Goal: Task Accomplishment & Management: Manage account settings

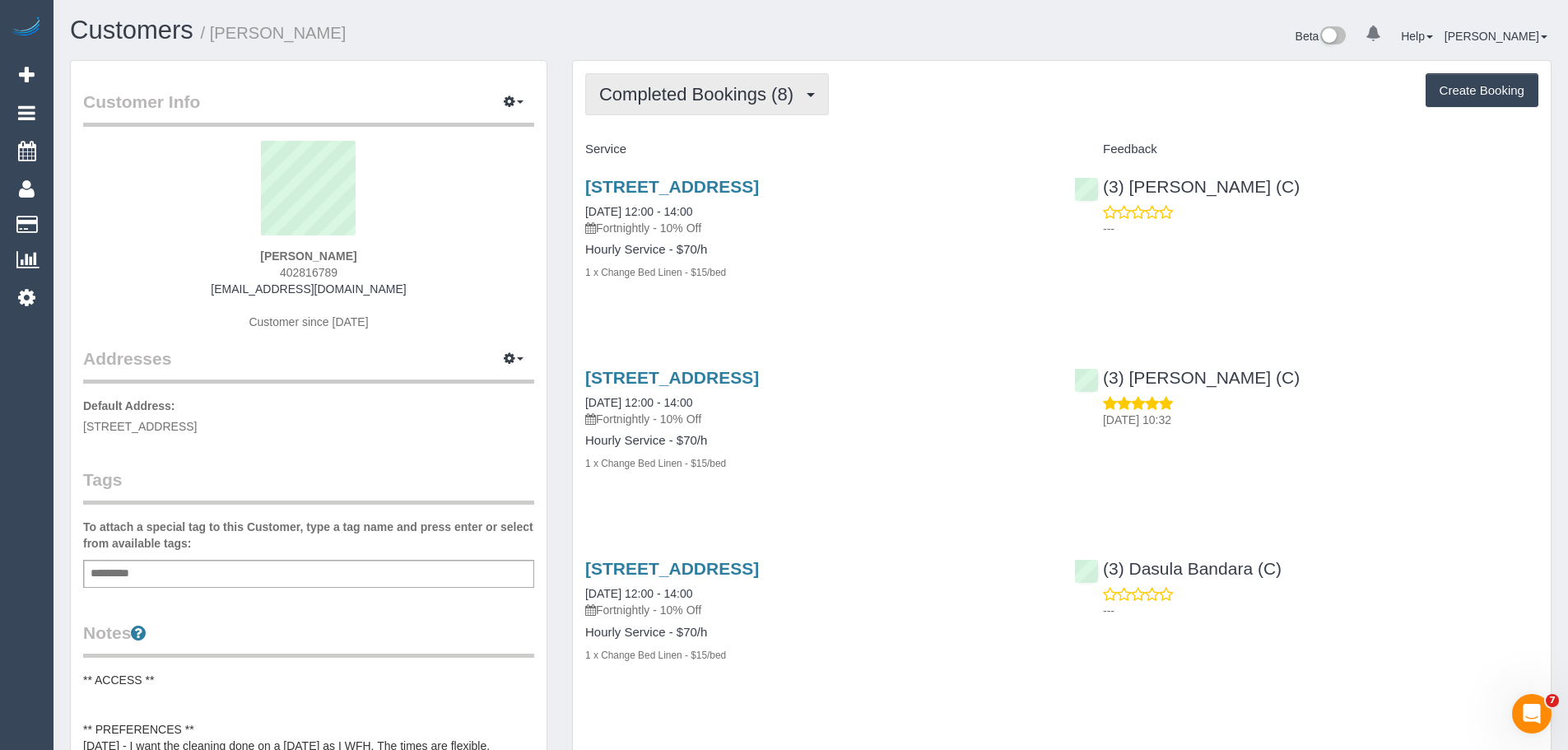
click at [734, 100] on span "Completed Bookings (8)" at bounding box center [700, 94] width 203 height 21
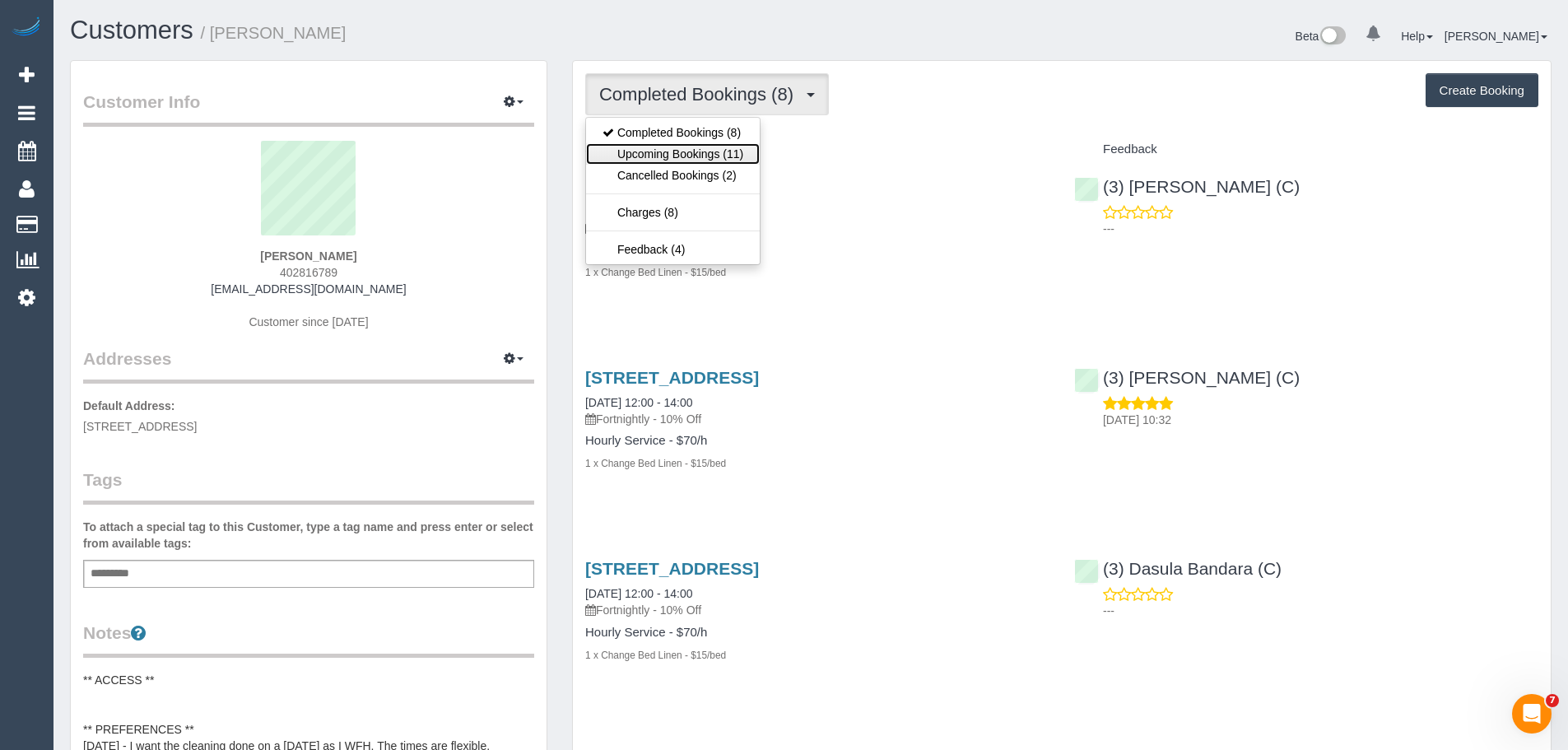
click at [721, 151] on link "Upcoming Bookings (11)" at bounding box center [672, 154] width 173 height 22
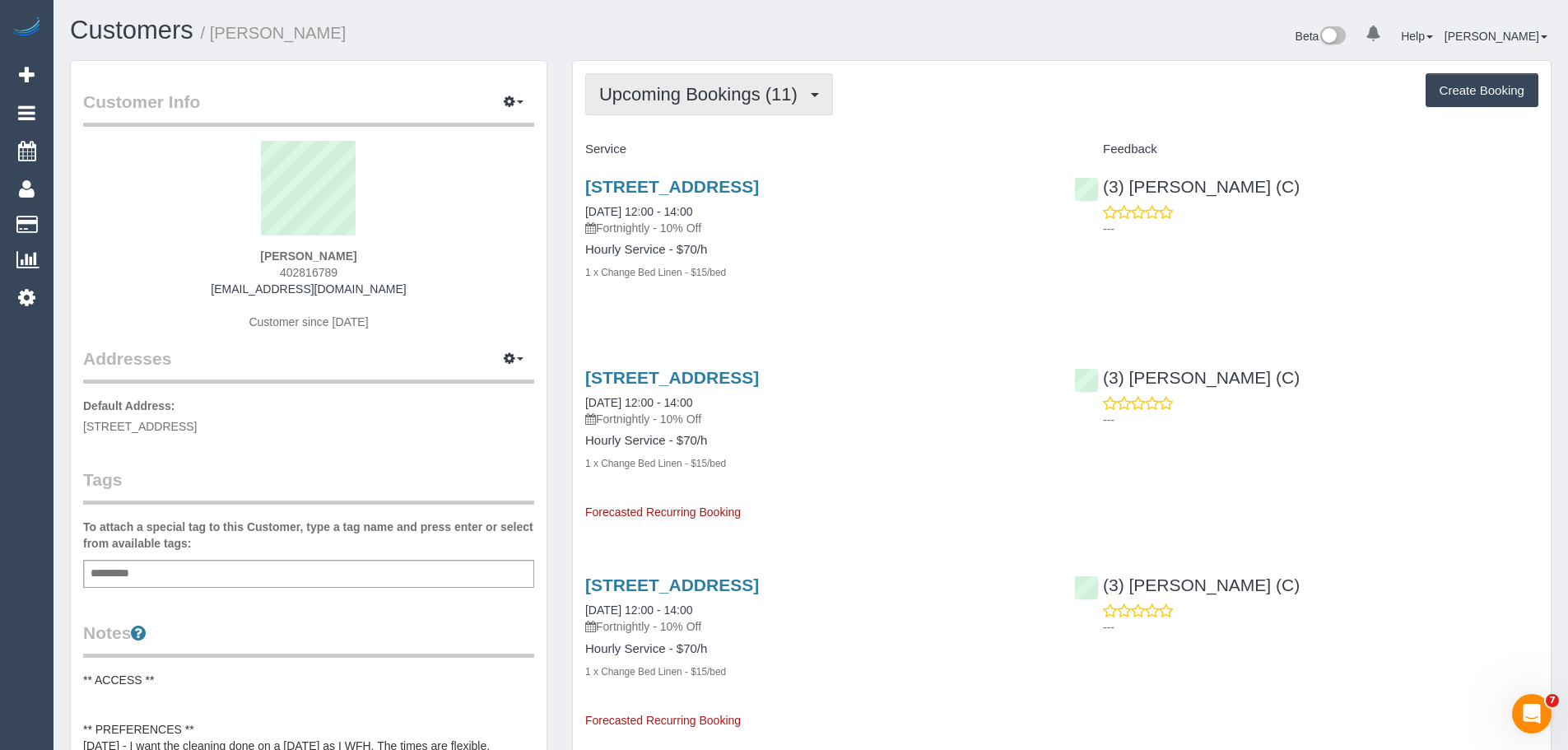
click at [698, 75] on button "Upcoming Bookings (11)" at bounding box center [709, 94] width 248 height 42
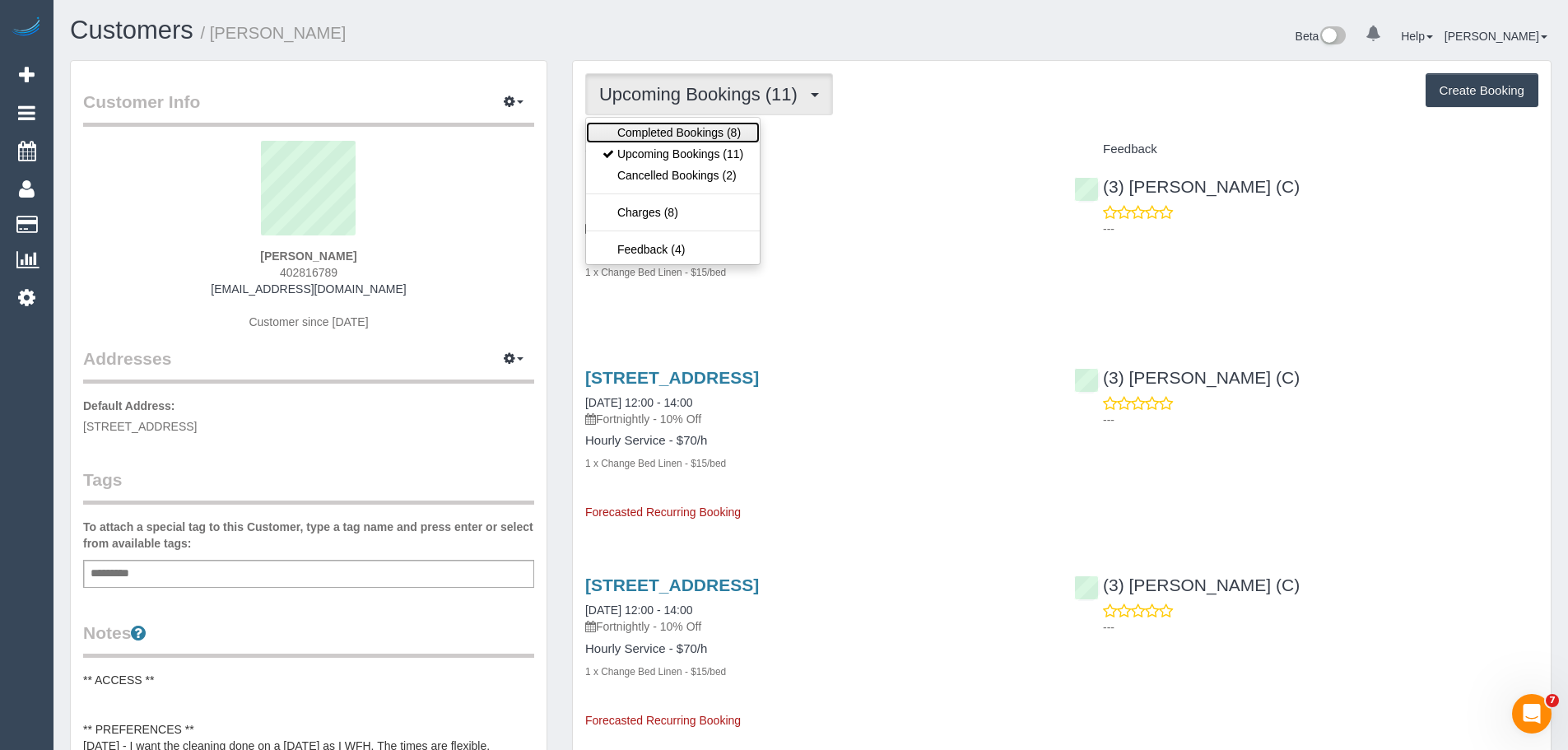
click at [689, 127] on link "Completed Bookings (8)" at bounding box center [672, 132] width 173 height 22
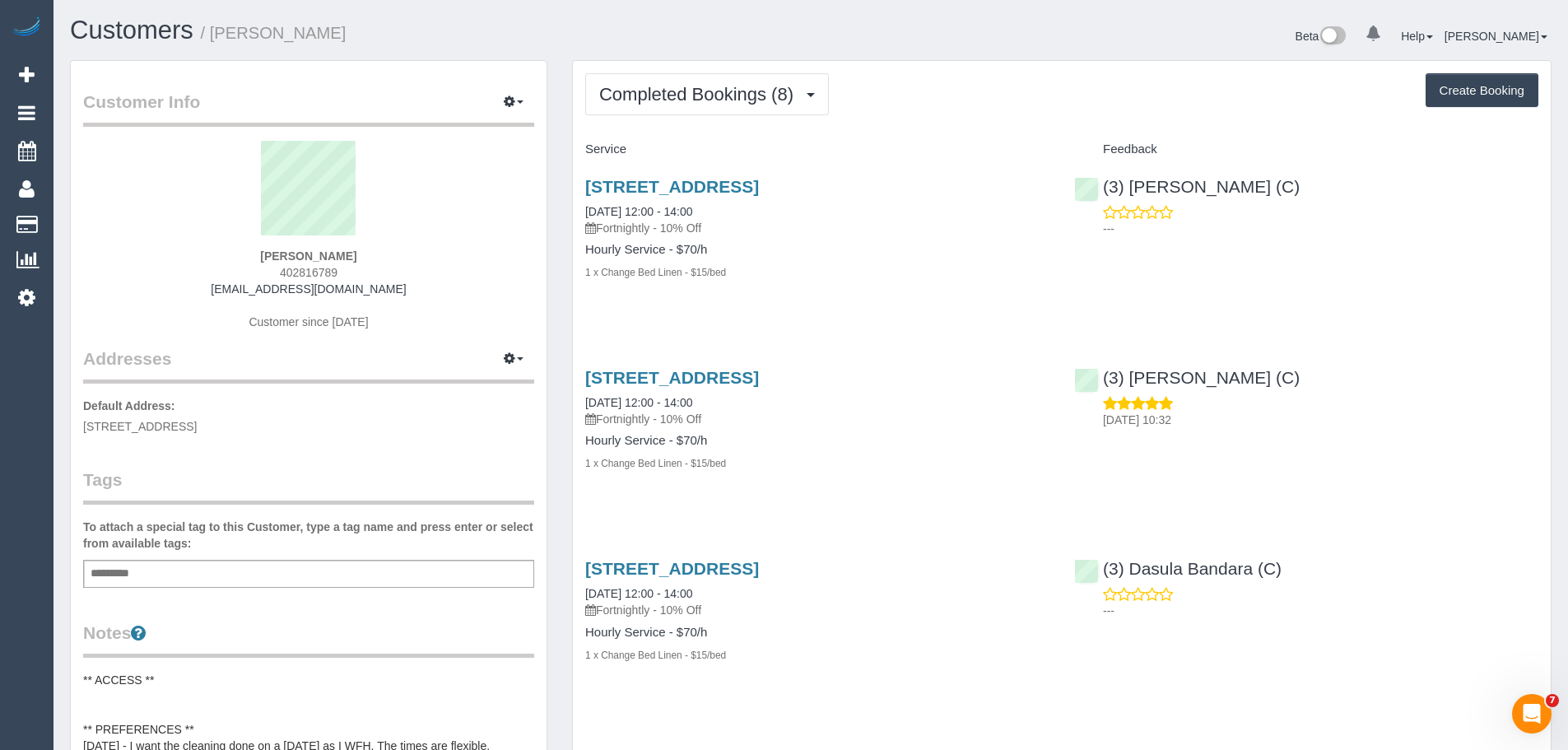
click at [1228, 287] on div "154-164 Rathmines Road, 26, Hawthorn East, VIC 3123 10/10/2025 12:00 - 14:00 Fo…" at bounding box center [1061, 238] width 978 height 150
click at [678, 94] on span "Completed Bookings (8)" at bounding box center [700, 94] width 203 height 21
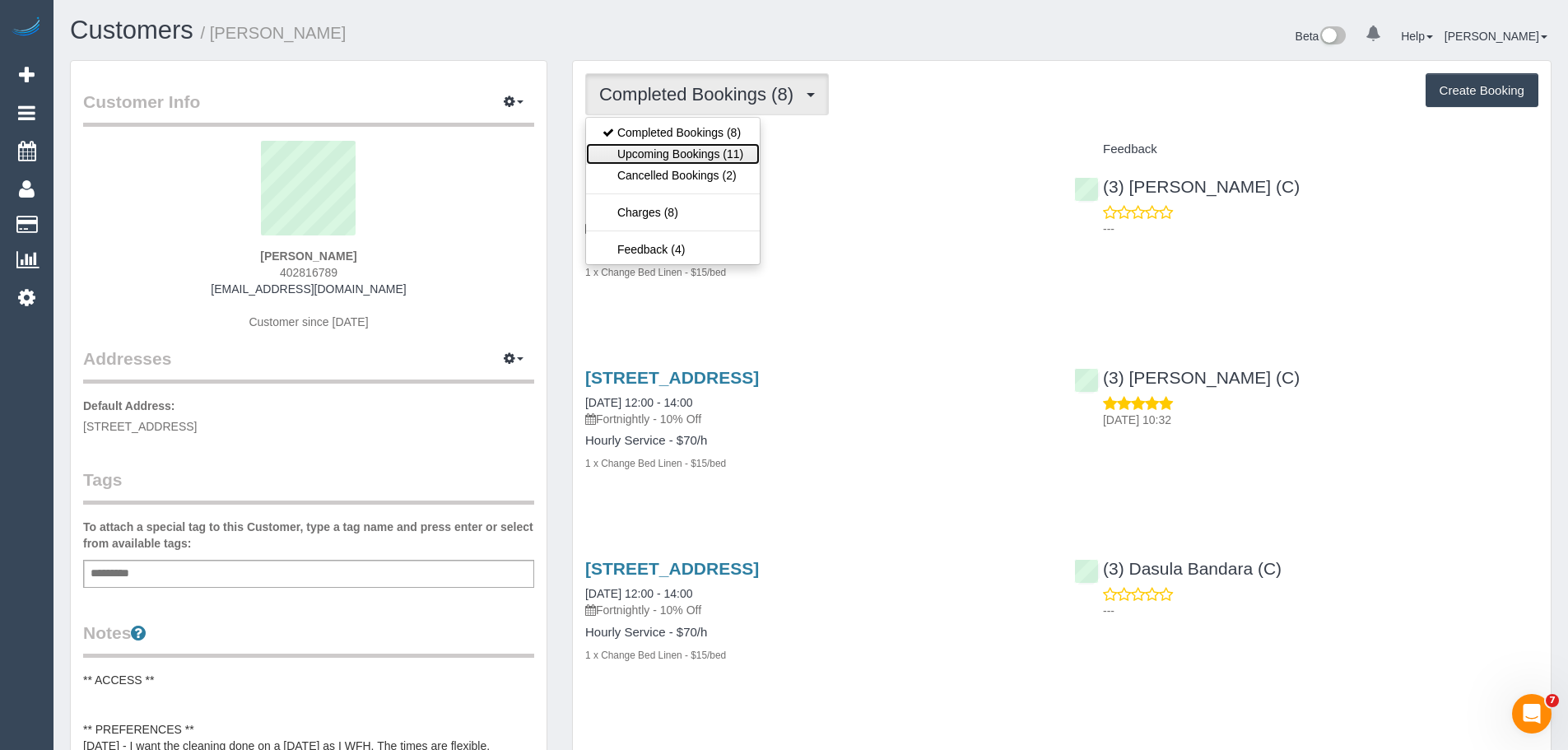
click at [689, 156] on link "Upcoming Bookings (11)" at bounding box center [672, 154] width 173 height 22
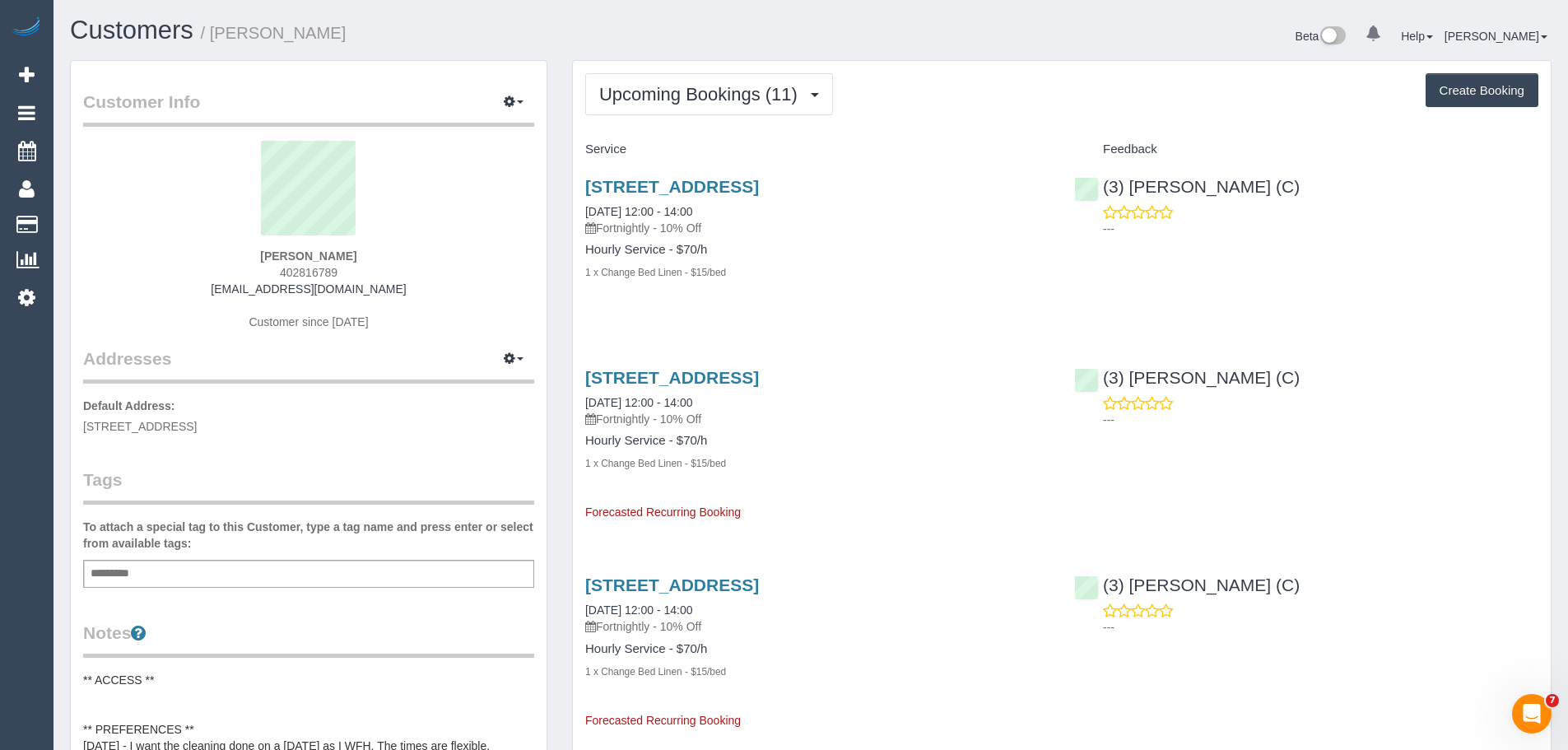
click at [1477, 298] on div "154-164 Rathmines Road, 26, Hawthorn East, VIC 3123 24/10/2025 12:00 - 14:00 Fo…" at bounding box center [1061, 238] width 978 height 150
drag, startPoint x: 1311, startPoint y: 185, endPoint x: 1074, endPoint y: 174, distance: 237.3
click at [1074, 174] on div "(3) Rowan Walia (C) ---" at bounding box center [1306, 204] width 488 height 81
copy link "(3) Rowan Walia (C)"
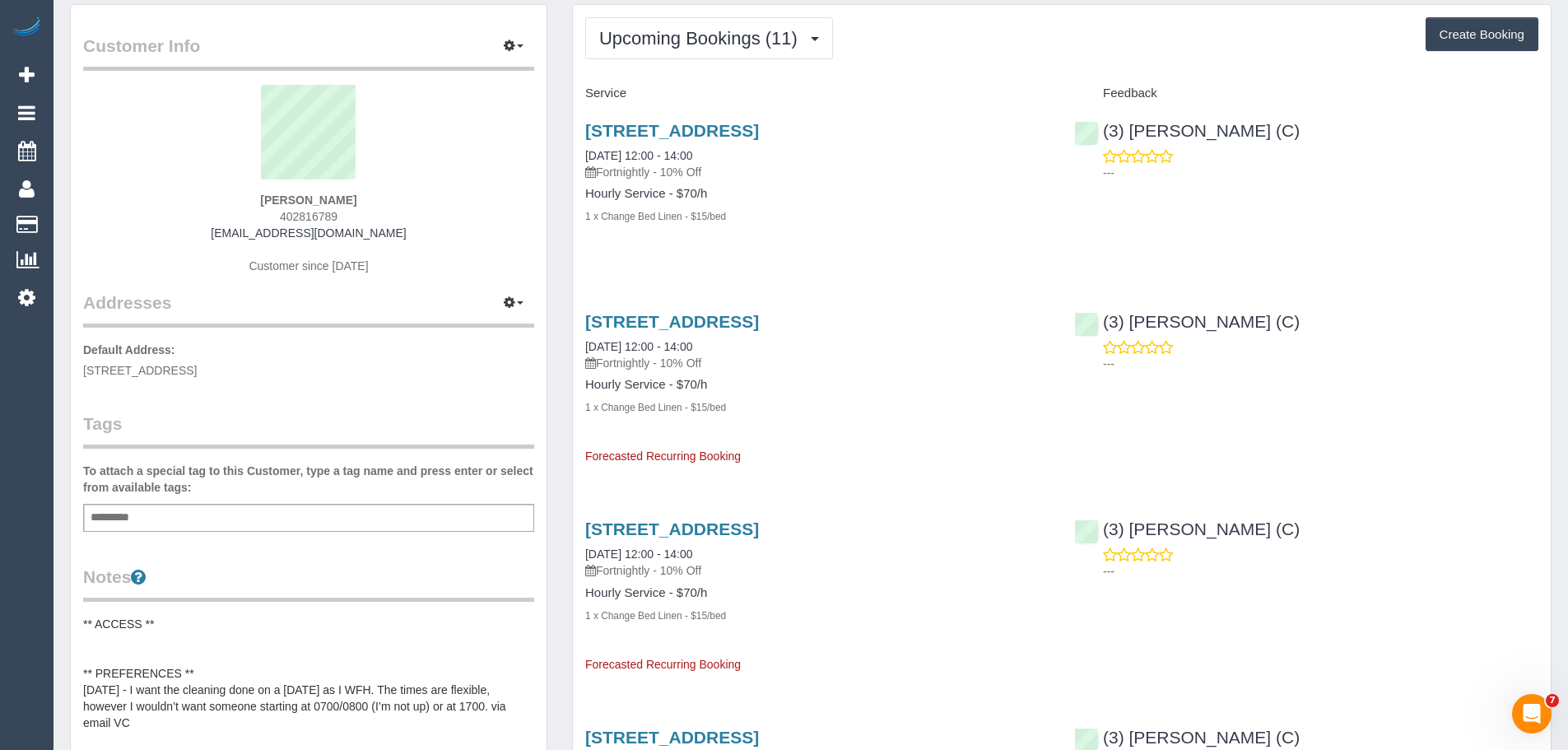
scroll to position [82, 0]
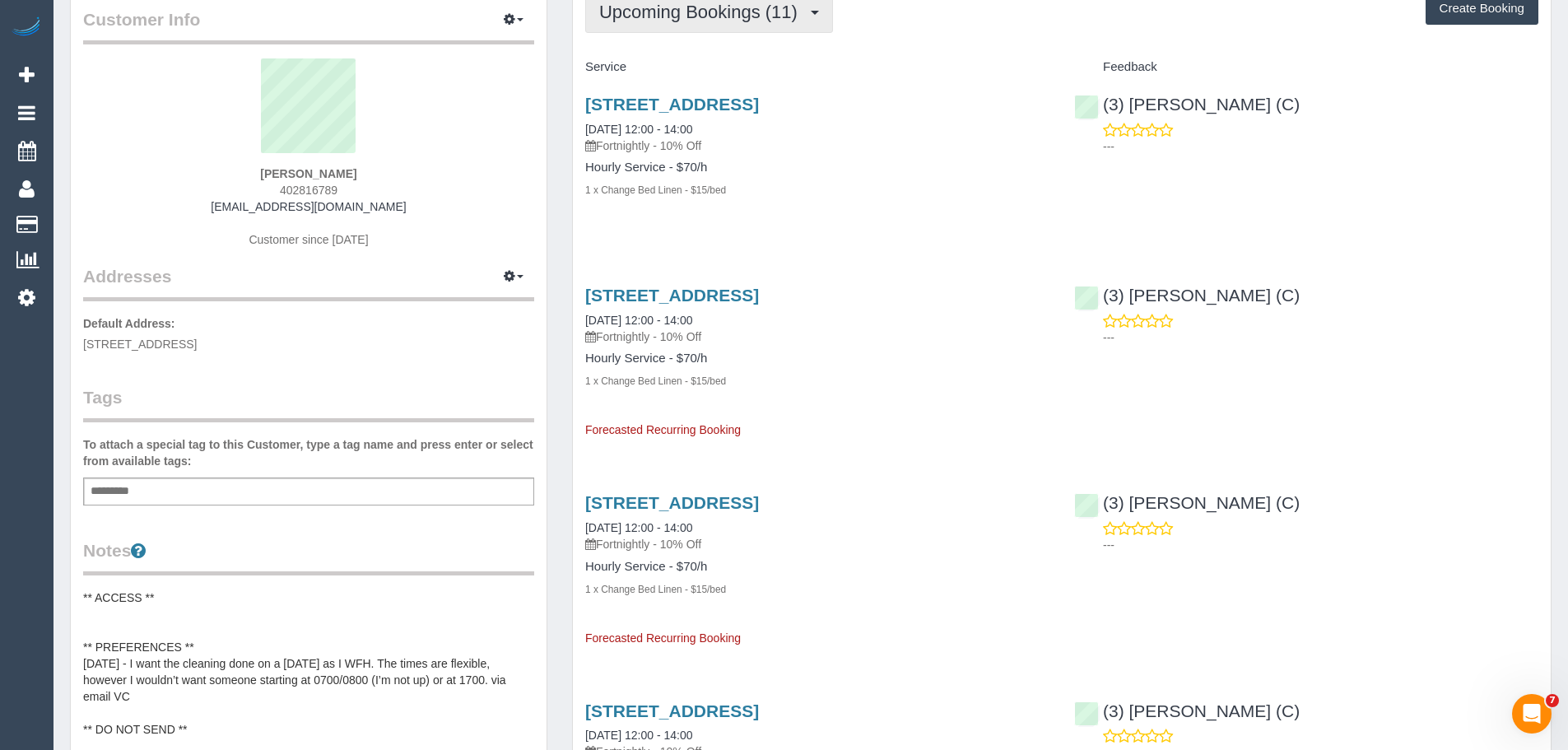
click at [672, 11] on span "Upcoming Bookings (11)" at bounding box center [701, 12] width 206 height 21
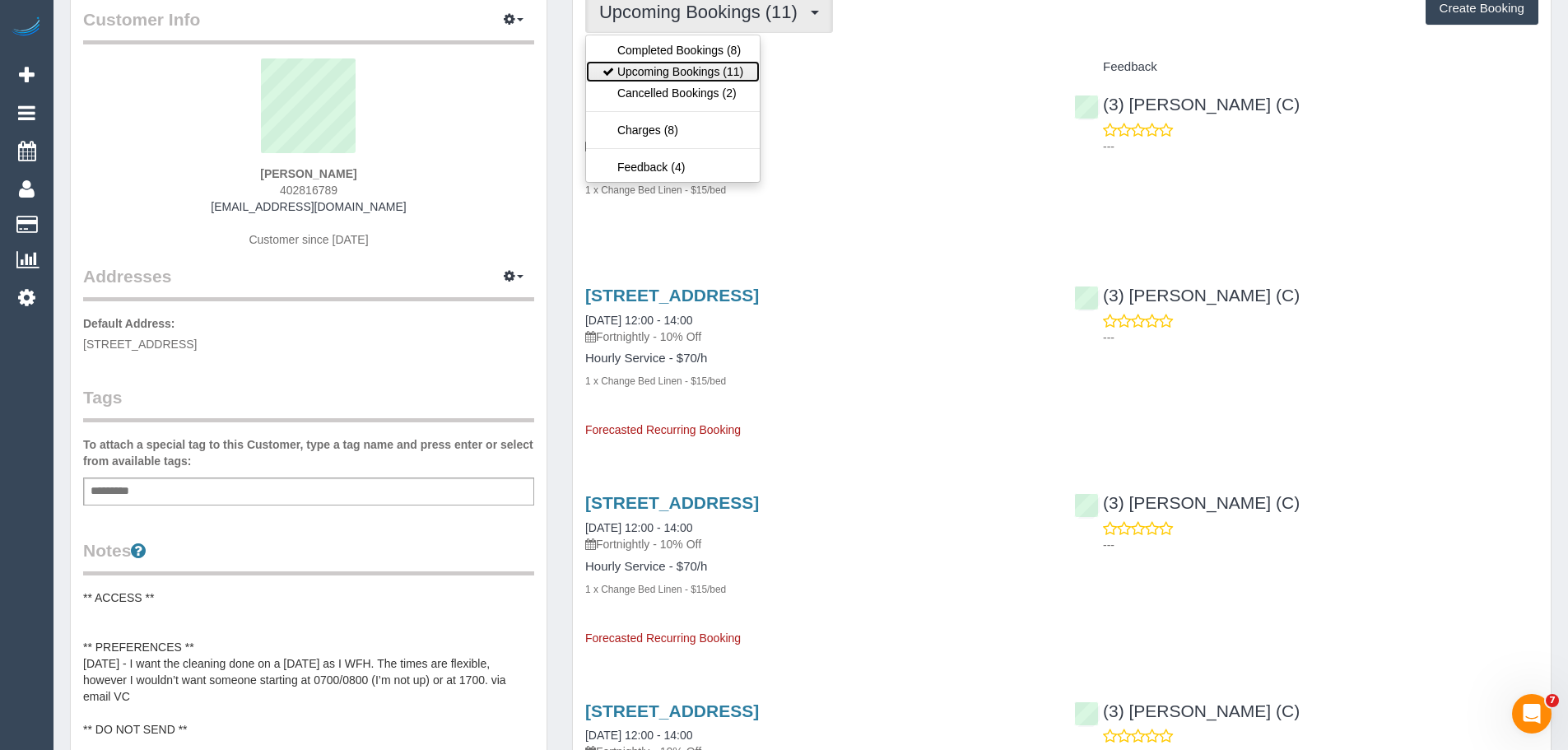
click at [676, 75] on link "Upcoming Bookings (11)" at bounding box center [672, 72] width 173 height 22
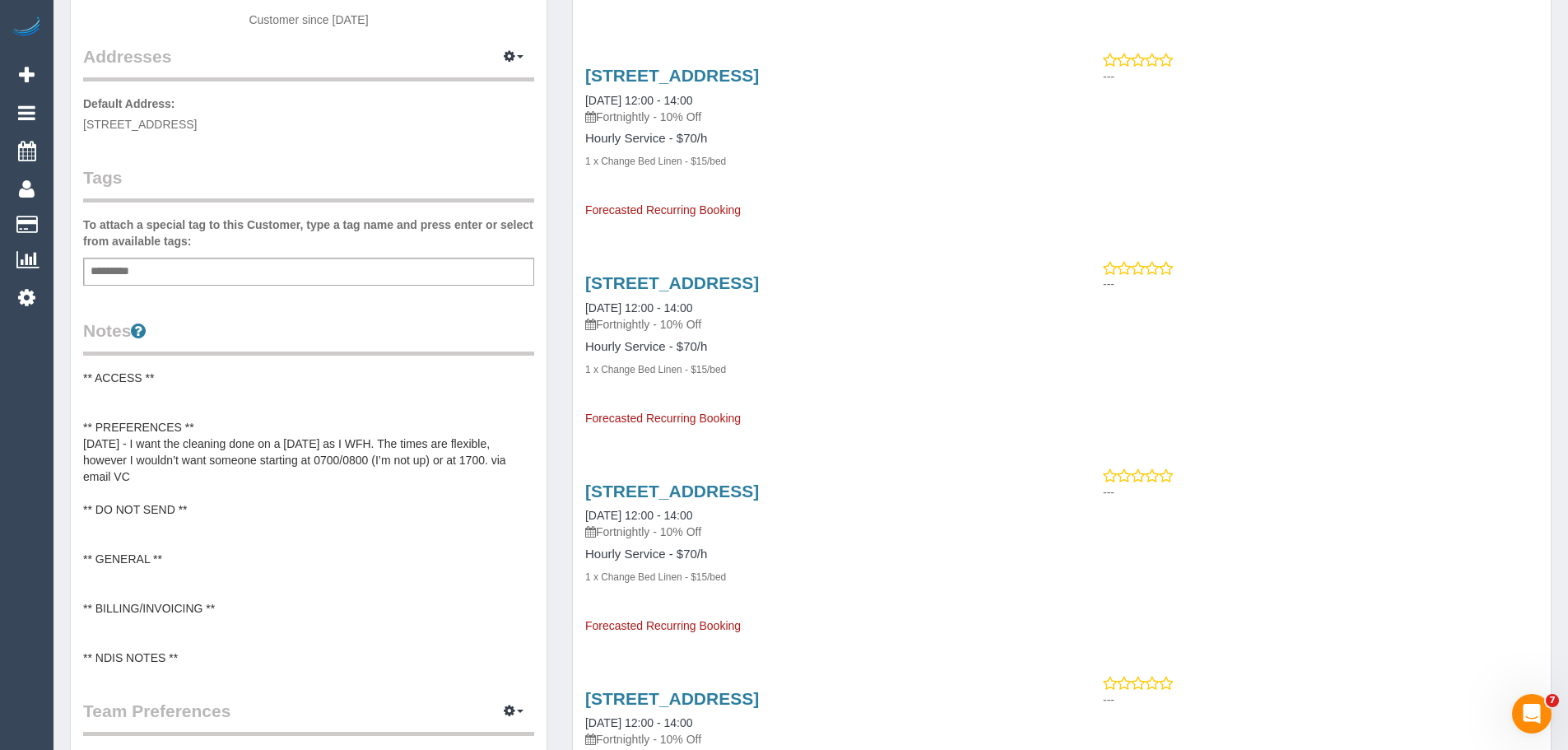
scroll to position [329, 0]
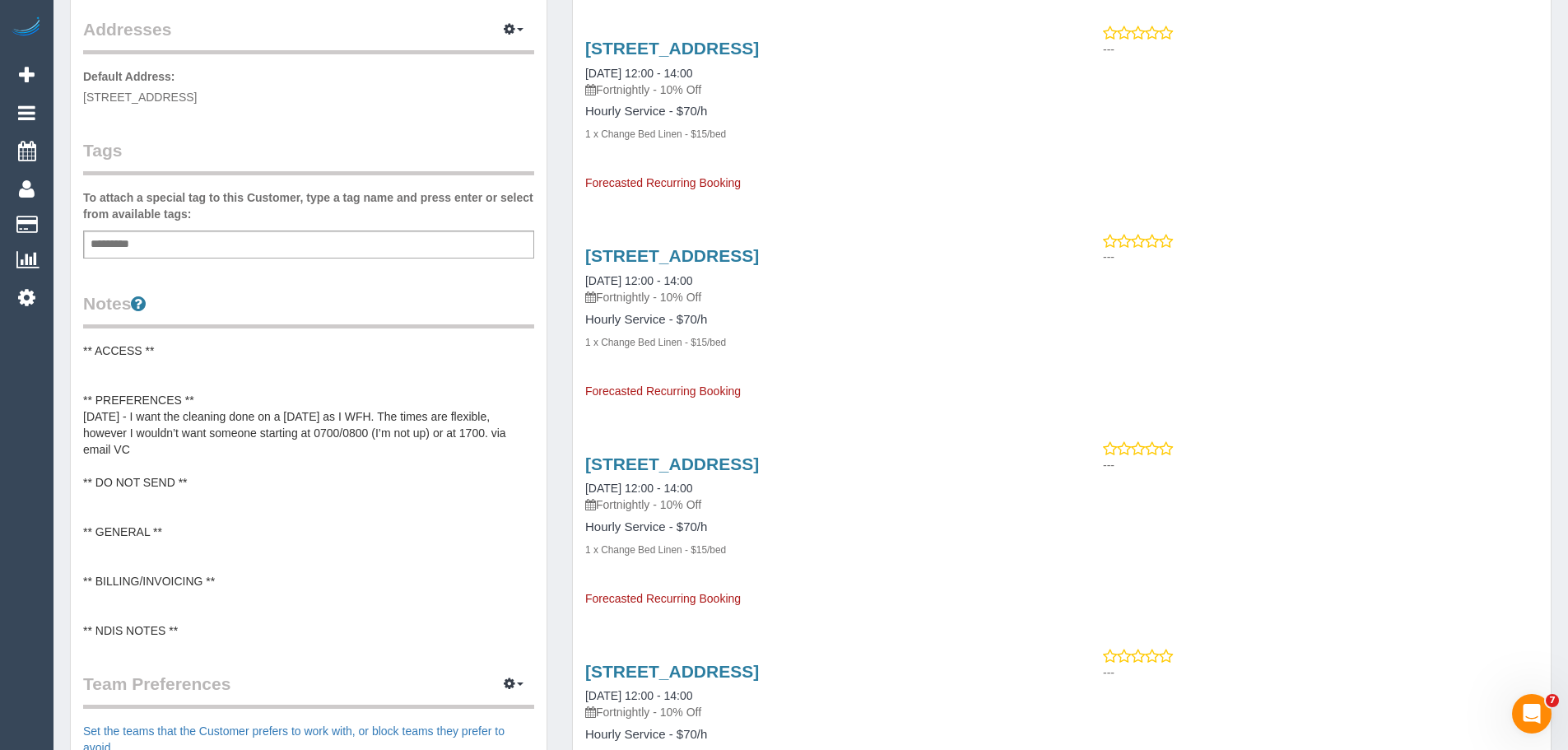
click at [178, 360] on pre "** ACCESS ** ** PREFERENCES ** 19/09/25 - I want the cleaning done on a Friday …" at bounding box center [308, 491] width 451 height 296
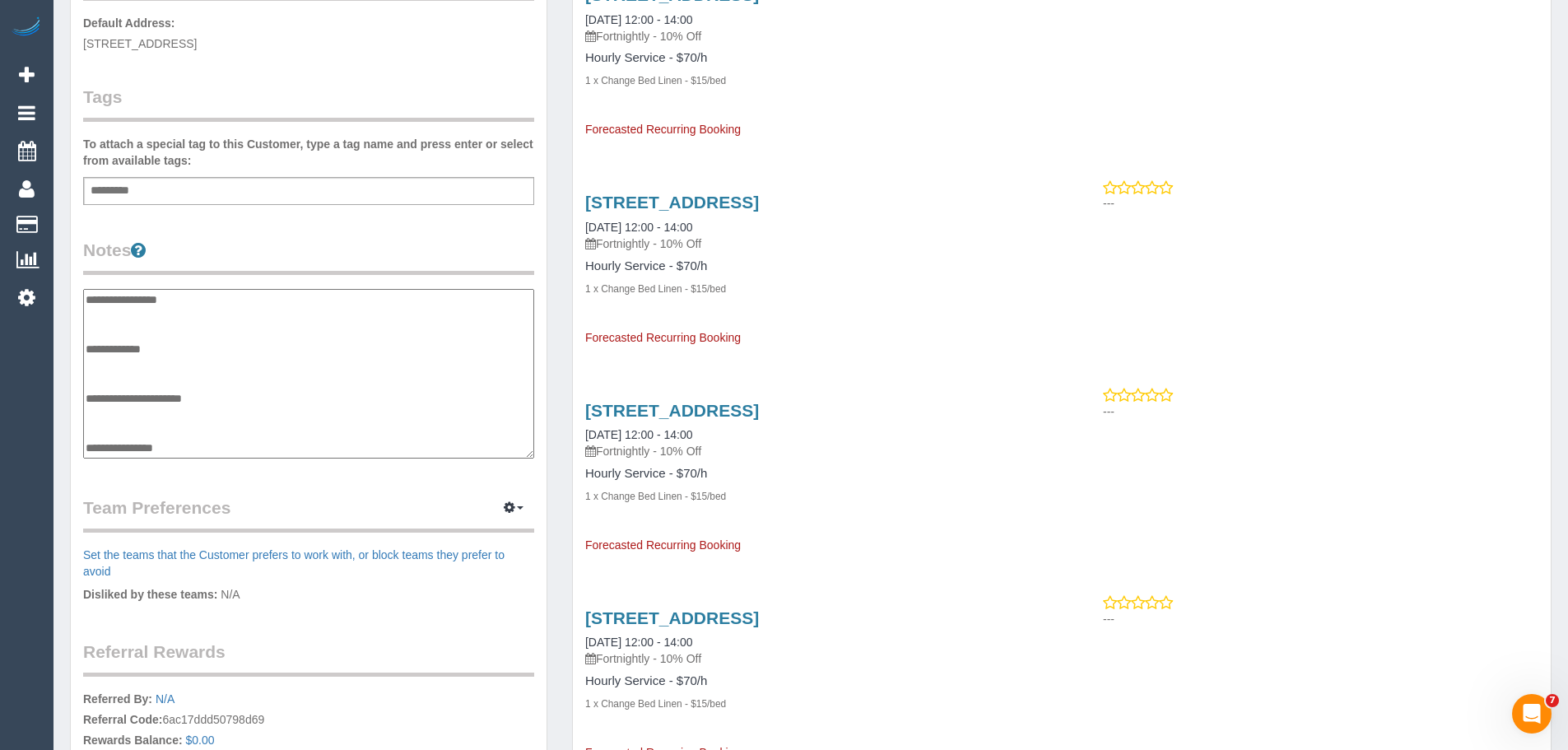
scroll to position [411, 0]
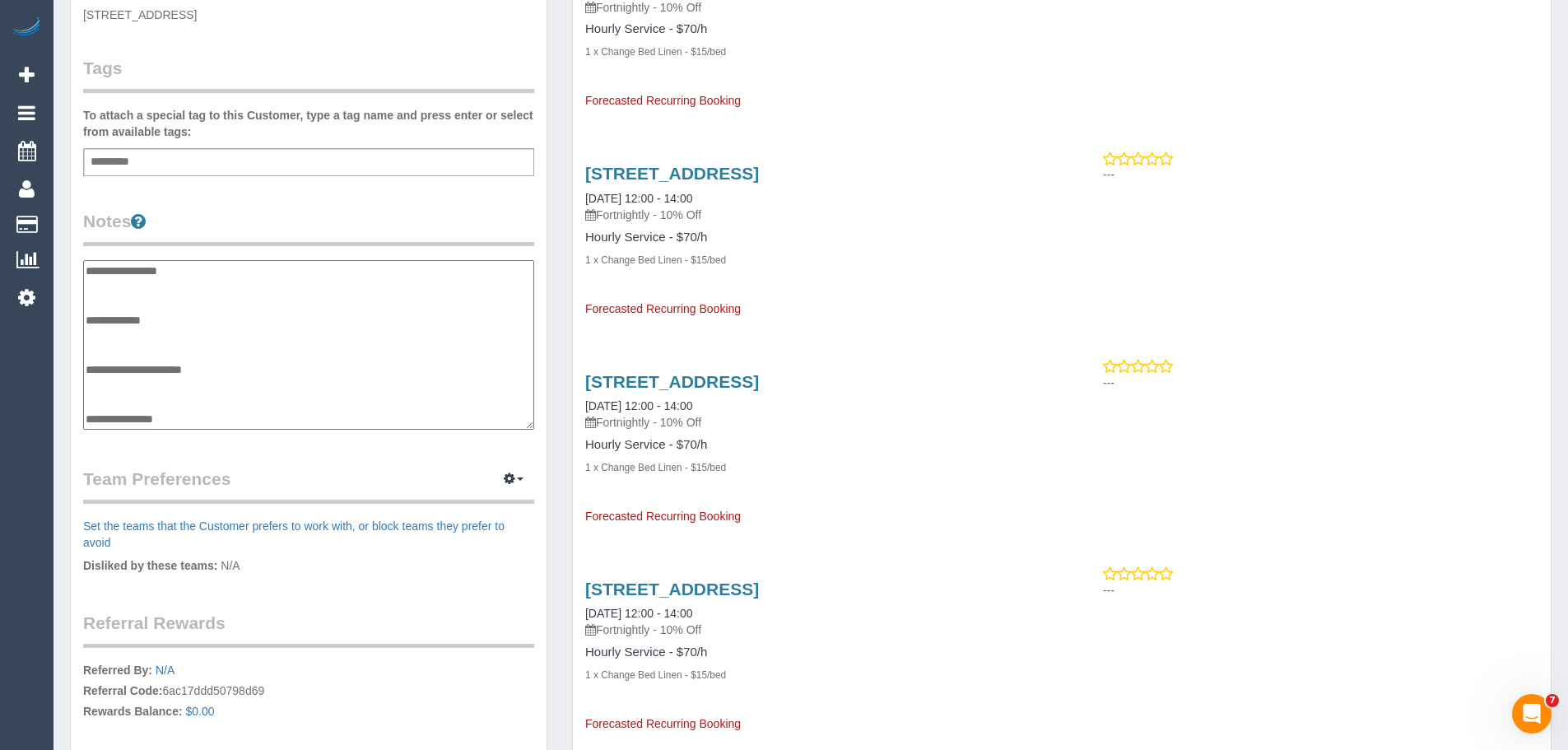
click at [145, 292] on textarea "**********" at bounding box center [308, 345] width 451 height 170
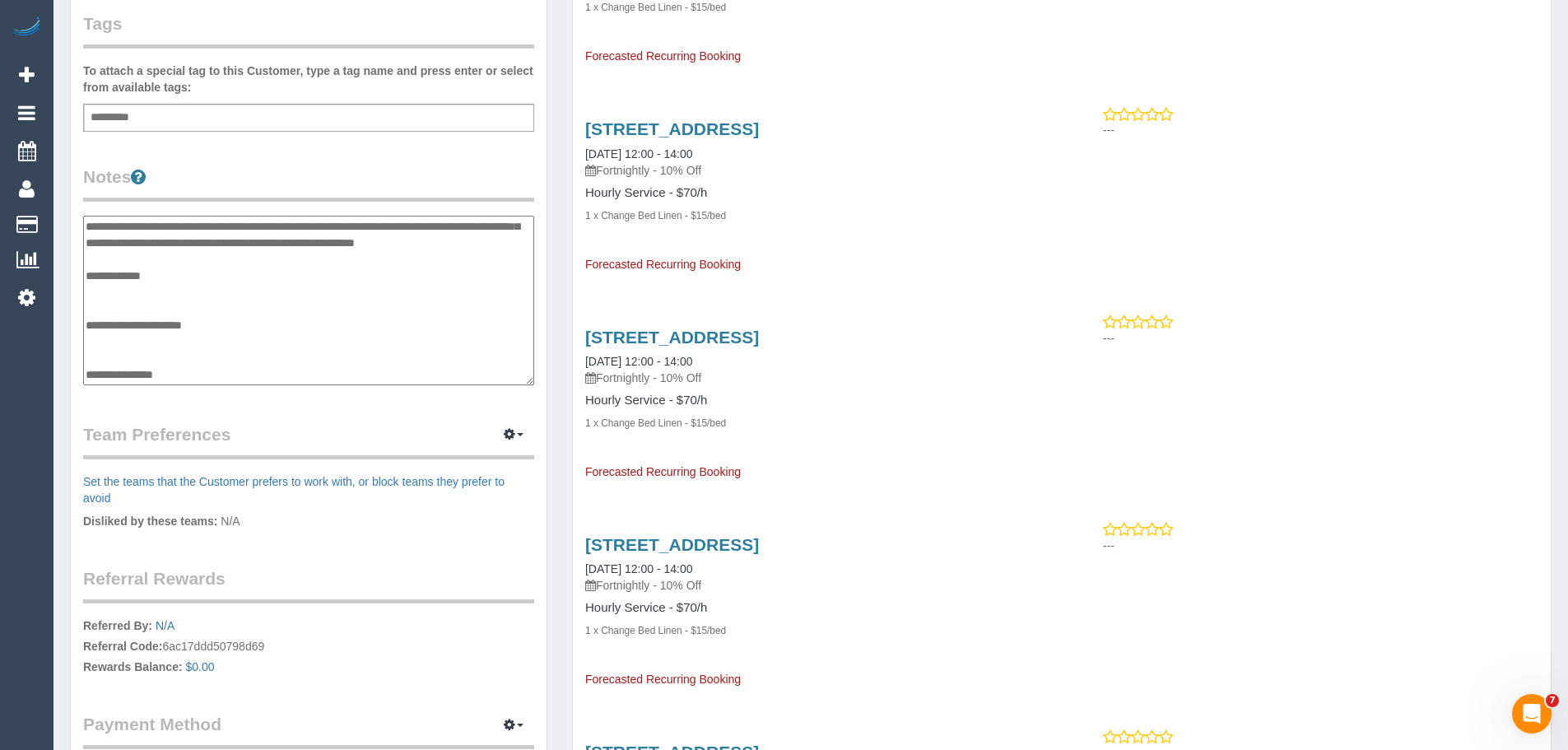
scroll to position [494, 0]
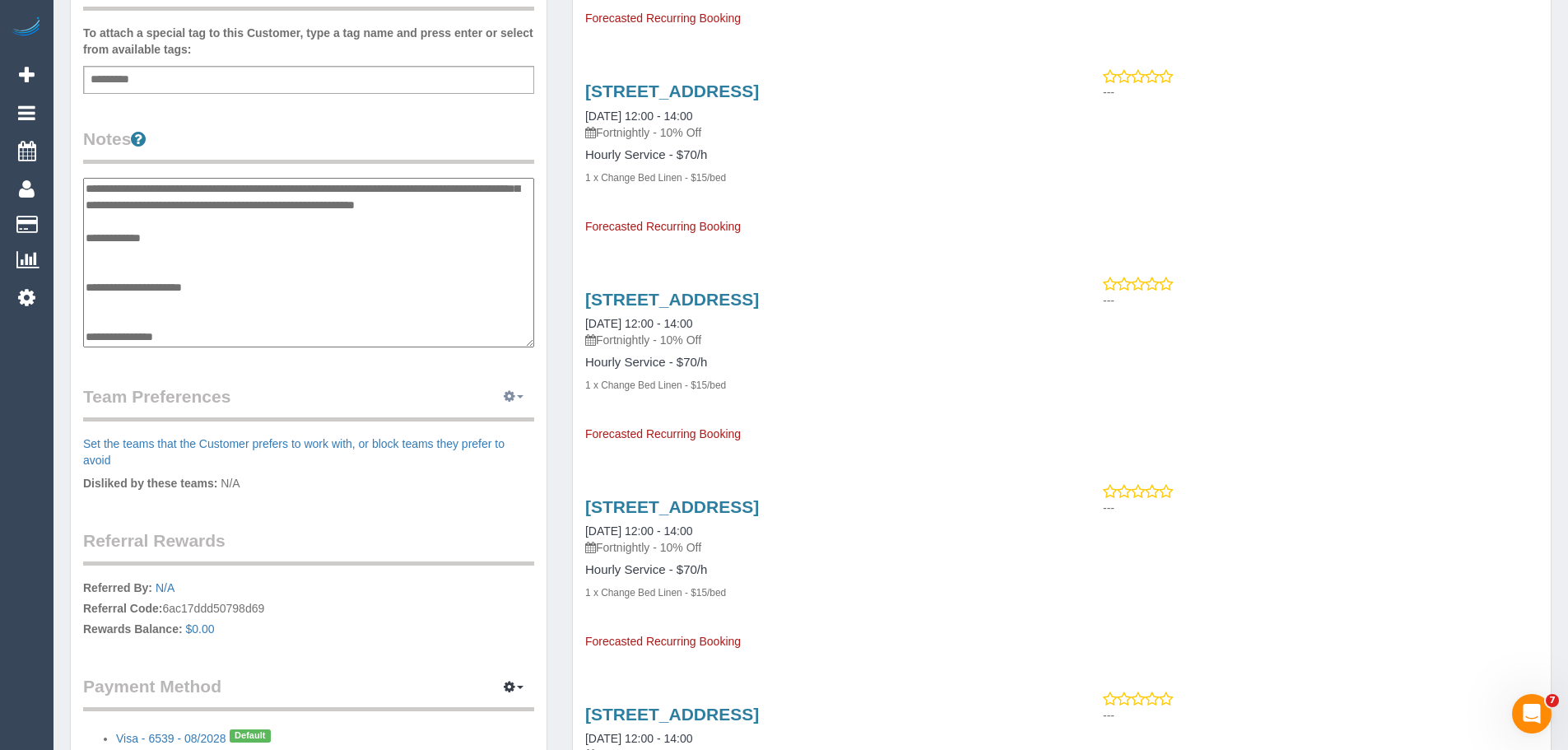
type textarea "**********"
click at [502, 402] on button "button" at bounding box center [514, 397] width 41 height 25
click at [445, 430] on link "Manage Preferences" at bounding box center [463, 427] width 140 height 22
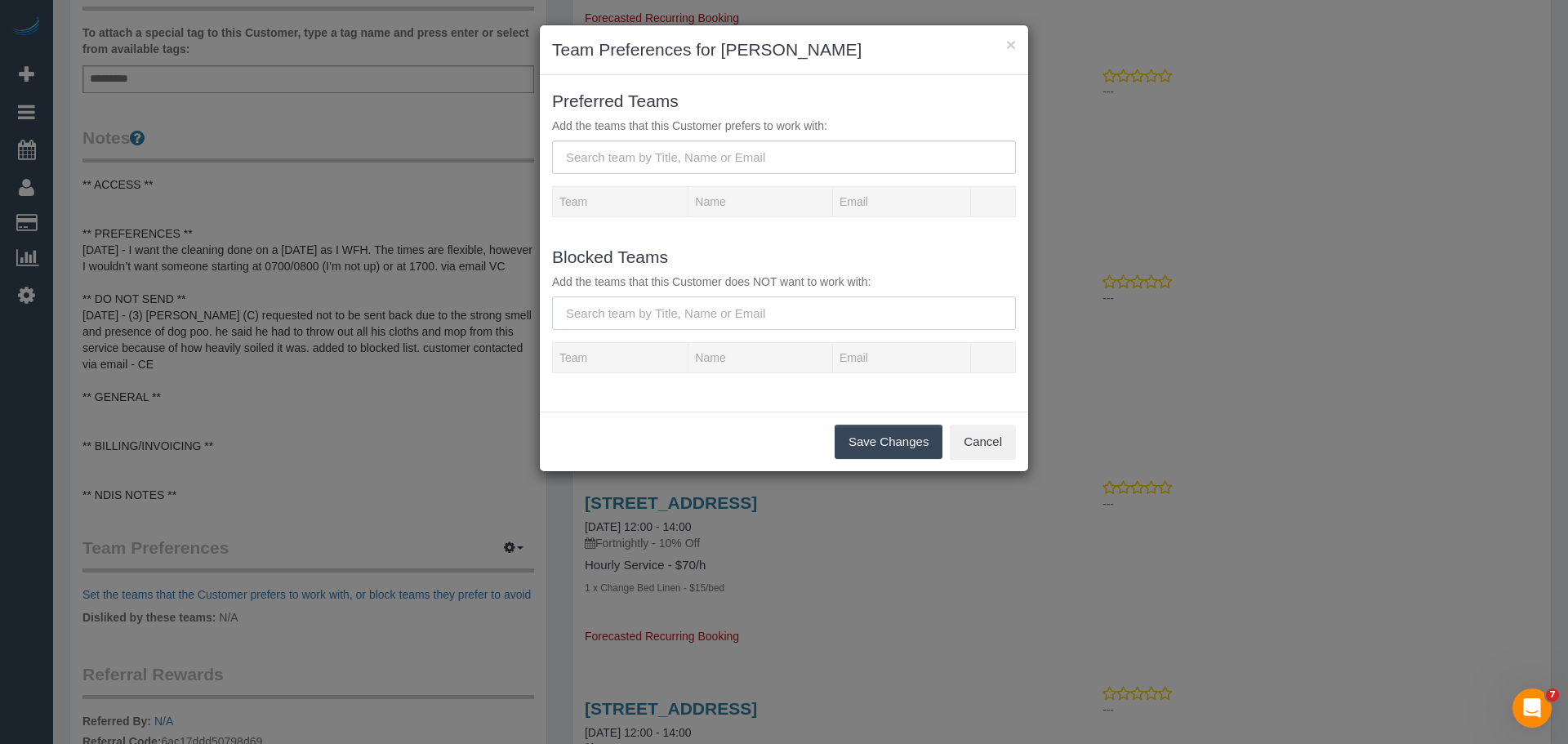
click at [680, 309] on input "text" at bounding box center [784, 314] width 464 height 34
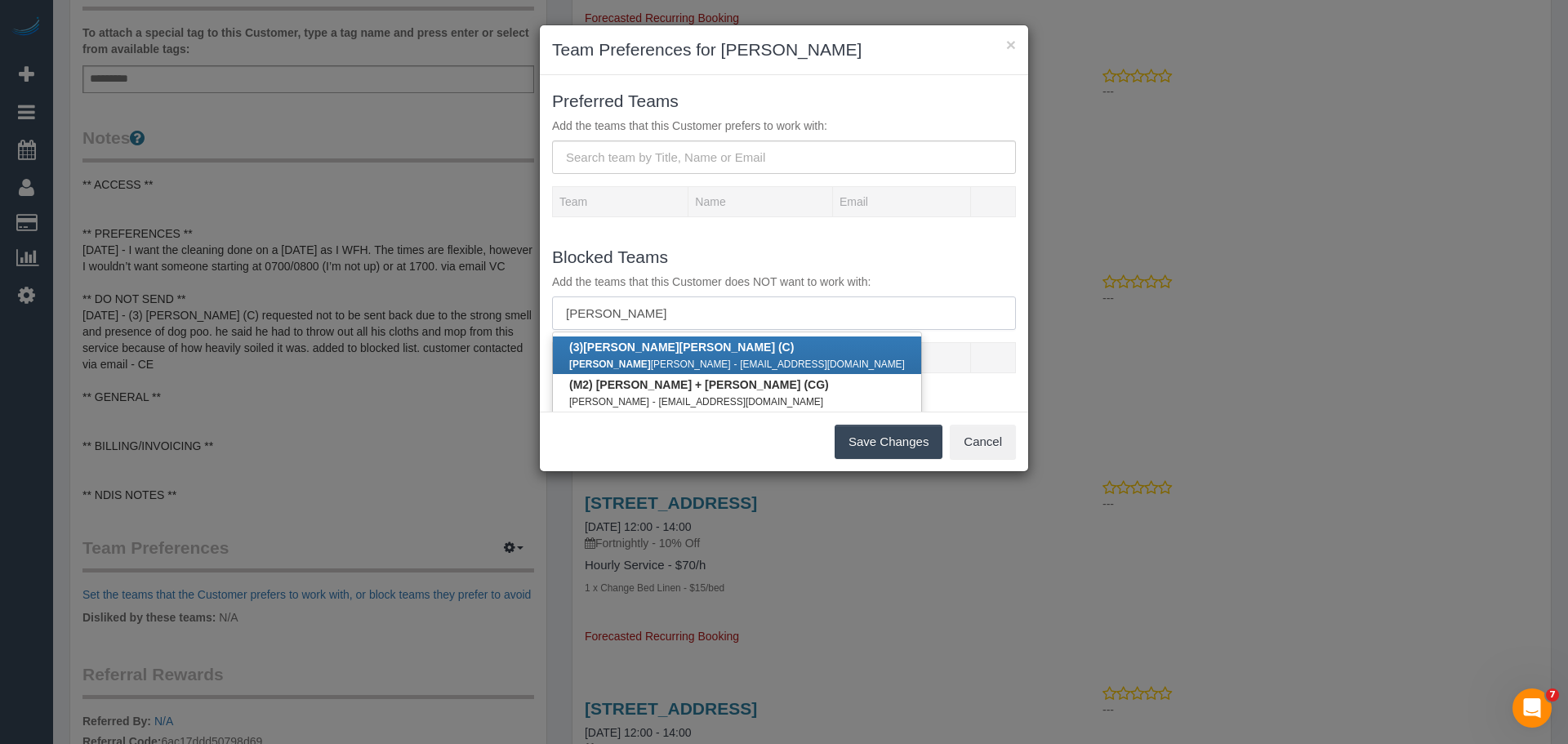
type input "rowan"
click at [669, 357] on div "Rowan Walia - rohitwalia07122@gmail.com" at bounding box center [736, 363] width 336 height 16
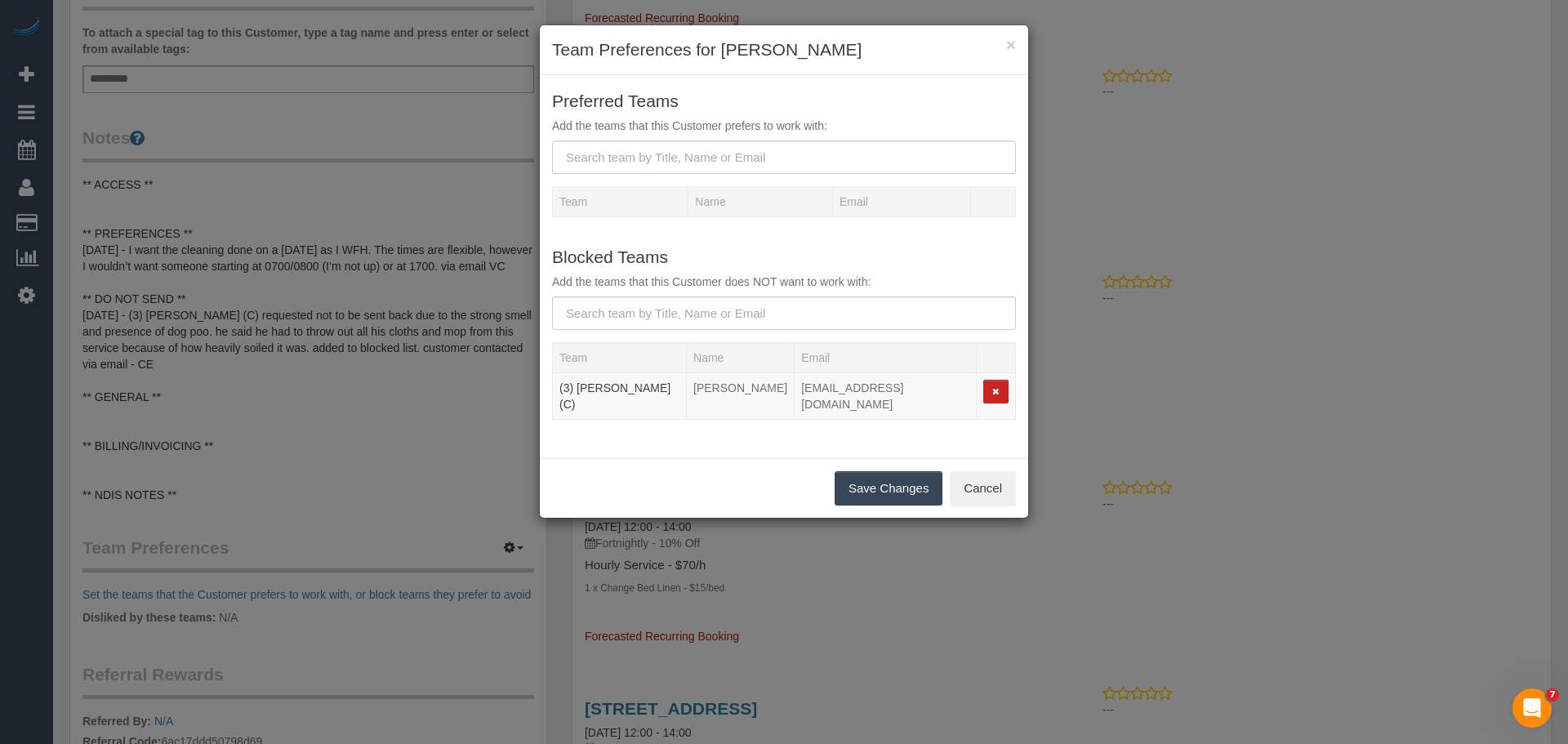
click at [864, 477] on button "Save Changes" at bounding box center [888, 489] width 108 height 35
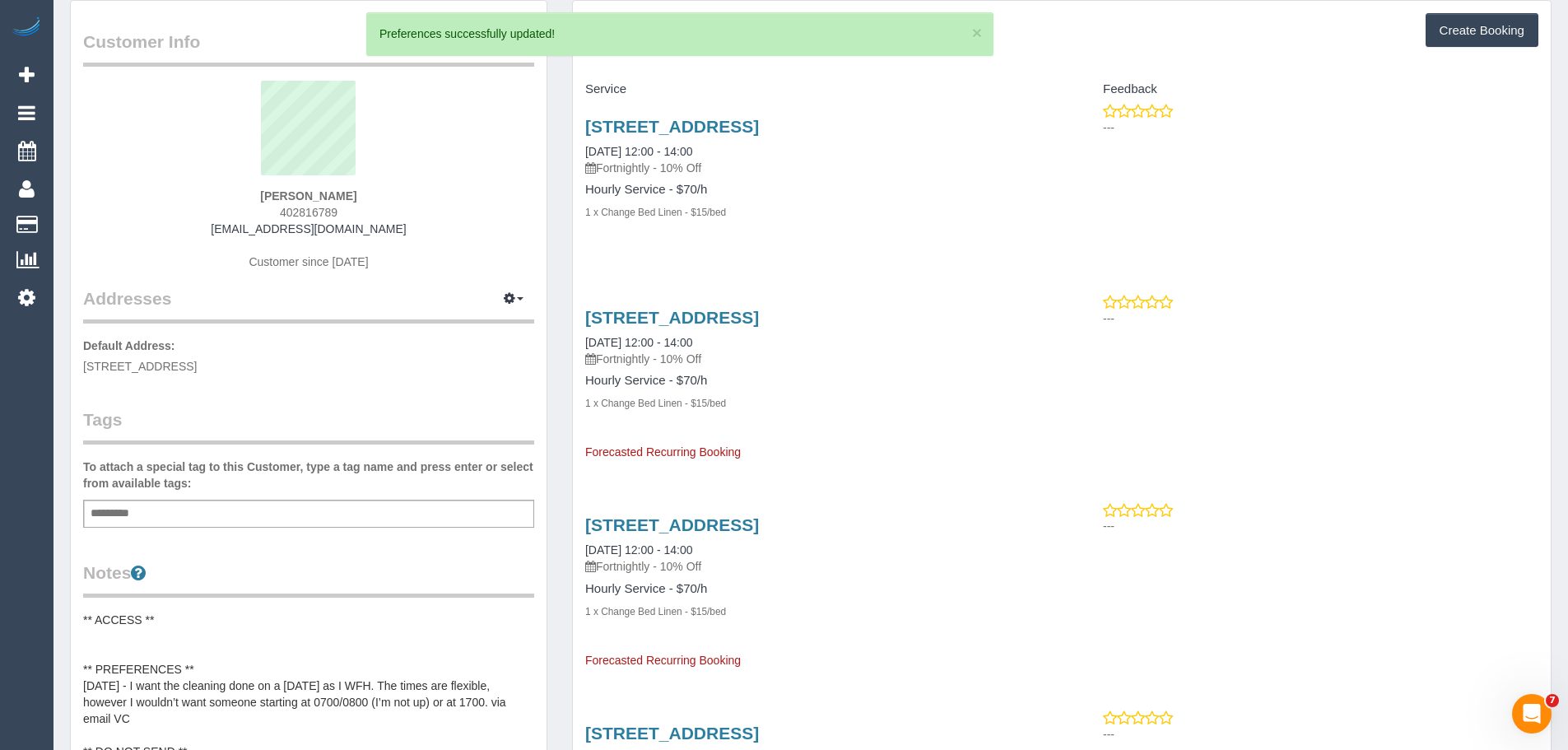
scroll to position [0, 0]
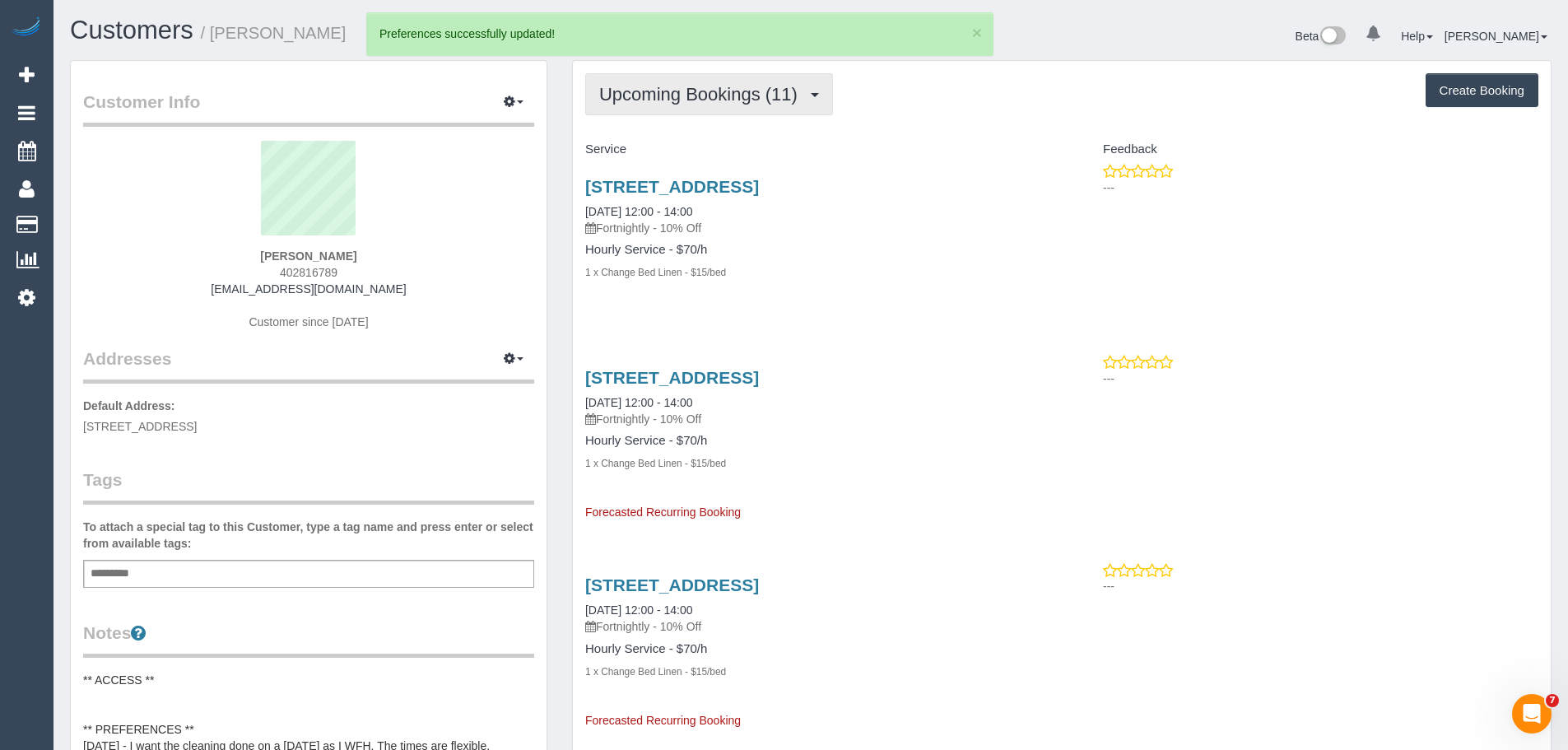
click at [666, 104] on span "Upcoming Bookings (11)" at bounding box center [701, 94] width 206 height 21
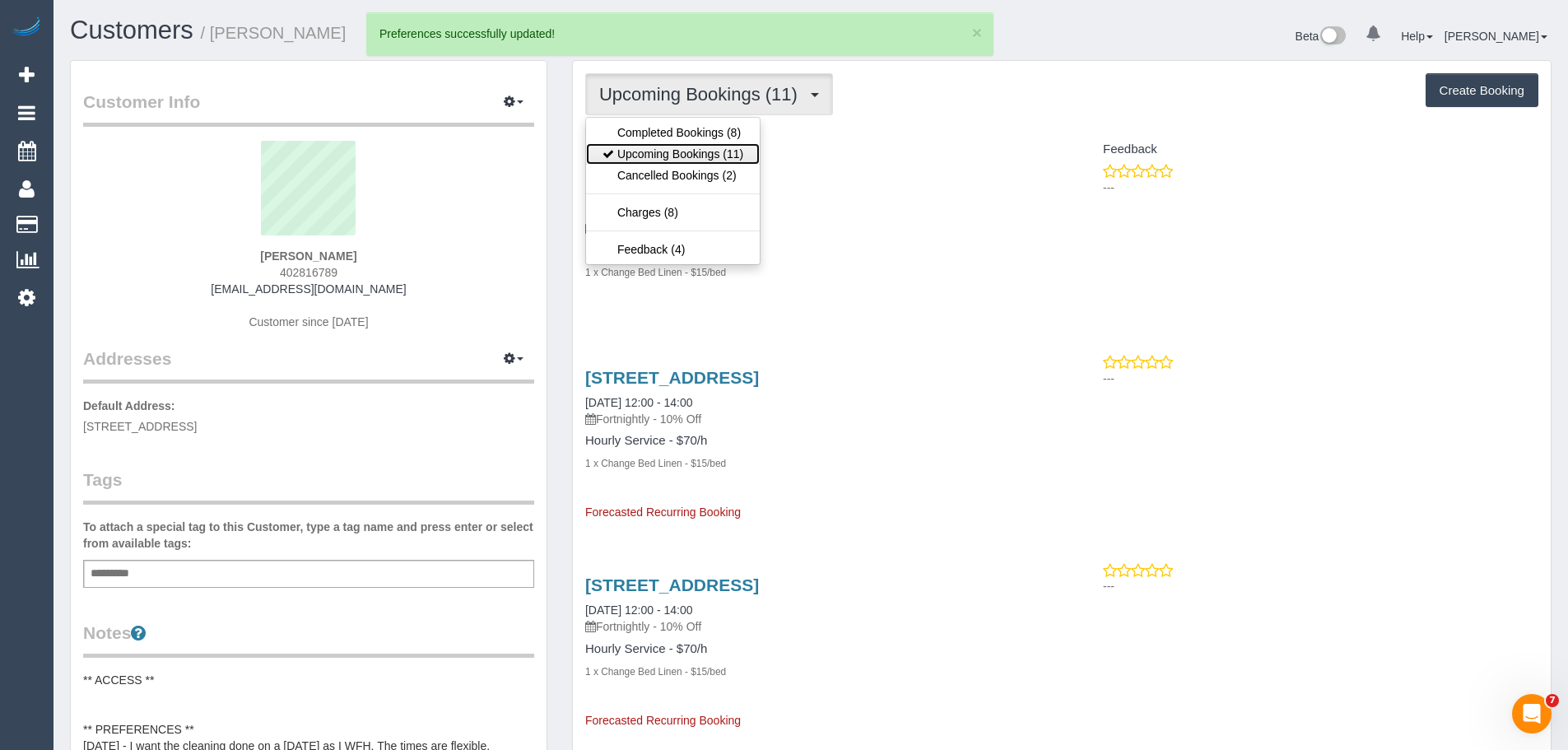
click at [668, 144] on link "Upcoming Bookings (11)" at bounding box center [672, 154] width 173 height 22
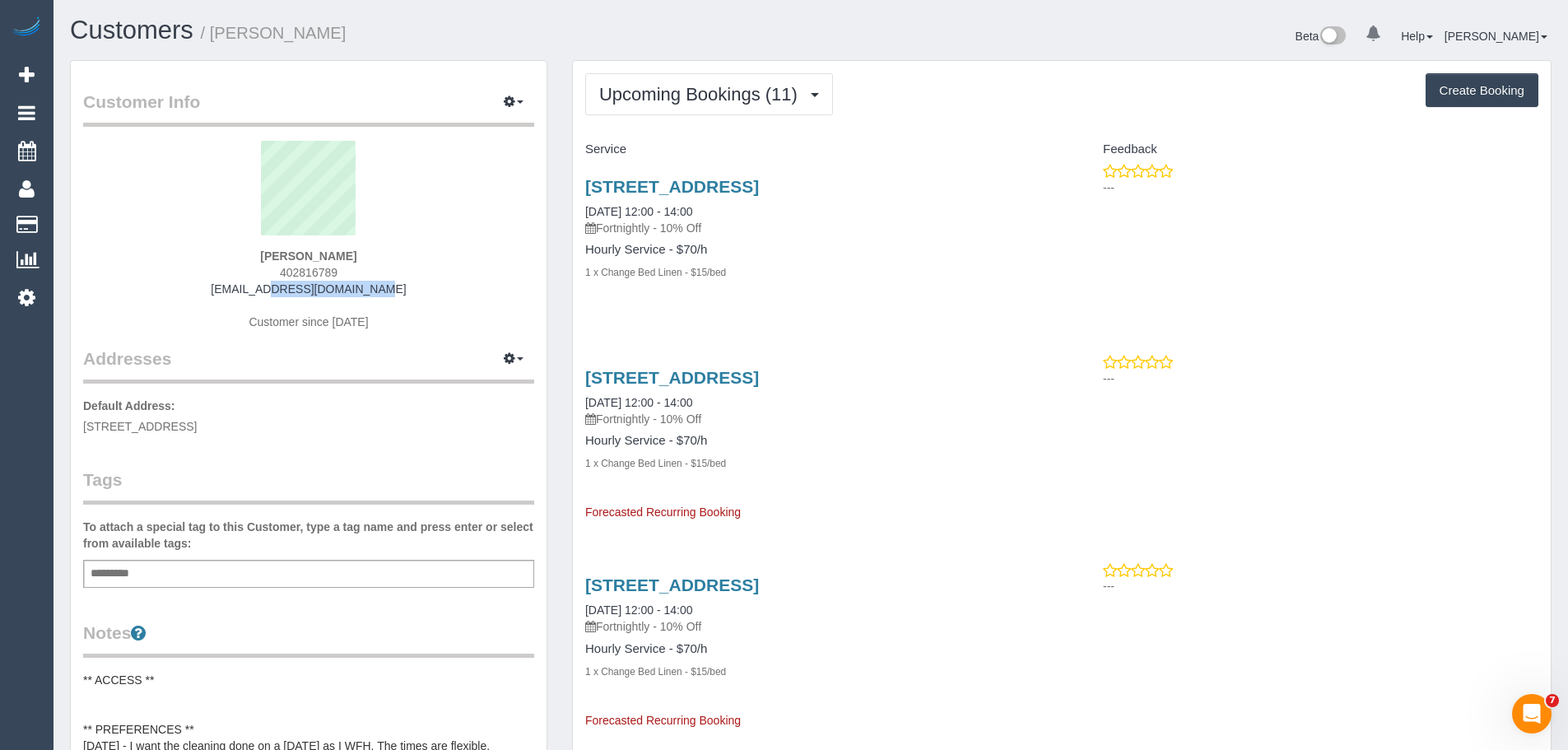
drag, startPoint x: 380, startPoint y: 292, endPoint x: 213, endPoint y: 284, distance: 167.2
click at [212, 284] on div "Asha Pask 402816789 asha@ashapask.com Customer since 2025" at bounding box center [308, 243] width 451 height 206
copy link "asha@ashapask.com"
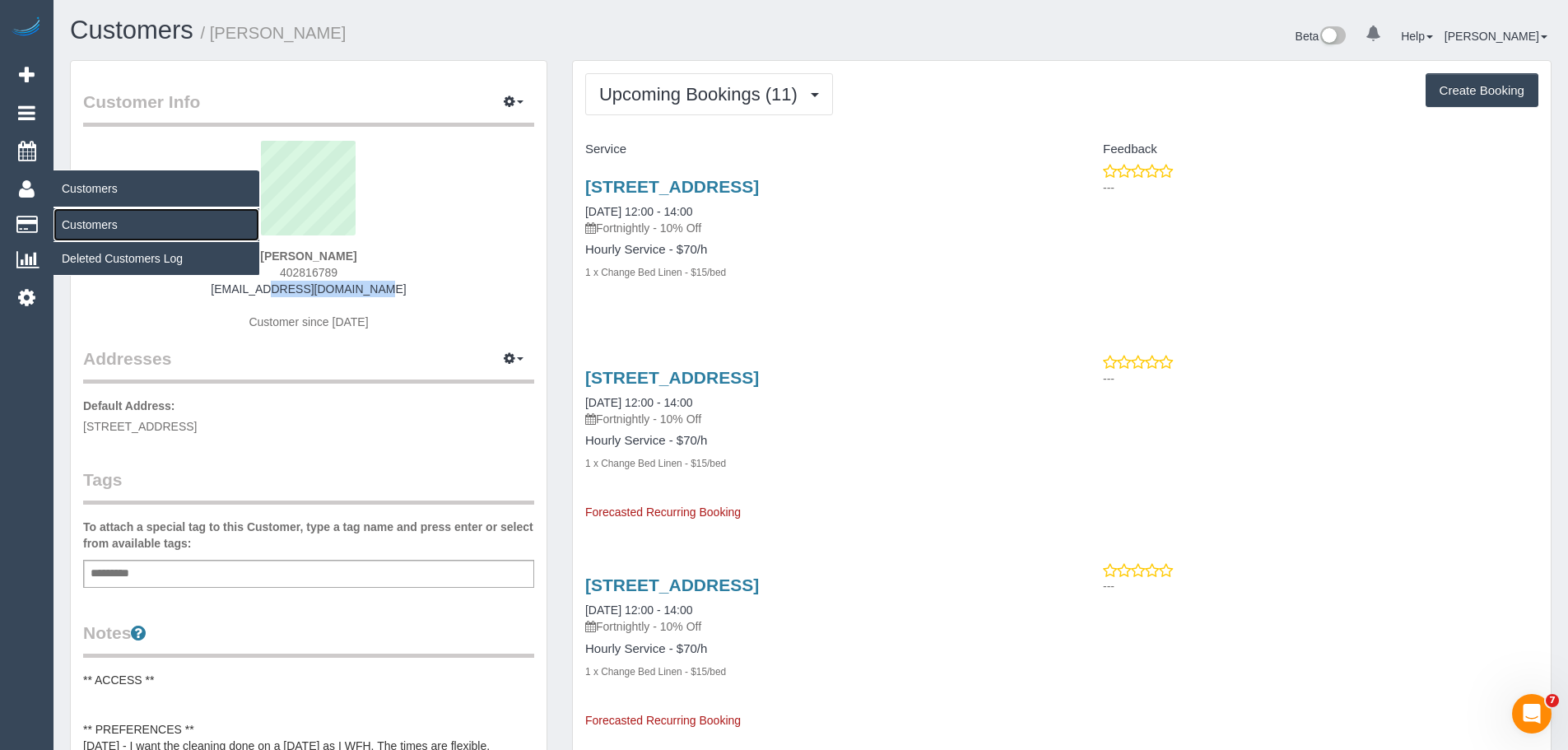
click at [82, 229] on link "Customers" at bounding box center [157, 225] width 206 height 33
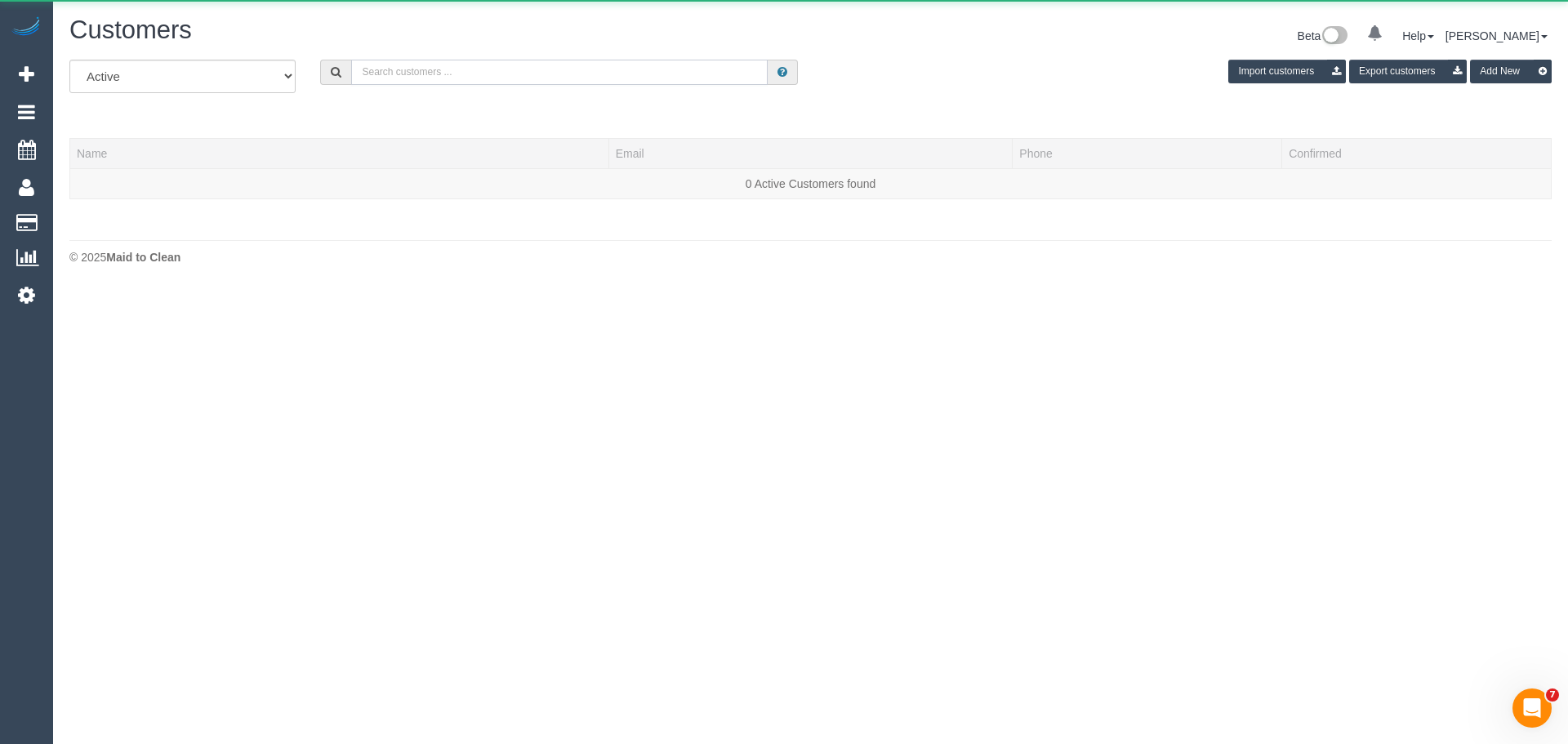
click at [465, 69] on input "text" at bounding box center [559, 72] width 416 height 25
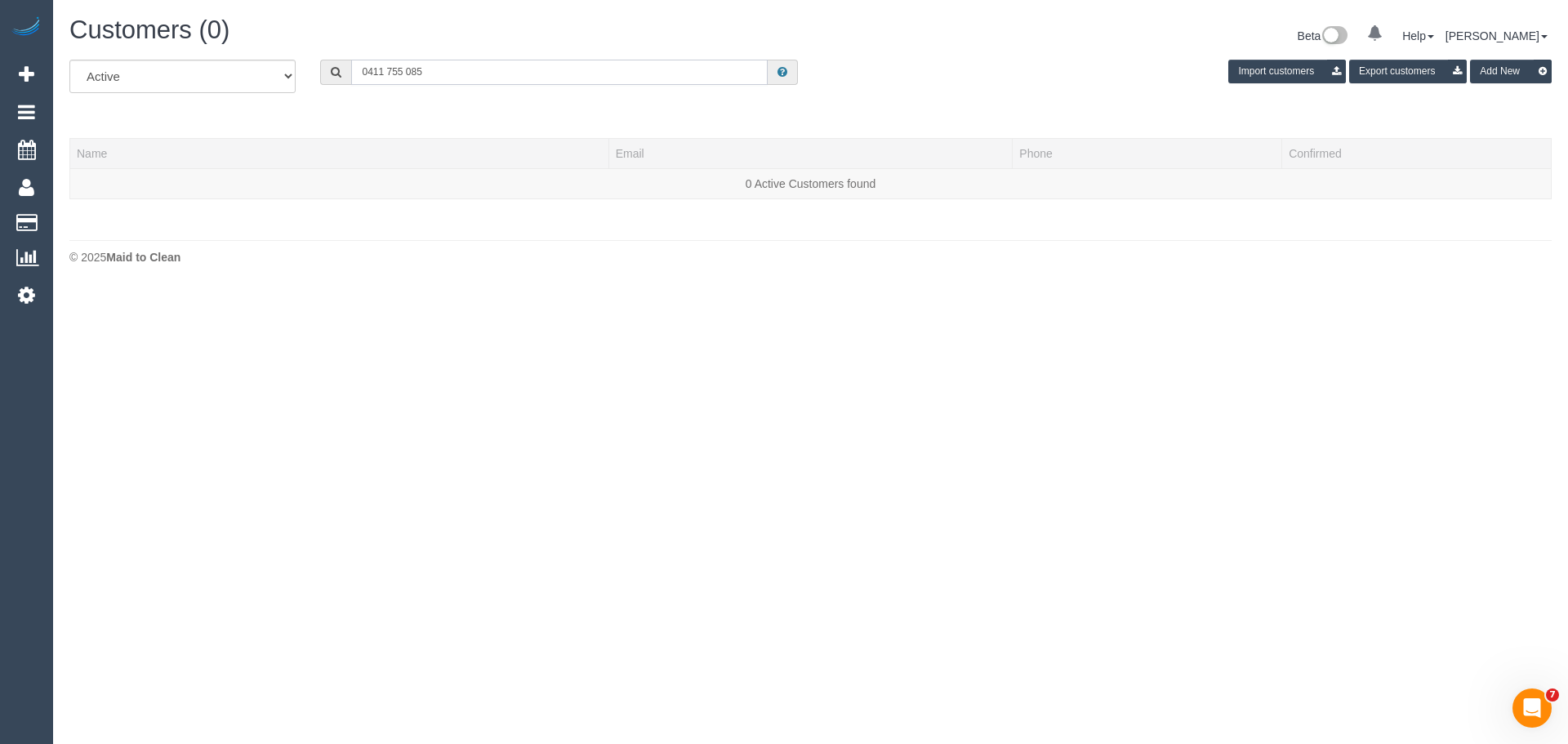
click at [388, 68] on input "0411 755 085" at bounding box center [559, 72] width 416 height 25
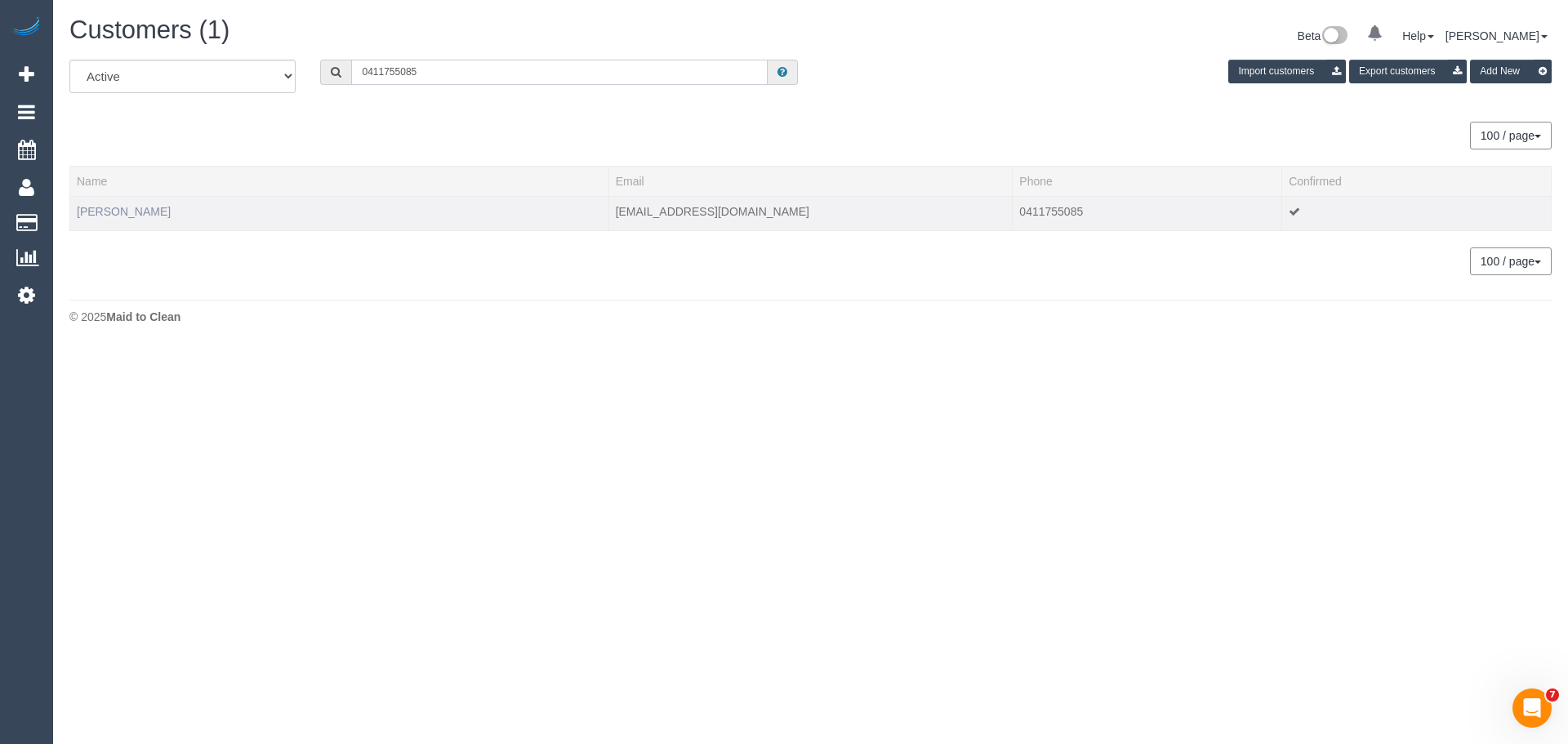
type input "0411755085"
click at [125, 216] on link "karina dubroja" at bounding box center [123, 212] width 94 height 13
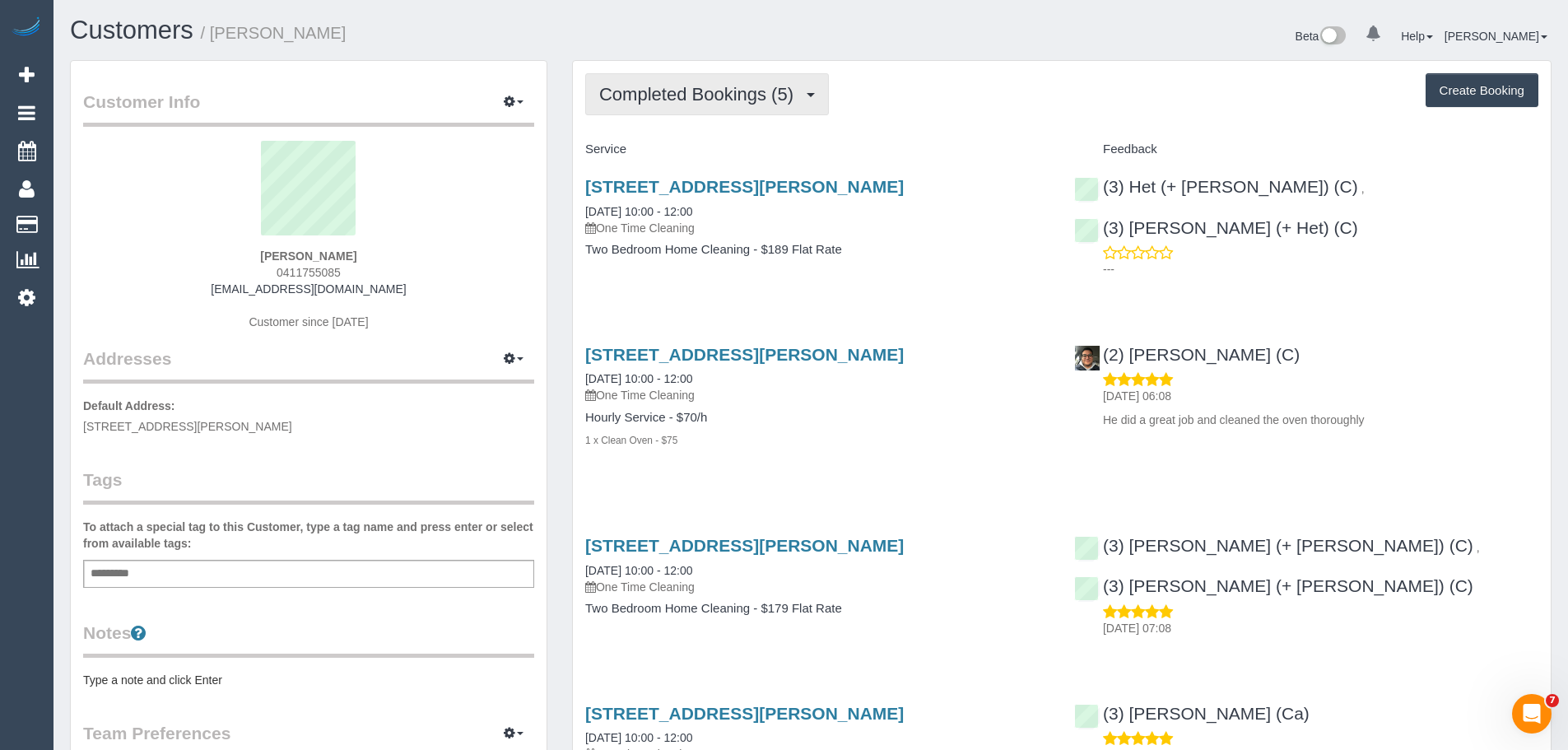
click at [656, 101] on span "Completed Bookings (5)" at bounding box center [700, 94] width 203 height 21
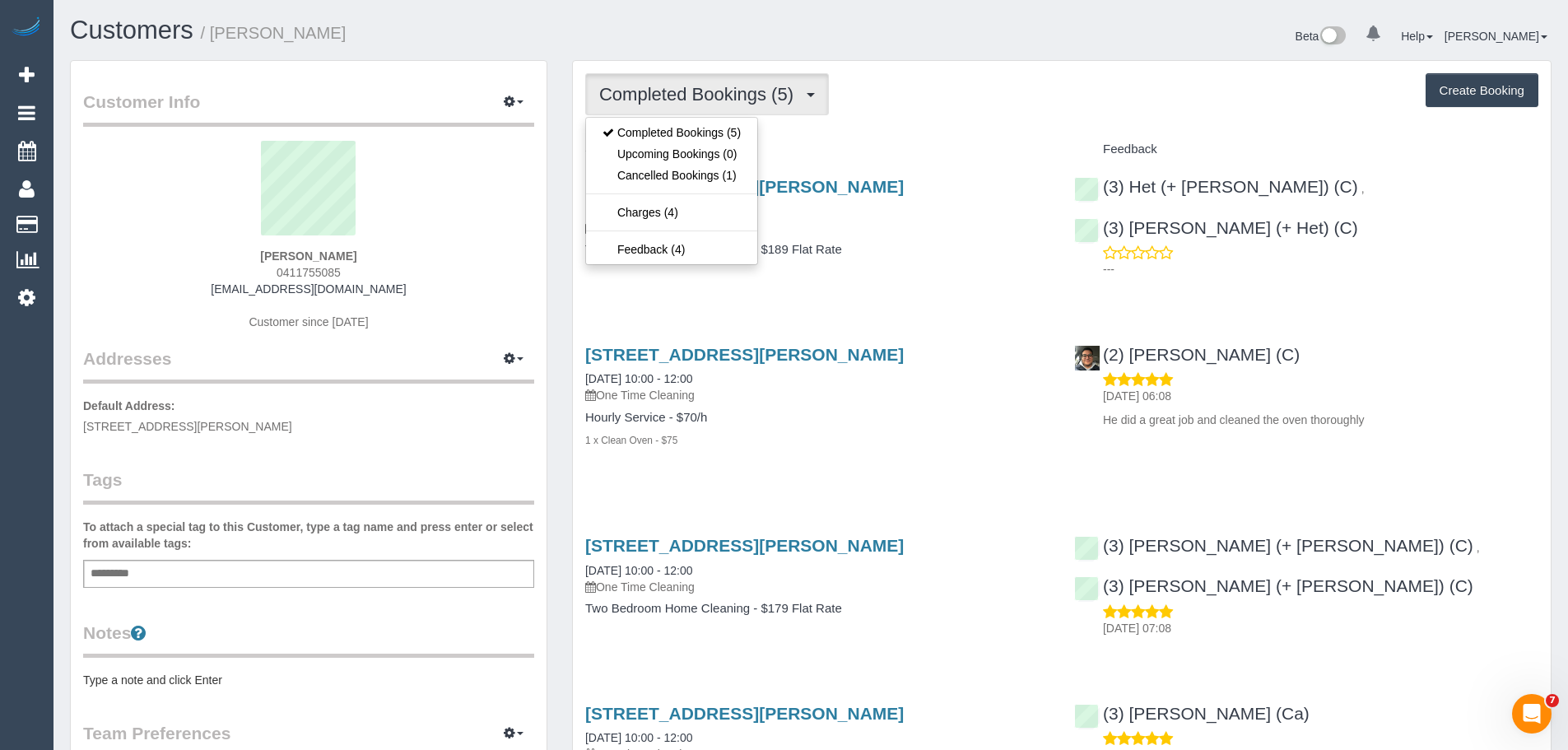
click at [931, 100] on div "Completed Bookings (5) Completed Bookings (5) Upcoming Bookings (0) Cancelled B…" at bounding box center [1062, 94] width 953 height 42
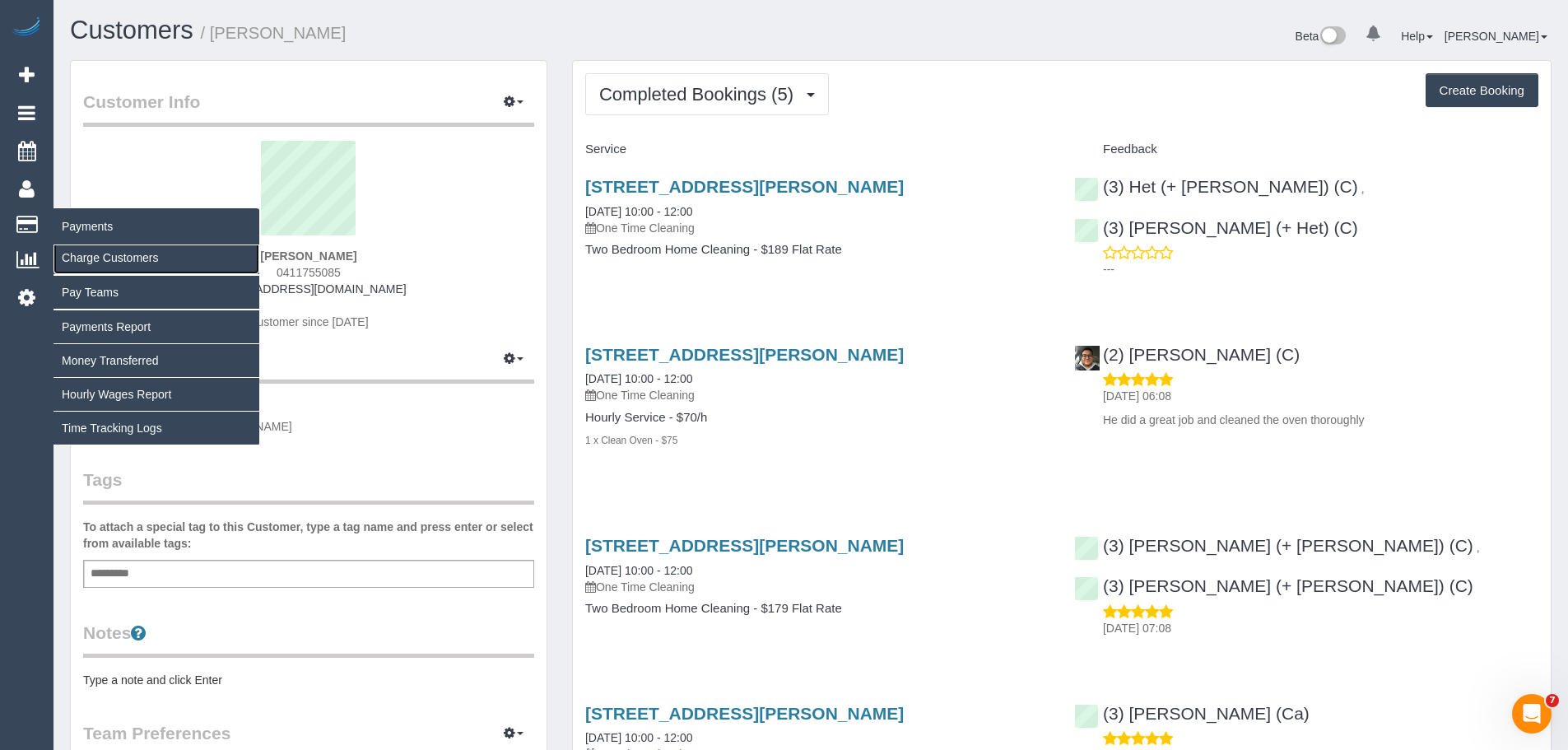
click at [105, 257] on link "Charge Customers" at bounding box center [157, 258] width 206 height 33
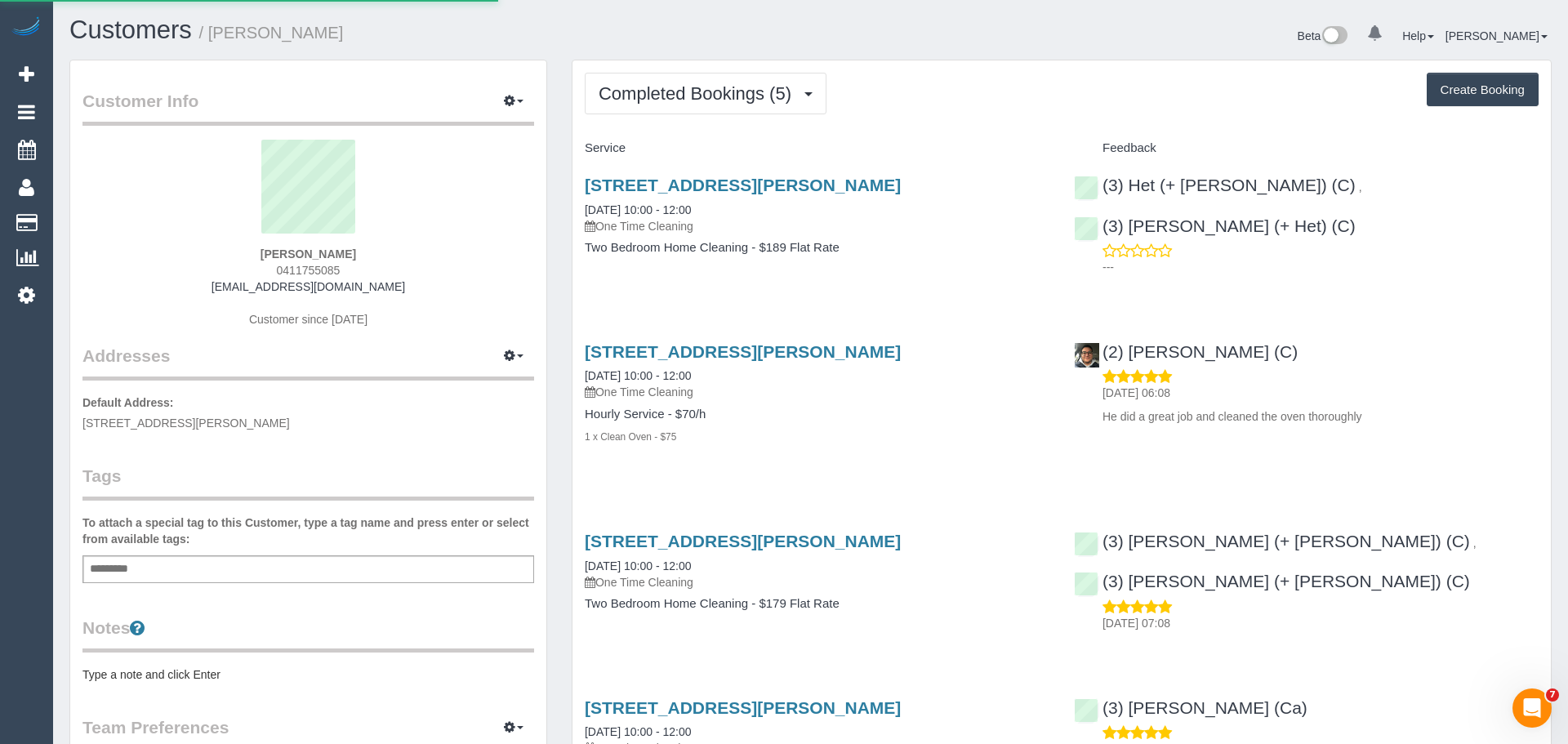
select select
drag, startPoint x: 363, startPoint y: 252, endPoint x: 217, endPoint y: 247, distance: 146.1
click at [217, 247] on div "karina dubroja 0411755085 karina.dubroja@gmail.com Customer since 2023" at bounding box center [306, 241] width 447 height 204
copy strong "karina dubroja"
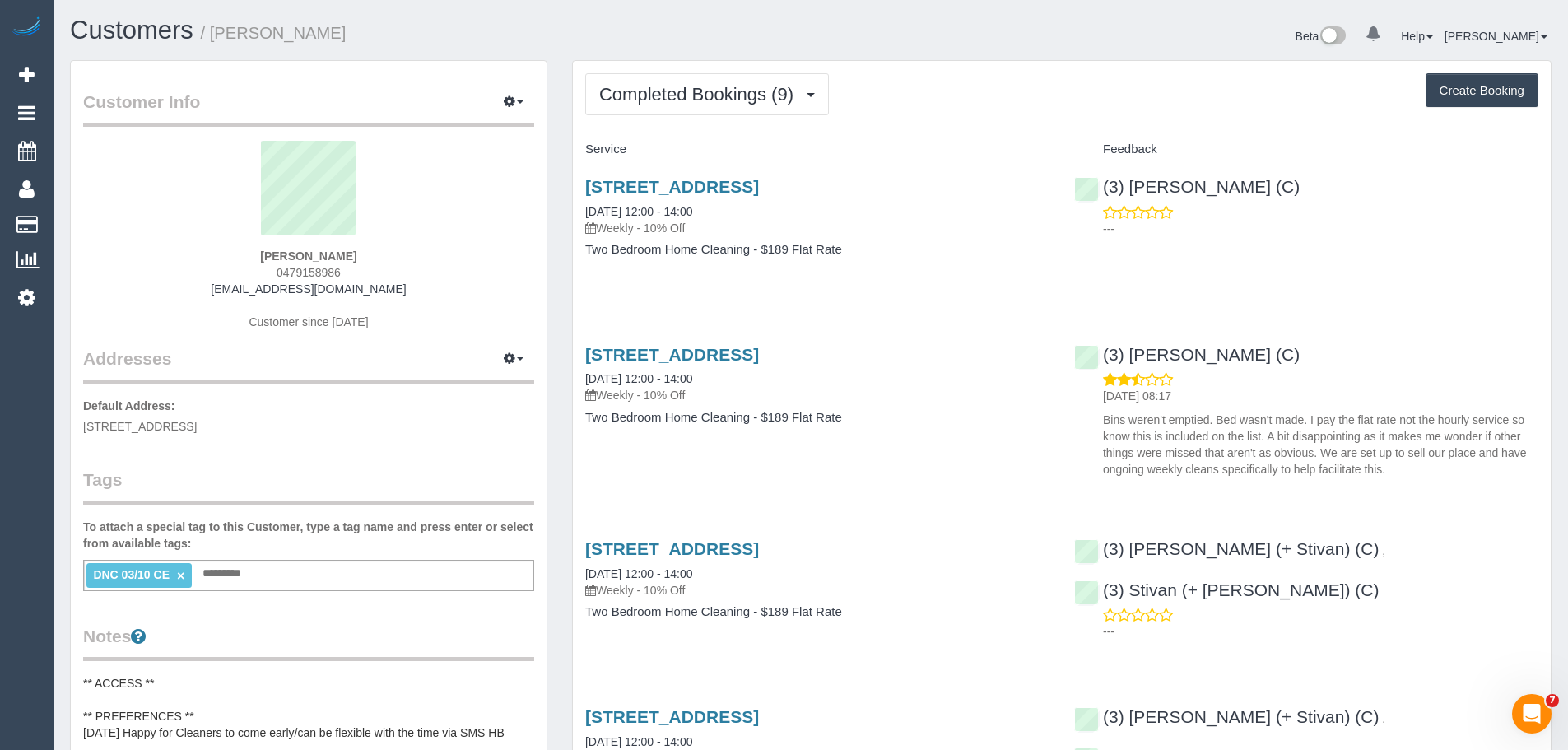
drag, startPoint x: 385, startPoint y: 249, endPoint x: 226, endPoint y: 236, distance: 159.5
click at [227, 236] on div "Sarah Walsgott 0479158986 thewalsgotts@gmail.com Customer since 2025" at bounding box center [308, 243] width 451 height 206
copy div "Sarah Walsgott"
click at [180, 575] on link "×" at bounding box center [181, 575] width 8 height 14
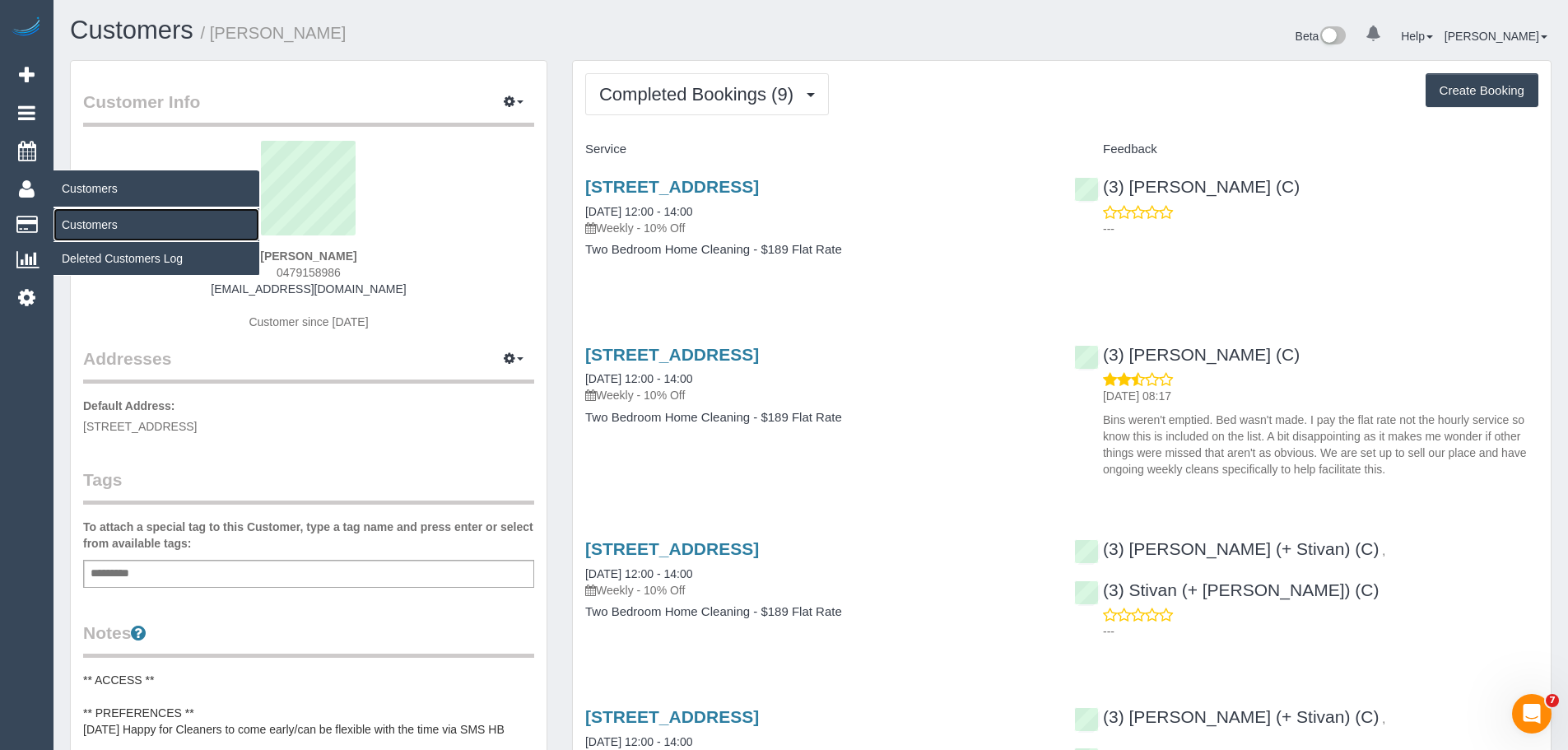
click at [108, 224] on link "Customers" at bounding box center [157, 225] width 206 height 33
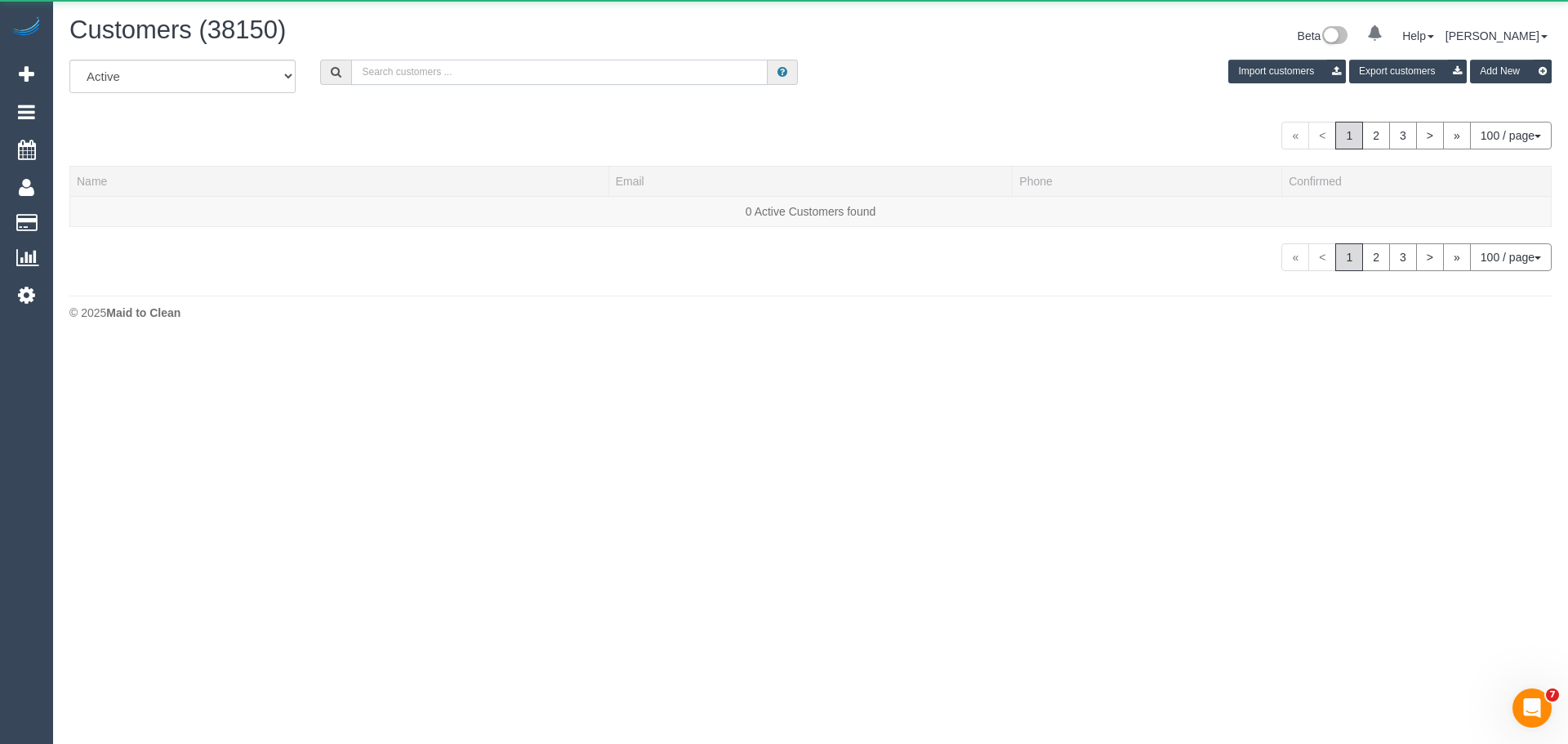
click at [519, 80] on input "text" at bounding box center [559, 72] width 416 height 25
paste input "dlcoghlan@me.com"
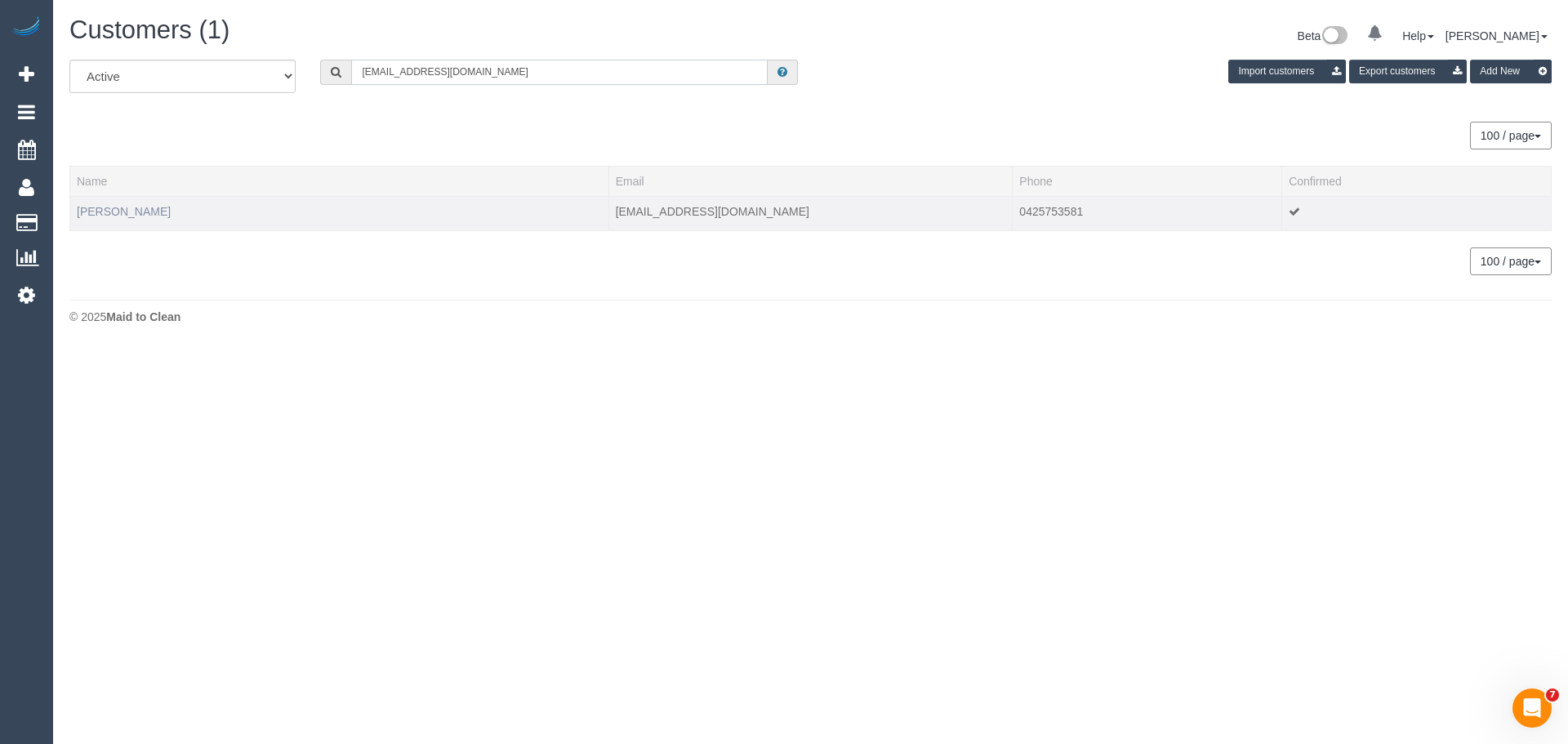
type input "dlcoghlan@me.com"
click at [125, 213] on link "Darren Coghlan" at bounding box center [123, 212] width 94 height 13
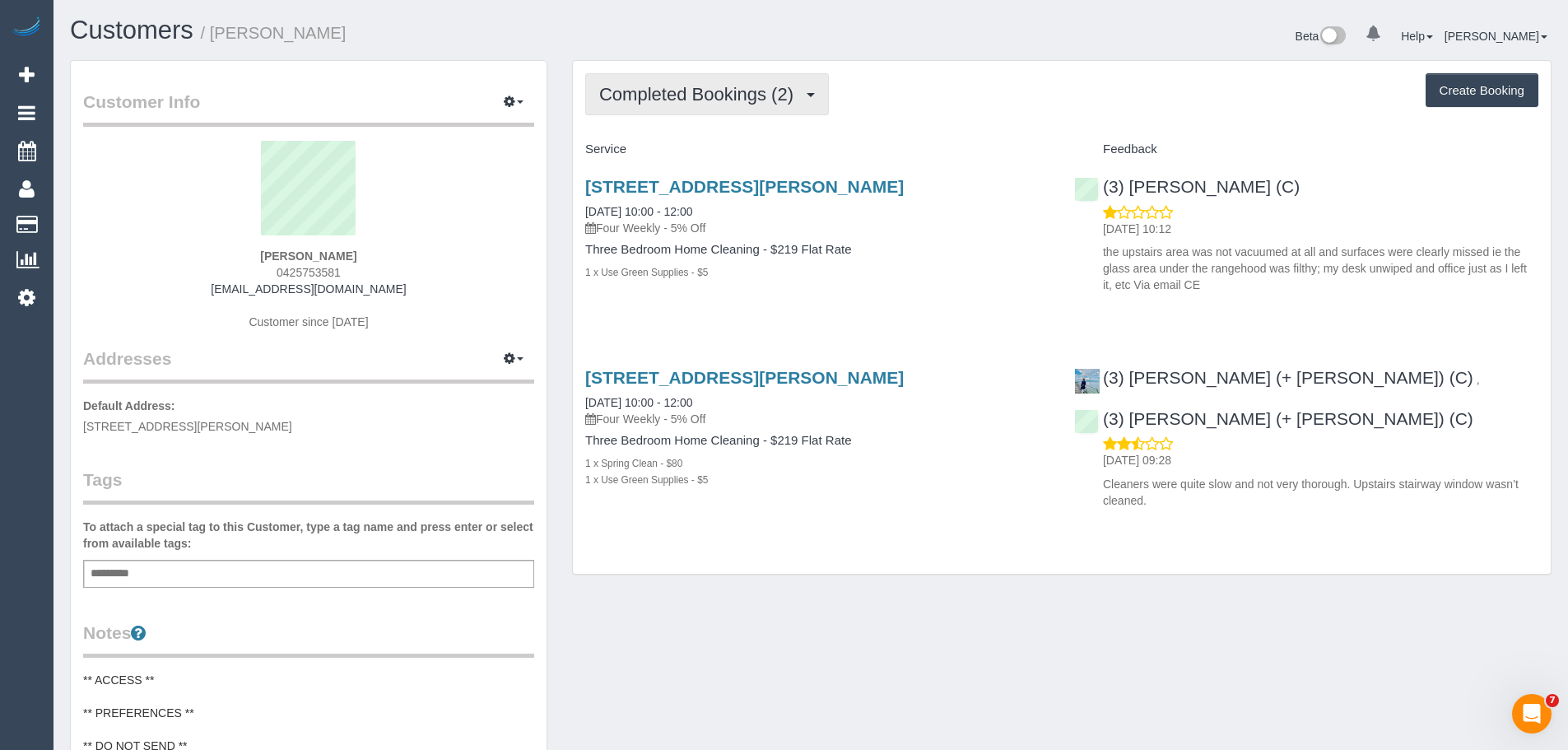
click at [685, 104] on span "Completed Bookings (2)" at bounding box center [700, 94] width 203 height 21
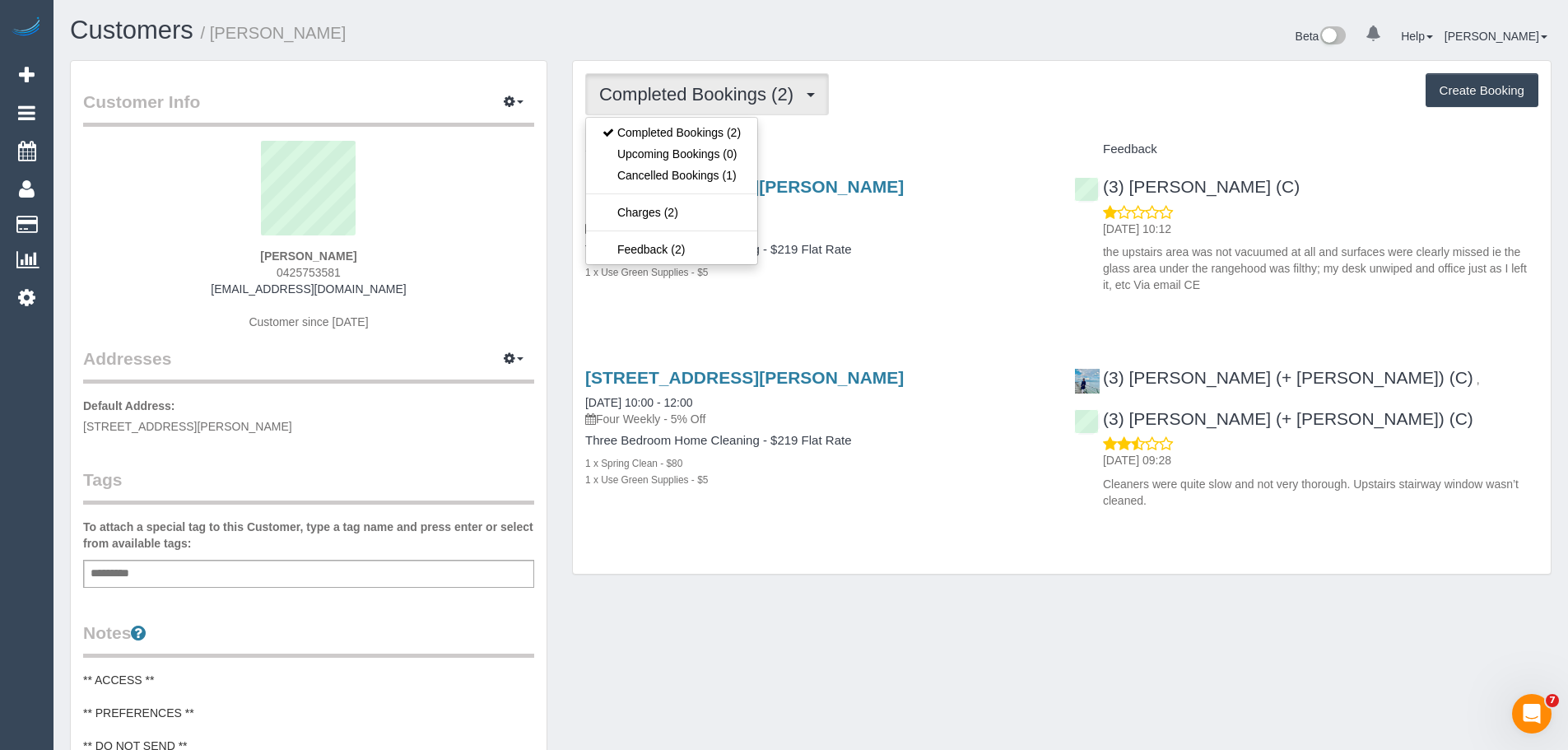
click at [925, 107] on div "Completed Bookings (2) Completed Bookings (2) Upcoming Bookings (0) Cancelled B…" at bounding box center [1062, 94] width 953 height 42
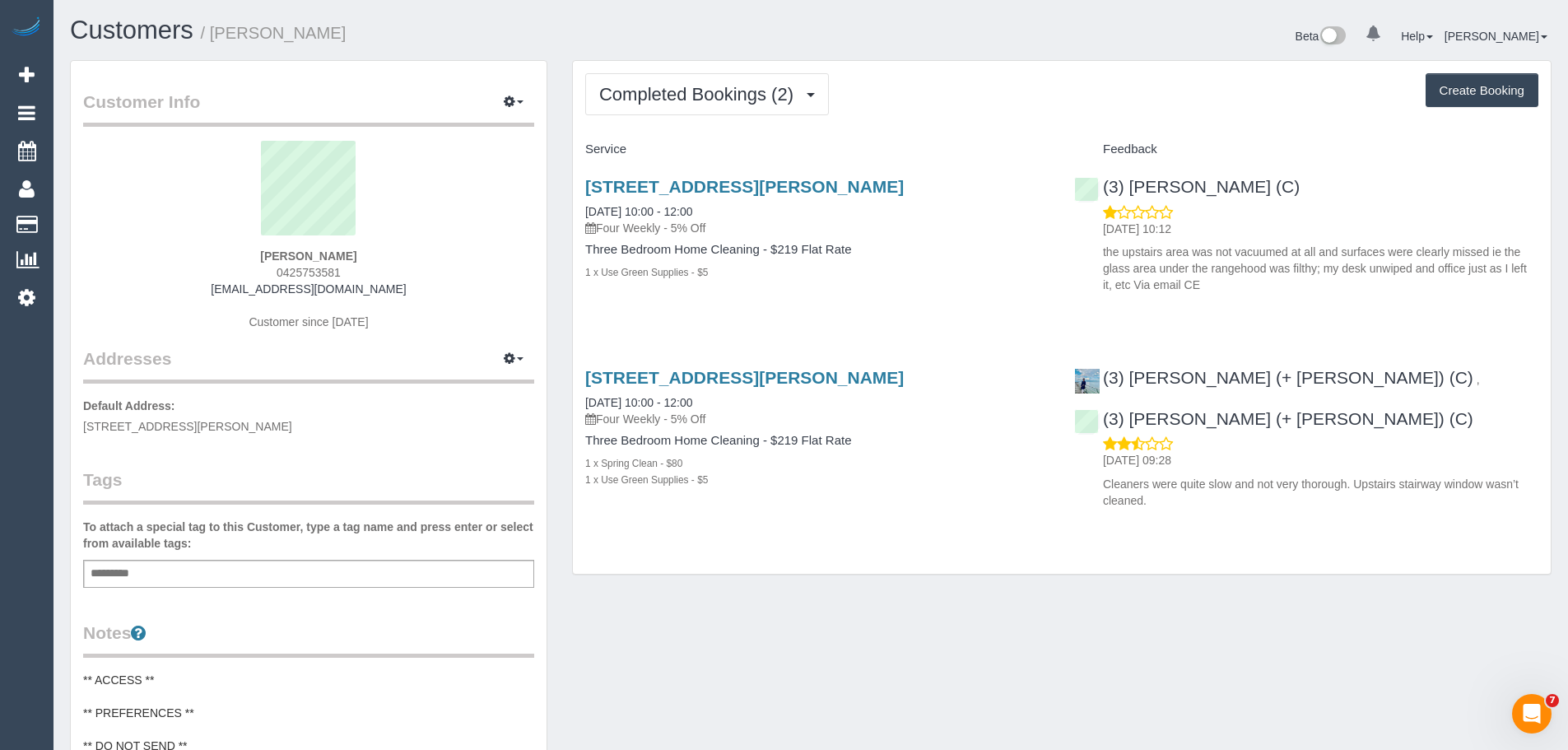
drag, startPoint x: 362, startPoint y: 275, endPoint x: 268, endPoint y: 271, distance: 94.1
click at [268, 271] on div "Darren Coghlan 0425753581 dlcoghlan@me.com Customer since 2025" at bounding box center [308, 243] width 451 height 206
copy span "0425753581"
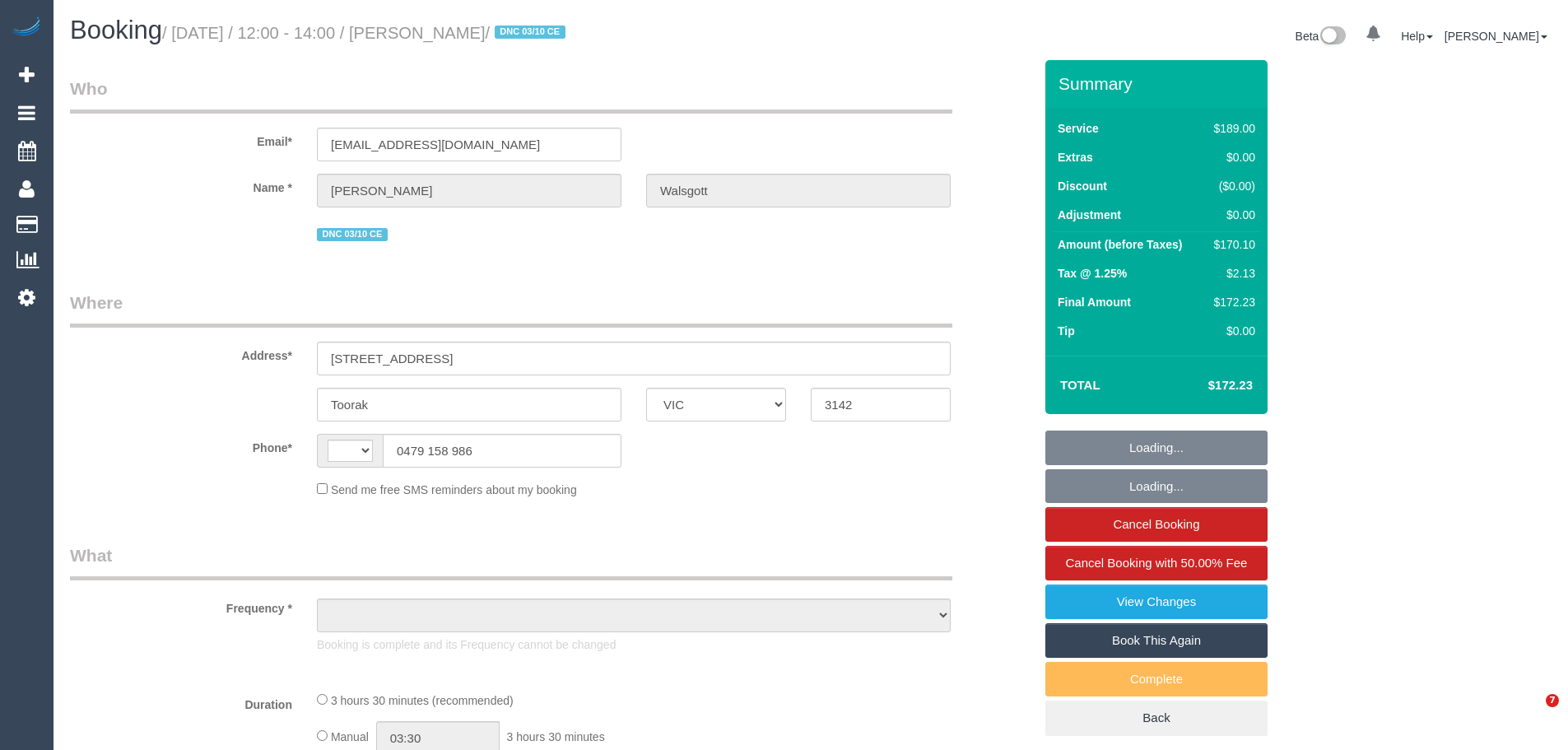
select select "VIC"
select select "string:AU"
select select "string:stripe-pm_1Rq9TL2GScqysDRVYjFvtJVA"
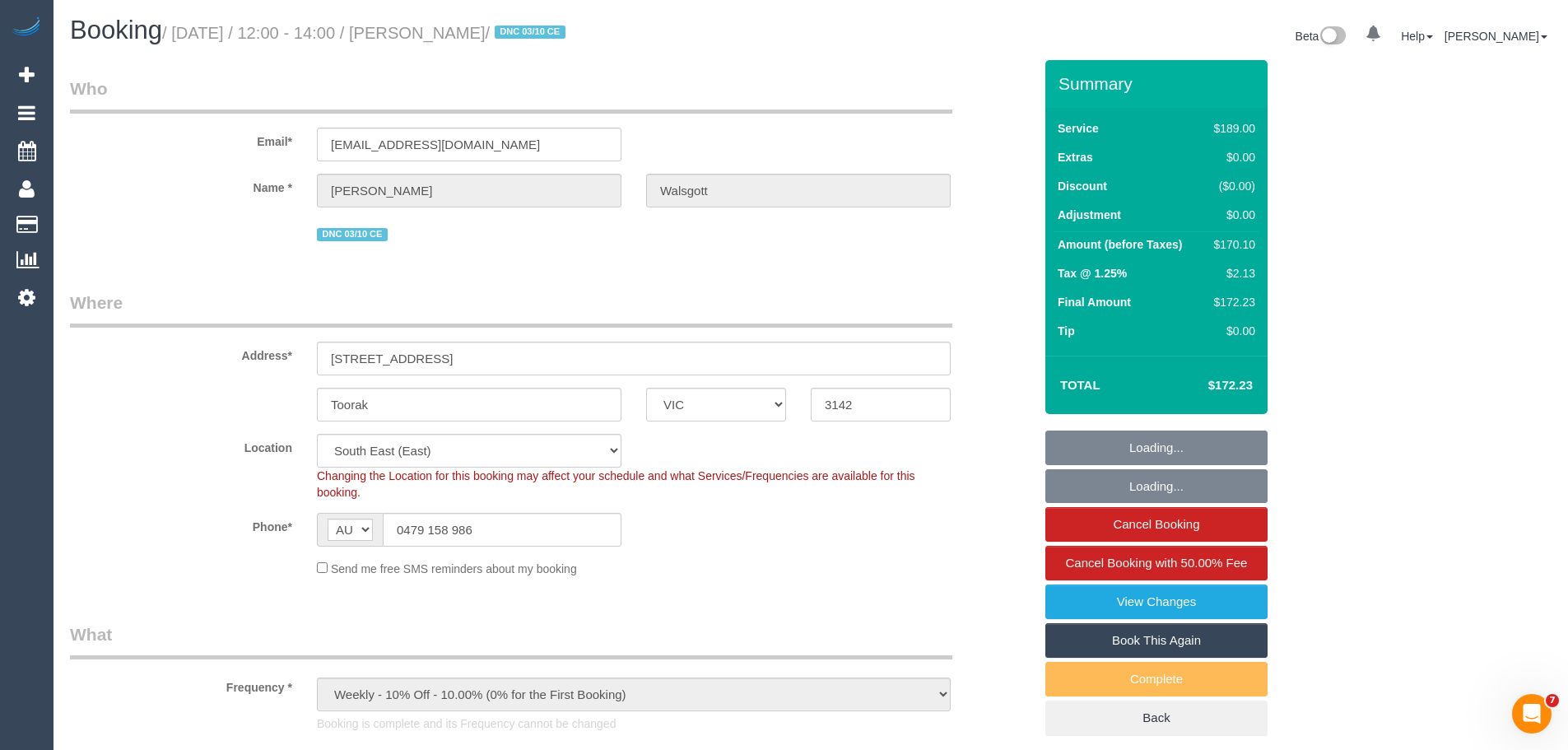
select select "object:1315"
select select "number:28"
select select "number:16"
select select "number:19"
select select "number:22"
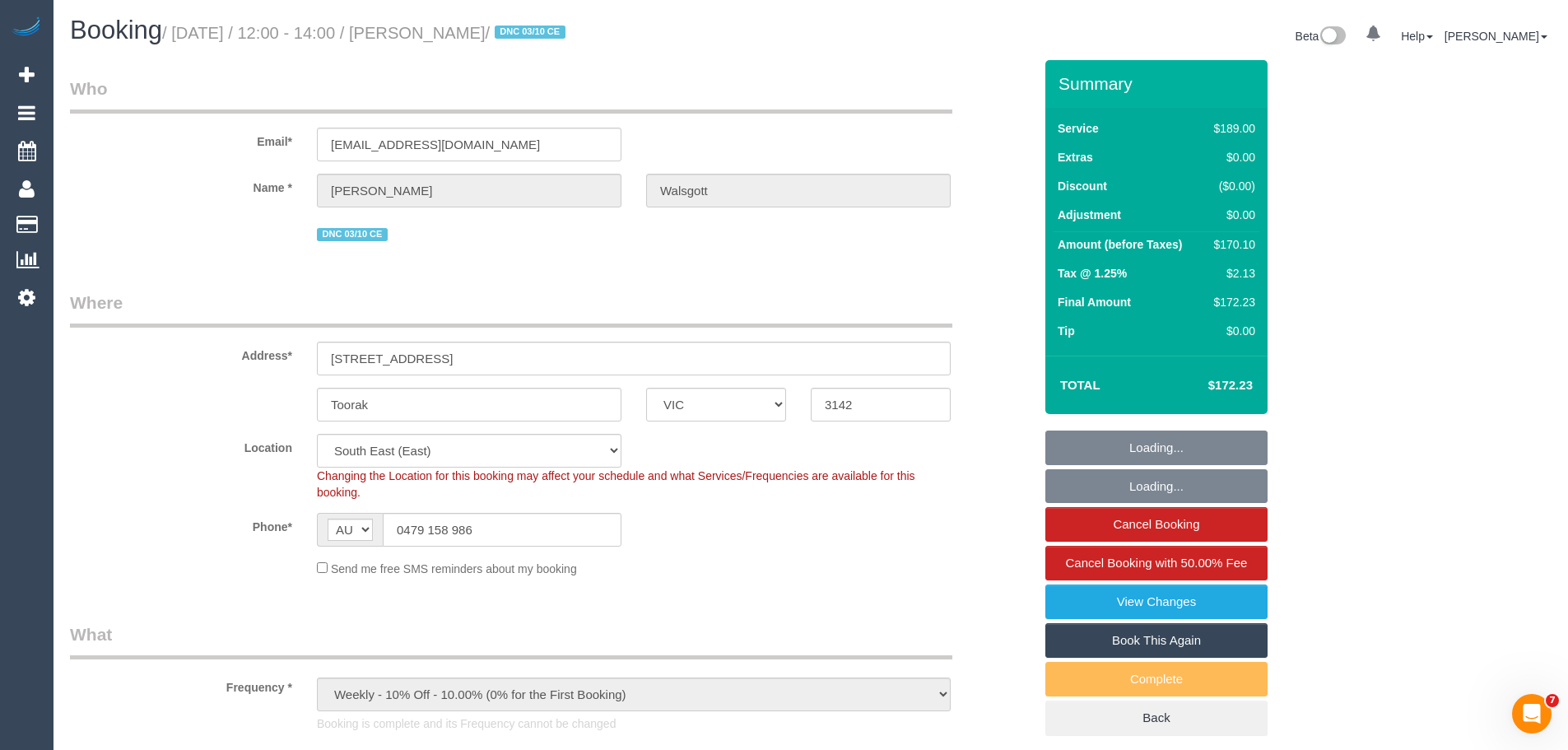
select select "number:33"
select select "number:26"
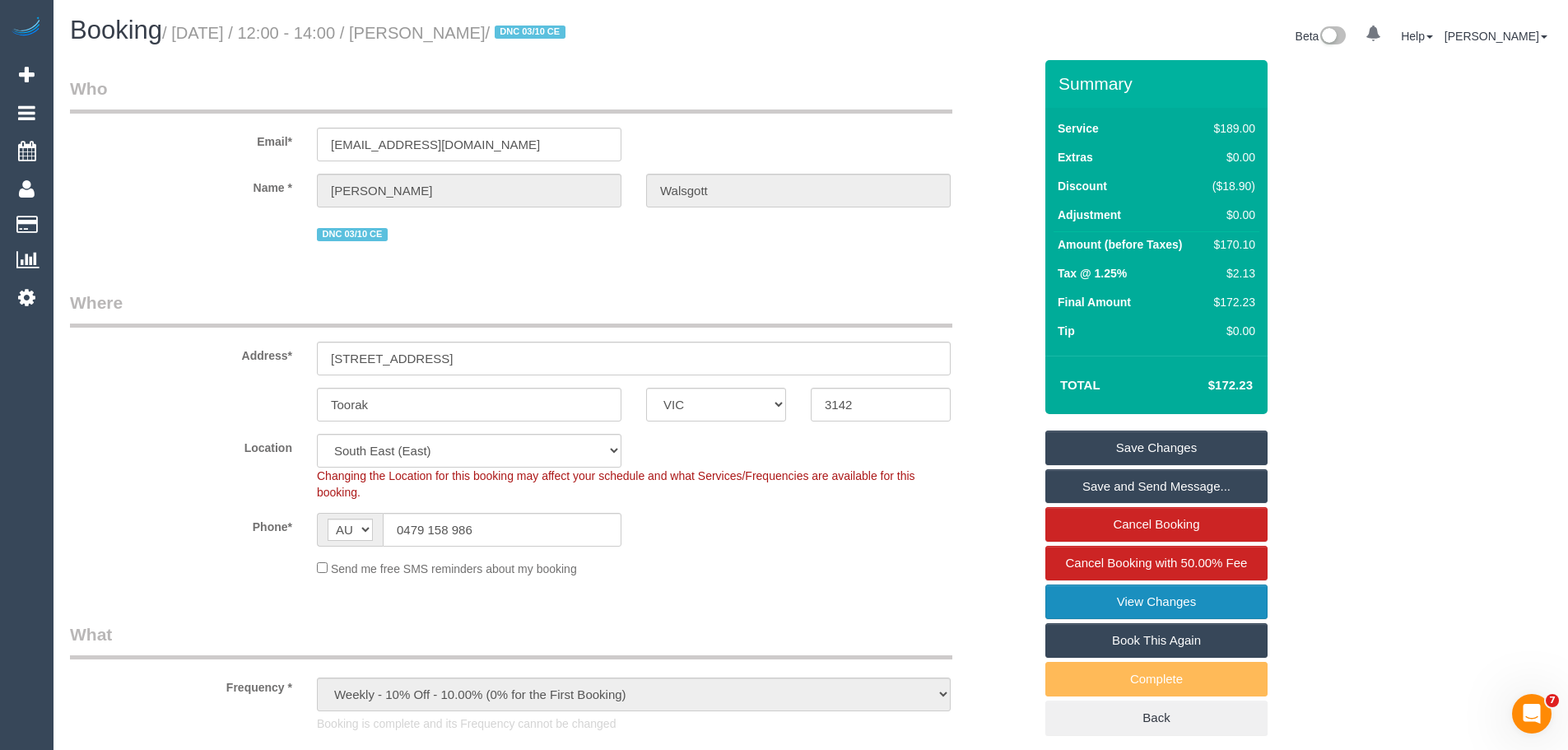
click at [1152, 593] on link "View Changes" at bounding box center [1156, 602] width 223 height 35
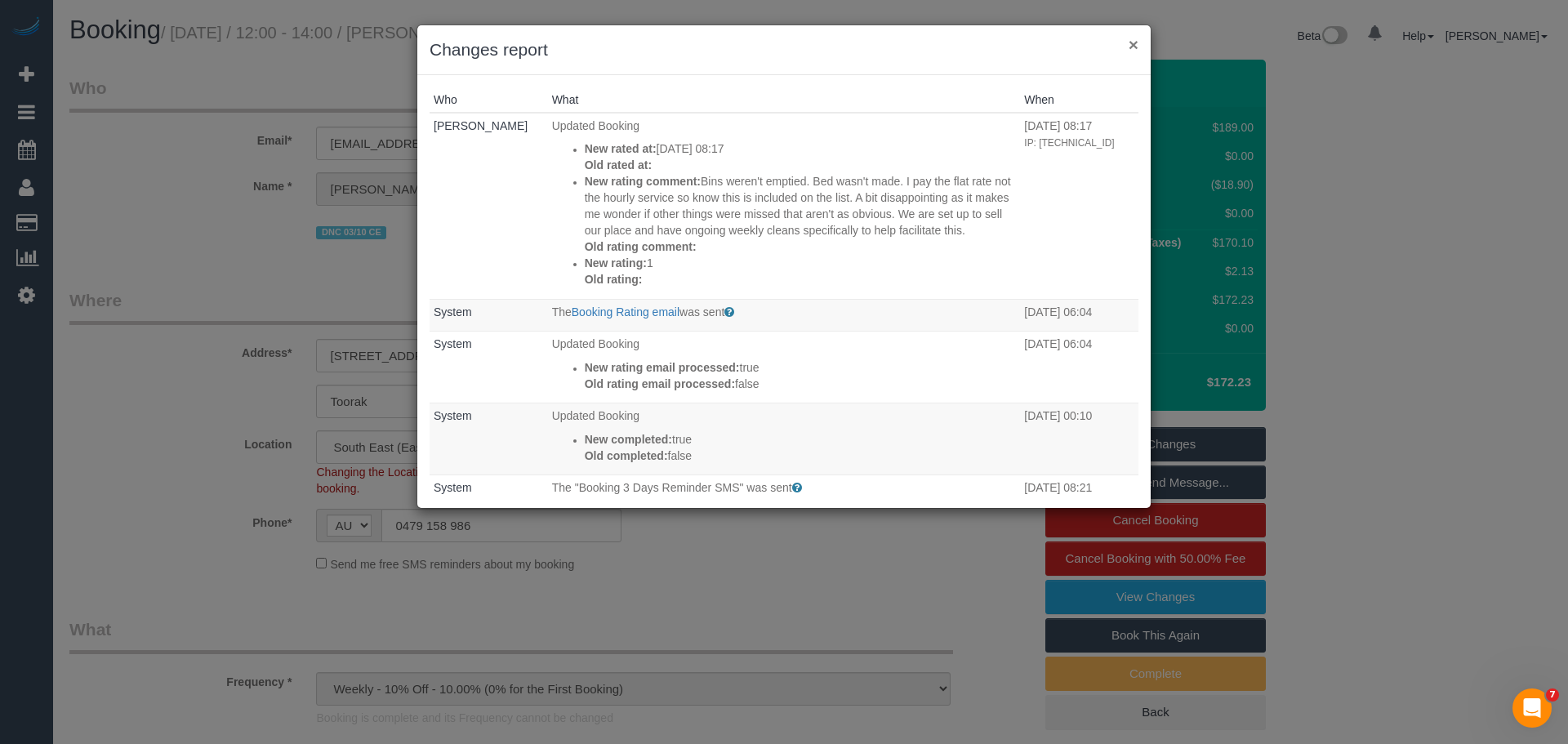
click at [1133, 45] on button "×" at bounding box center [1133, 44] width 9 height 17
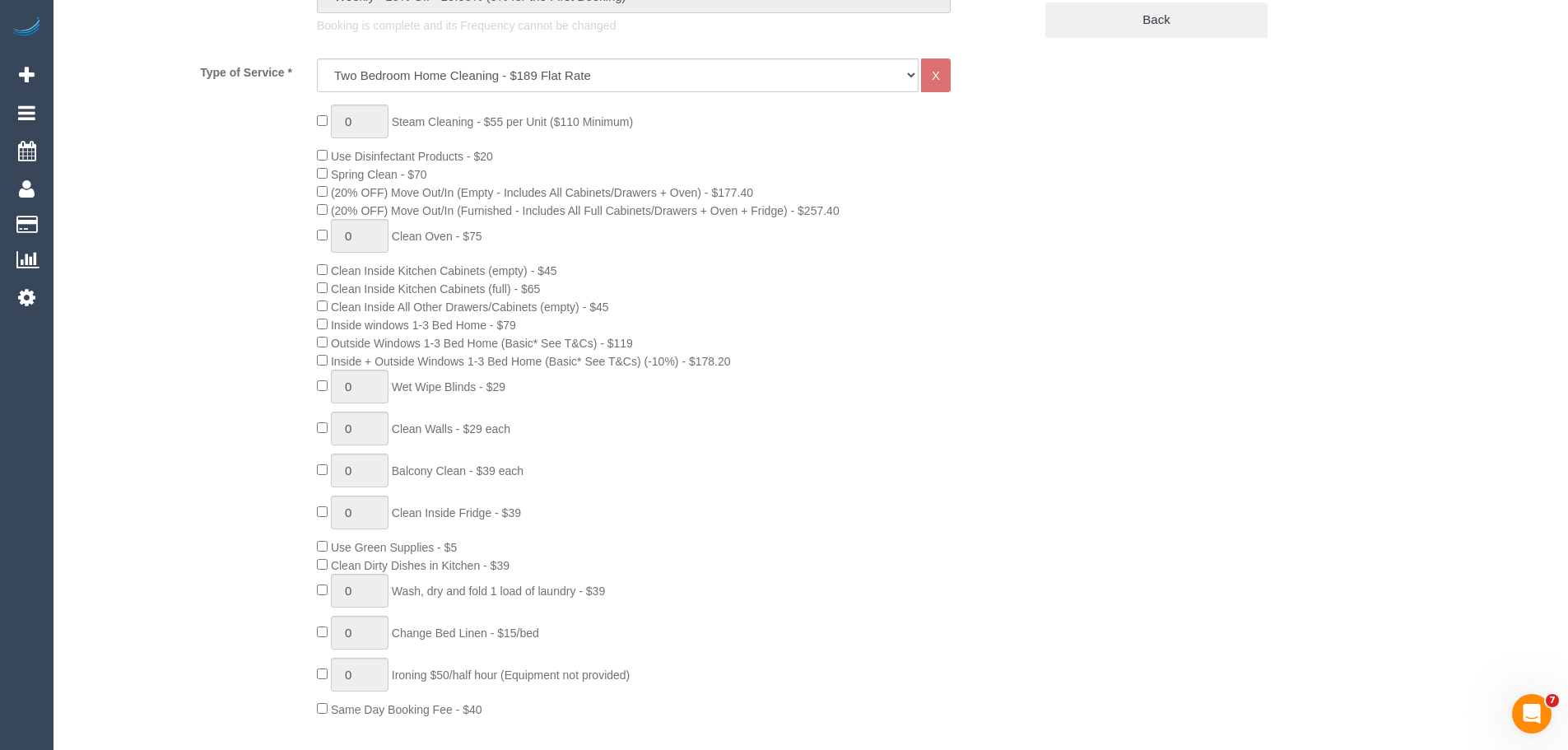
scroll to position [988, 0]
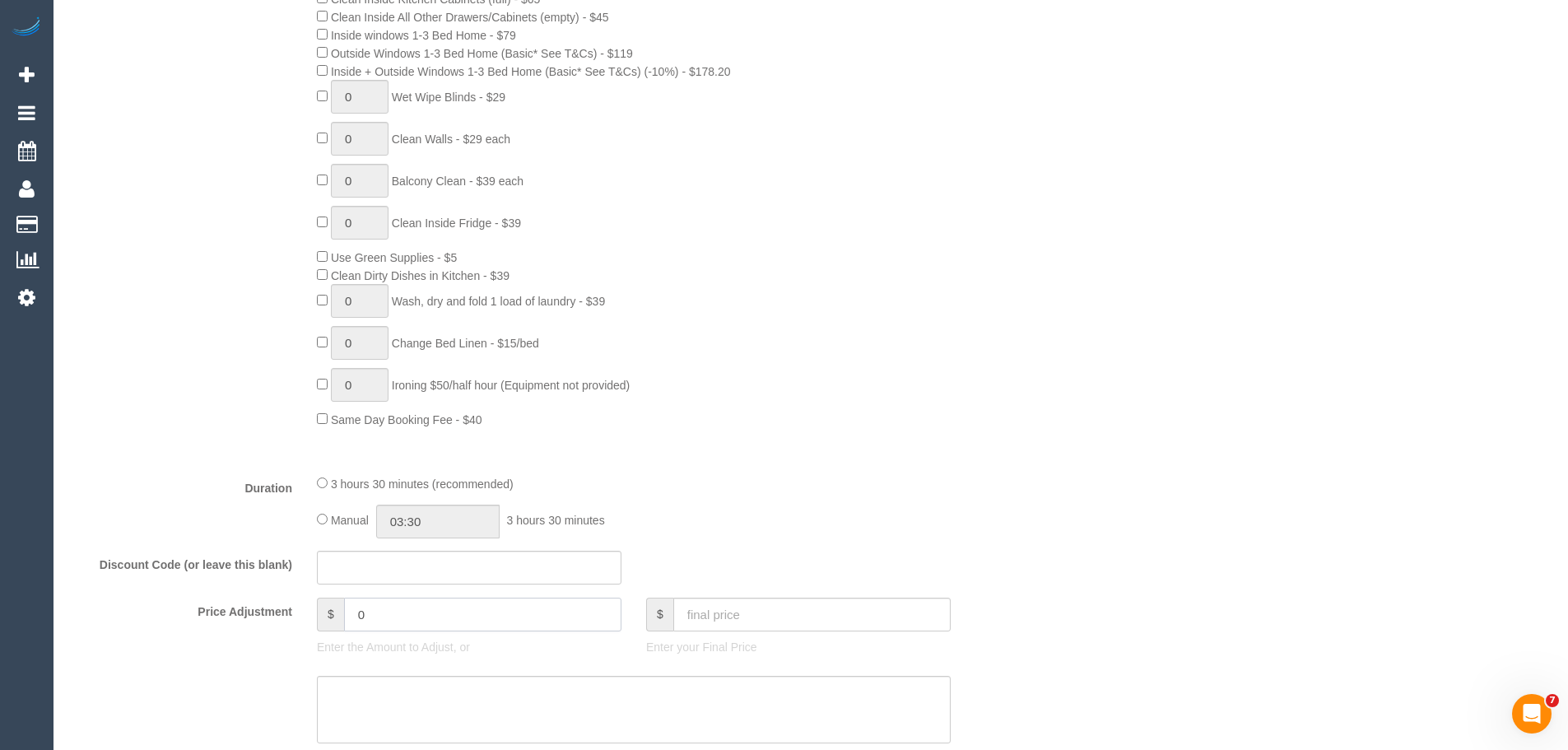
click at [404, 618] on input "0" at bounding box center [483, 615] width 277 height 34
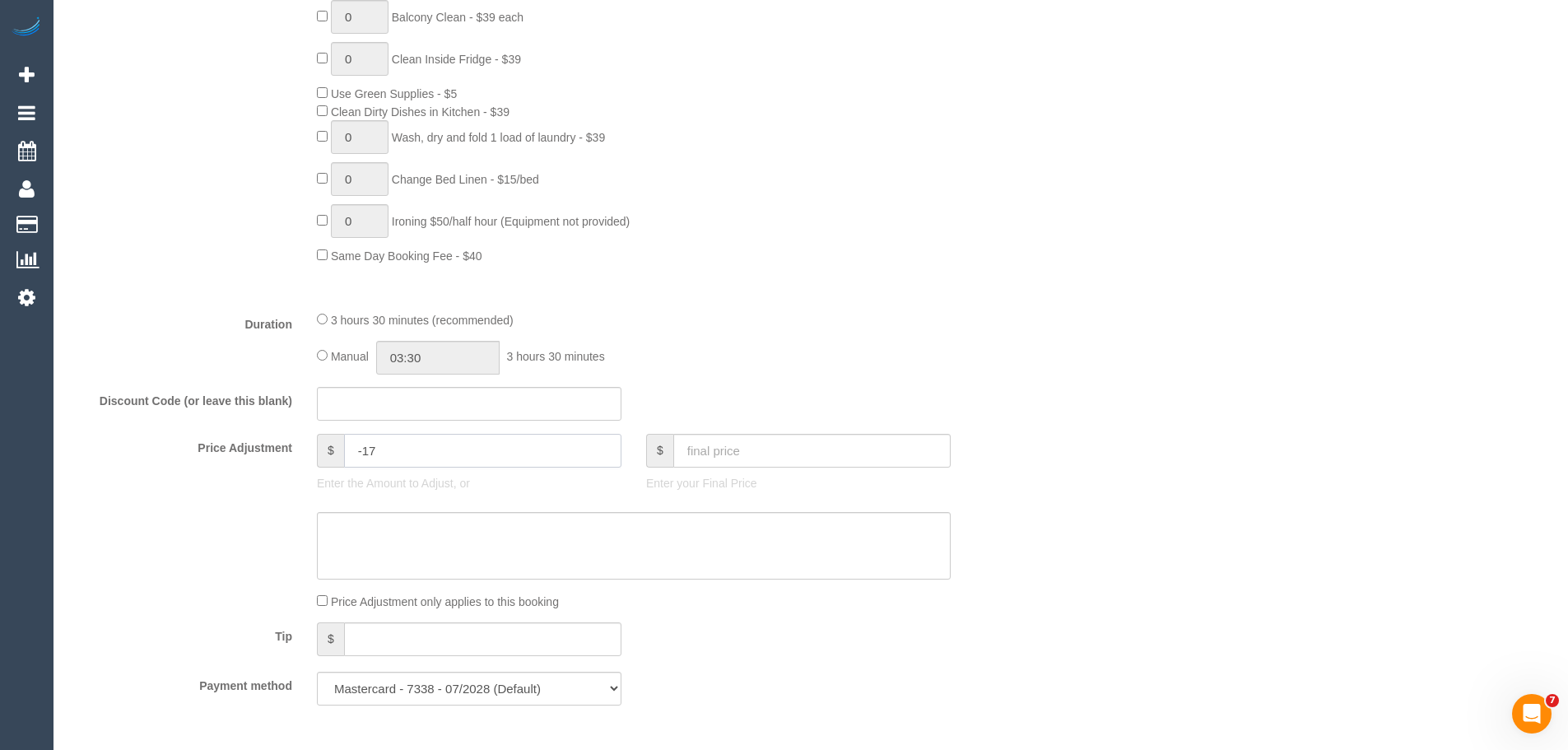
scroll to position [1153, 0]
type input "-17"
click at [398, 537] on textarea at bounding box center [634, 545] width 634 height 68
click at [531, 547] on textarea at bounding box center [634, 545] width 634 height 68
click at [362, 531] on textarea at bounding box center [634, 545] width 634 height 68
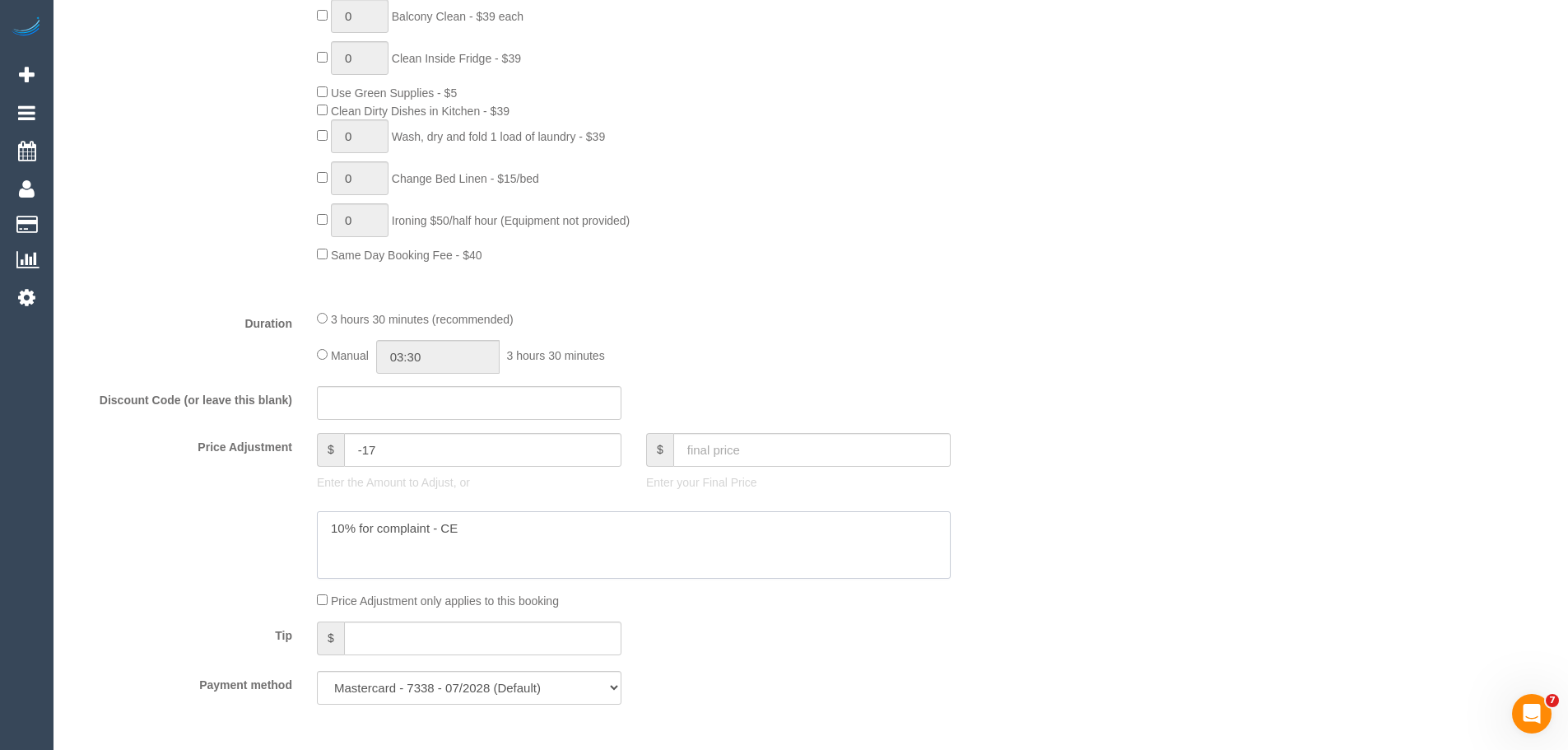
click at [359, 531] on textarea at bounding box center [634, 545] width 634 height 68
click at [551, 554] on textarea at bounding box center [634, 545] width 634 height 68
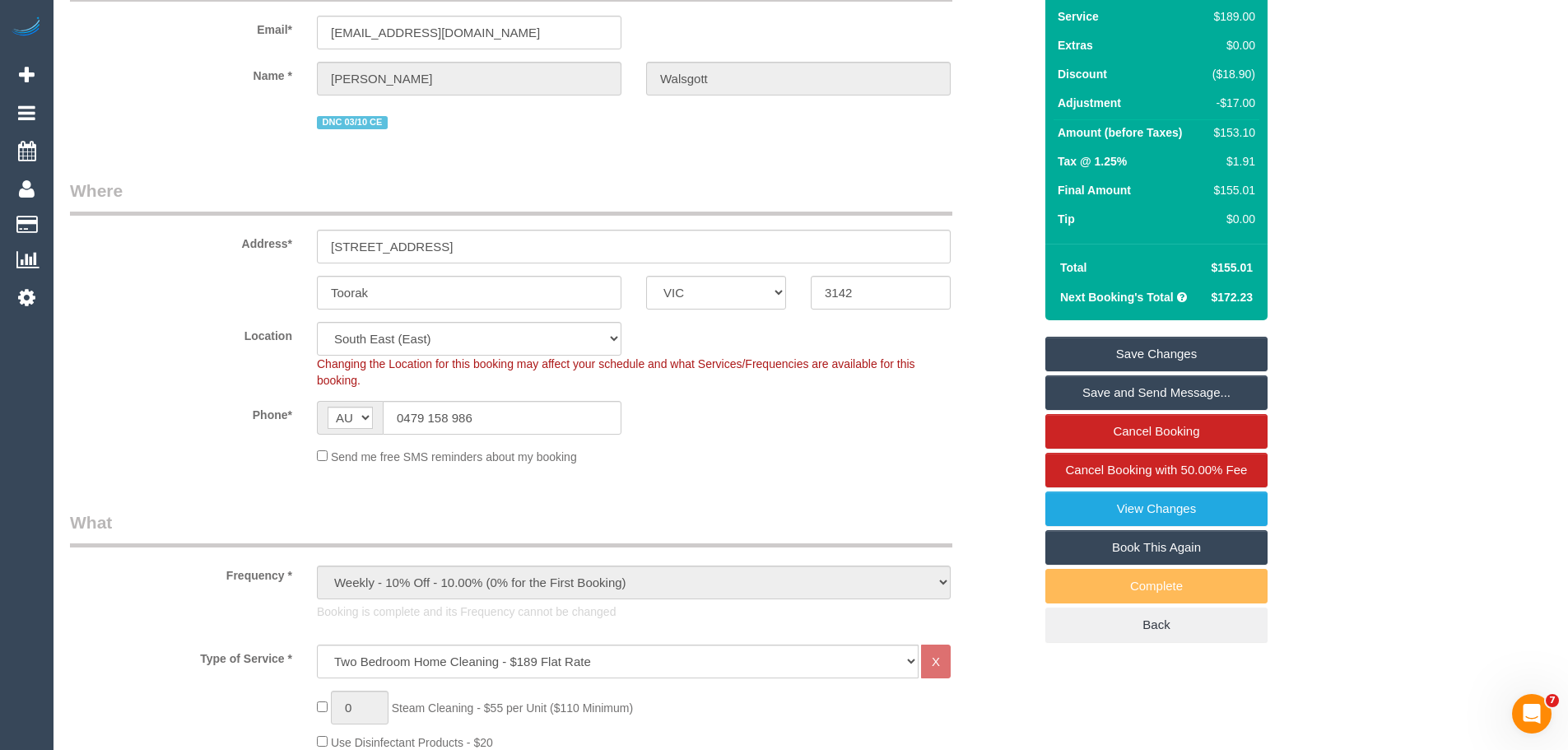
scroll to position [0, 0]
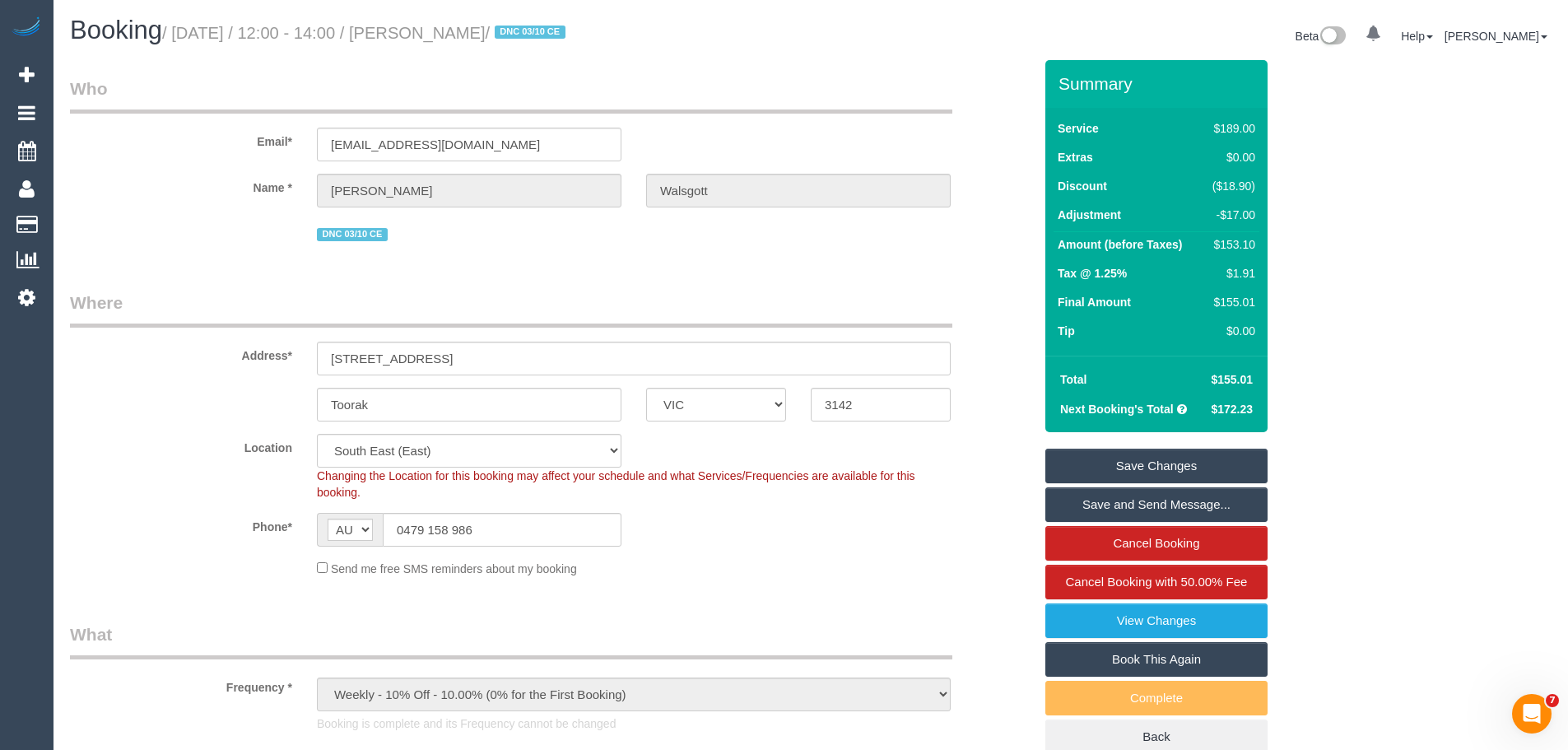
type textarea "10% discount for complaint - CE"
click at [1178, 463] on link "Save Changes" at bounding box center [1156, 466] width 223 height 35
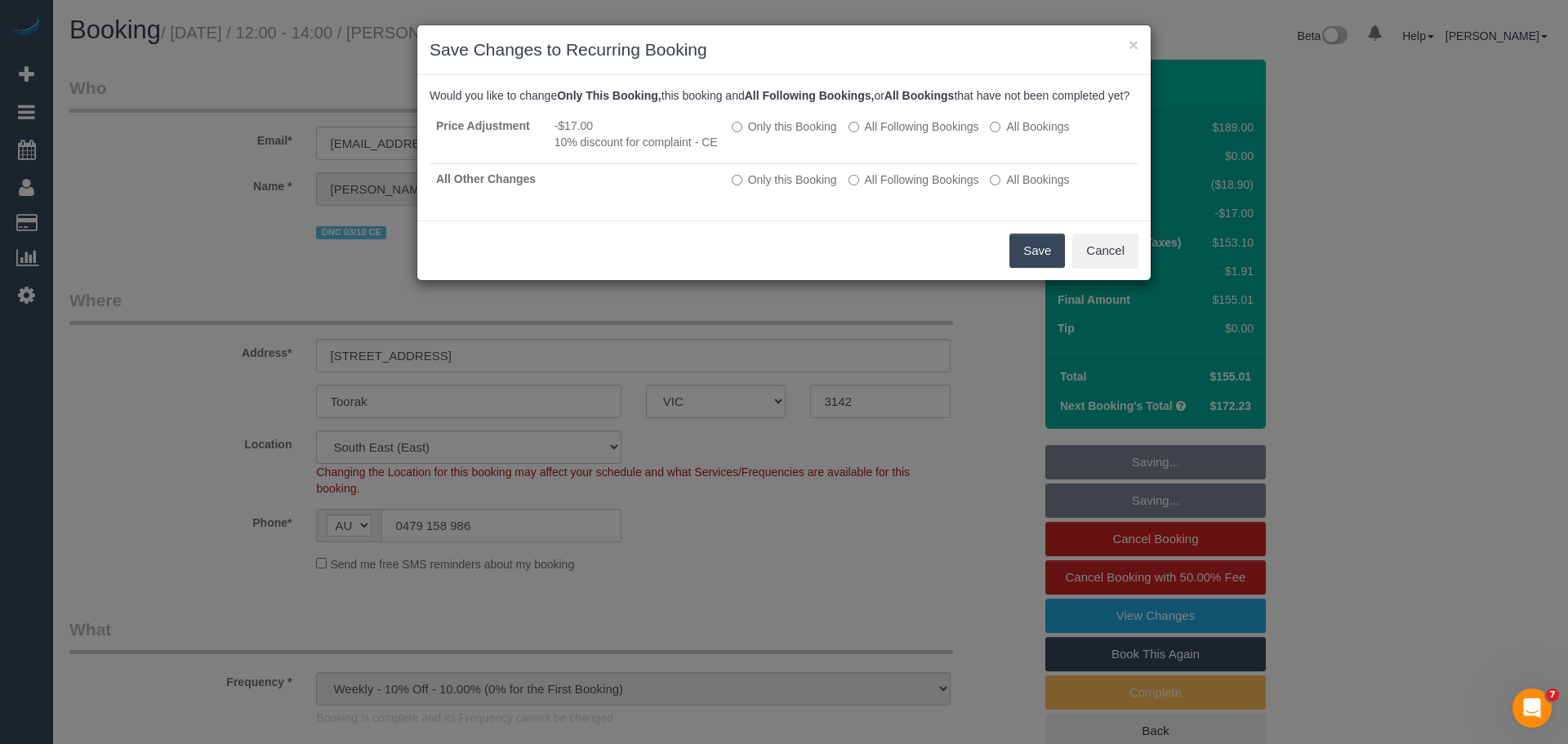
click at [1037, 257] on button "Save" at bounding box center [1037, 251] width 55 height 35
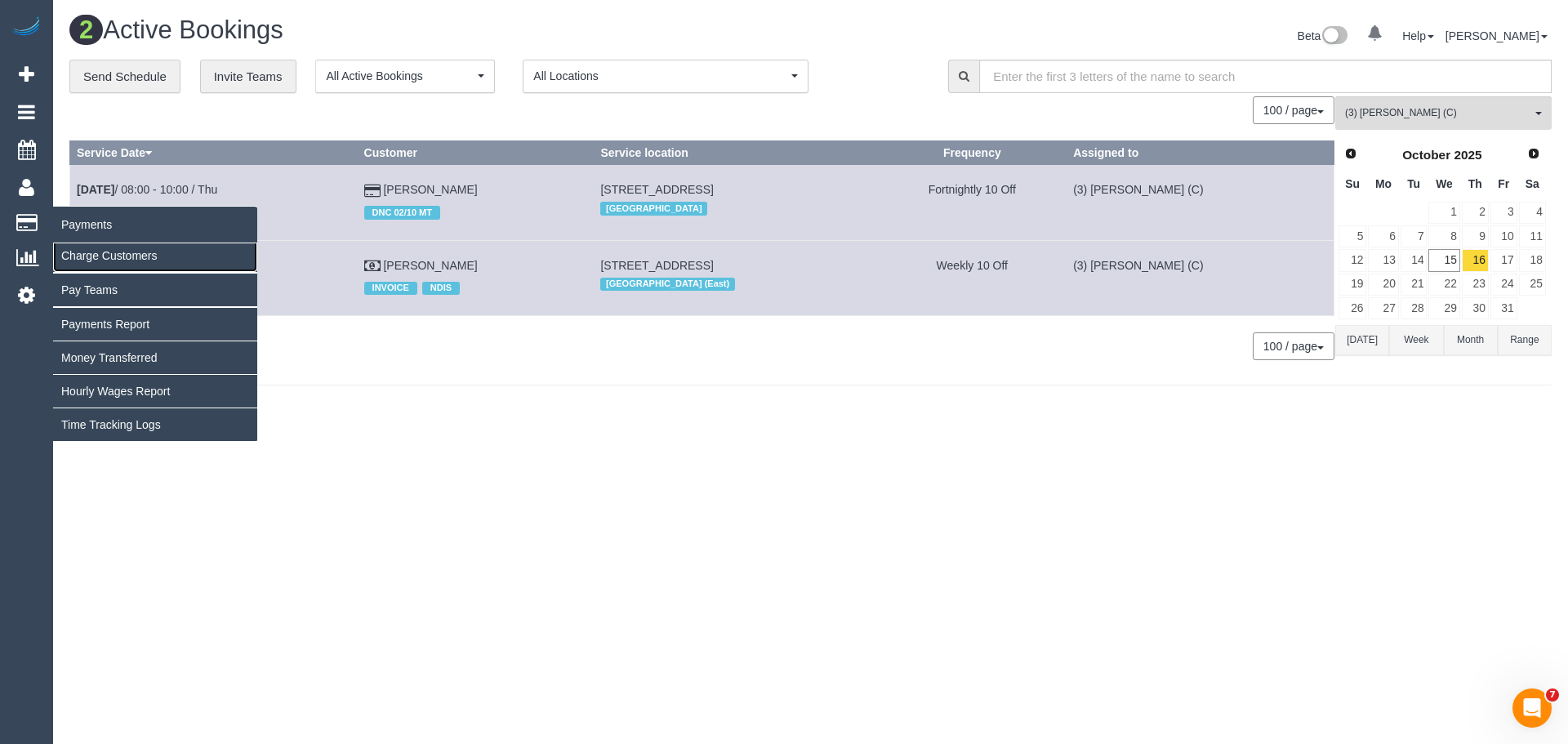
click at [91, 250] on link "Charge Customers" at bounding box center [155, 255] width 204 height 33
select select
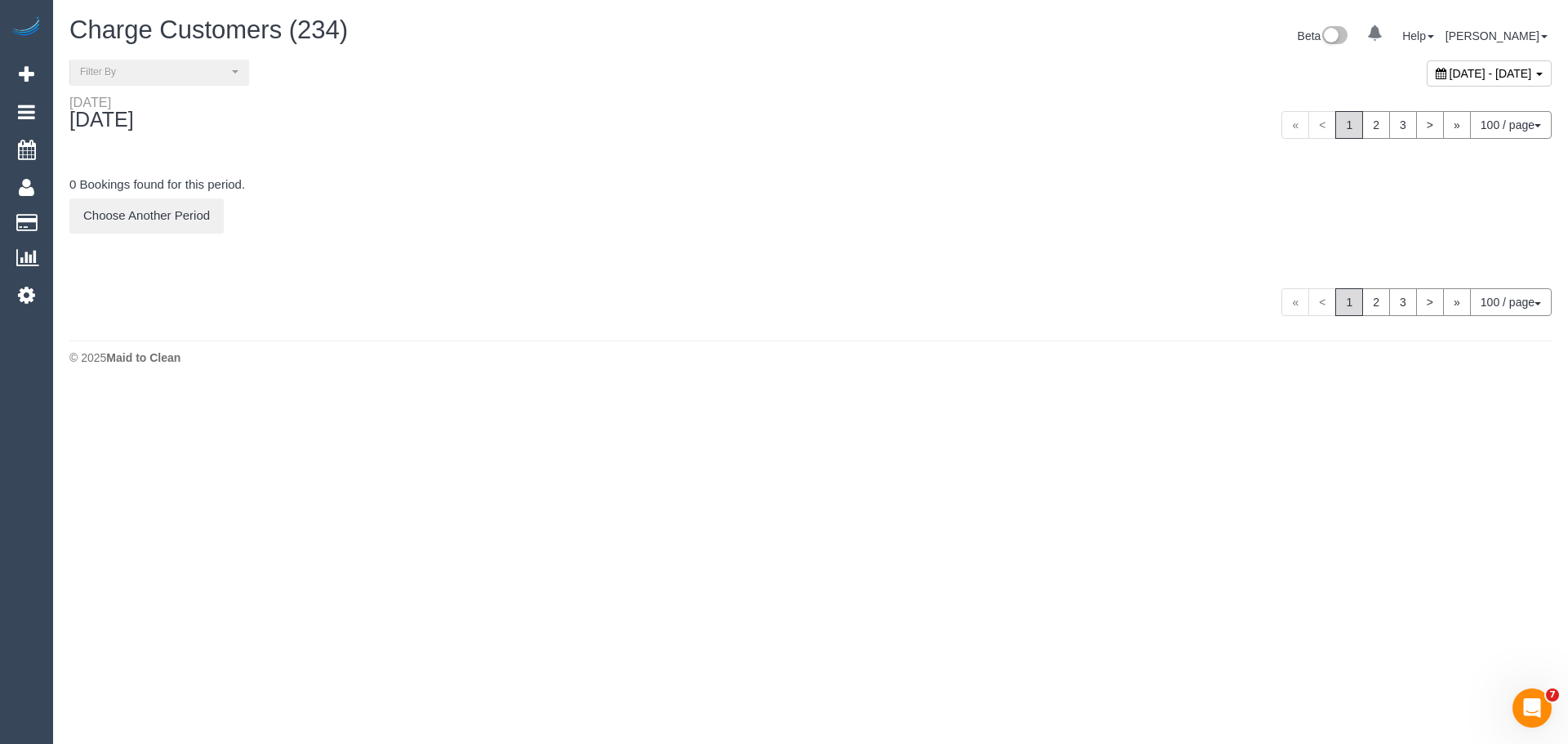
click at [1427, 81] on div "October 15, 2025 - October 15, 2025" at bounding box center [1489, 74] width 125 height 26
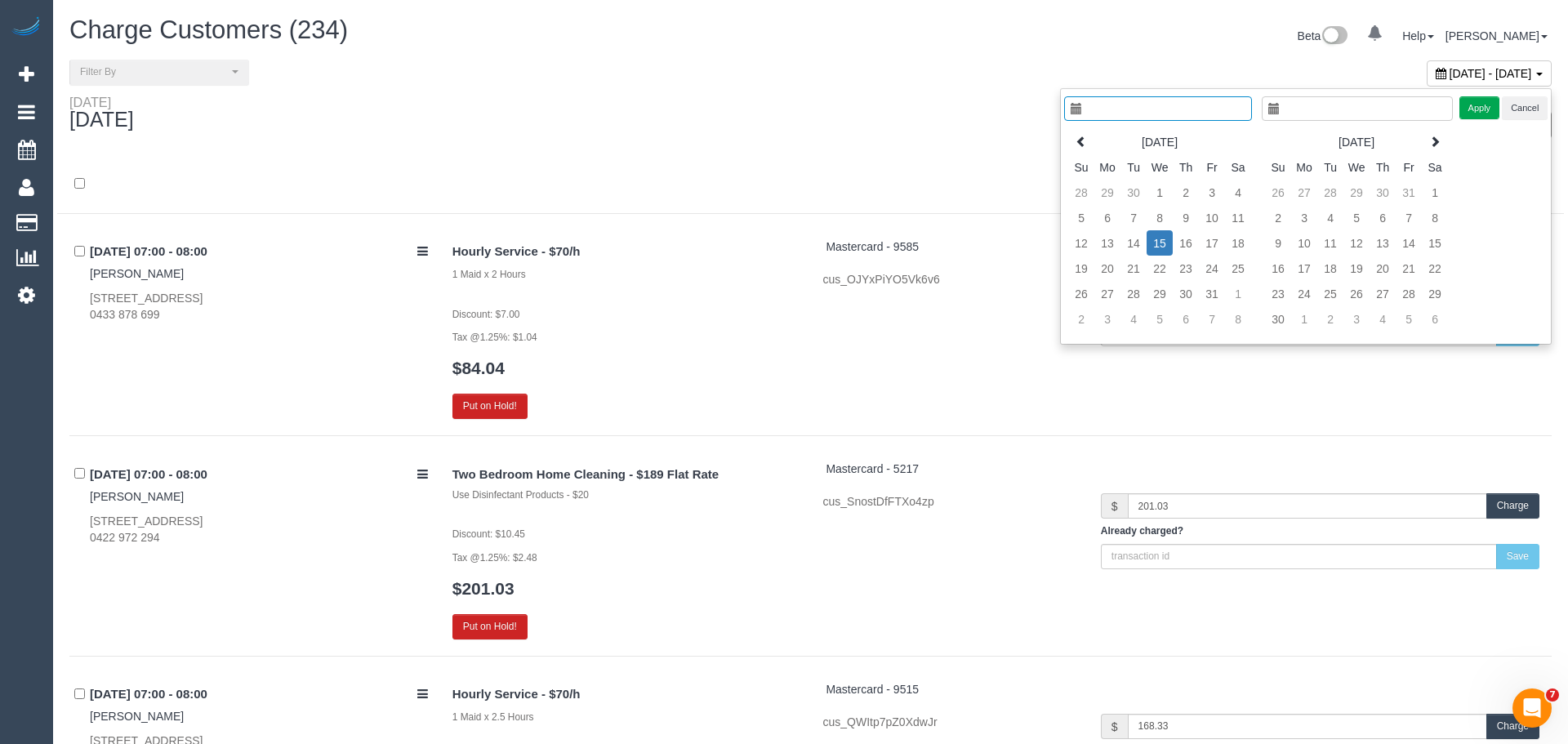
click at [1449, 72] on span "October 15, 2025 - October 15, 2025" at bounding box center [1490, 74] width 82 height 13
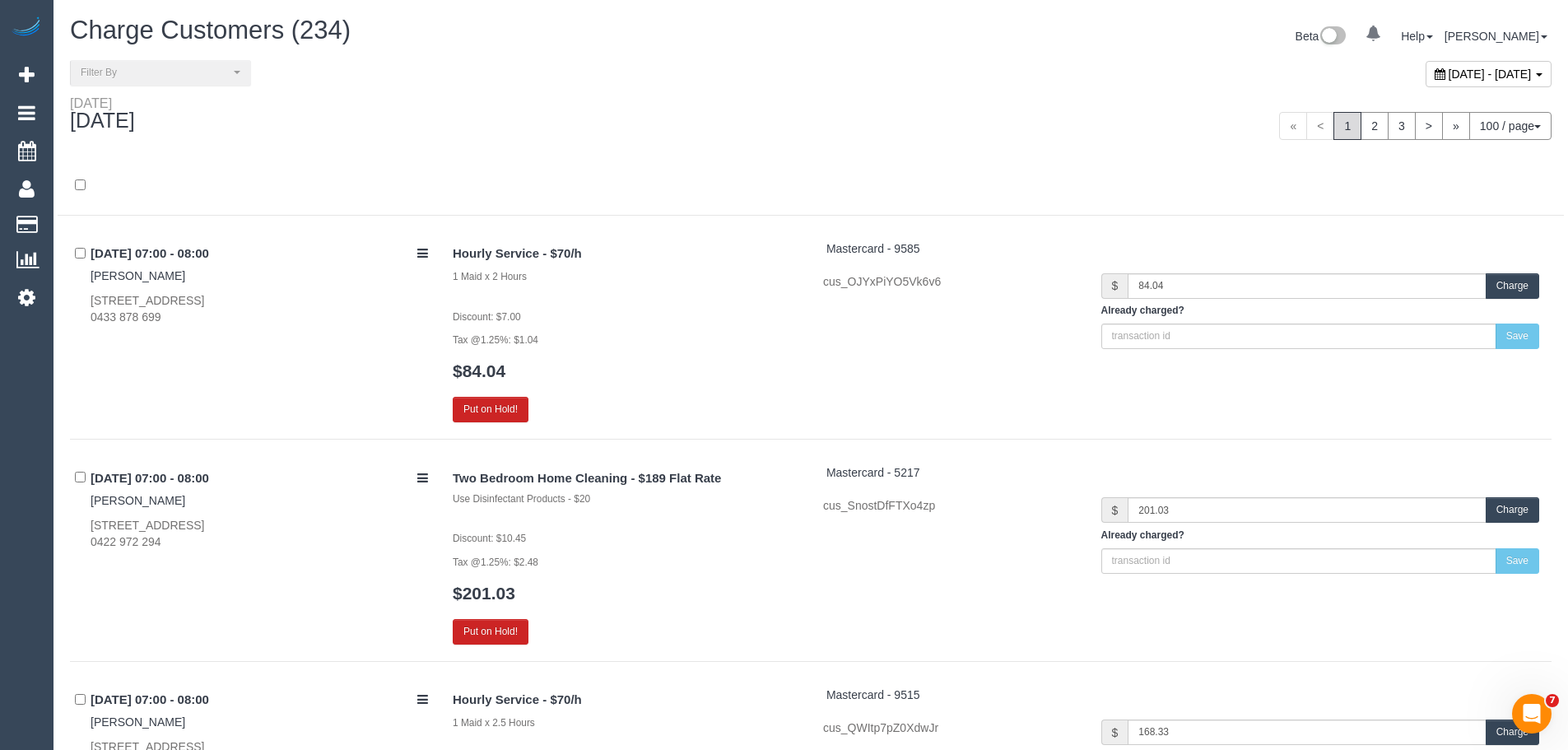
click at [1448, 73] on span "October 15, 2025 - October 15, 2025" at bounding box center [1490, 75] width 83 height 13
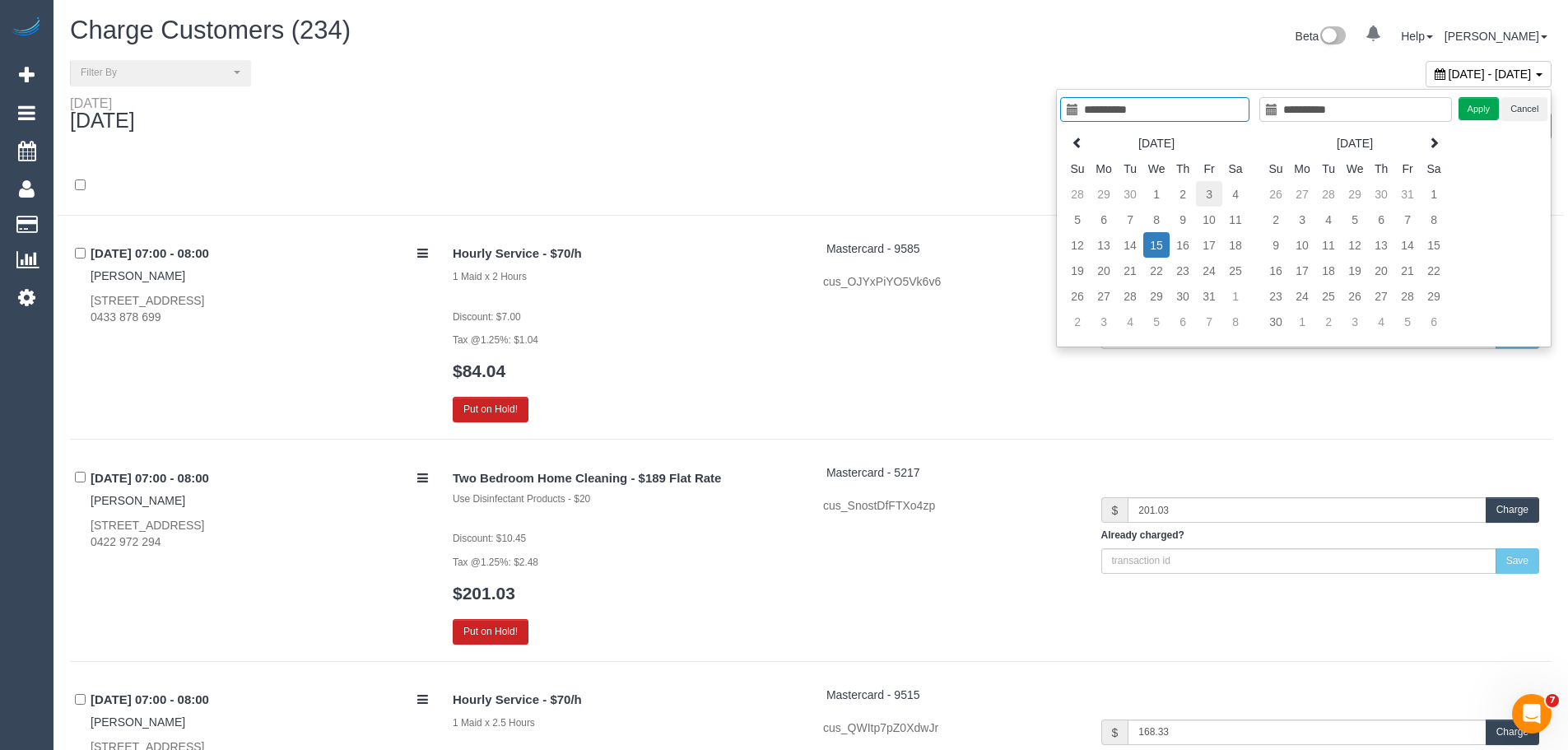
type input "**********"
click at [1206, 195] on td "3" at bounding box center [1209, 193] width 26 height 25
type input "**********"
click at [1465, 109] on button "Apply" at bounding box center [1479, 108] width 41 height 24
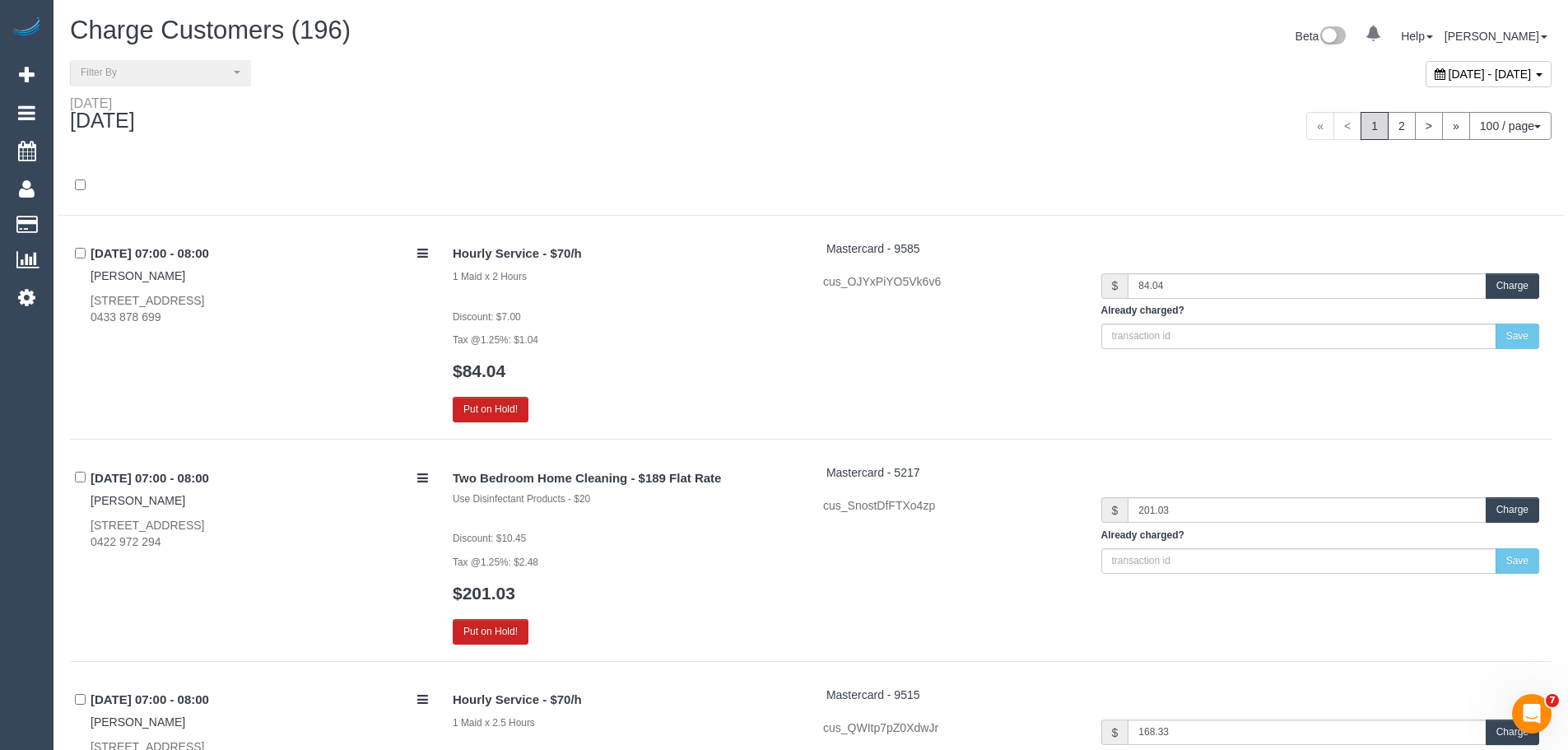
click at [962, 183] on div at bounding box center [810, 193] width 1506 height 42
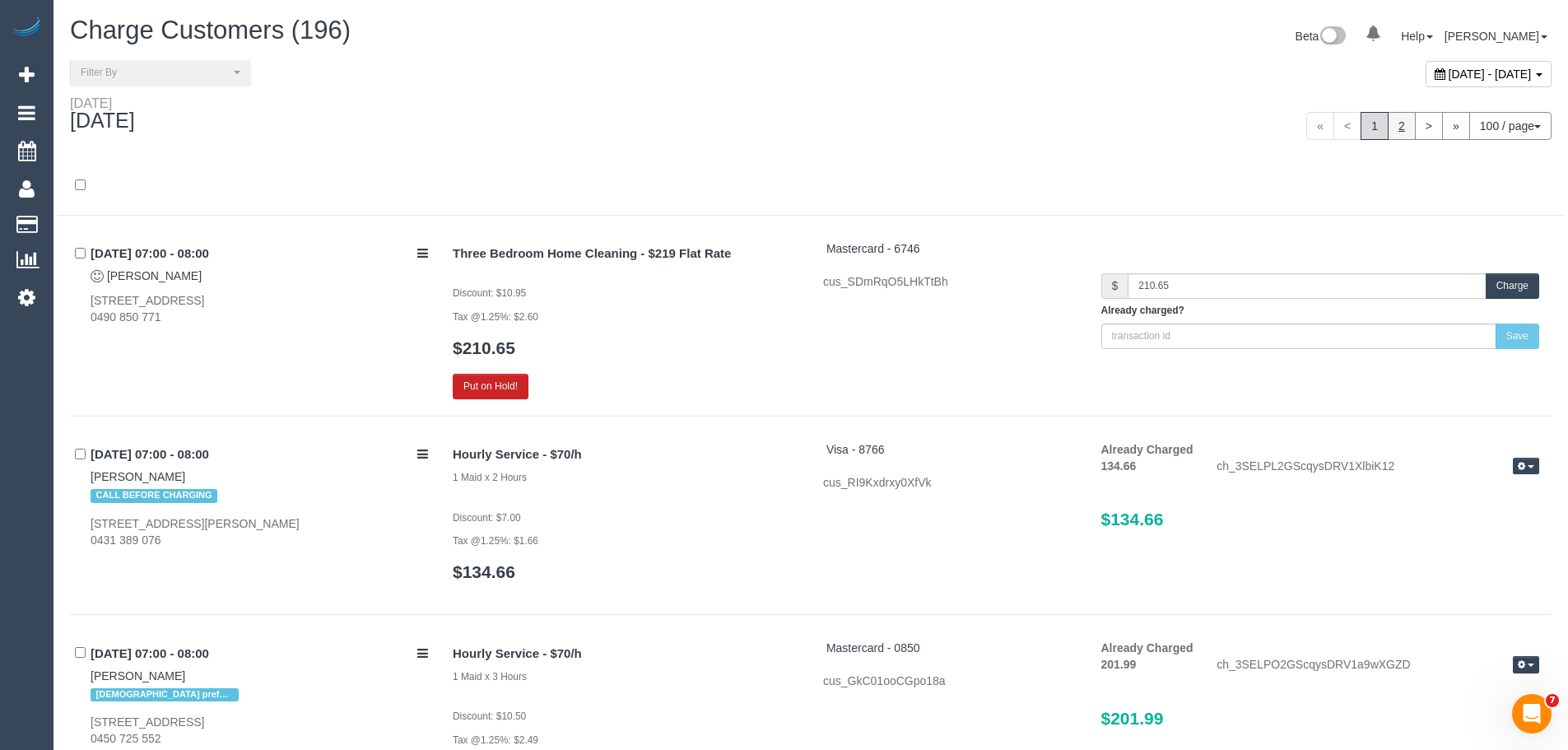
click at [1395, 126] on link "2" at bounding box center [1402, 126] width 28 height 28
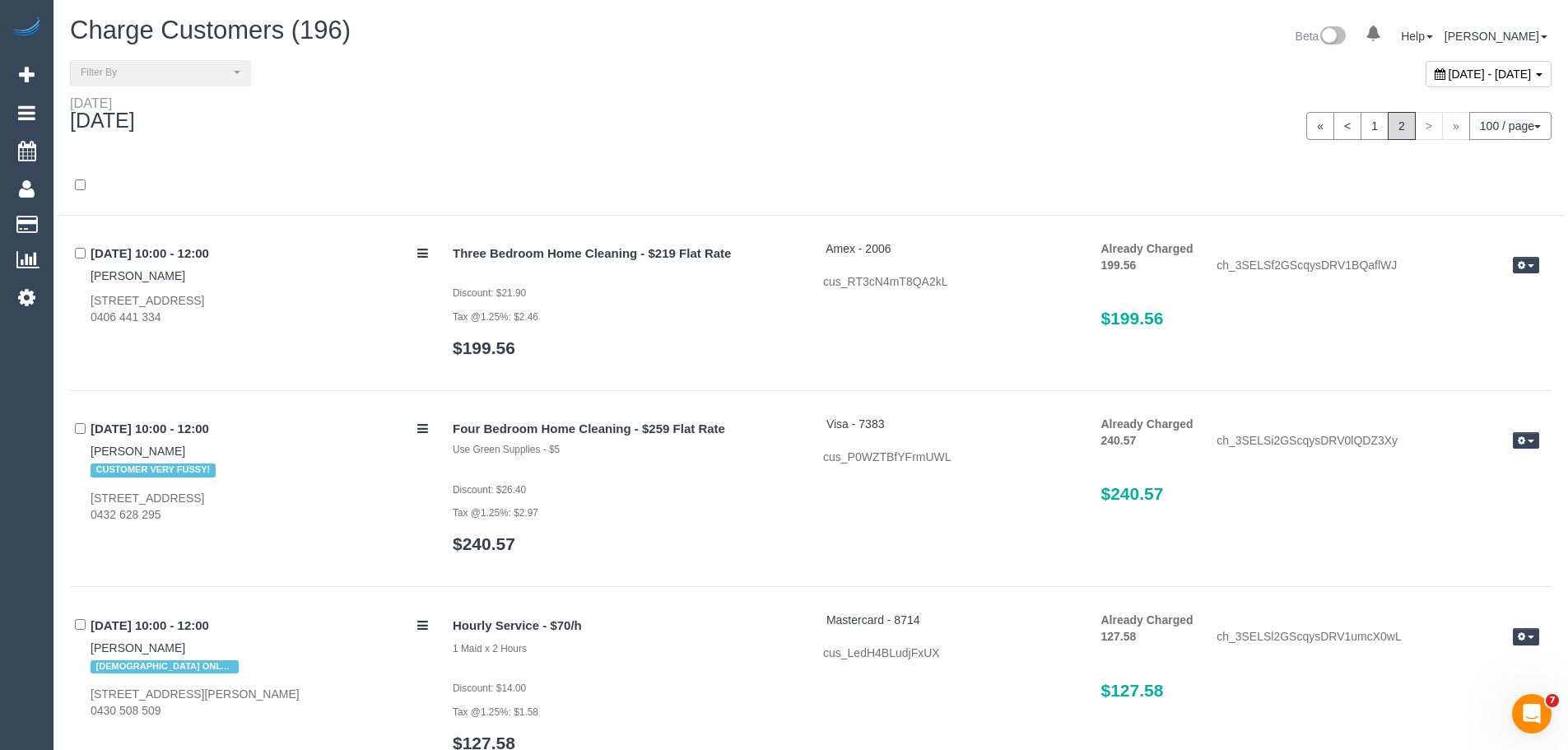
scroll to position [10884, 0]
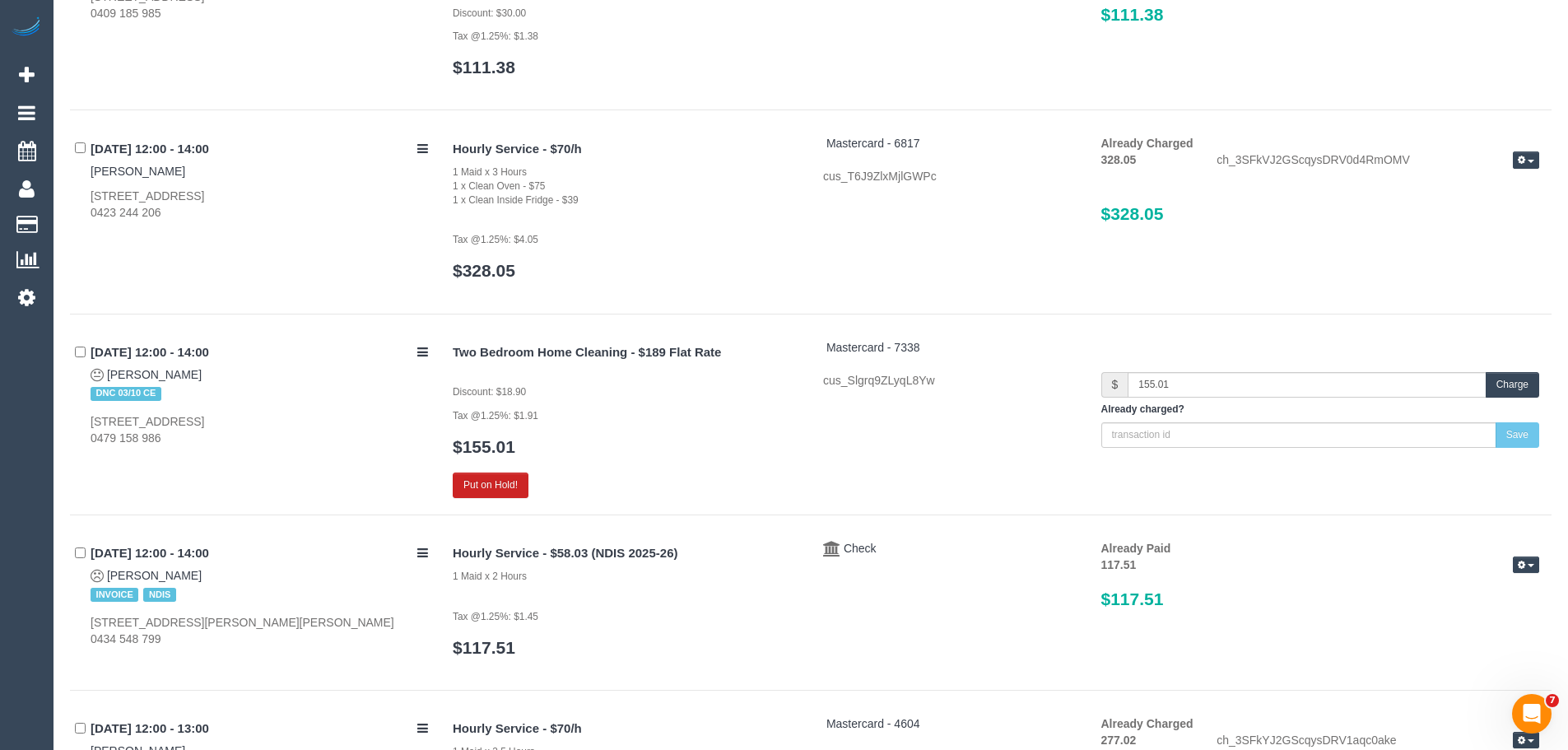
click at [1517, 375] on button "Charge" at bounding box center [1511, 385] width 54 height 25
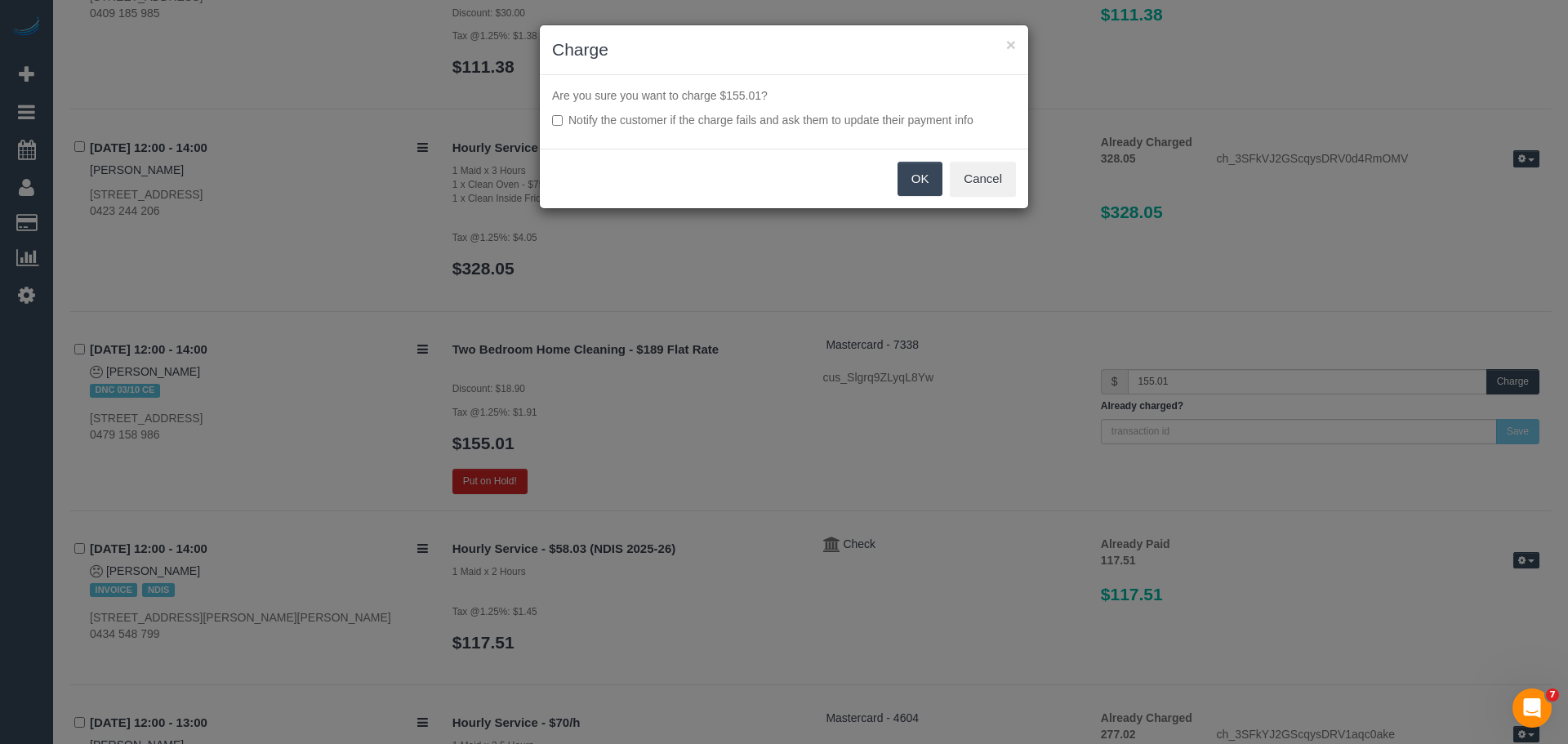
click at [914, 186] on button "OK" at bounding box center [920, 179] width 46 height 35
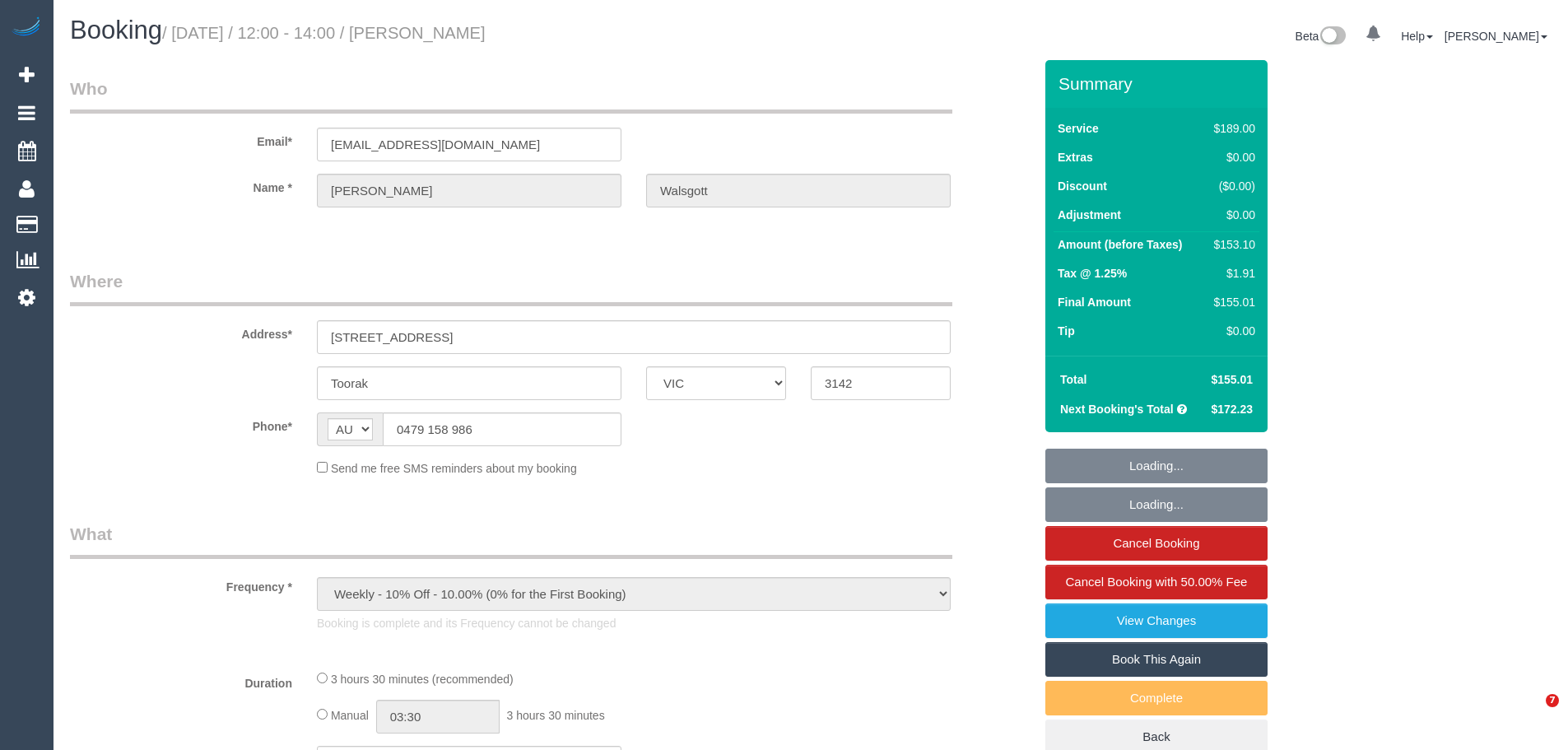
select select "VIC"
select select "string:stripe-pm_1Rq9TL2GScqysDRVYjFvtJVA"
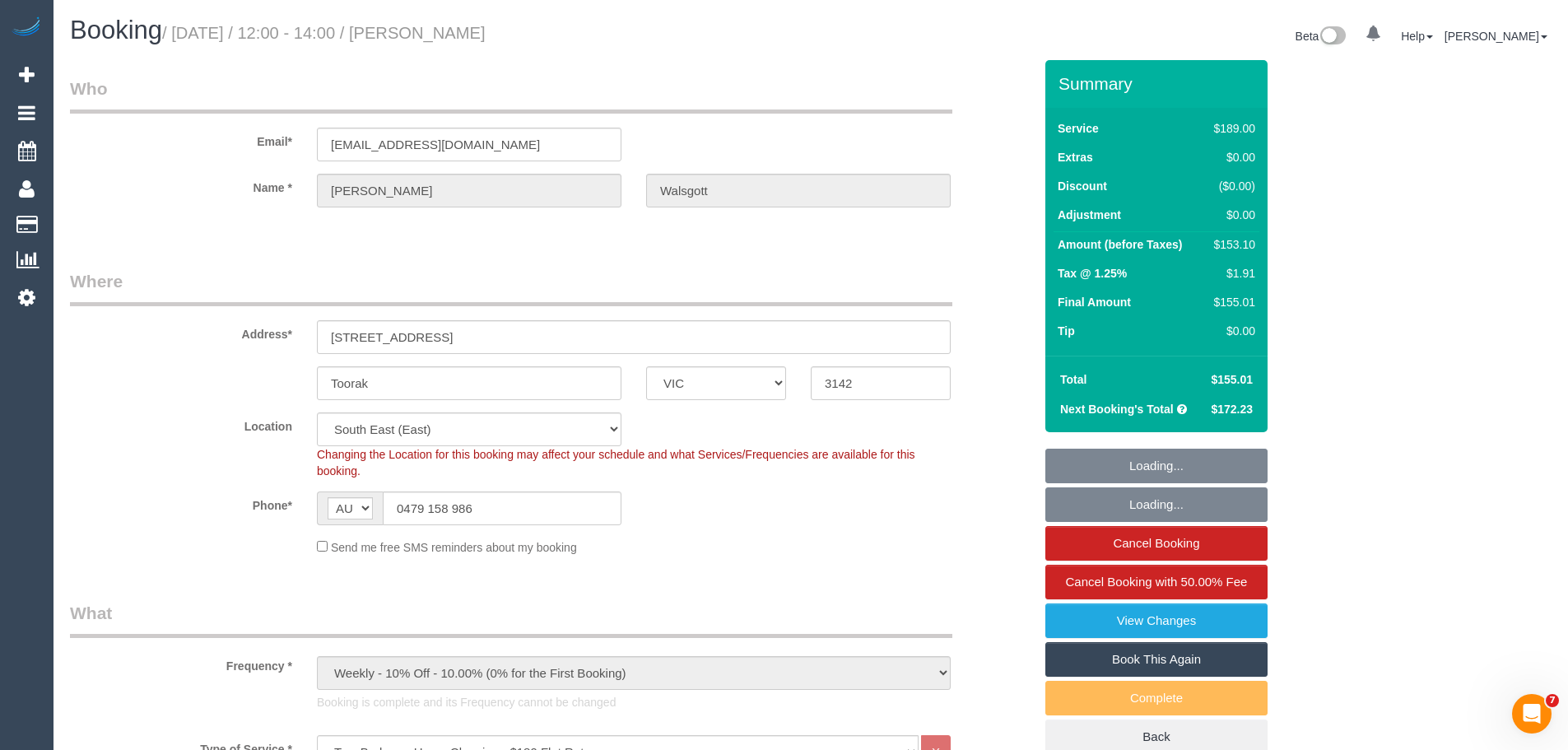
select select "object:834"
select select "number:28"
select select "number:16"
select select "number:19"
select select "number:22"
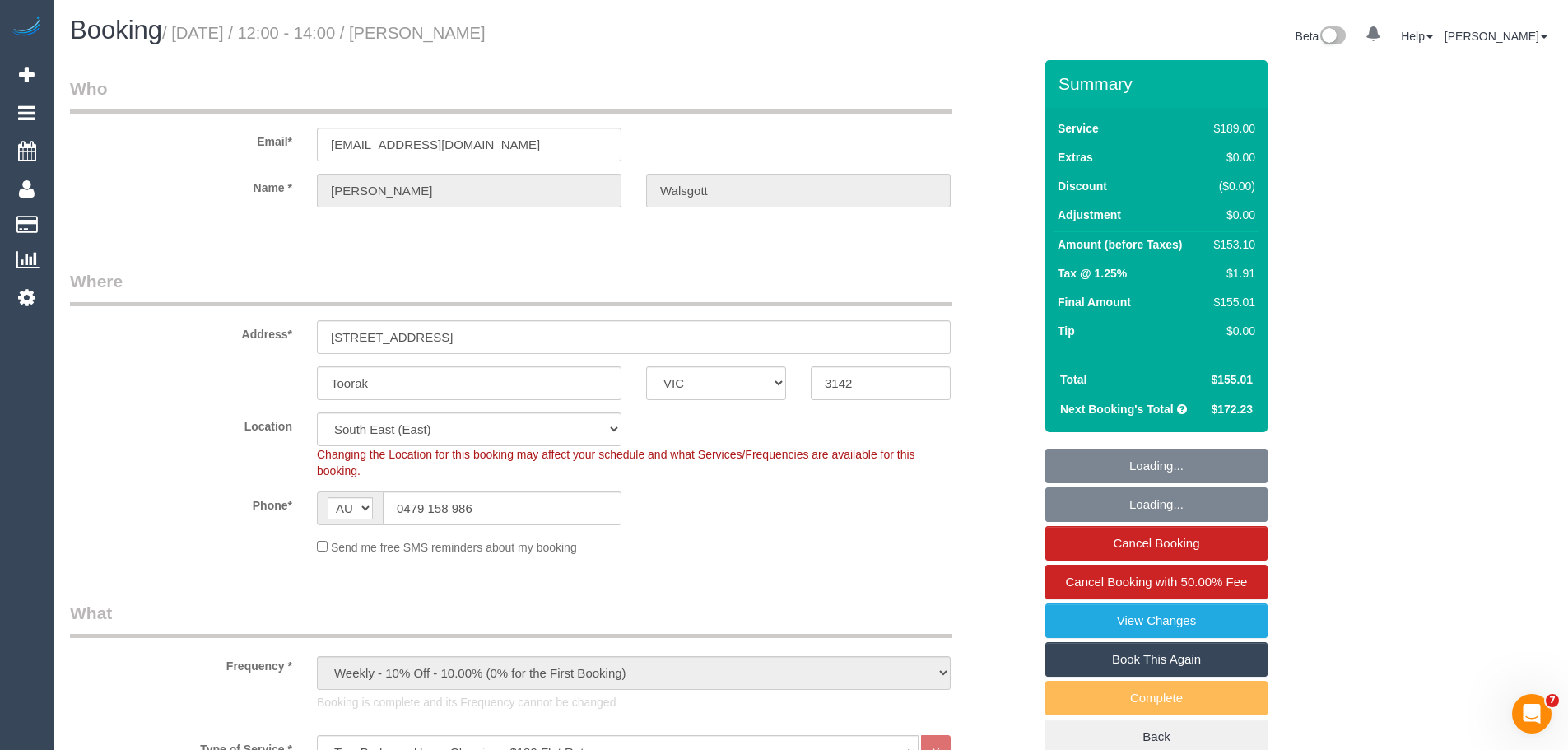
select select "number:33"
select select "number:26"
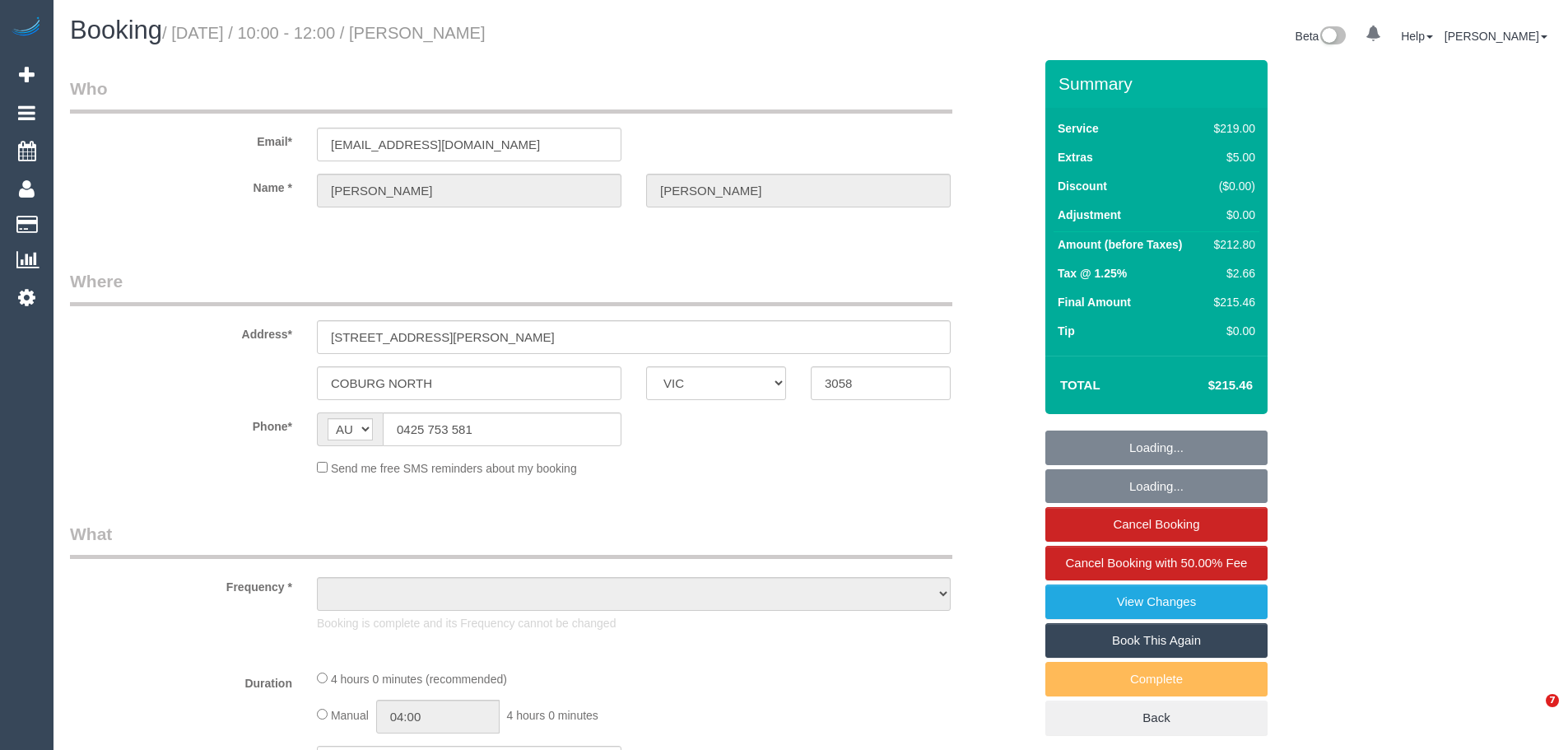
select select "VIC"
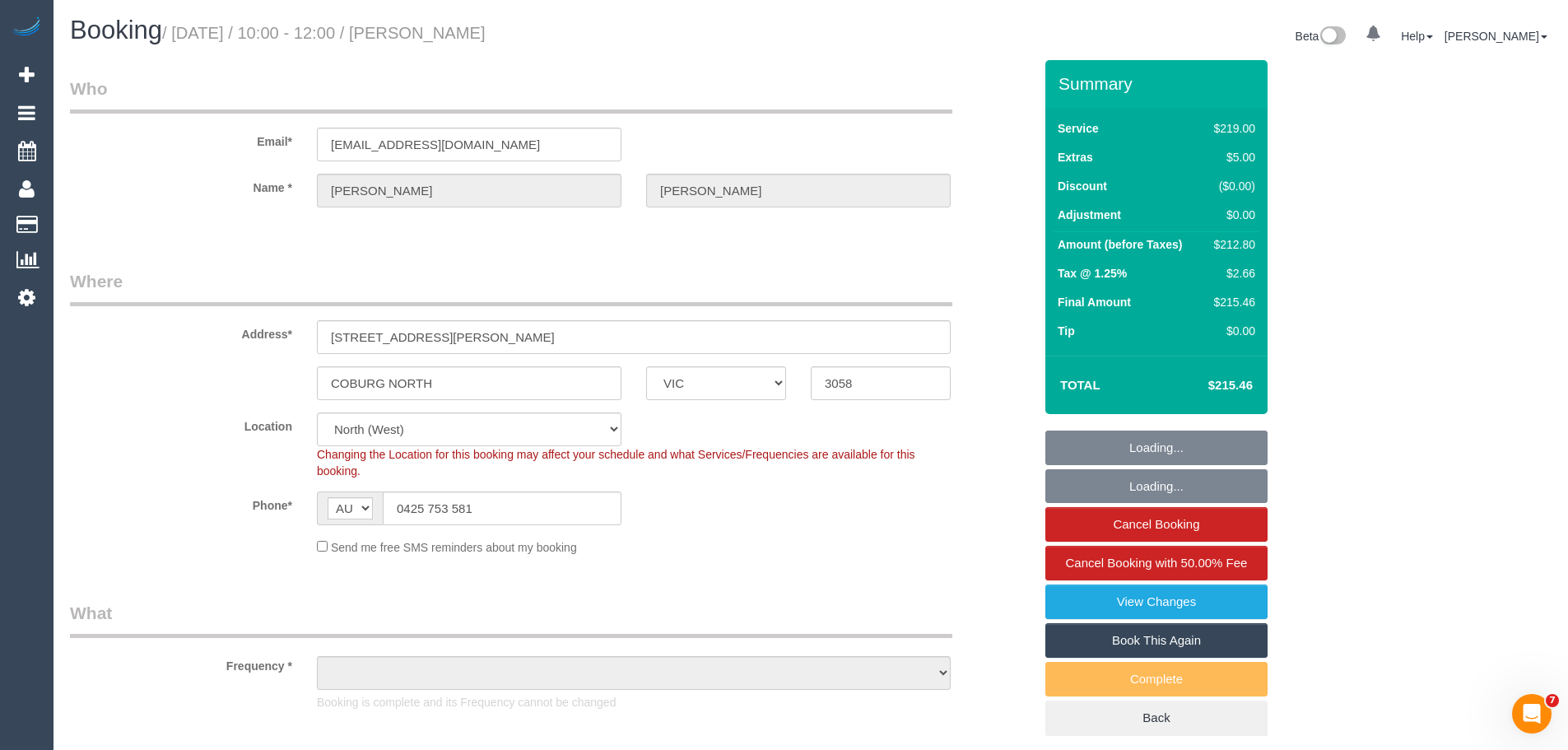
select select "object:867"
select select "string:stripe-pm_1RulVx2GScqysDRVi0ptIyB0"
select select "number:27"
select select "number:14"
select select "number:19"
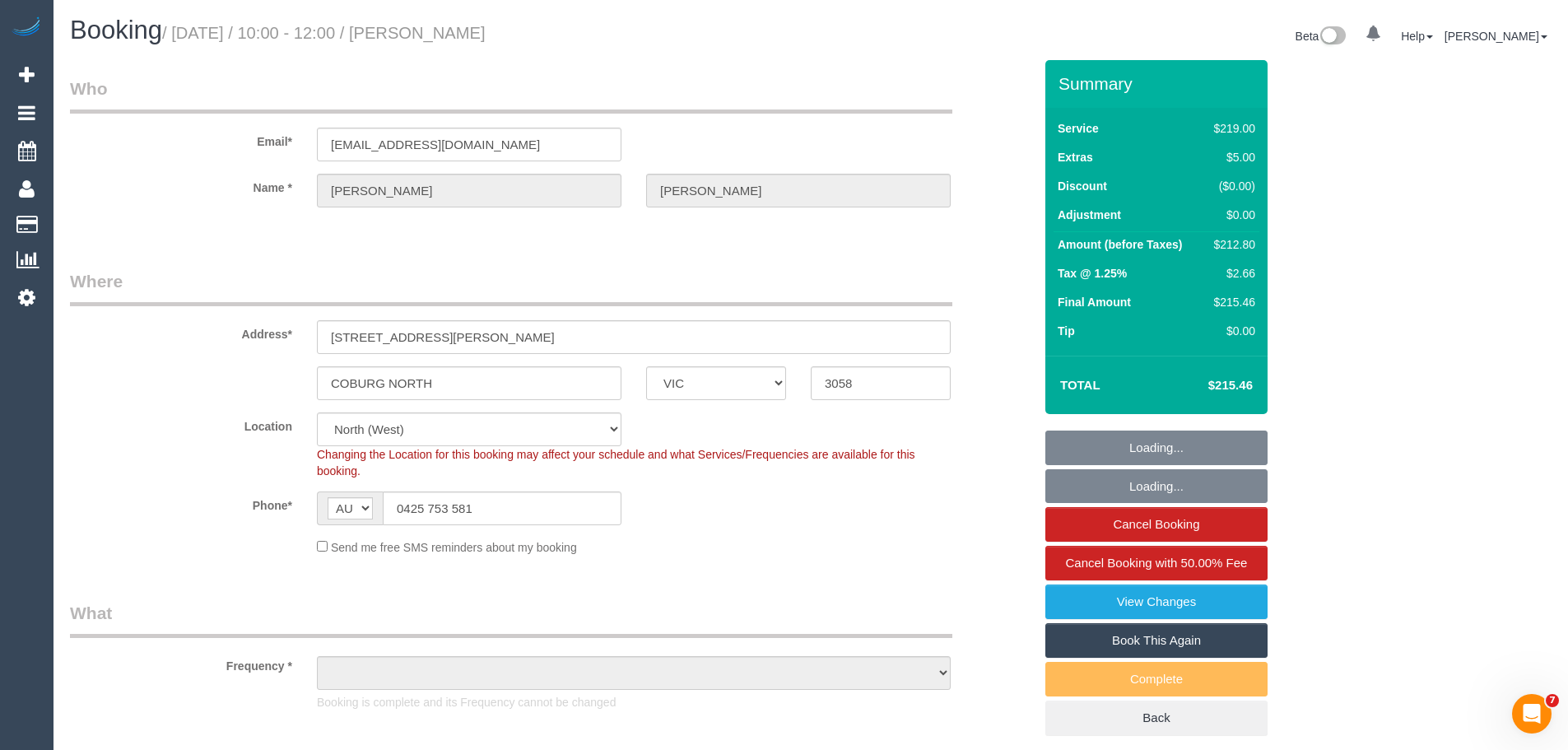
select select "number:22"
select select "number:35"
select select "number:26"
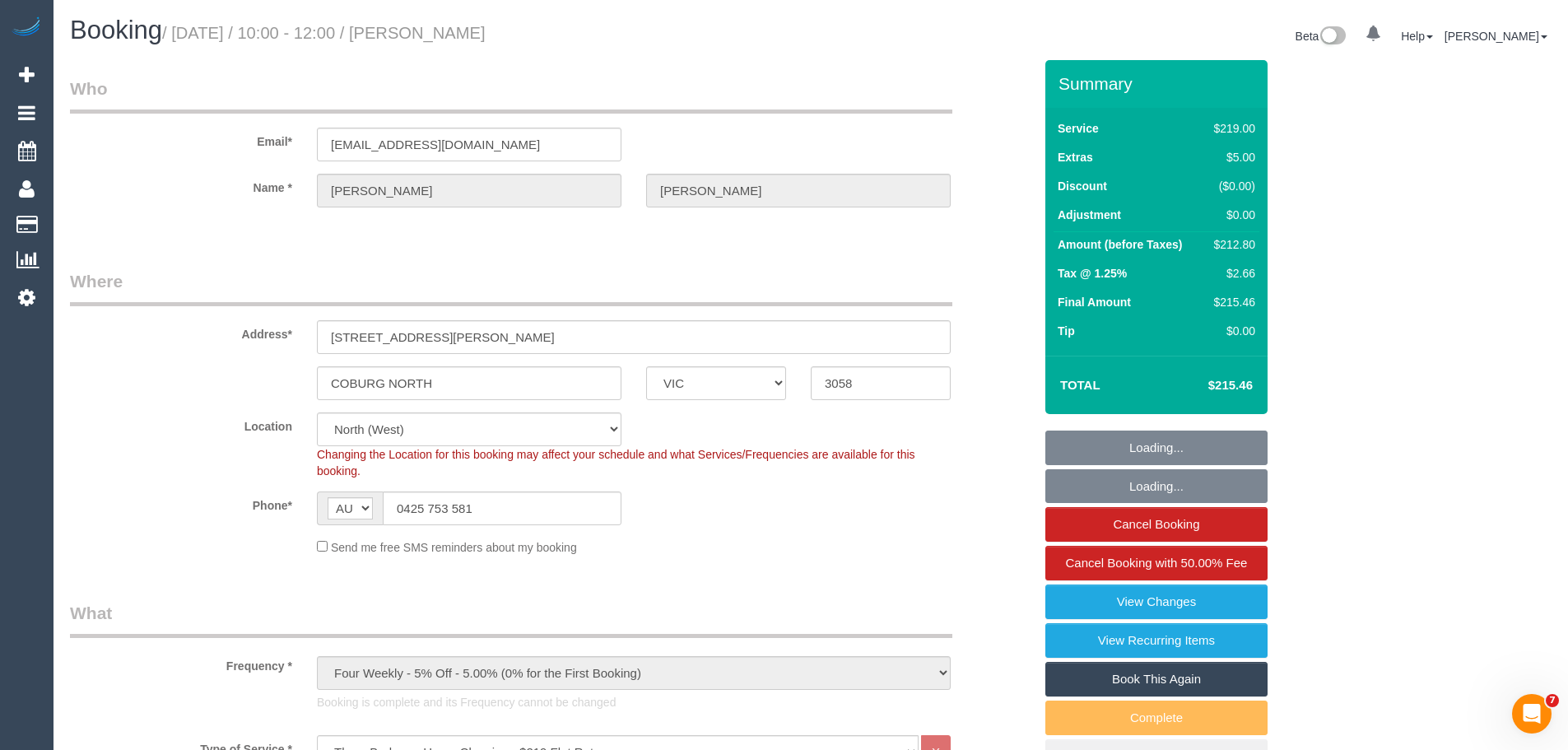
select select "object:888"
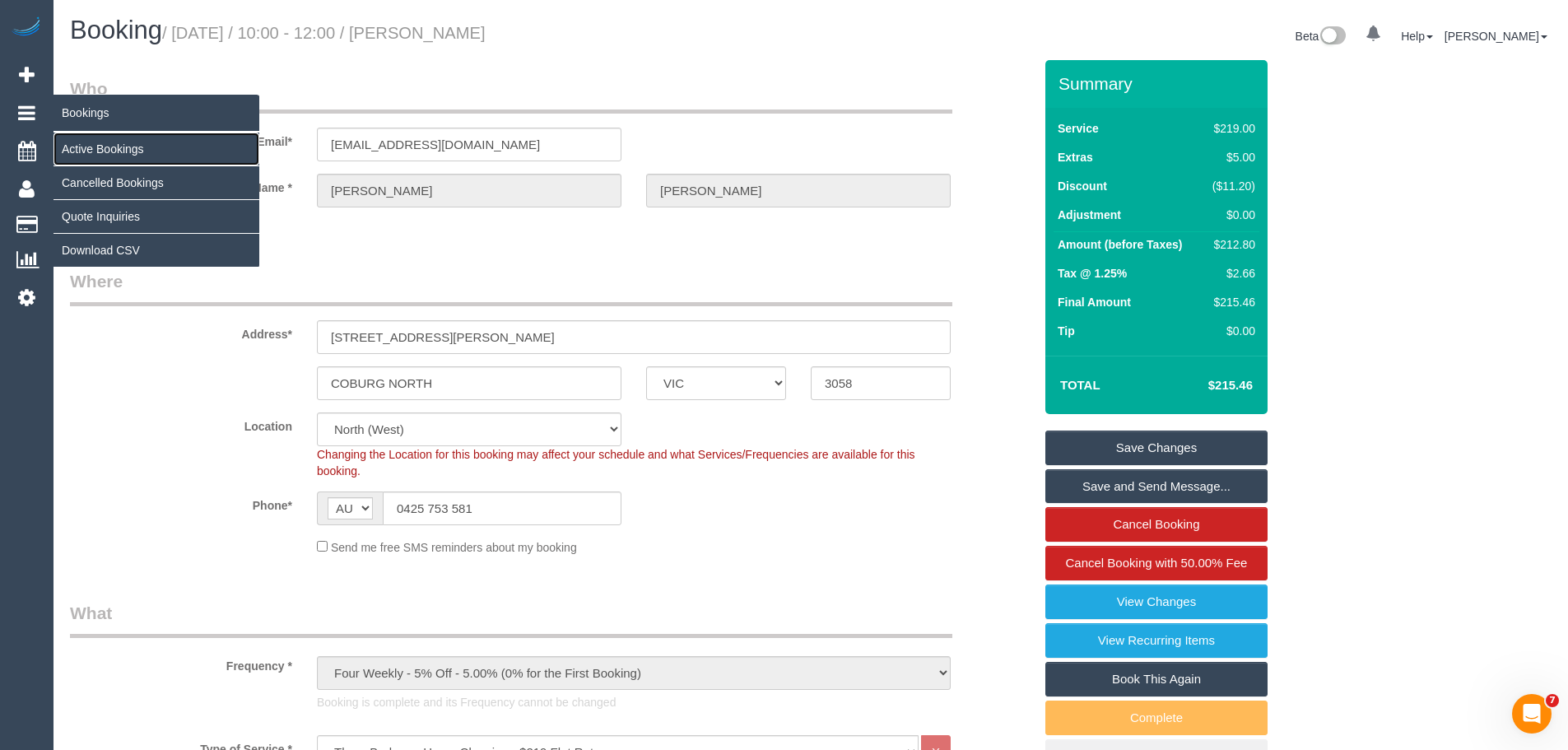
click at [83, 144] on link "Active Bookings" at bounding box center [157, 149] width 206 height 33
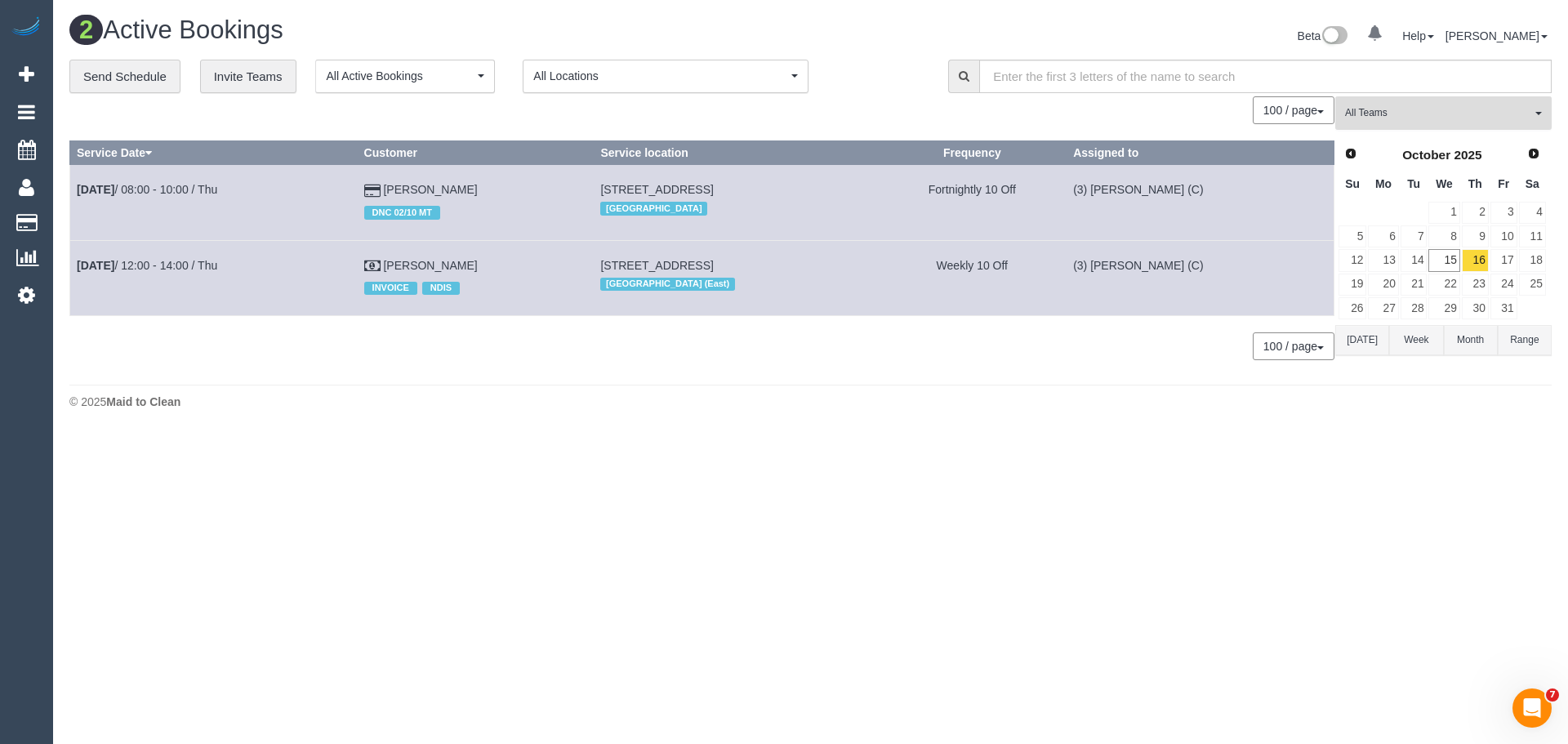
click at [0, 0] on span "button" at bounding box center [0, 0] width 0 height 0
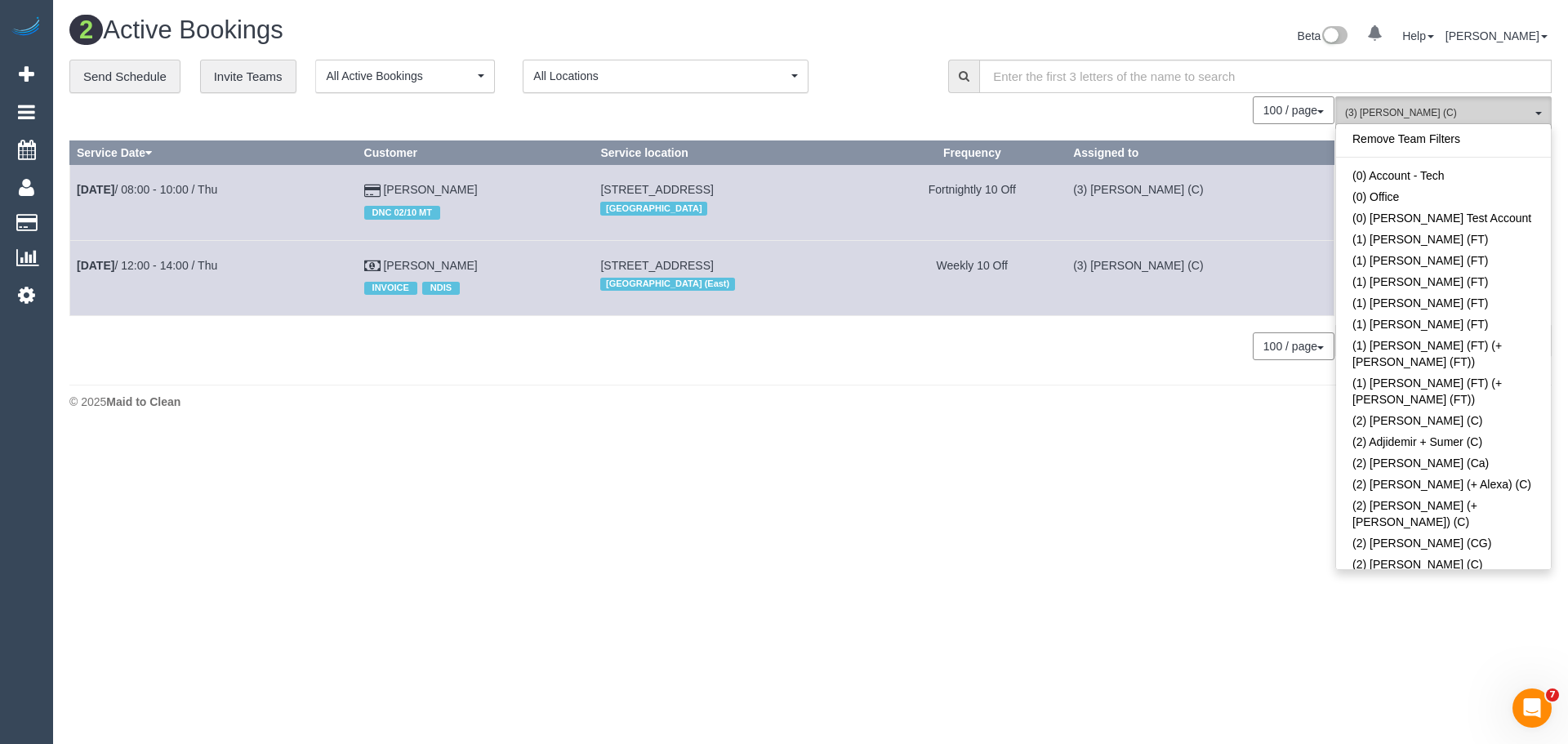
scroll to position [3588, 0]
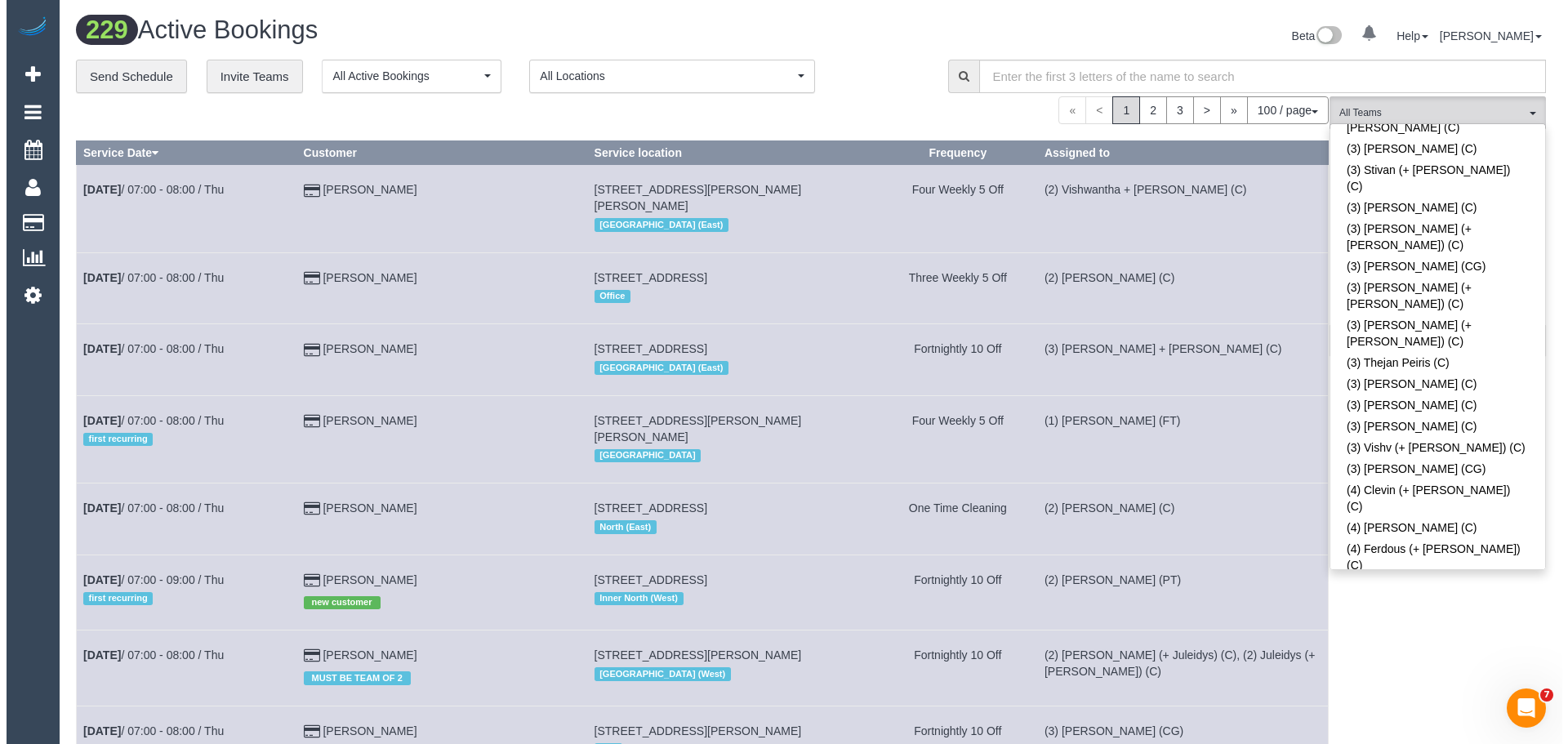
scroll to position [4977, 0]
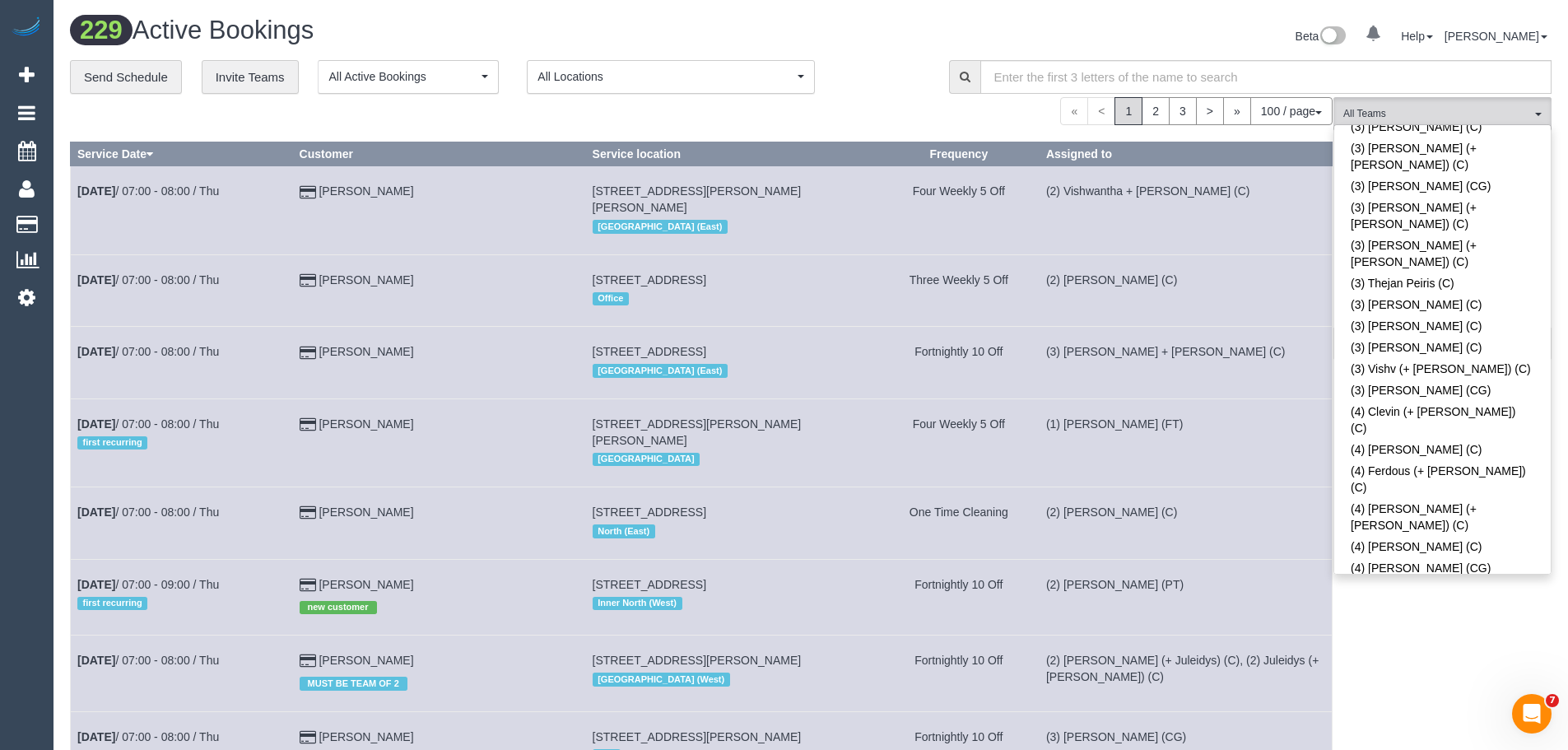
click at [1438, 104] on button "(M2) Lahiru Paranavithana (CG) All Teams" at bounding box center [1442, 114] width 218 height 34
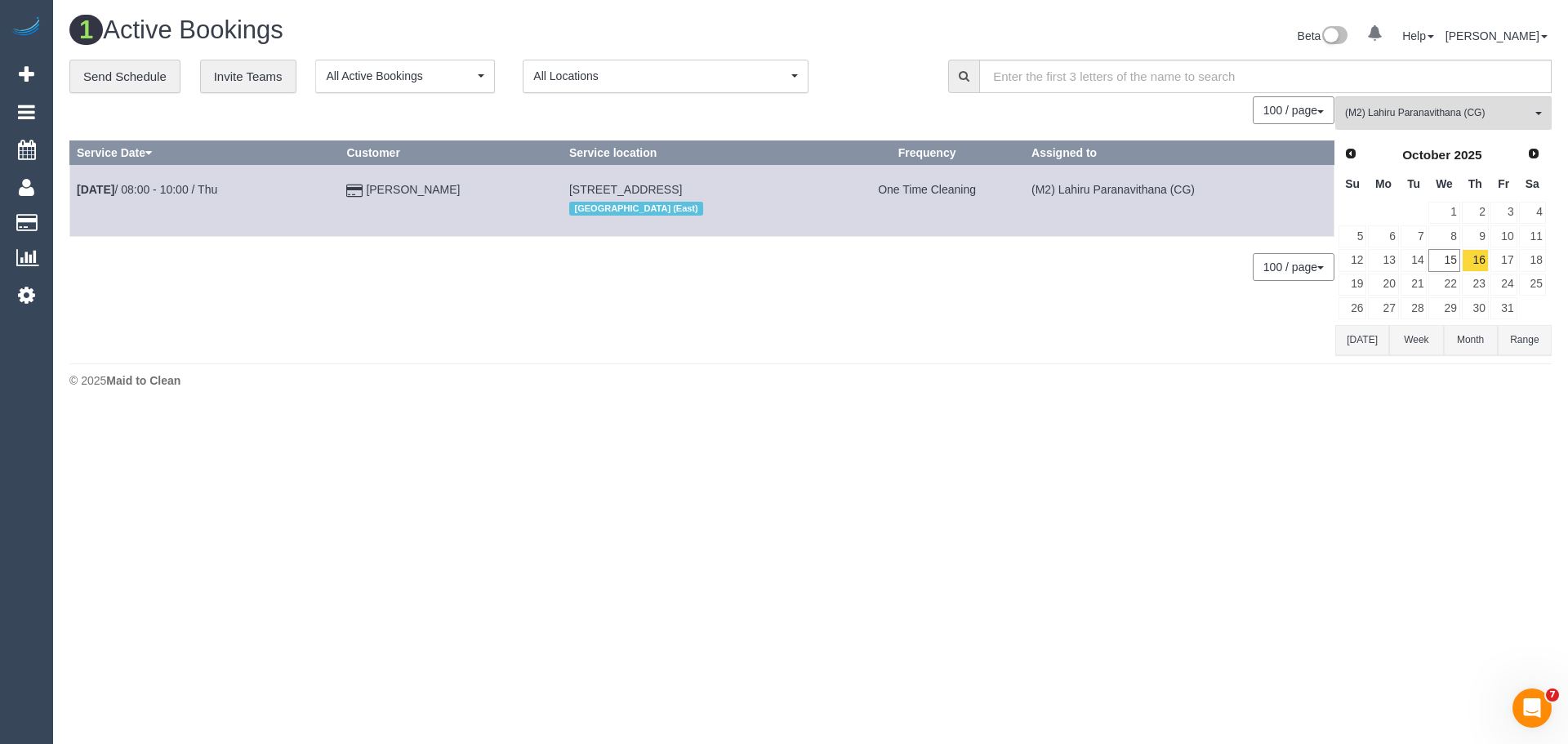
click at [1357, 339] on button "Today" at bounding box center [1362, 340] width 54 height 30
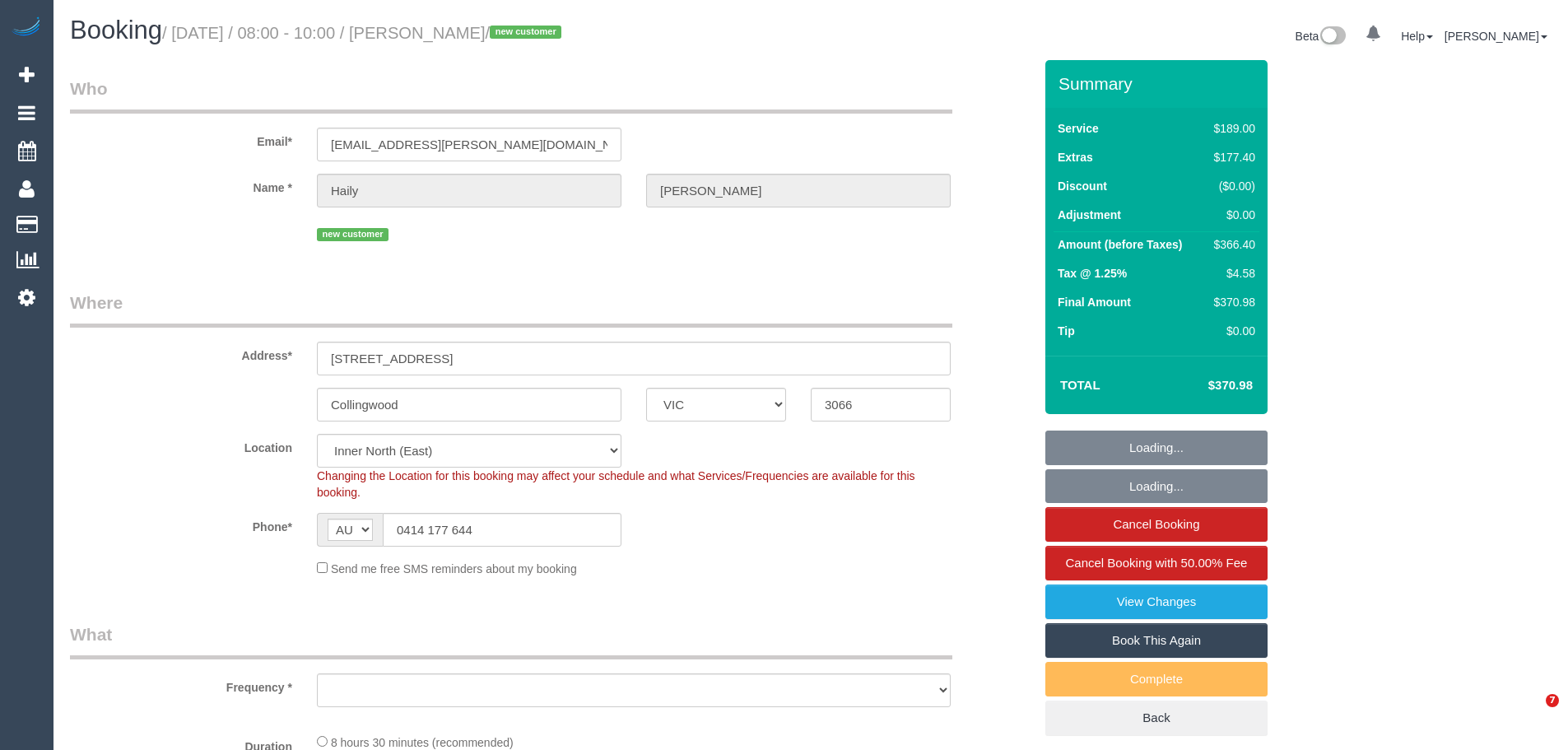
select select "VIC"
select select "number:28"
select select "number:14"
select select "number:19"
select select "number:24"
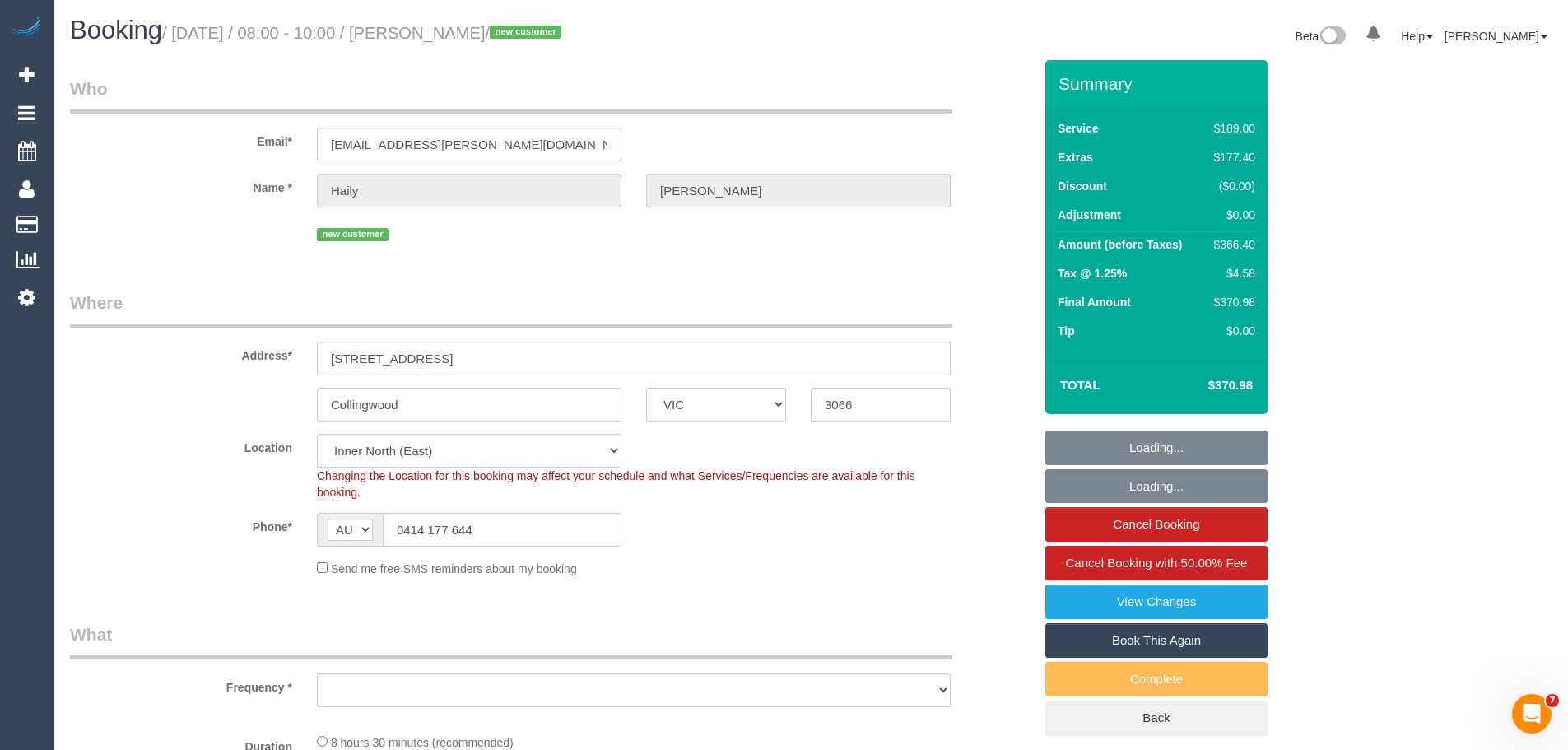
select select "object:731"
select select "string:stripe-pm_1S4uqk2GScqysDRVzs3ie70x"
select select "object:1489"
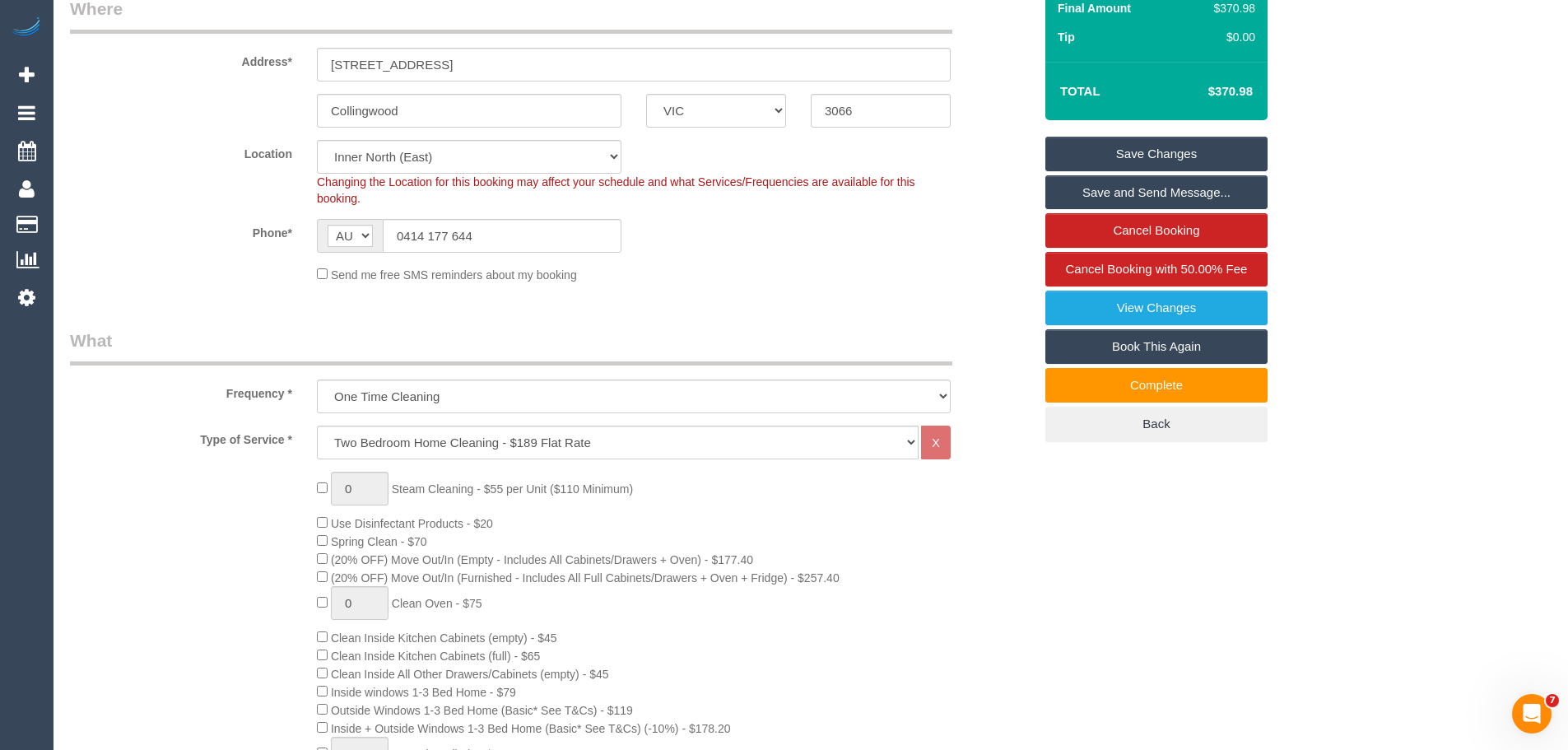
scroll to position [165, 0]
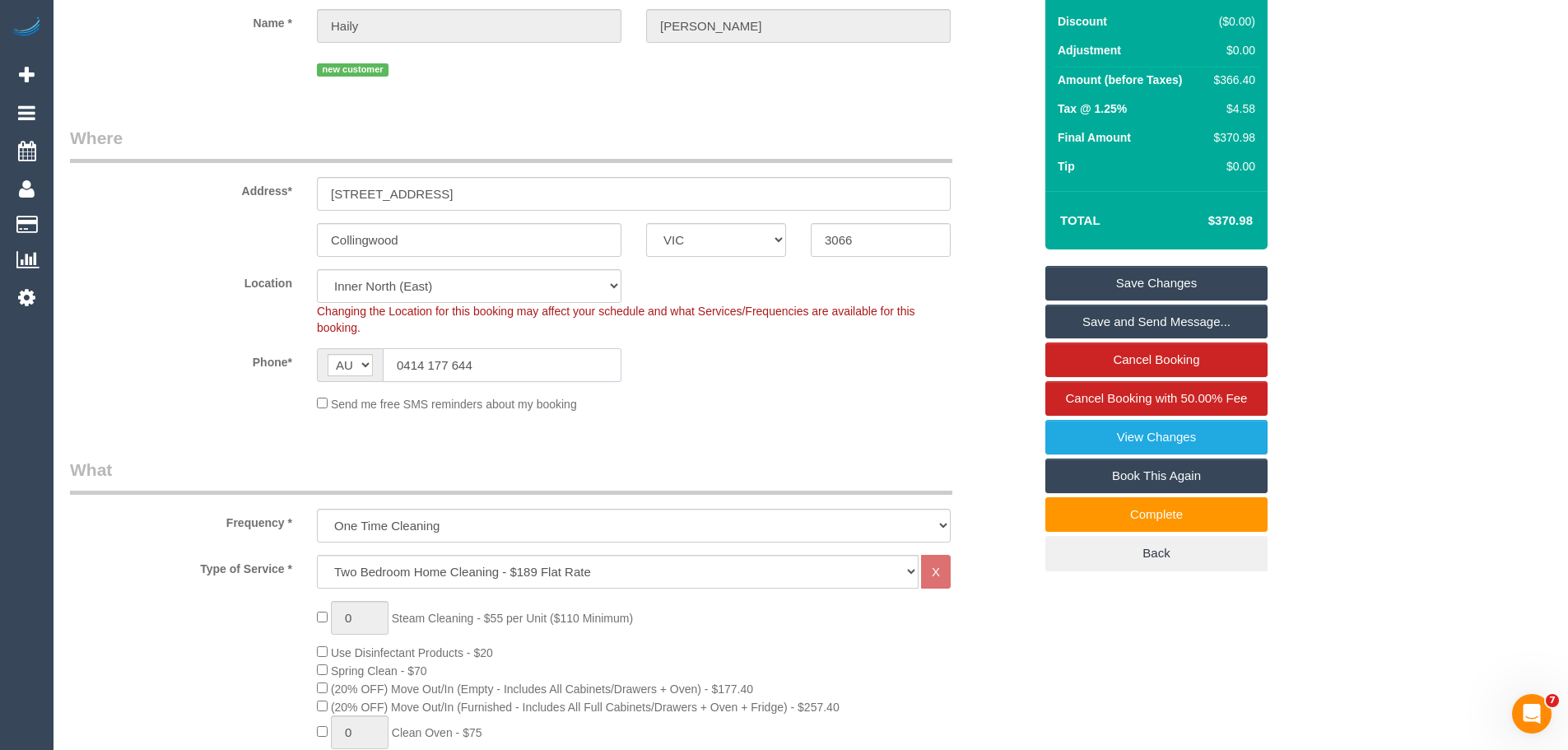
drag, startPoint x: 527, startPoint y: 362, endPoint x: 139, endPoint y: 354, distance: 388.1
click at [147, 354] on div "Phone* AF AL DZ AD AO AI AQ AG AR AM AW AU AT AZ BS BH BD BB BY BE BZ BJ BM BT …" at bounding box center [551, 365] width 987 height 34
click at [548, 358] on input "0414 177 644" at bounding box center [502, 365] width 239 height 34
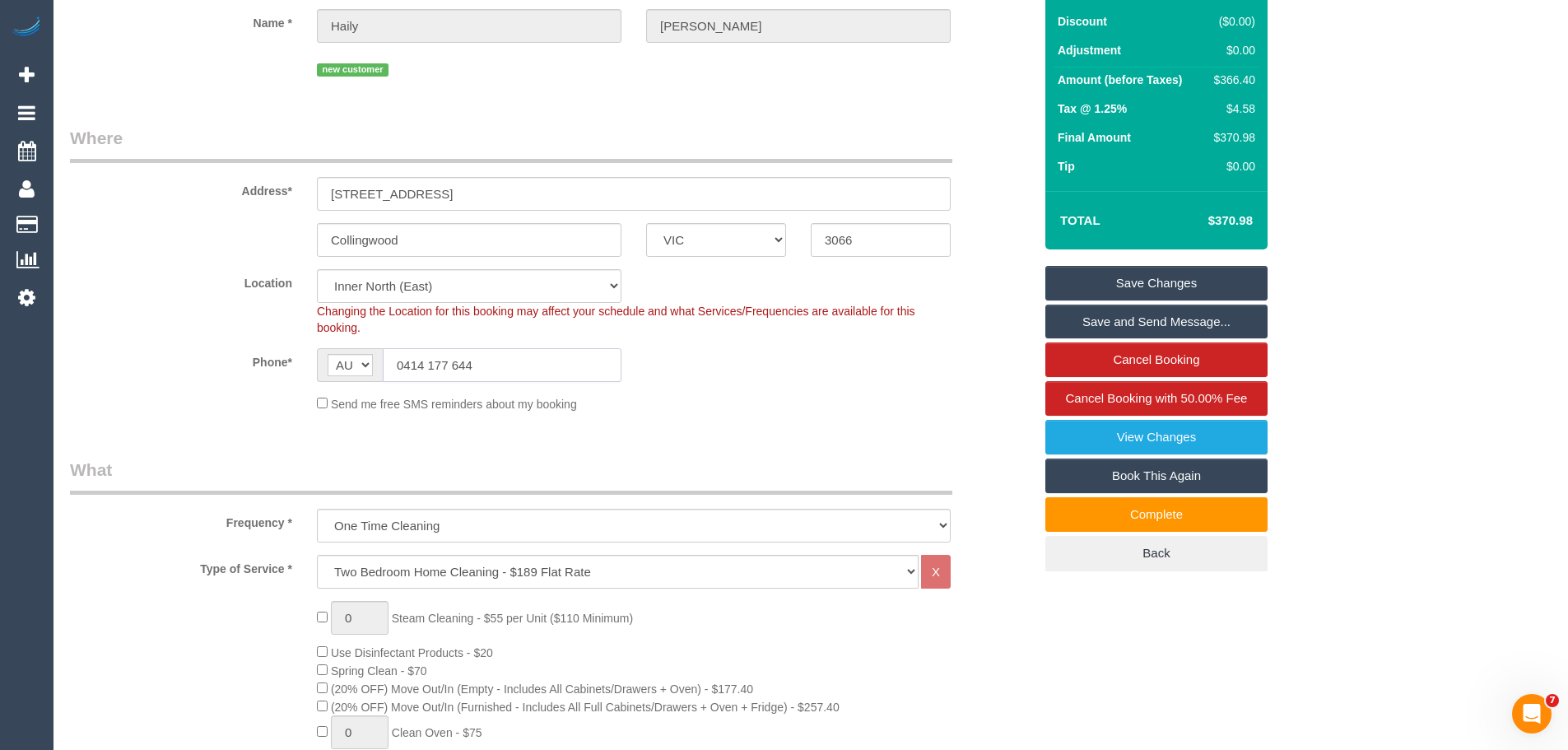
click at [544, 366] on input "0414 177 644" at bounding box center [502, 365] width 239 height 34
click at [636, 378] on div "Phone* AF AL DZ AD AO AI AQ AG AR AM AW AU AT AZ BS BH BD BB BY BE BZ BJ BM BT …" at bounding box center [551, 365] width 987 height 34
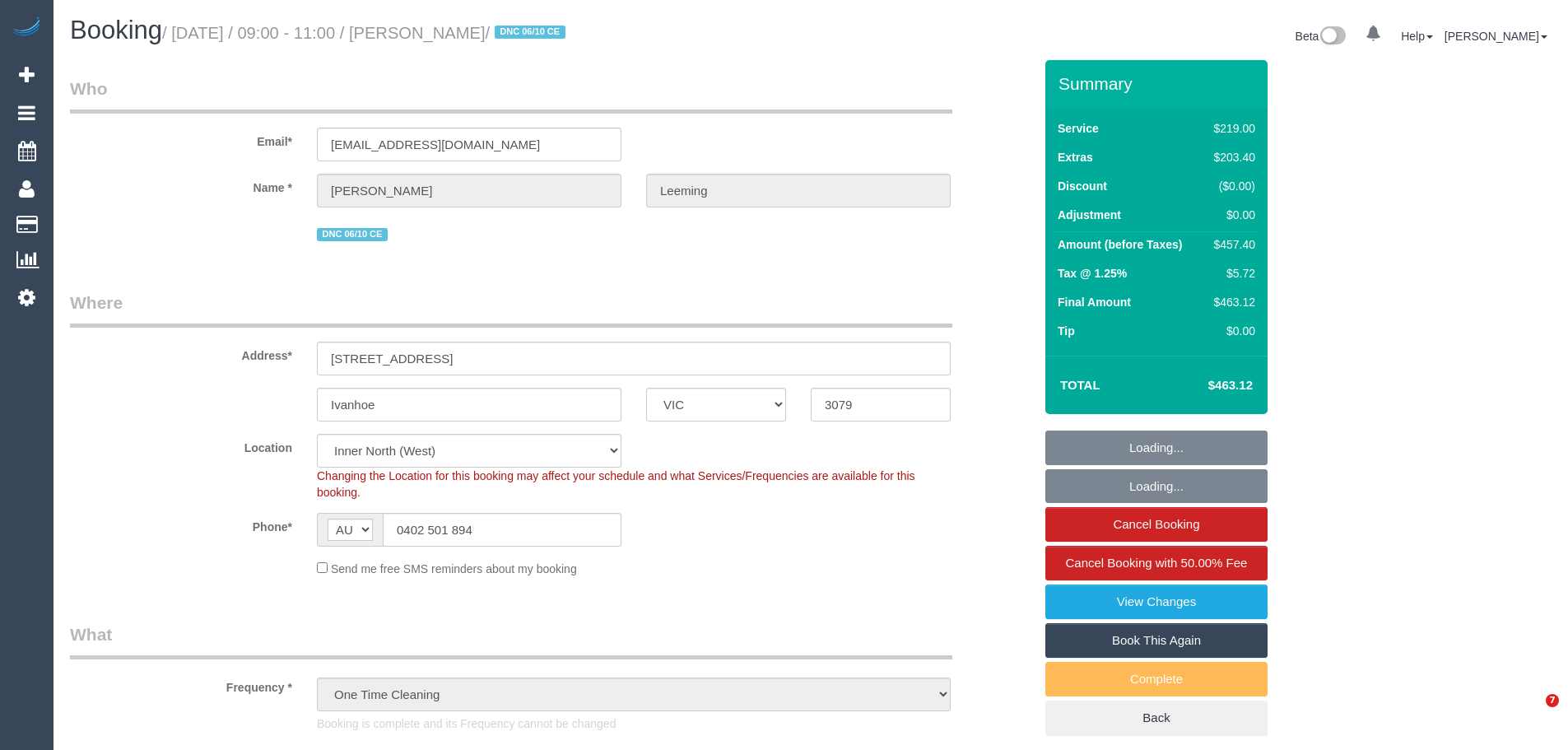
select select "VIC"
select select "number:28"
select select "number:17"
select select "number:19"
select select "number:22"
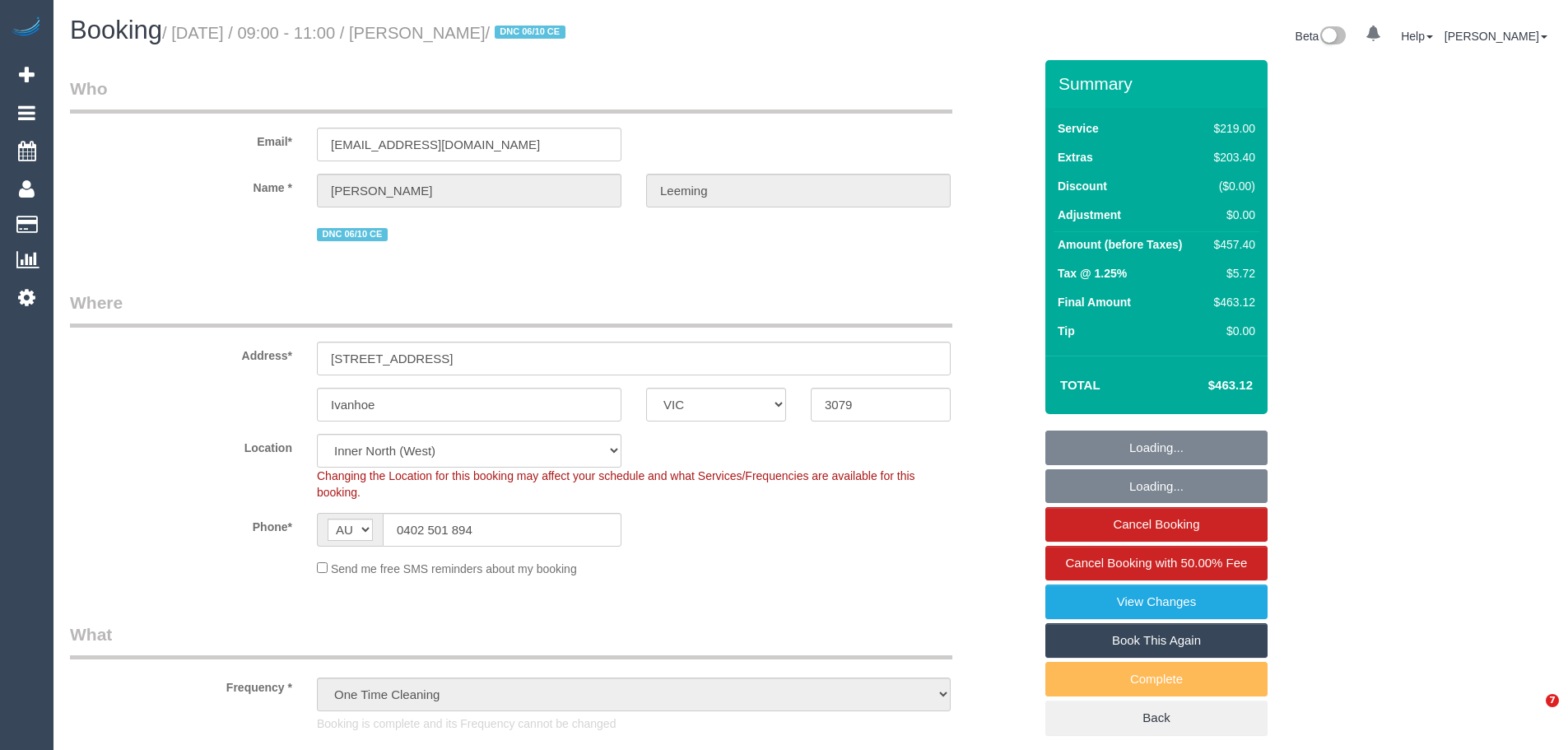
select select "object:1747"
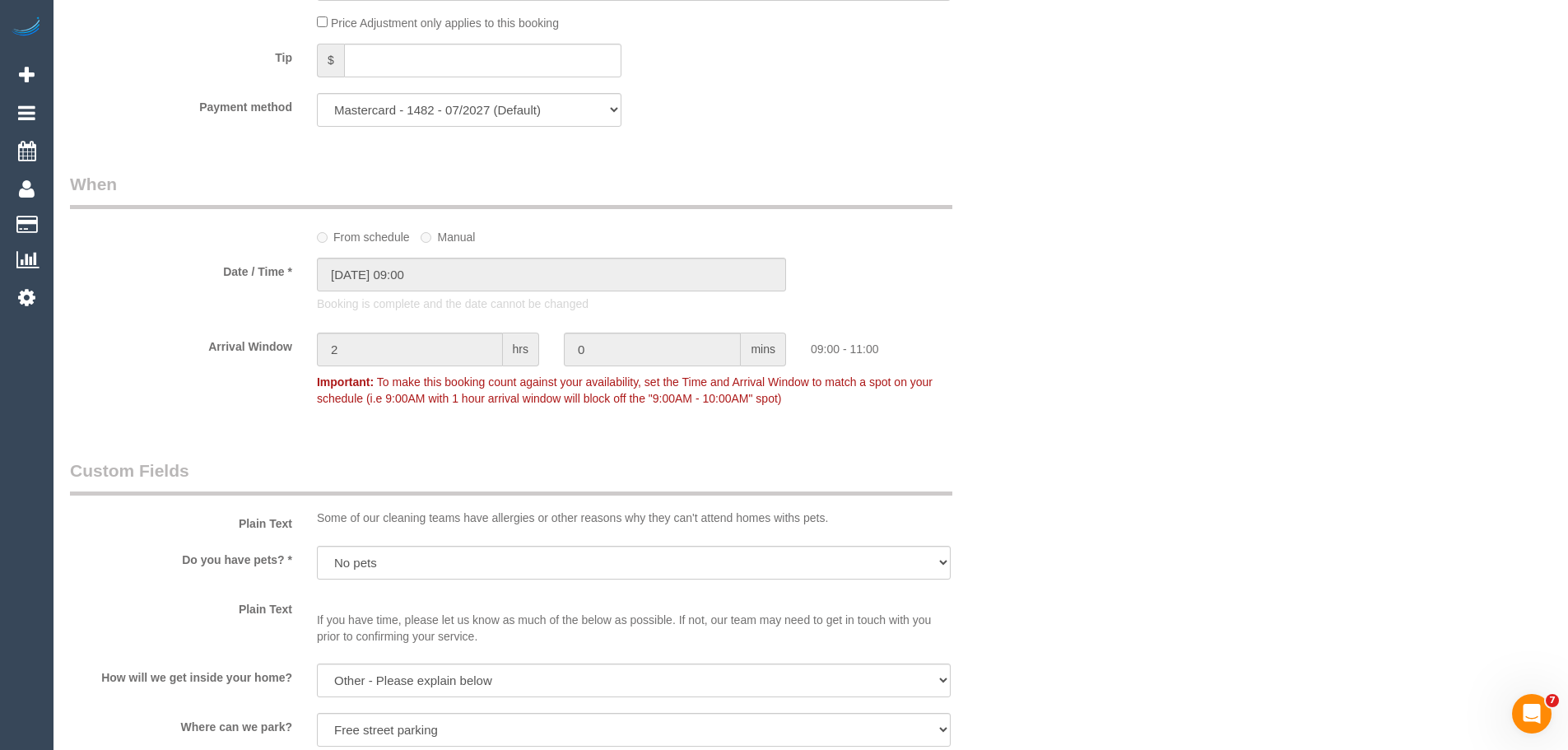
scroll to position [2224, 0]
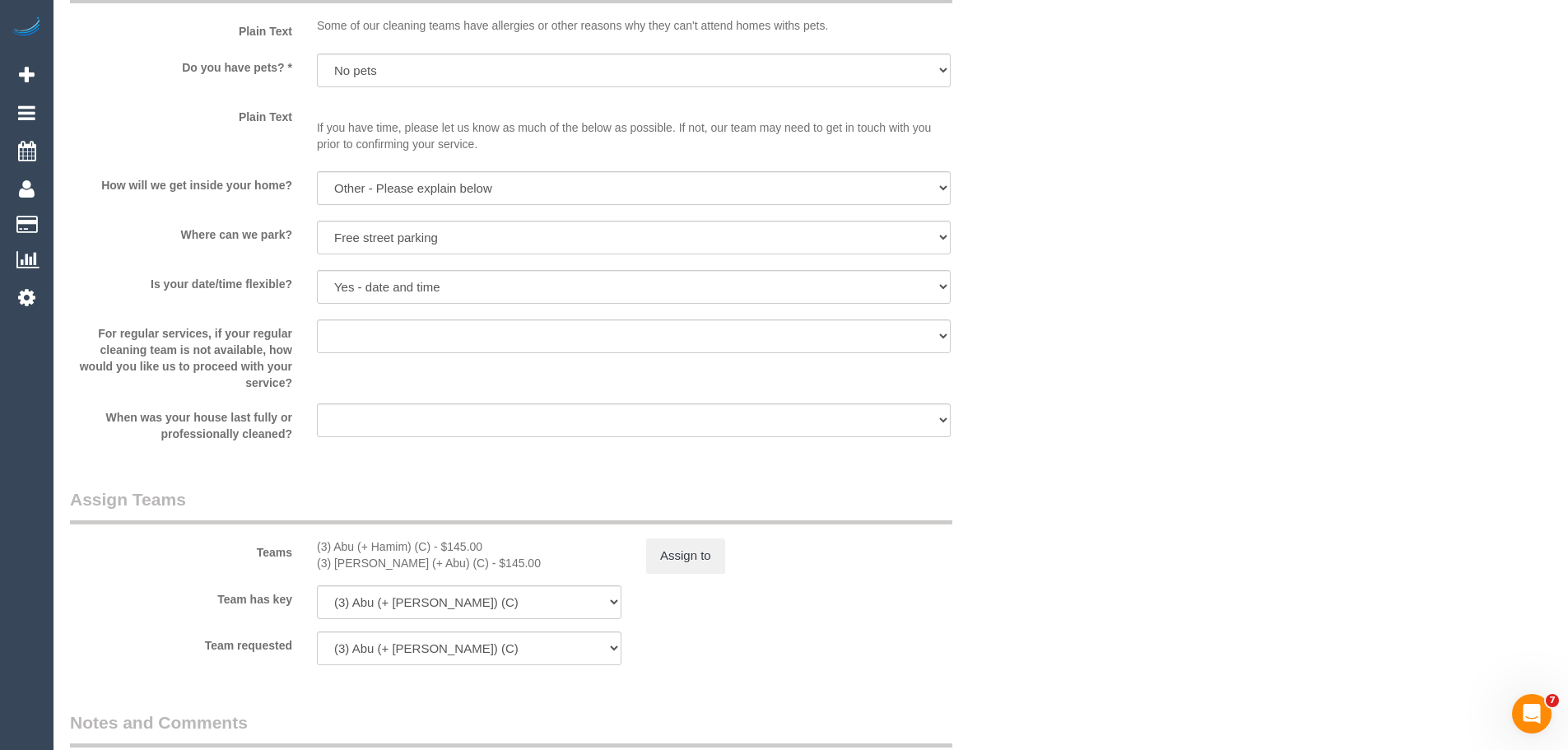
drag, startPoint x: 849, startPoint y: 508, endPoint x: 730, endPoint y: 496, distance: 119.6
click at [730, 496] on legend "Assign Teams" at bounding box center [511, 506] width 883 height 37
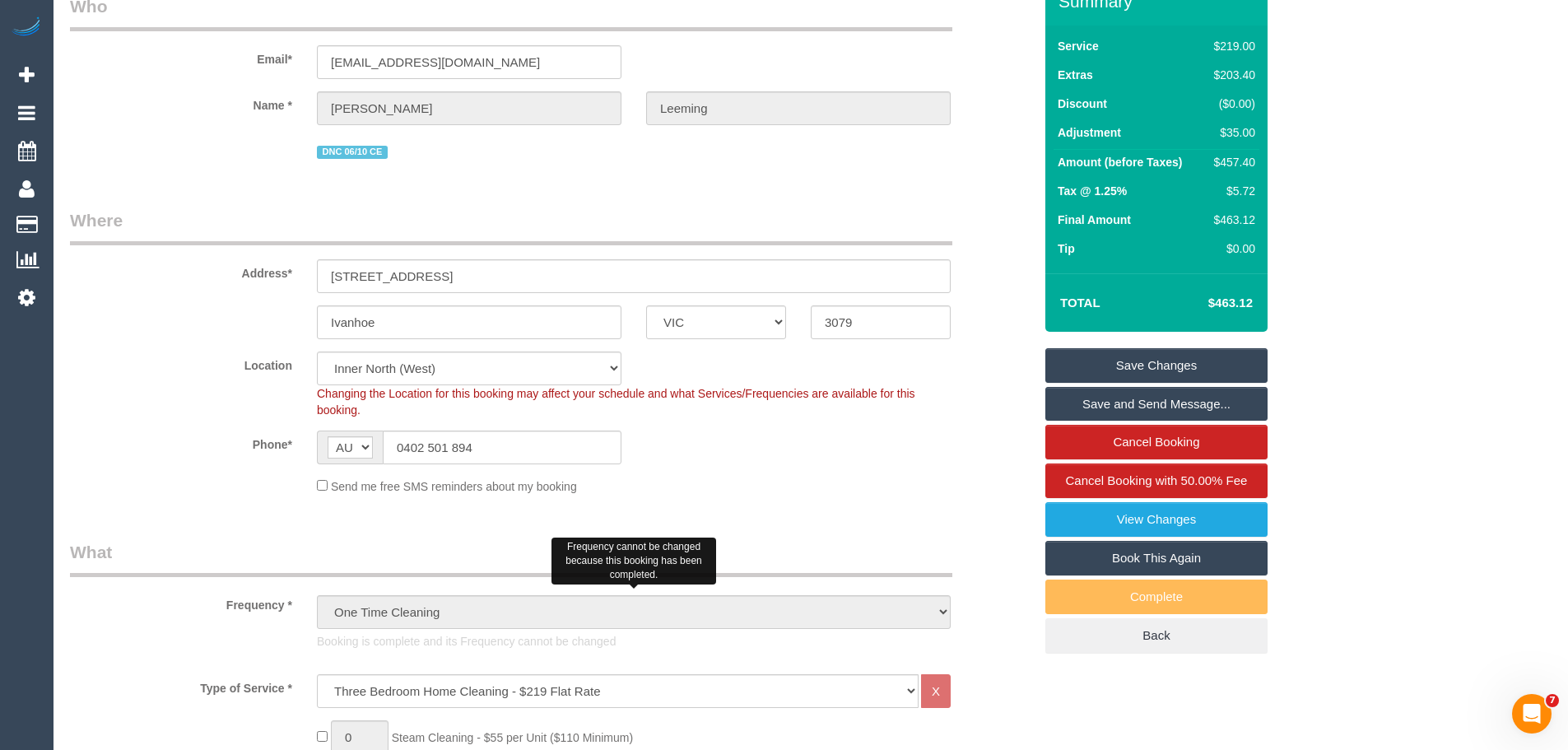
scroll to position [0, 0]
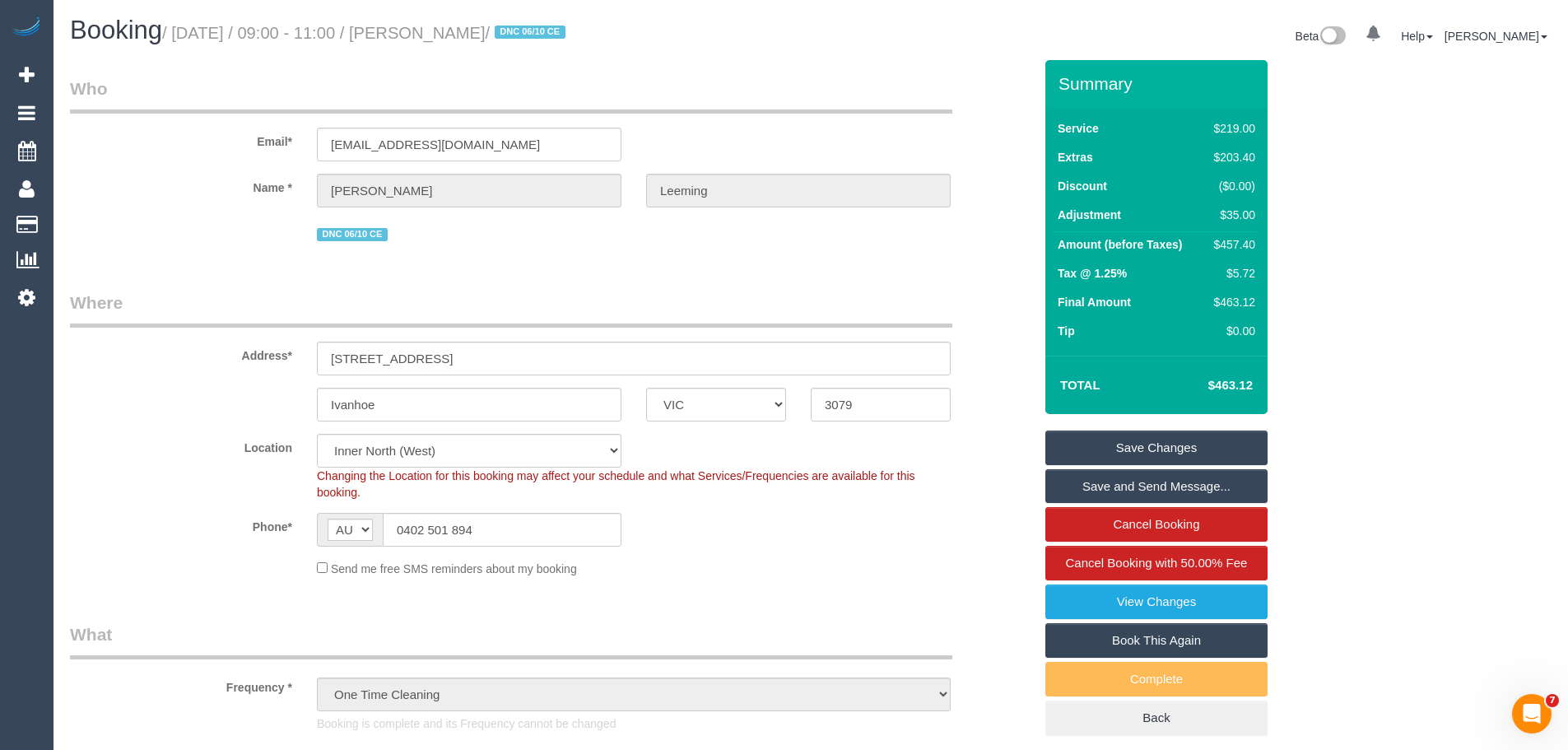
drag, startPoint x: 1246, startPoint y: 245, endPoint x: 952, endPoint y: 242, distance: 294.0
click at [952, 242] on div "DNC 06/10 CE" at bounding box center [634, 232] width 658 height 25
click at [1240, 244] on div "$457.40" at bounding box center [1230, 243] width 48 height 16
copy div "457.40"
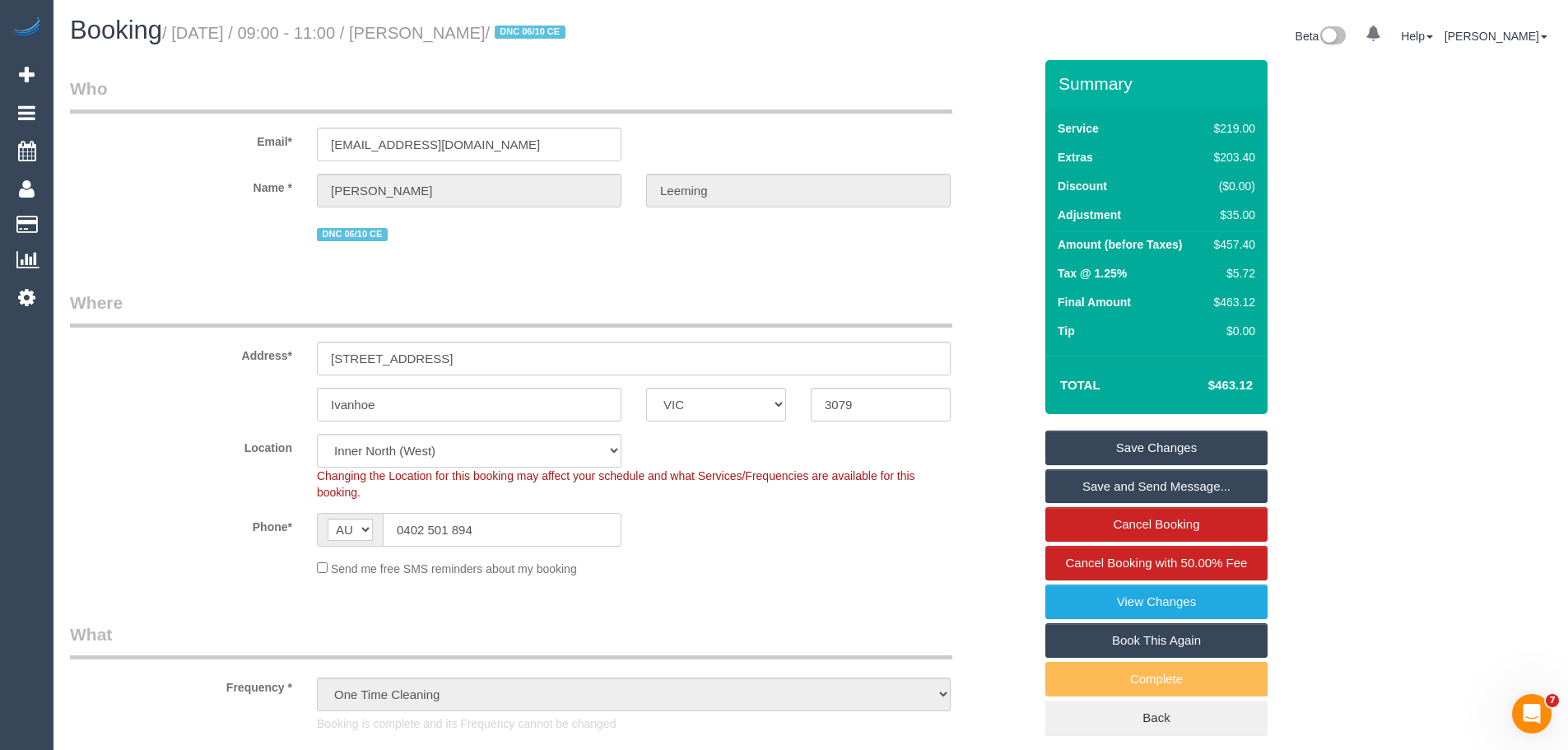
drag, startPoint x: 474, startPoint y: 534, endPoint x: 172, endPoint y: 514, distance: 302.7
click at [172, 514] on div "Phone* AF AL DZ AD AO AI AQ AG AR AM AW AU AT AZ BS BH BD BB BY BE BZ BJ BM BT …" at bounding box center [551, 530] width 987 height 34
click at [568, 544] on input "0402 501 894" at bounding box center [502, 530] width 239 height 34
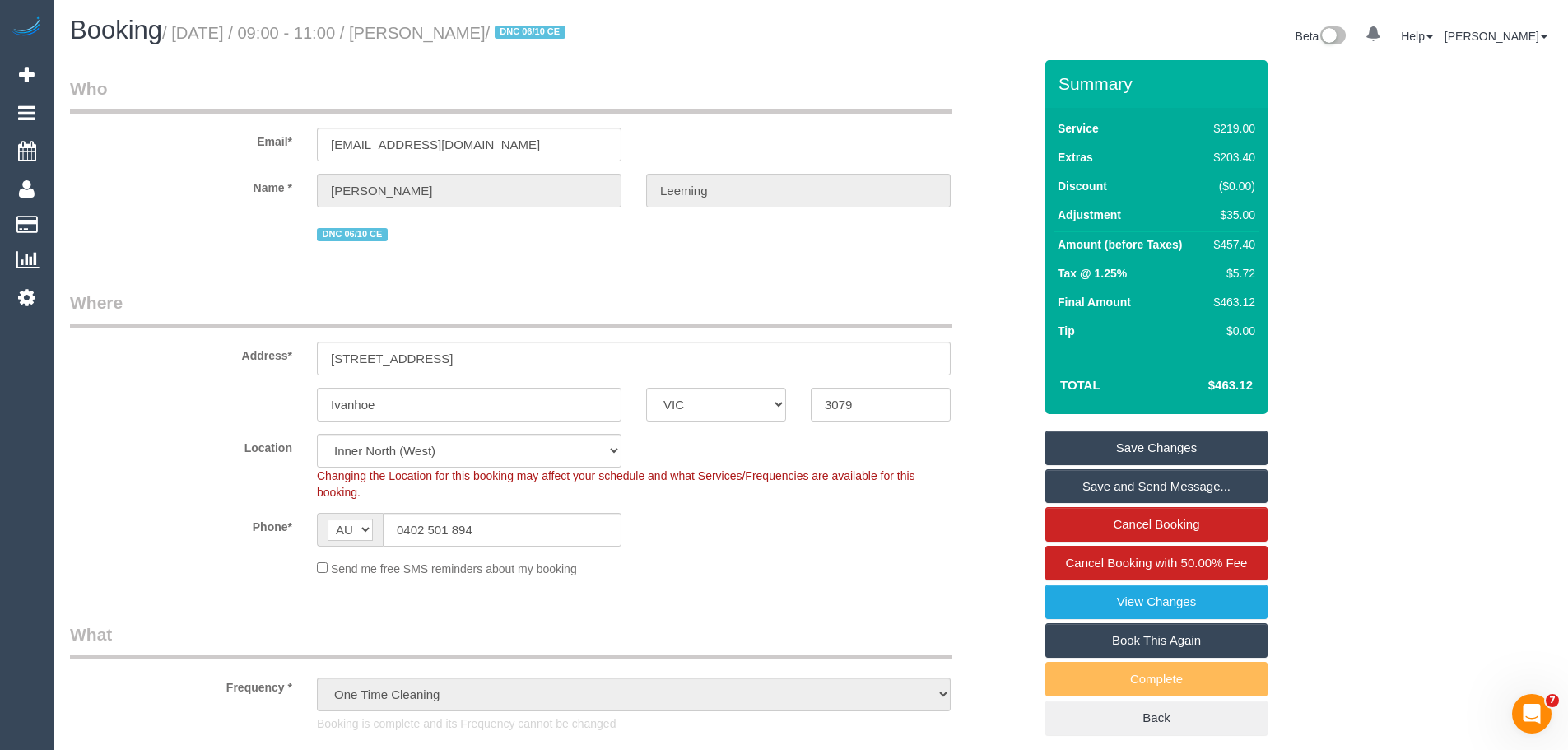
click at [1147, 122] on td "Service" at bounding box center [1128, 130] width 150 height 29
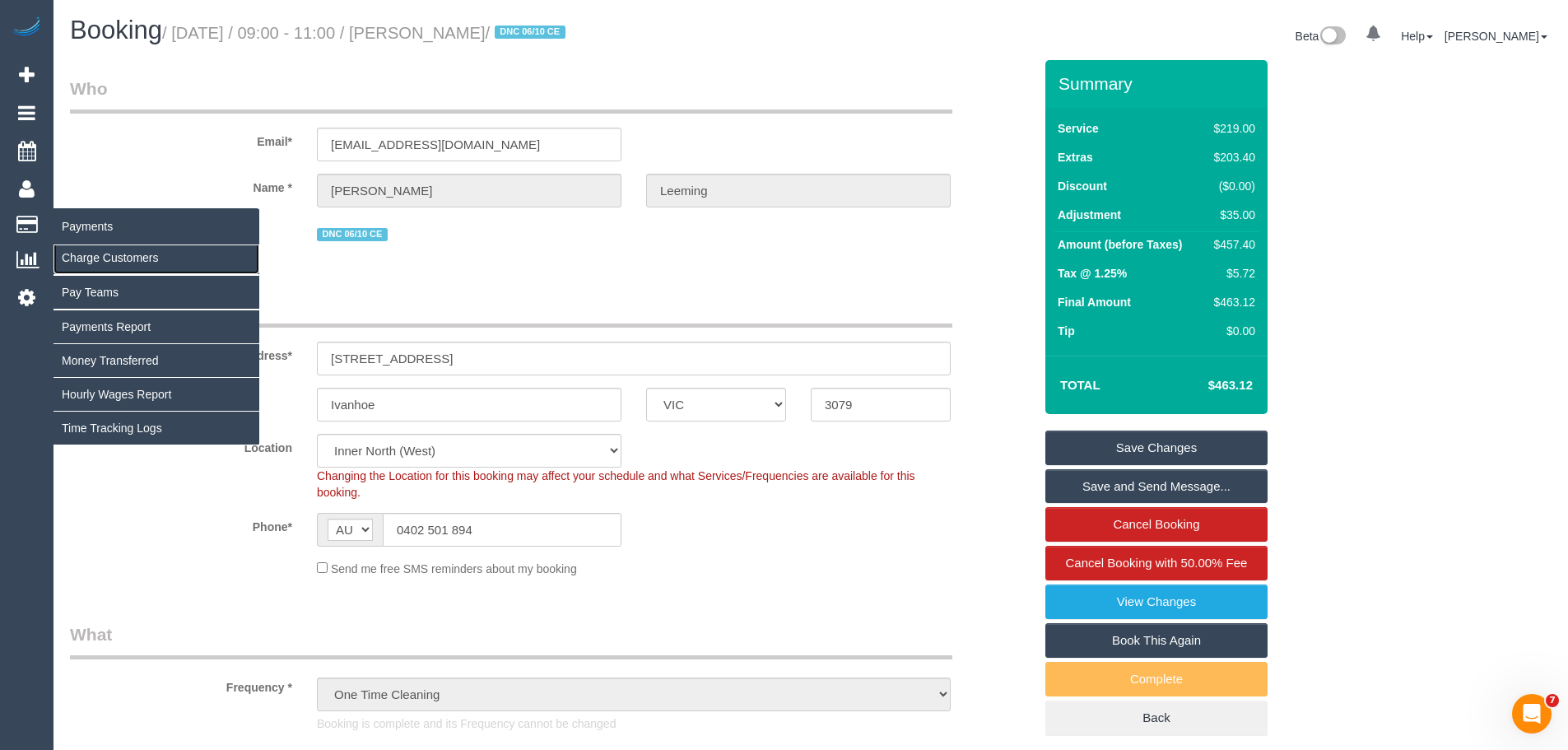
click at [91, 256] on link "Charge Customers" at bounding box center [157, 258] width 206 height 33
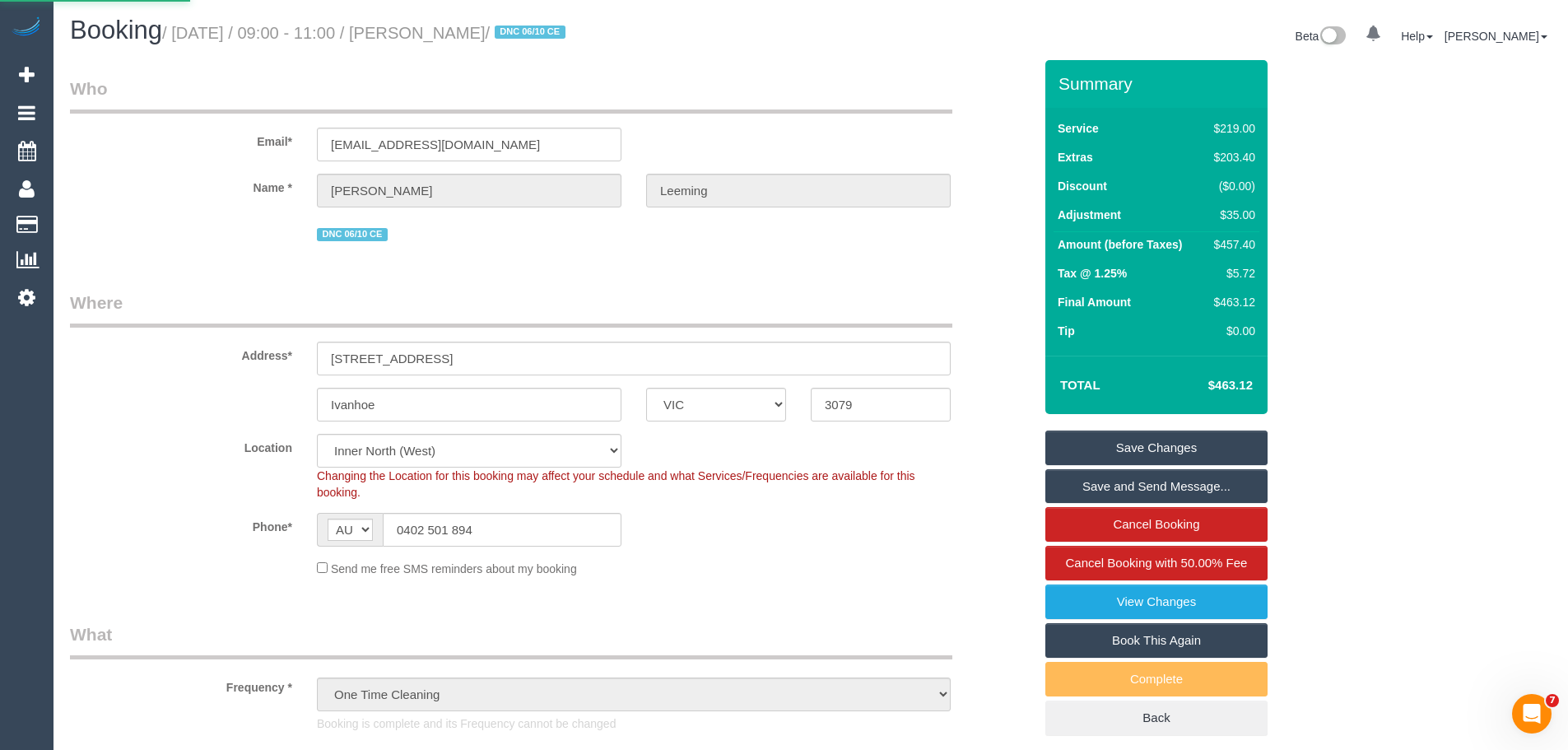
select select
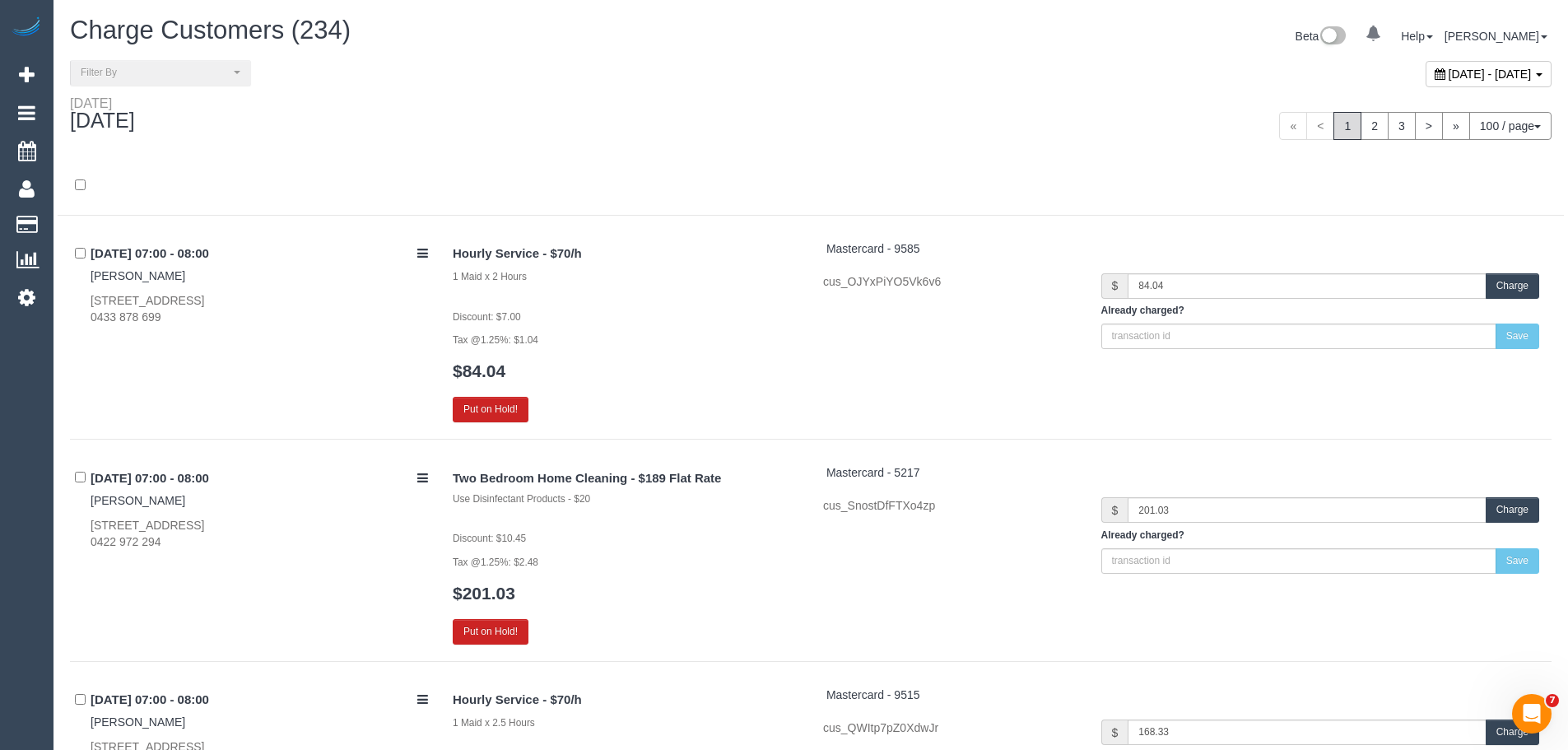
click at [1448, 72] on span "October 15, 2025 - October 15, 2025" at bounding box center [1490, 75] width 83 height 13
type input "**********"
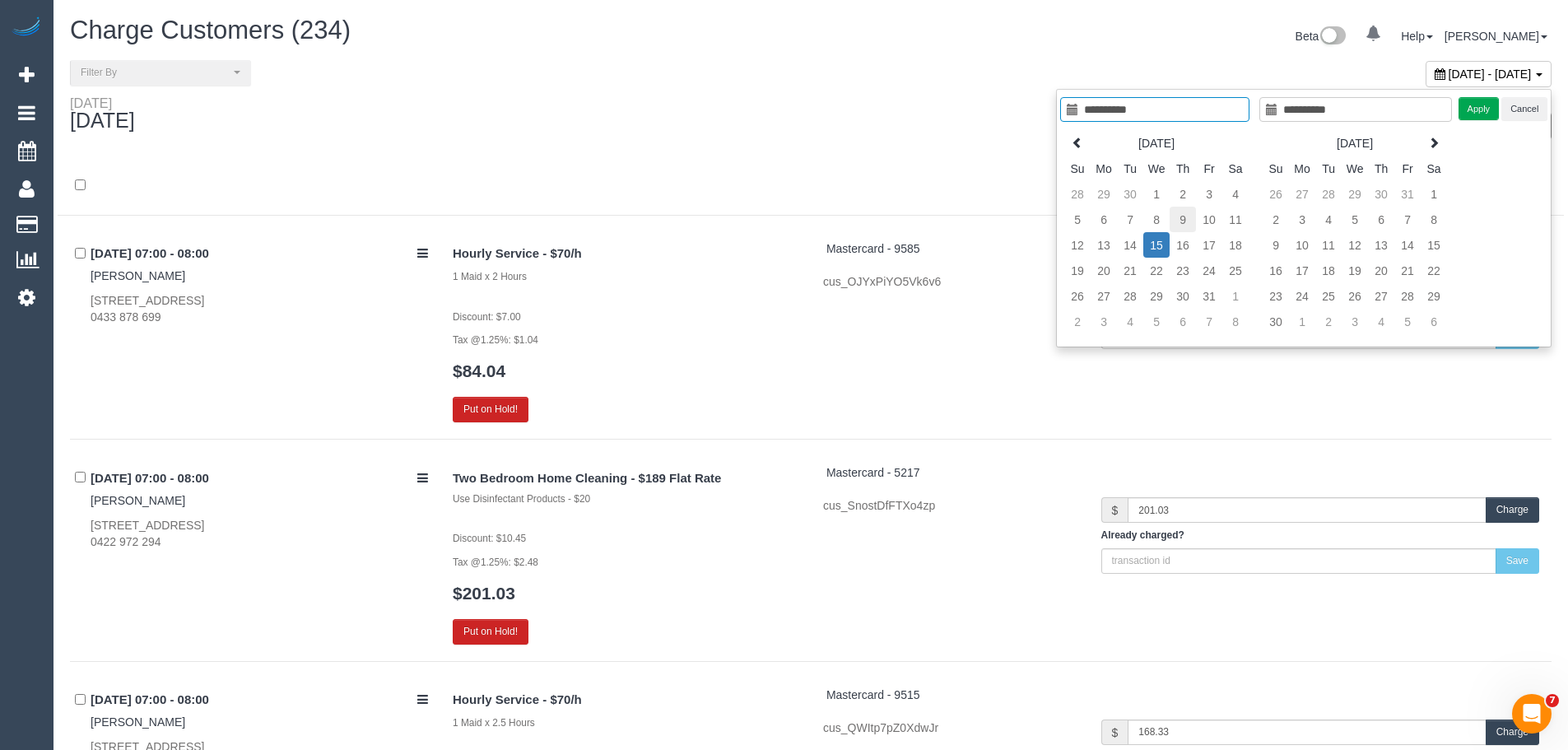
type input "**********"
click at [1180, 217] on td "9" at bounding box center [1182, 219] width 26 height 25
type input "**********"
click at [1180, 217] on td "9" at bounding box center [1182, 219] width 26 height 25
type input "**********"
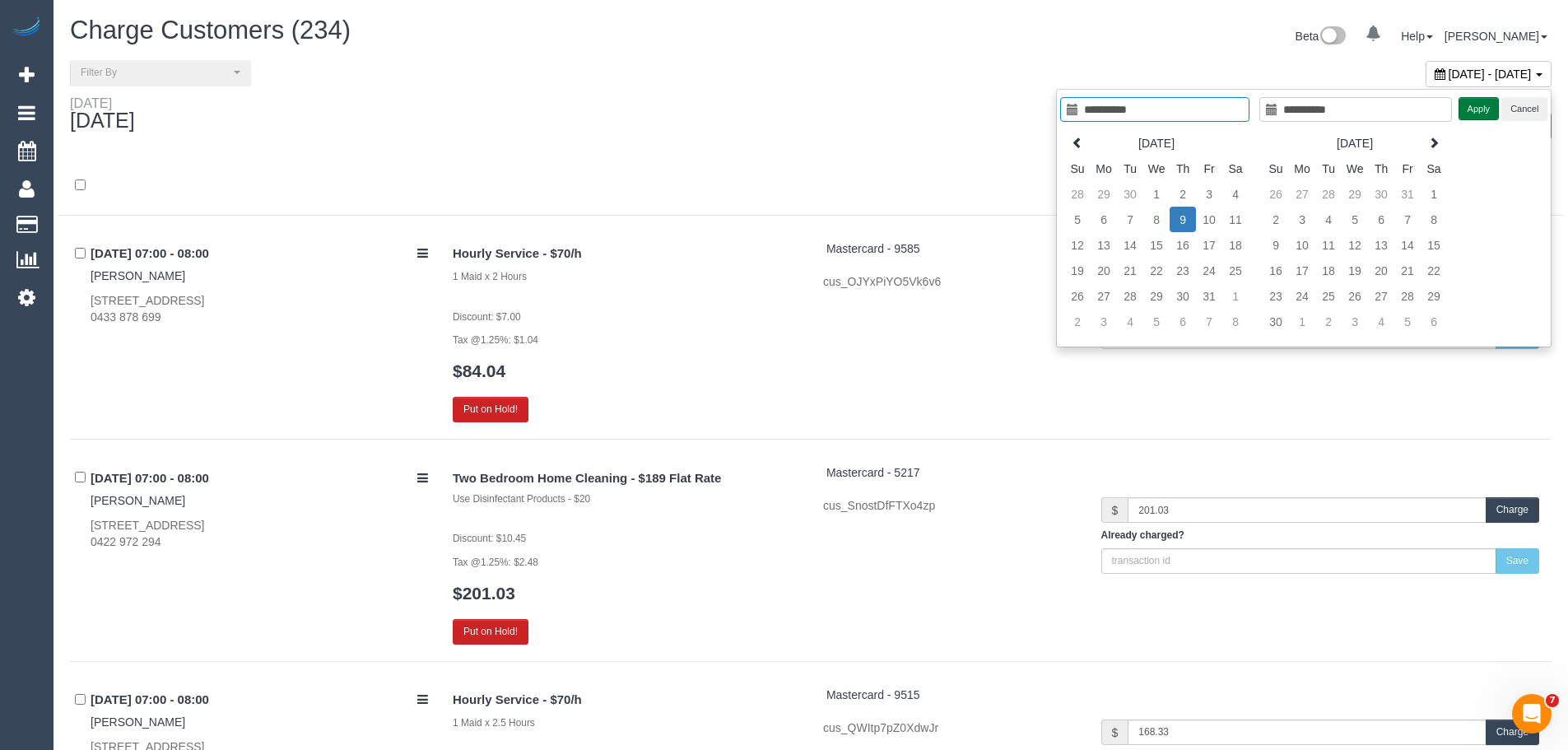
click at [1465, 107] on button "Apply" at bounding box center [1479, 108] width 41 height 24
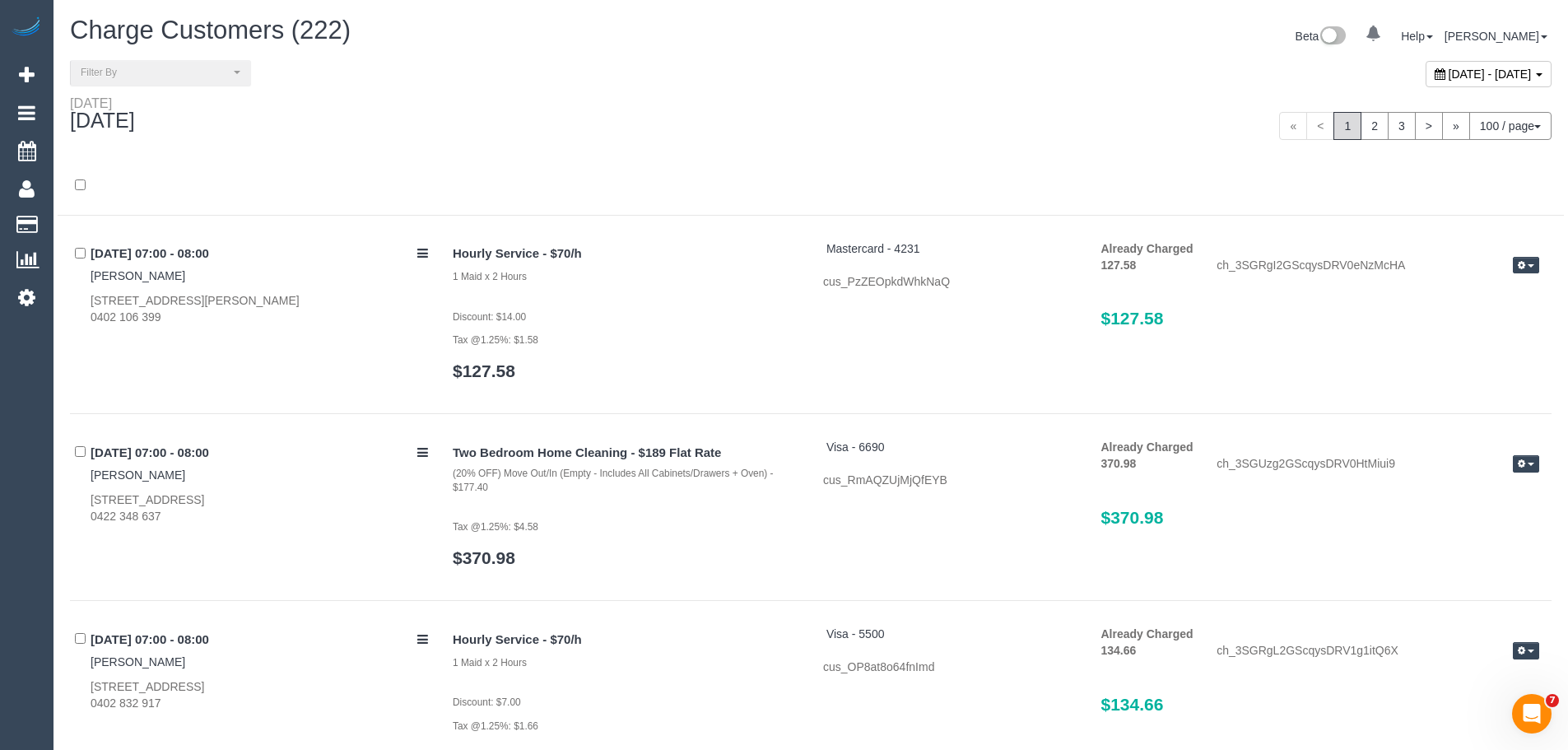
click at [1007, 118] on div "« < 1 2 3 > » 100 / page 10 / page 20 / page 30 / page 40 / page 50 / page 100 …" at bounding box center [1187, 126] width 728 height 28
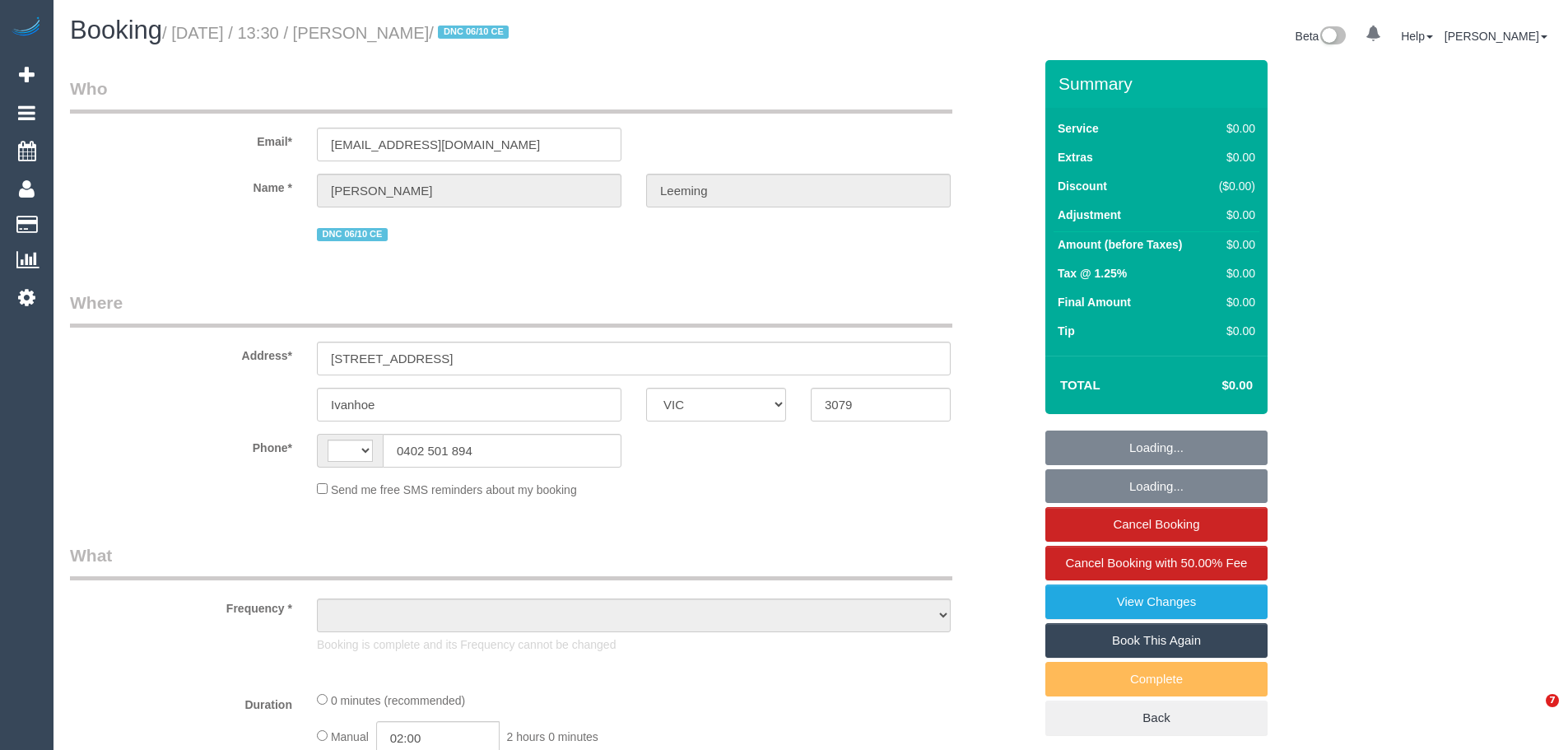
select select "VIC"
select select "string:AU"
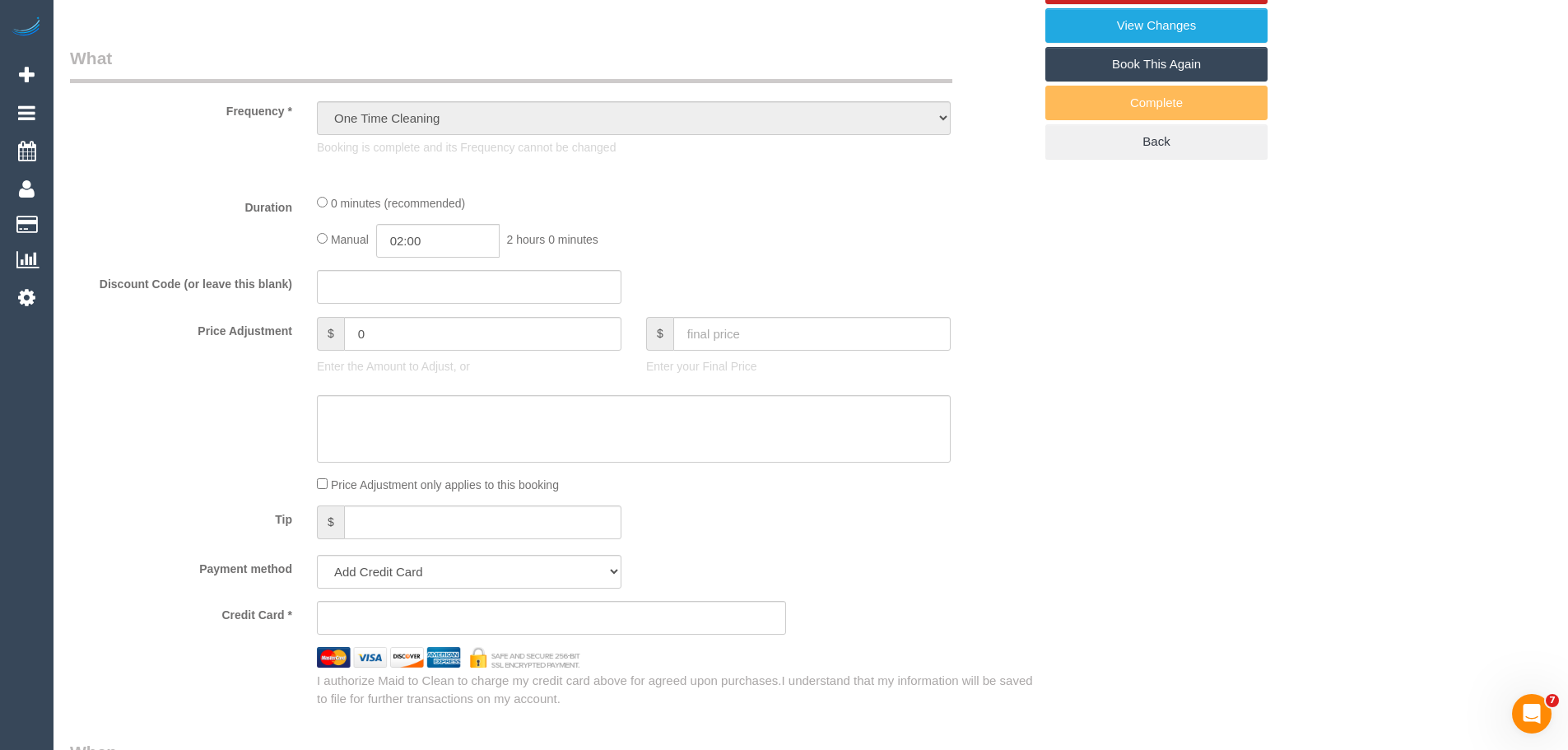
select select "object:680"
select select "string:stripe-pm_1S7B5h2GScqysDRV92Ar7LRJ"
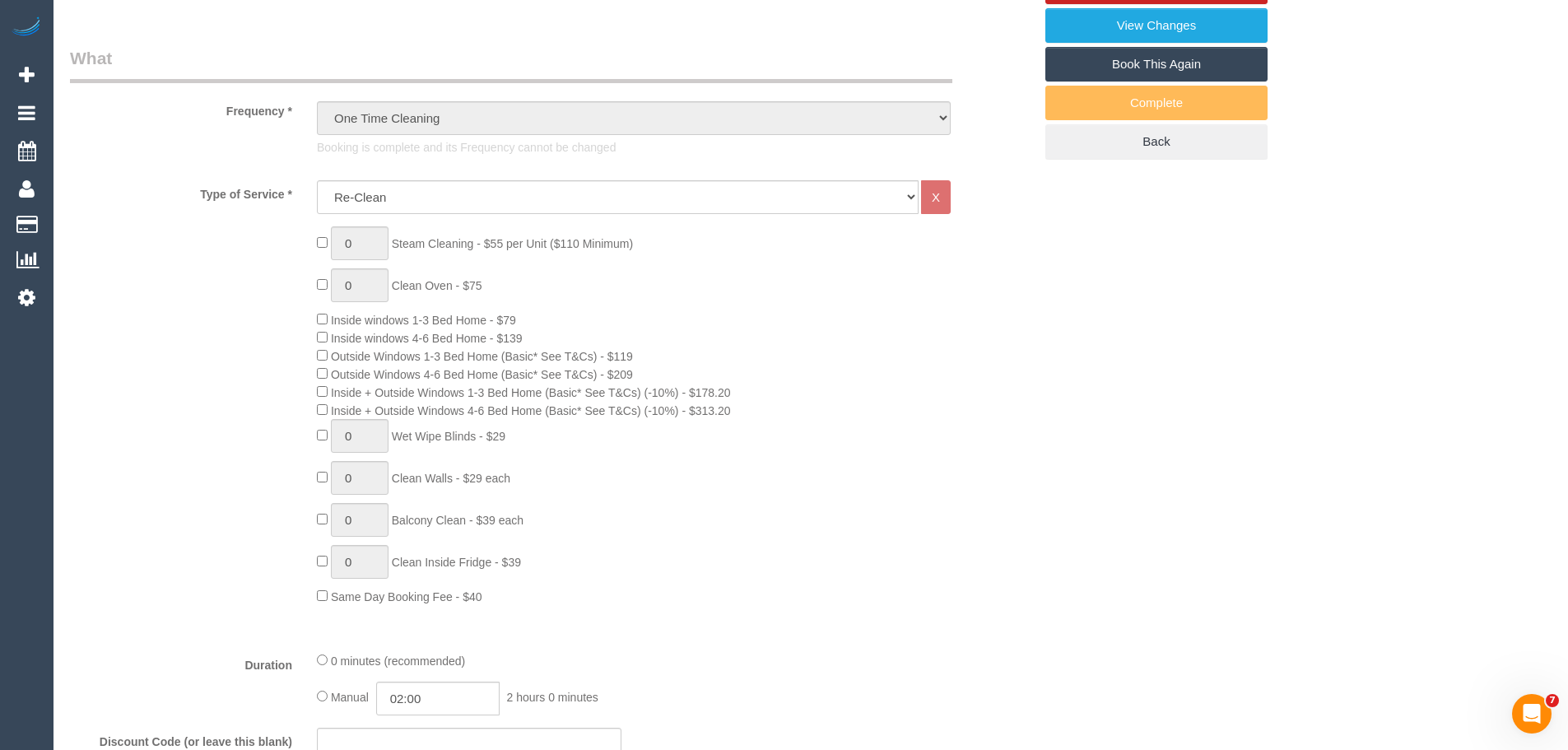
select select "number:28"
select select "number:17"
select select "number:19"
select select "number:22"
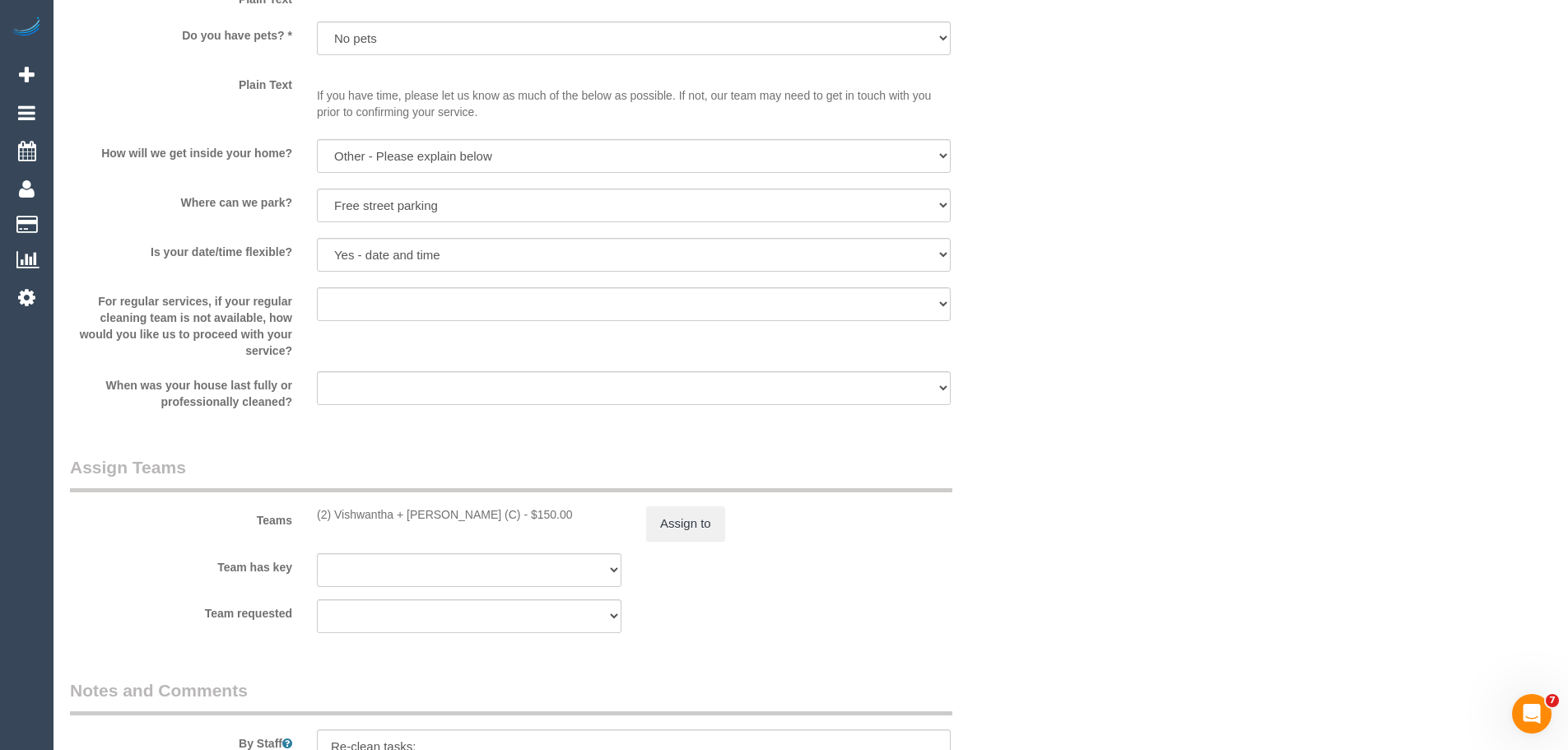
scroll to position [1729, 0]
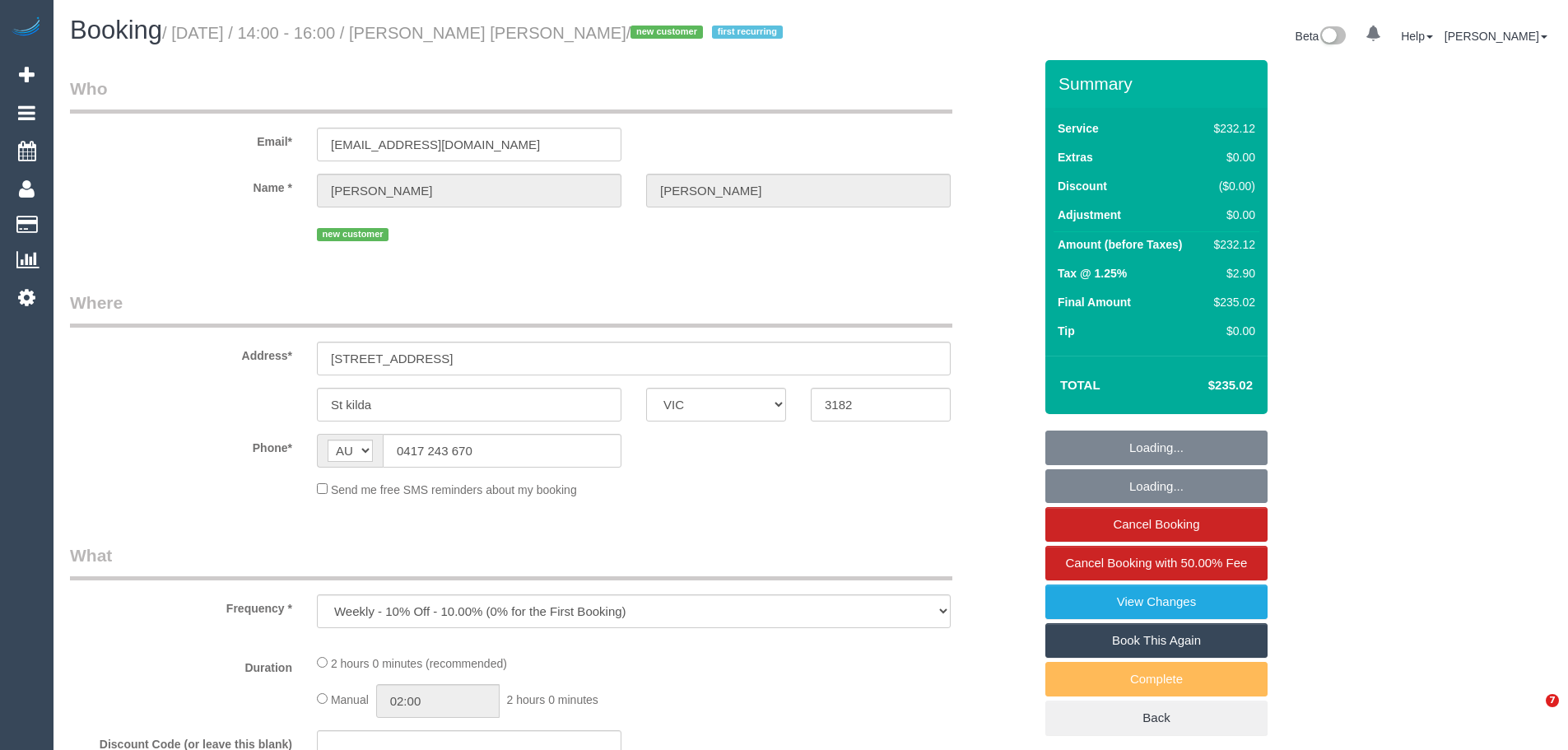
select select "VIC"
select select "object:1403"
select select "2"
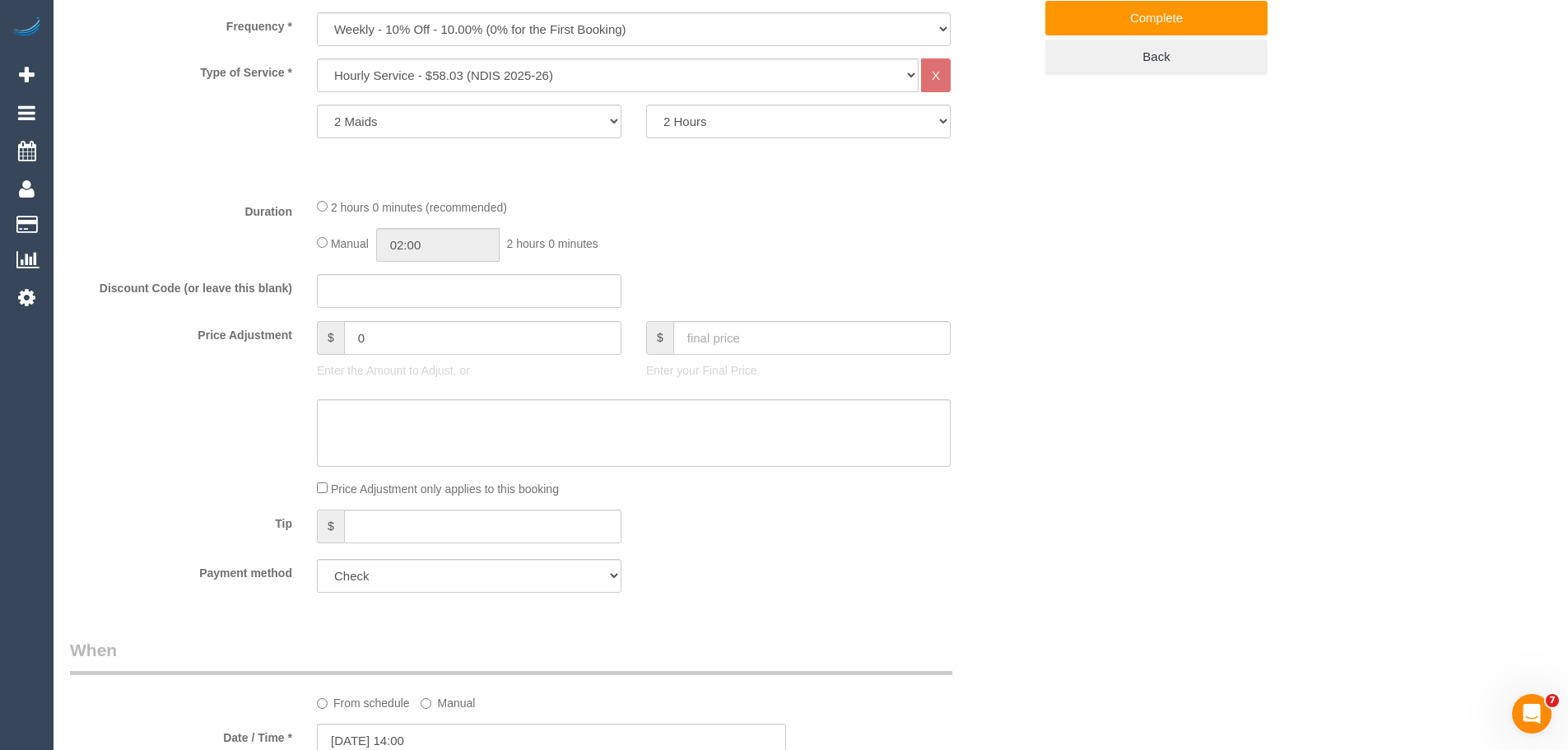
scroll to position [494, 0]
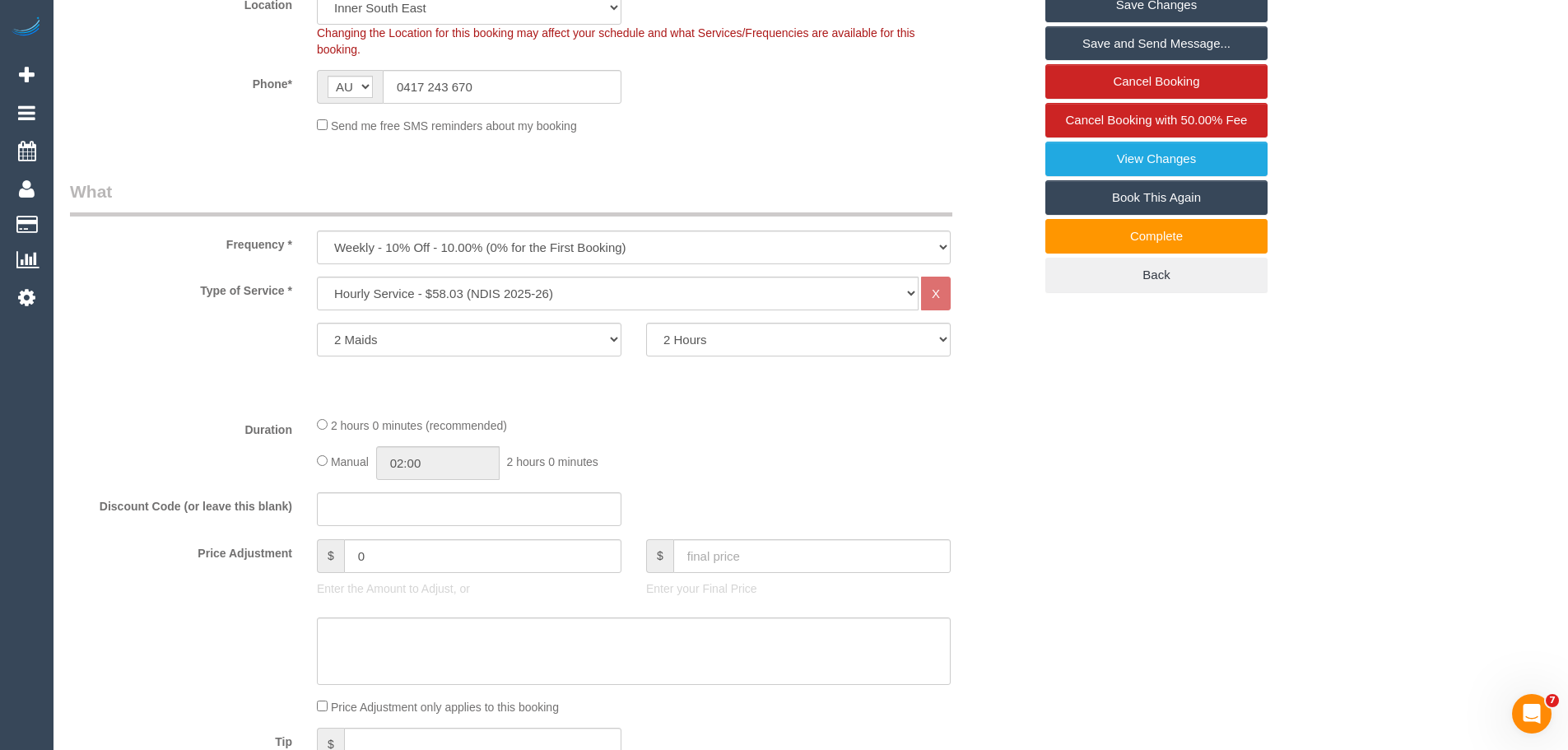
scroll to position [0, 0]
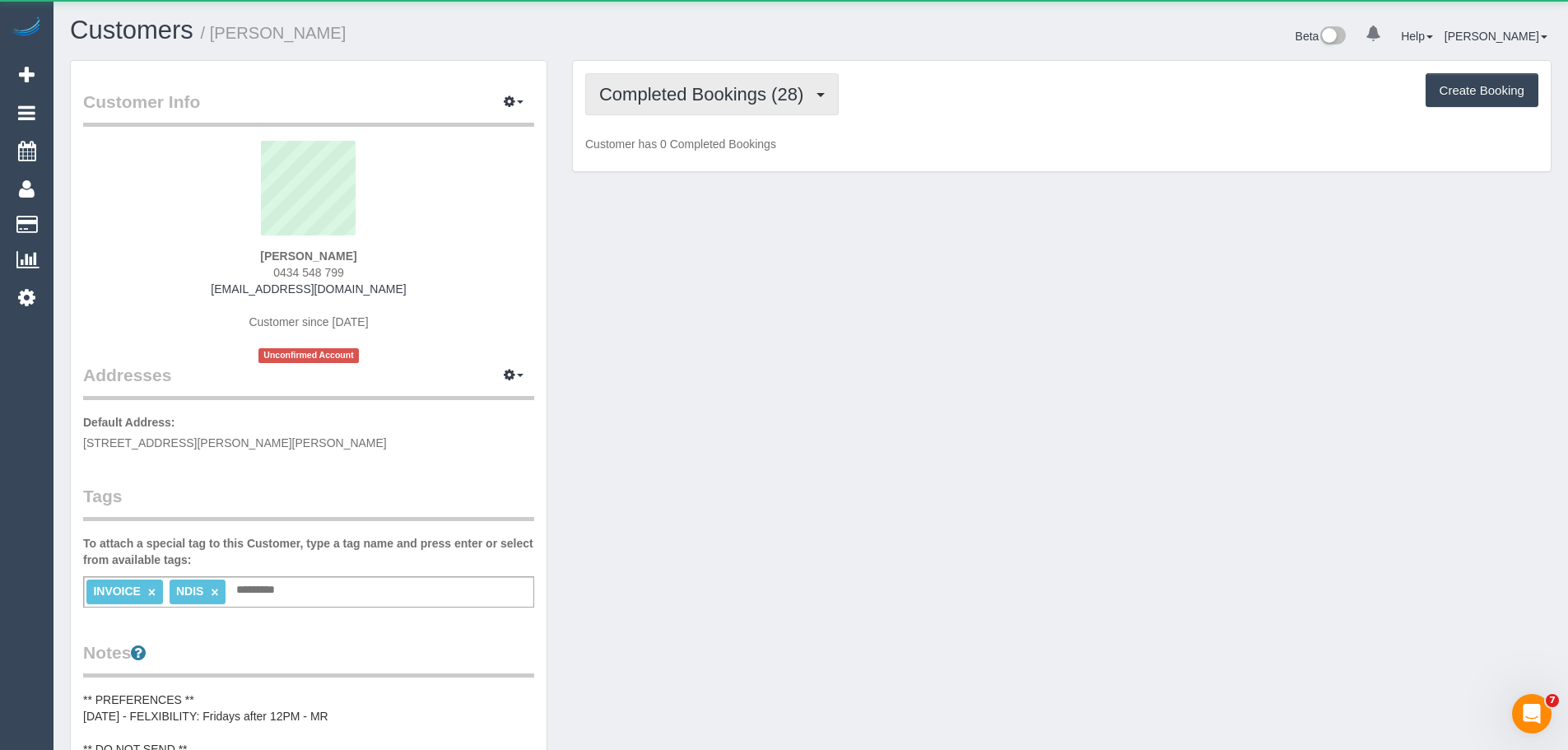
click at [718, 108] on button "Completed Bookings (28)" at bounding box center [712, 94] width 254 height 42
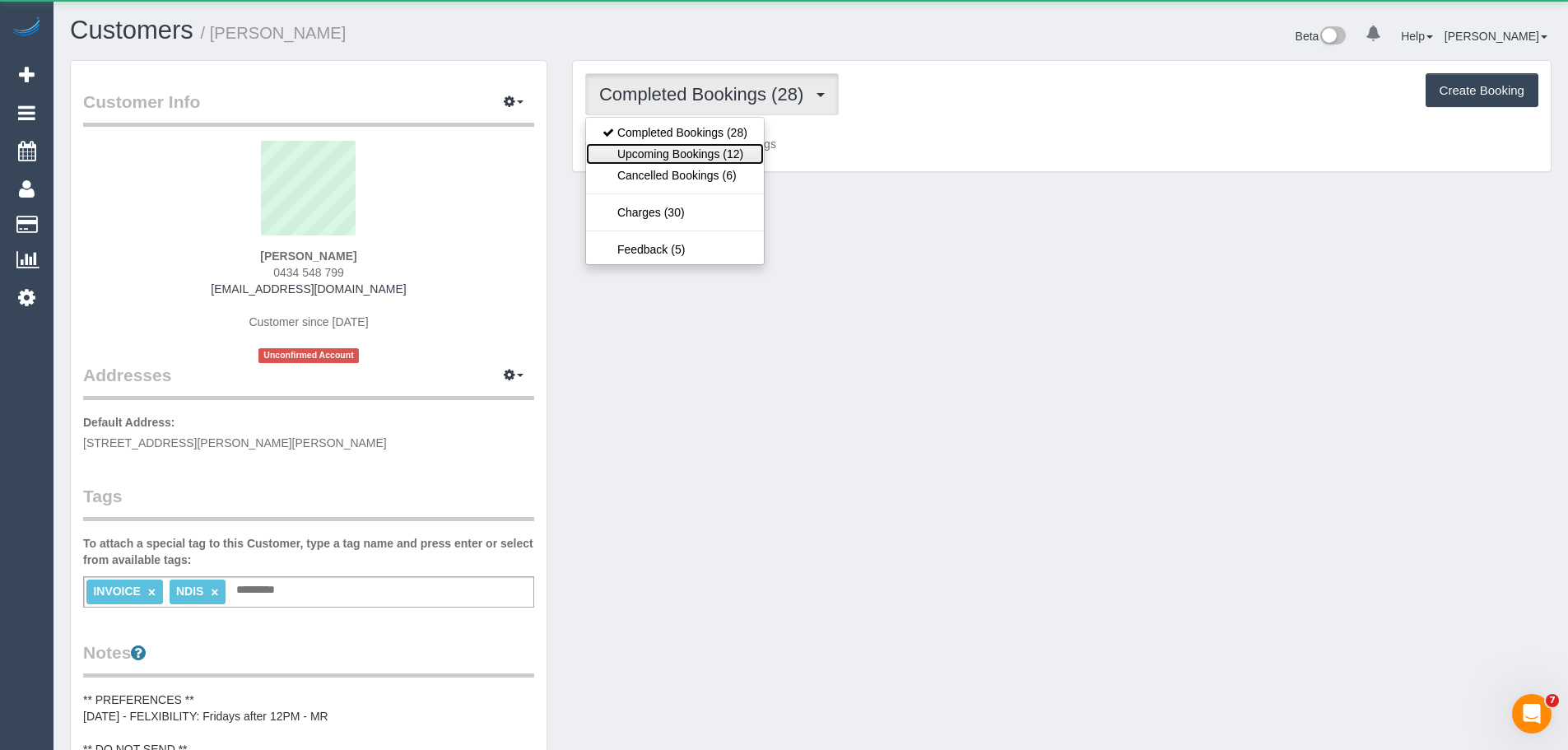
click at [703, 156] on link "Upcoming Bookings (12)" at bounding box center [674, 154] width 178 height 22
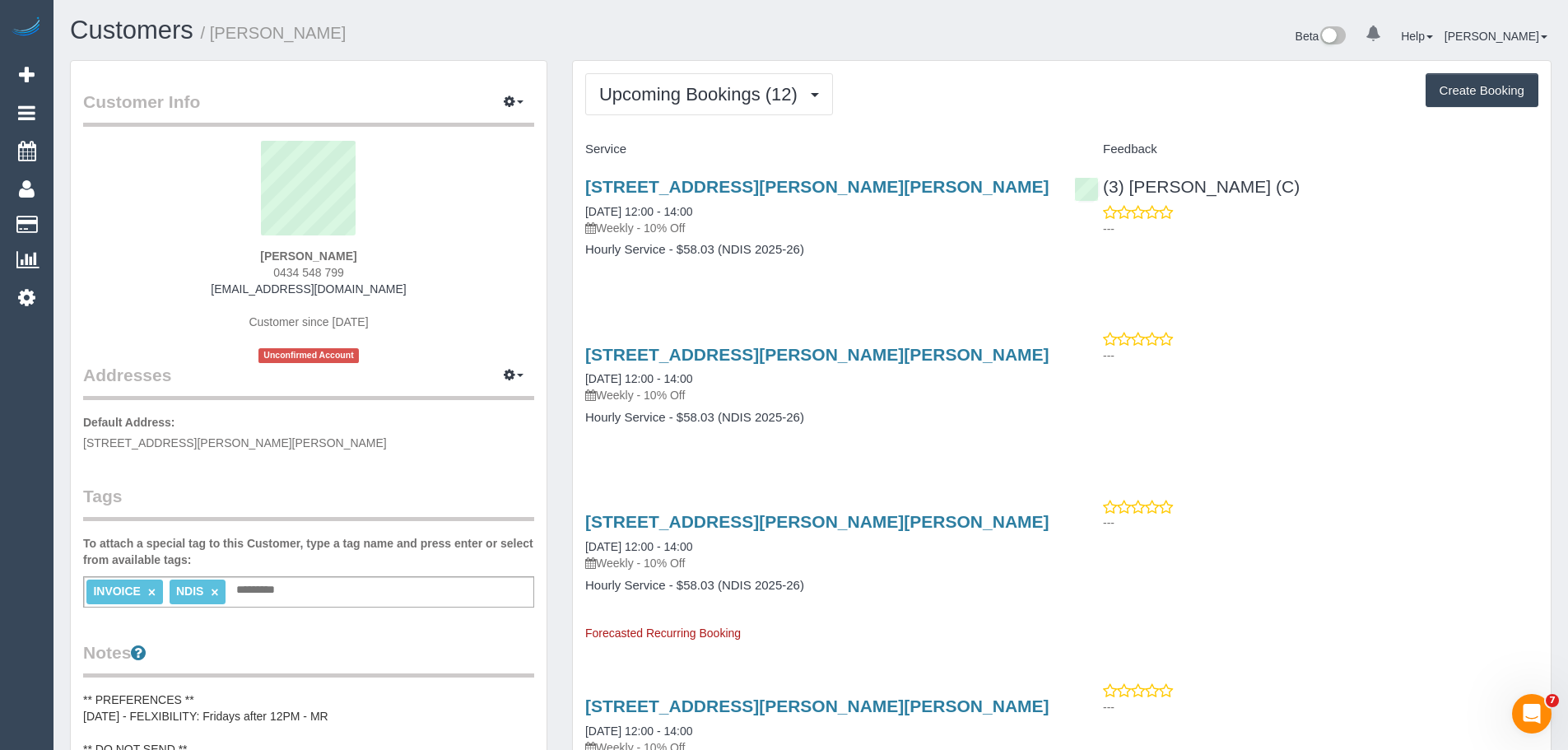
drag, startPoint x: 359, startPoint y: 258, endPoint x: 240, endPoint y: 256, distance: 119.0
click at [241, 256] on div "[PERSON_NAME] 0434 548 799 [EMAIL_ADDRESS][DOMAIN_NAME] Customer since [DATE] U…" at bounding box center [308, 252] width 451 height 223
copy strong "[PERSON_NAME]"
click at [602, 97] on span "Upcoming Bookings (12)" at bounding box center [701, 94] width 206 height 21
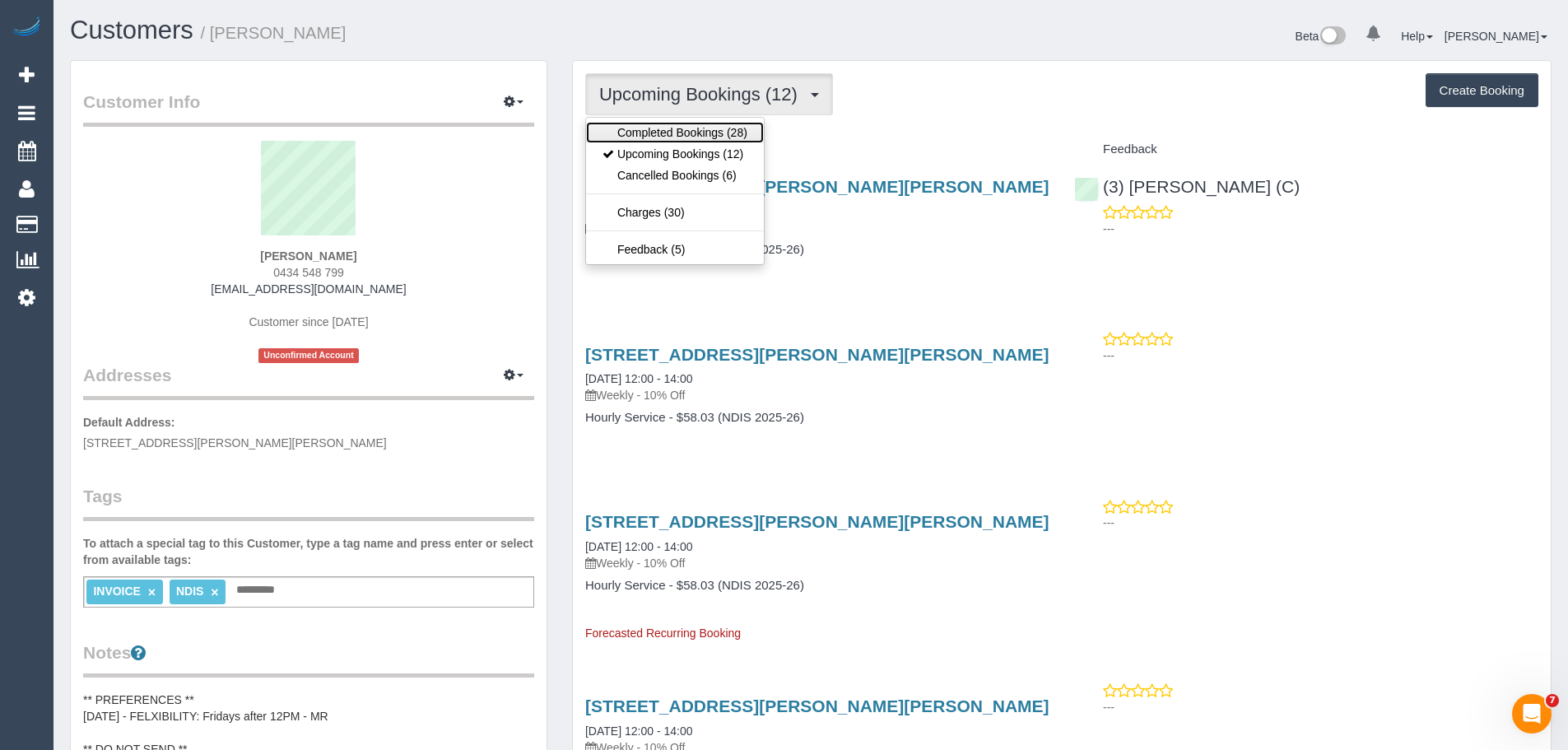
click at [614, 137] on link "Completed Bookings (28)" at bounding box center [674, 132] width 178 height 22
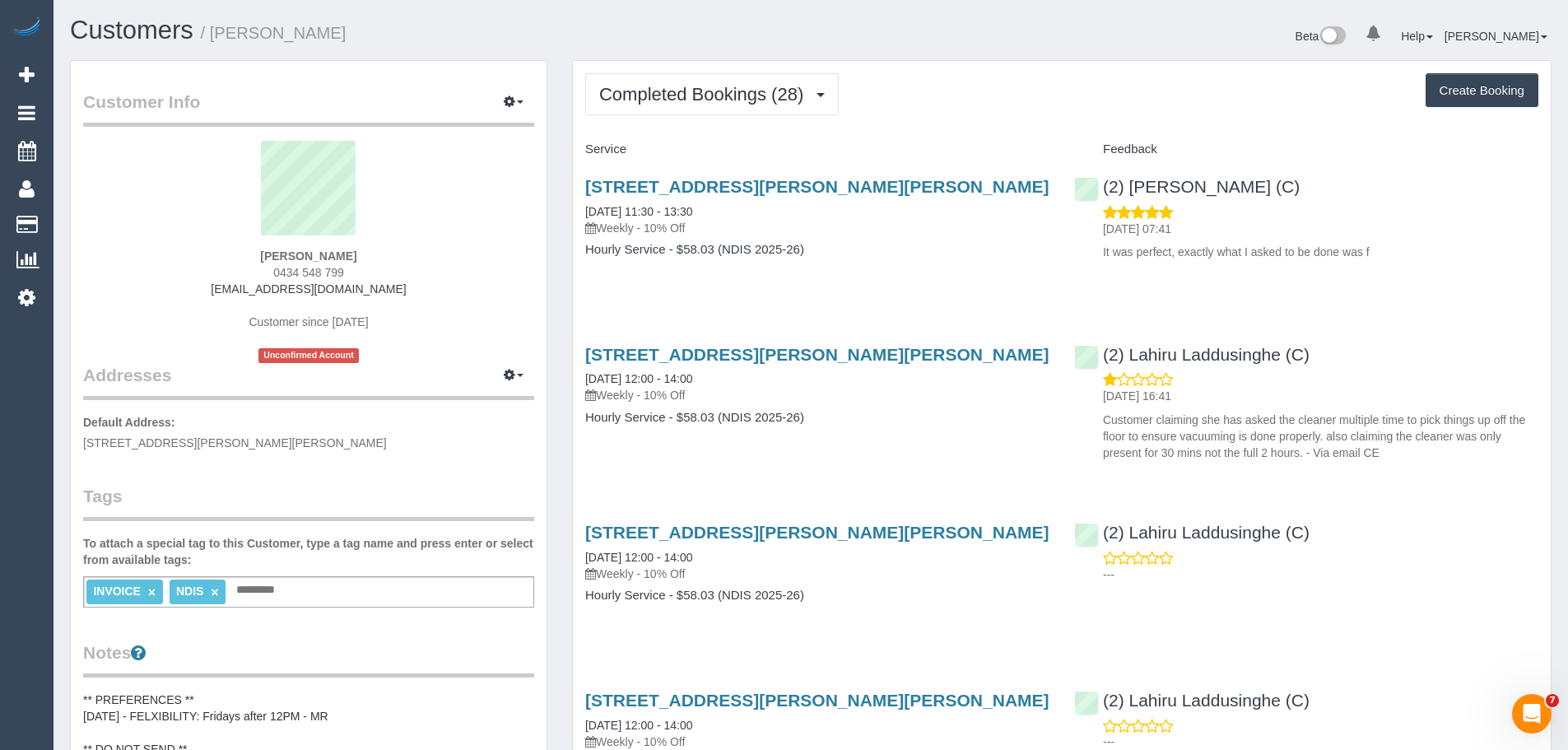
click at [759, 213] on div "8 Daisy Ct, Narre Warren South, VIC 3805 10/10/2025 11:30 - 13:30 Weekly - 10% …" at bounding box center [817, 207] width 464 height 59
drag, startPoint x: 746, startPoint y: 380, endPoint x: 560, endPoint y: 373, distance: 186.1
copy link "03/10/2025 12:00 - 14:00"
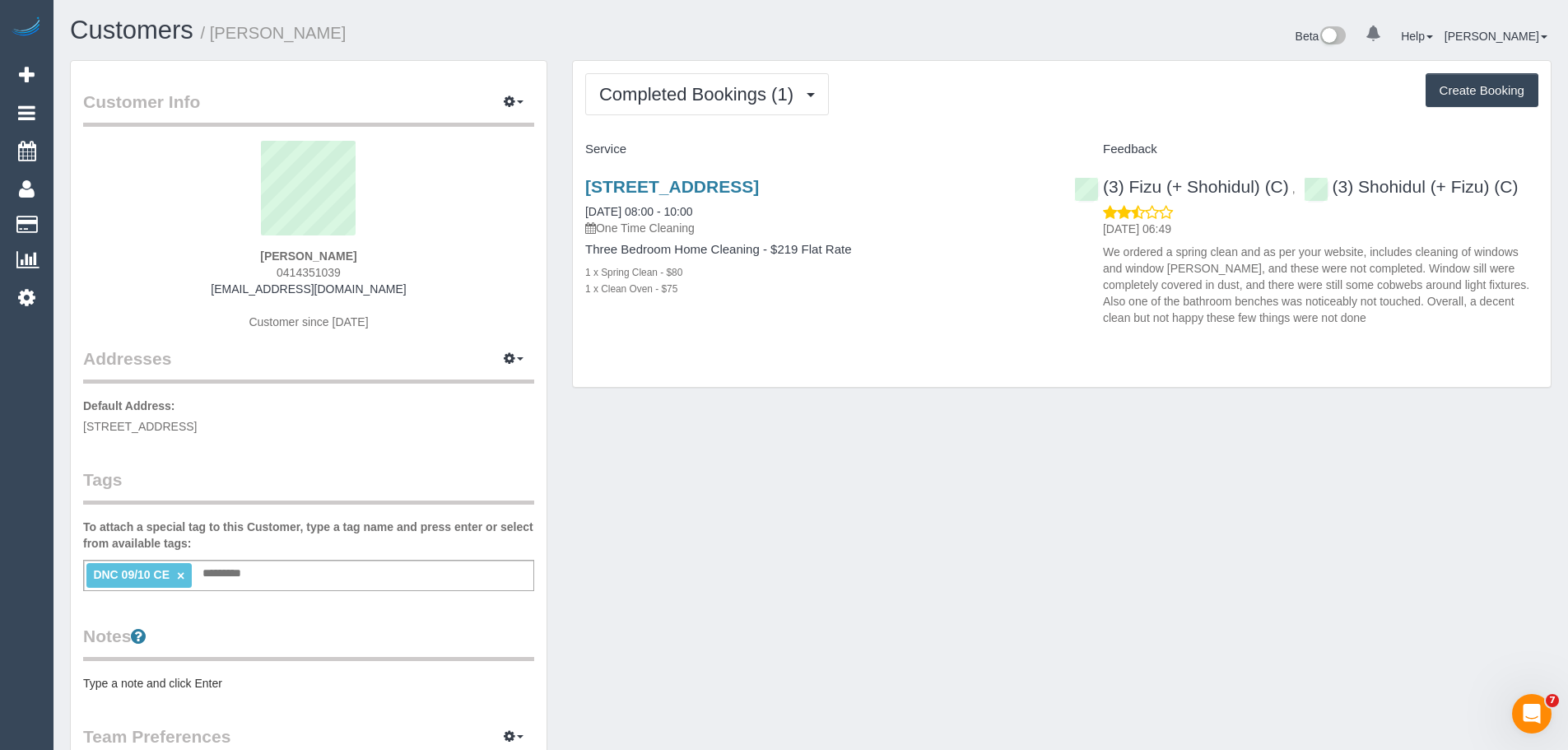
drag, startPoint x: 308, startPoint y: 256, endPoint x: 237, endPoint y: 249, distance: 71.3
click at [237, 249] on div "[PERSON_NAME] 0414351039 [EMAIL_ADDRESS][DOMAIN_NAME] Customer since [DATE]" at bounding box center [308, 243] width 451 height 206
copy strong "[PERSON_NAME]"
click at [179, 579] on link "×" at bounding box center [181, 575] width 8 height 14
drag, startPoint x: 380, startPoint y: 249, endPoint x: 222, endPoint y: 231, distance: 159.0
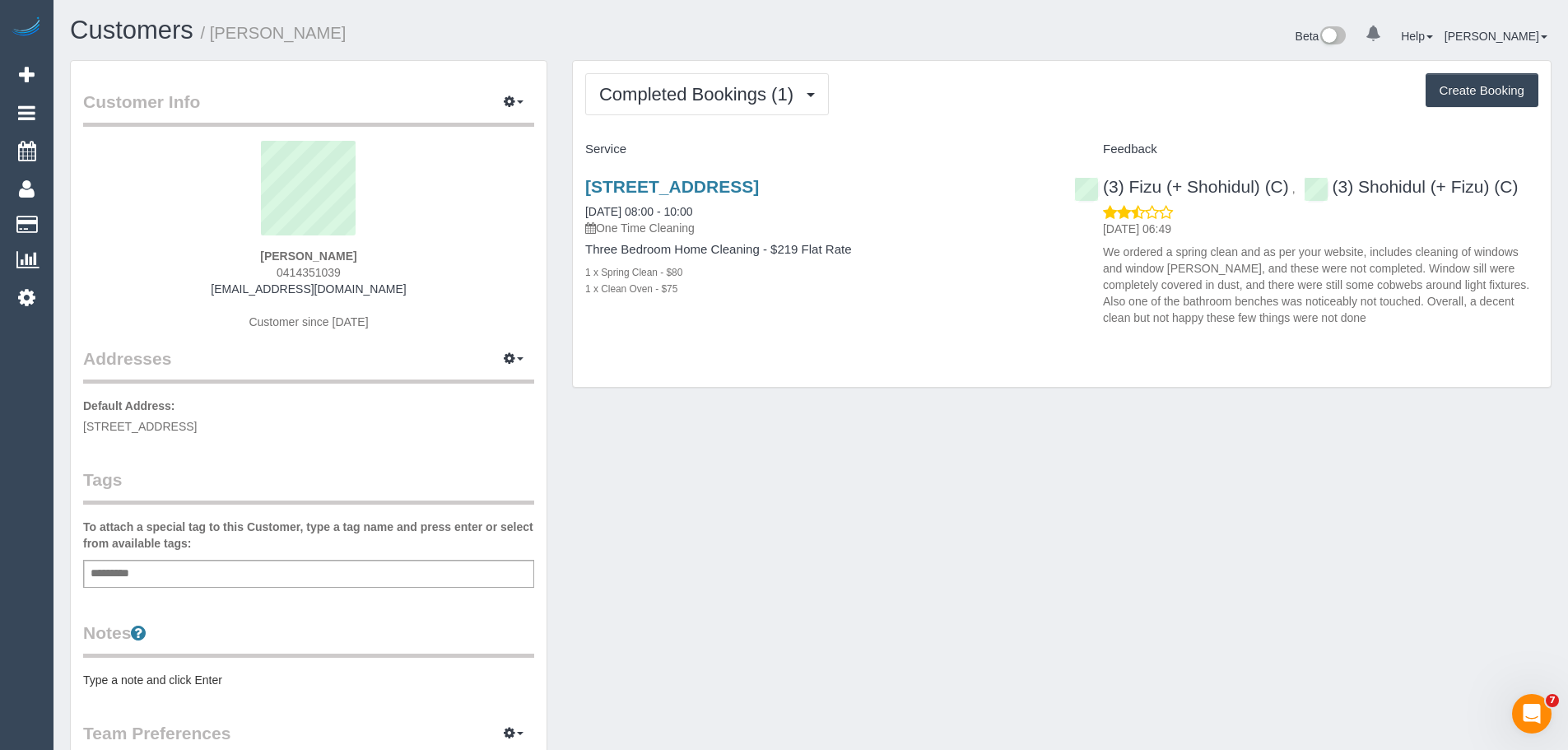
click at [222, 227] on div "[PERSON_NAME] 0414351039 [EMAIL_ADDRESS][DOMAIN_NAME] Customer since [DATE]" at bounding box center [308, 243] width 451 height 206
copy div "[PERSON_NAME]"
drag, startPoint x: 305, startPoint y: 418, endPoint x: 272, endPoint y: 430, distance: 35.1
click at [273, 428] on p "Default Address: [STREET_ADDRESS]" at bounding box center [308, 416] width 451 height 37
click at [272, 430] on p "Default Address: [STREET_ADDRESS]" at bounding box center [308, 416] width 451 height 37
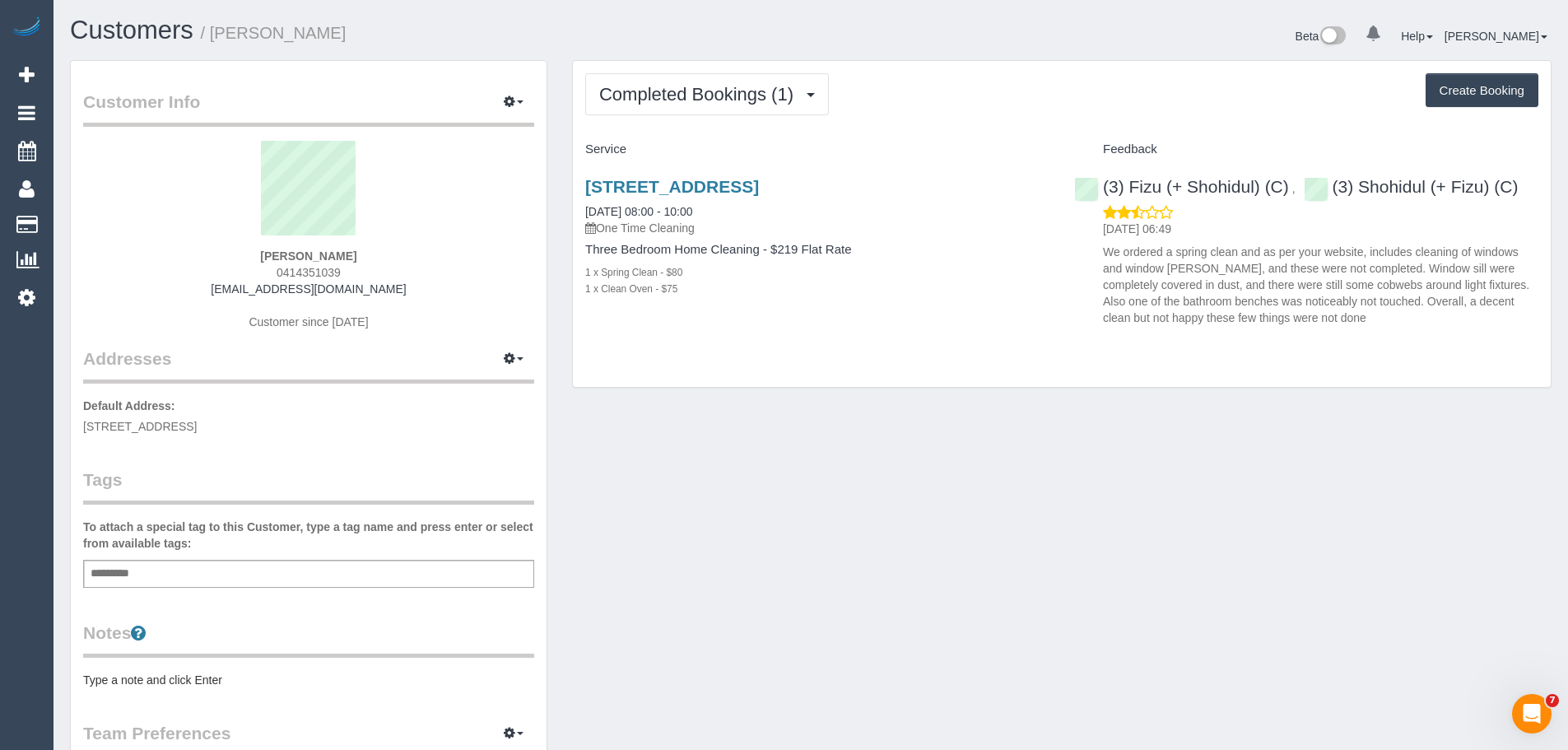
drag, startPoint x: 294, startPoint y: 425, endPoint x: 81, endPoint y: 426, distance: 213.0
click at [73, 430] on div "Customer Info Edit Contact Info Send Message Email Preferences Special Sales Ta…" at bounding box center [308, 595] width 475 height 1069
copy span "[STREET_ADDRESS]"
drag, startPoint x: 742, startPoint y: 206, endPoint x: 547, endPoint y: 218, distance: 195.4
click at [547, 218] on div "Customer Info Edit Contact Info Send Message Email Preferences Special Sales Ta…" at bounding box center [810, 604] width 1506 height 1087
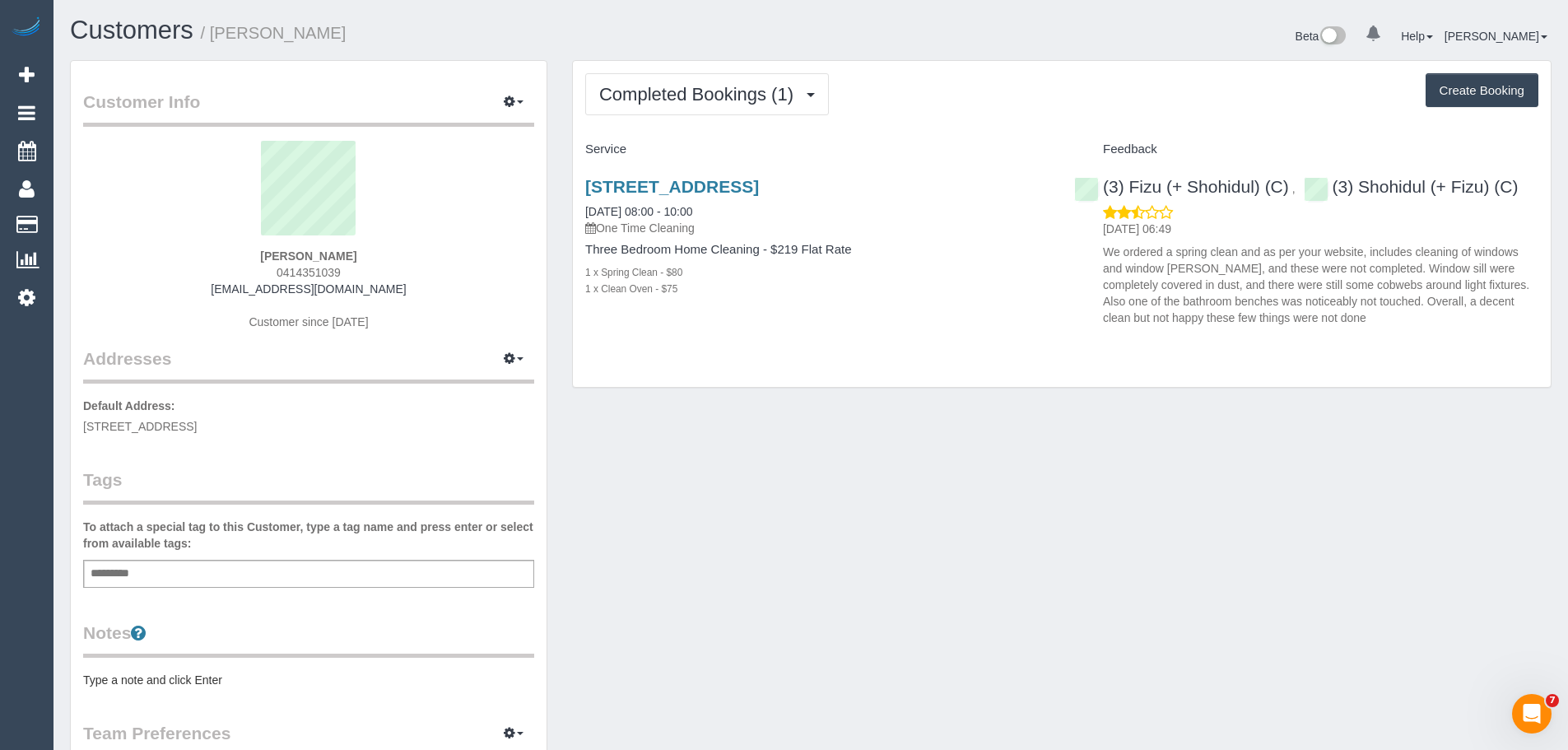
click at [735, 205] on div "[STREET_ADDRESS] [DATE] 08:00 - 10:00 One Time Cleaning" at bounding box center [817, 207] width 464 height 59
drag, startPoint x: 739, startPoint y: 210, endPoint x: 582, endPoint y: 205, distance: 157.1
click at [582, 205] on div "[STREET_ADDRESS] [DATE] 08:00 - 10:00 One Time Cleaning Three Bedroom Home Clea…" at bounding box center [817, 246] width 488 height 166
copy link "[DATE] 08:00 - 10:00"
click at [1098, 185] on div "(3) Fizu (+ Shohidul) (C) ," at bounding box center [1189, 187] width 230 height 20
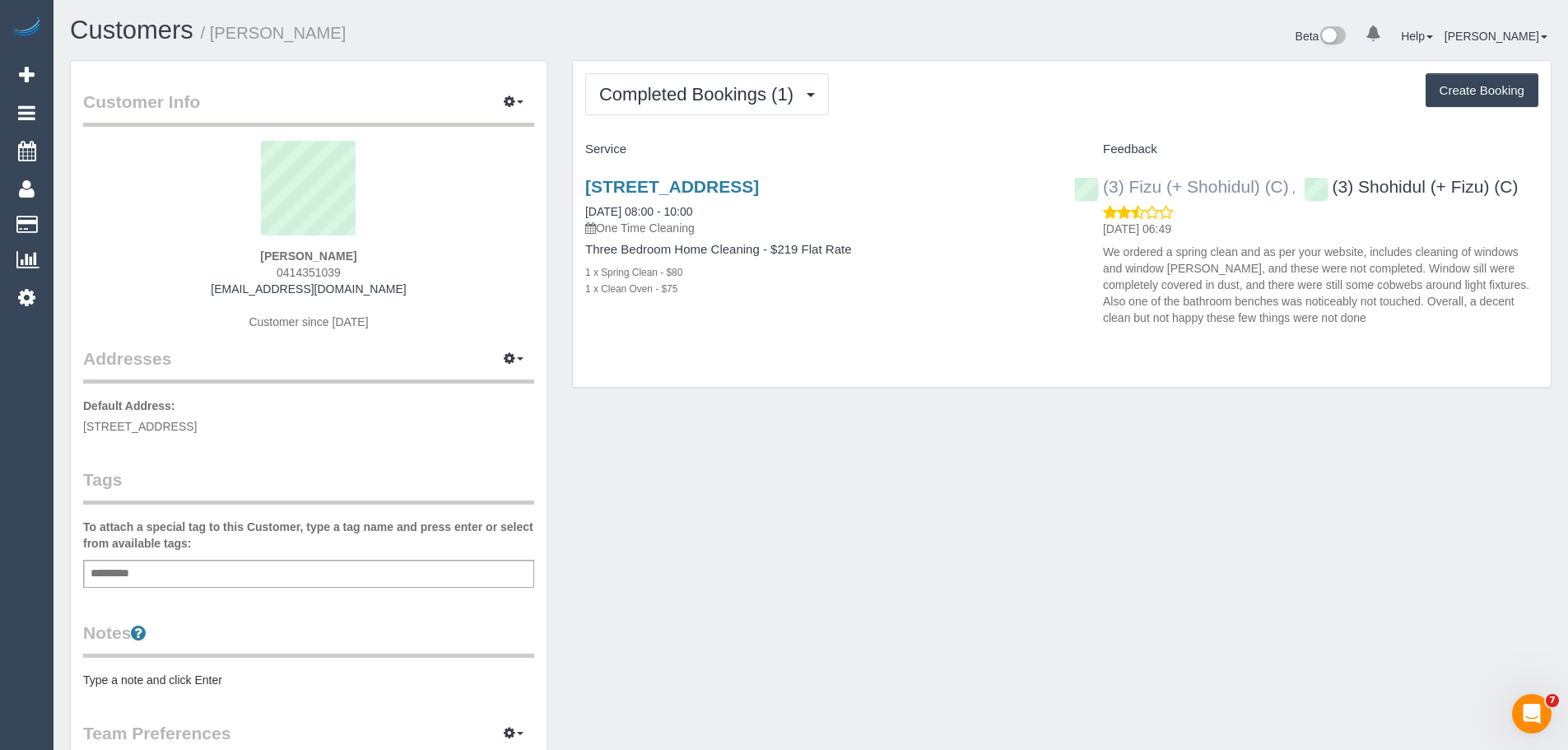
copy link "(3) Fizu (+ Shohidul) (C)"
drag, startPoint x: 371, startPoint y: 256, endPoint x: 178, endPoint y: 248, distance: 193.2
click at [178, 248] on div "Ashleigh Vogler 0414351039 ashleigh.vogler1@hotmail.com Customer since 2025" at bounding box center [308, 243] width 451 height 206
copy strong "Ashleigh Vogler"
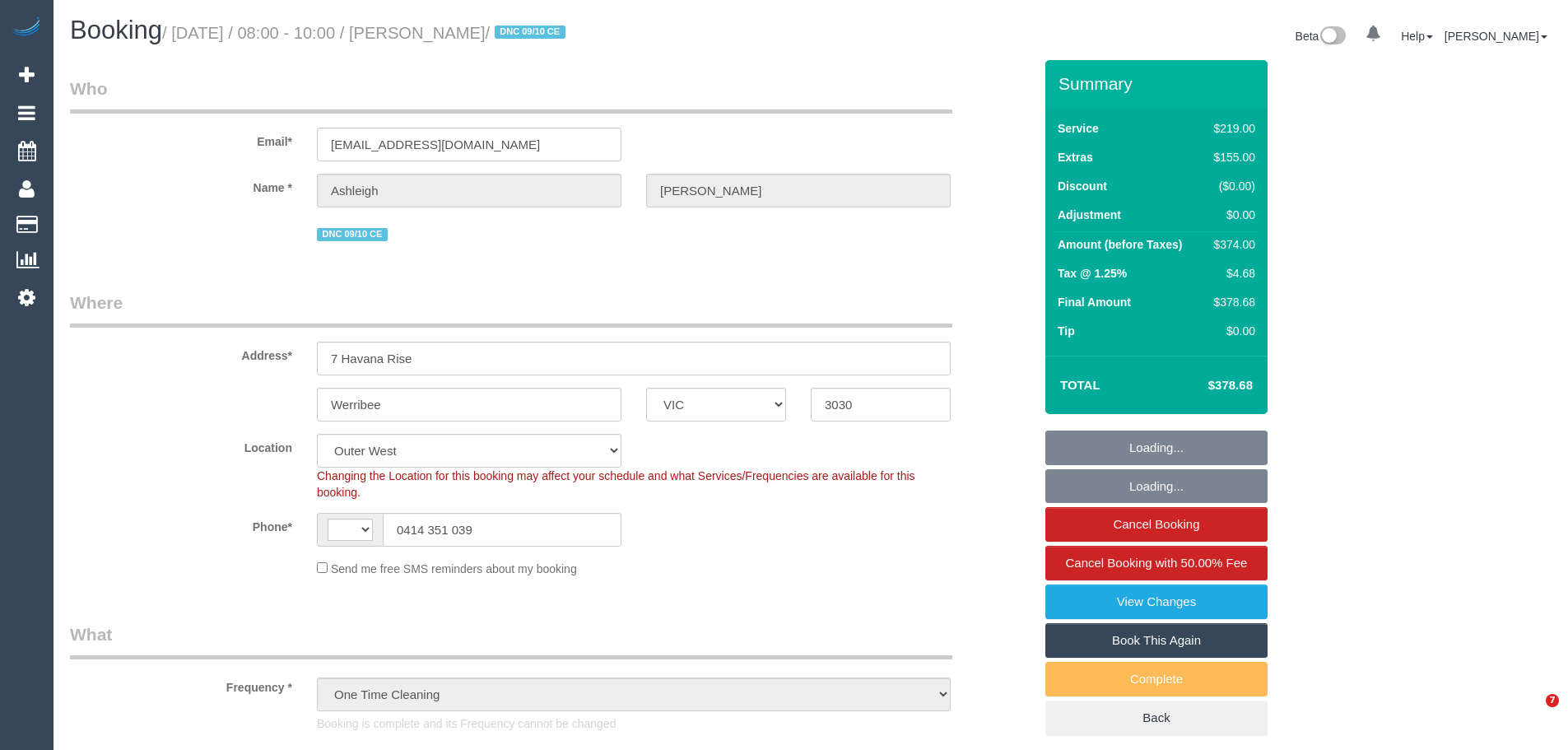
select select "VIC"
select select "object:573"
select select "string:AU"
select select "number:30"
select select "number:14"
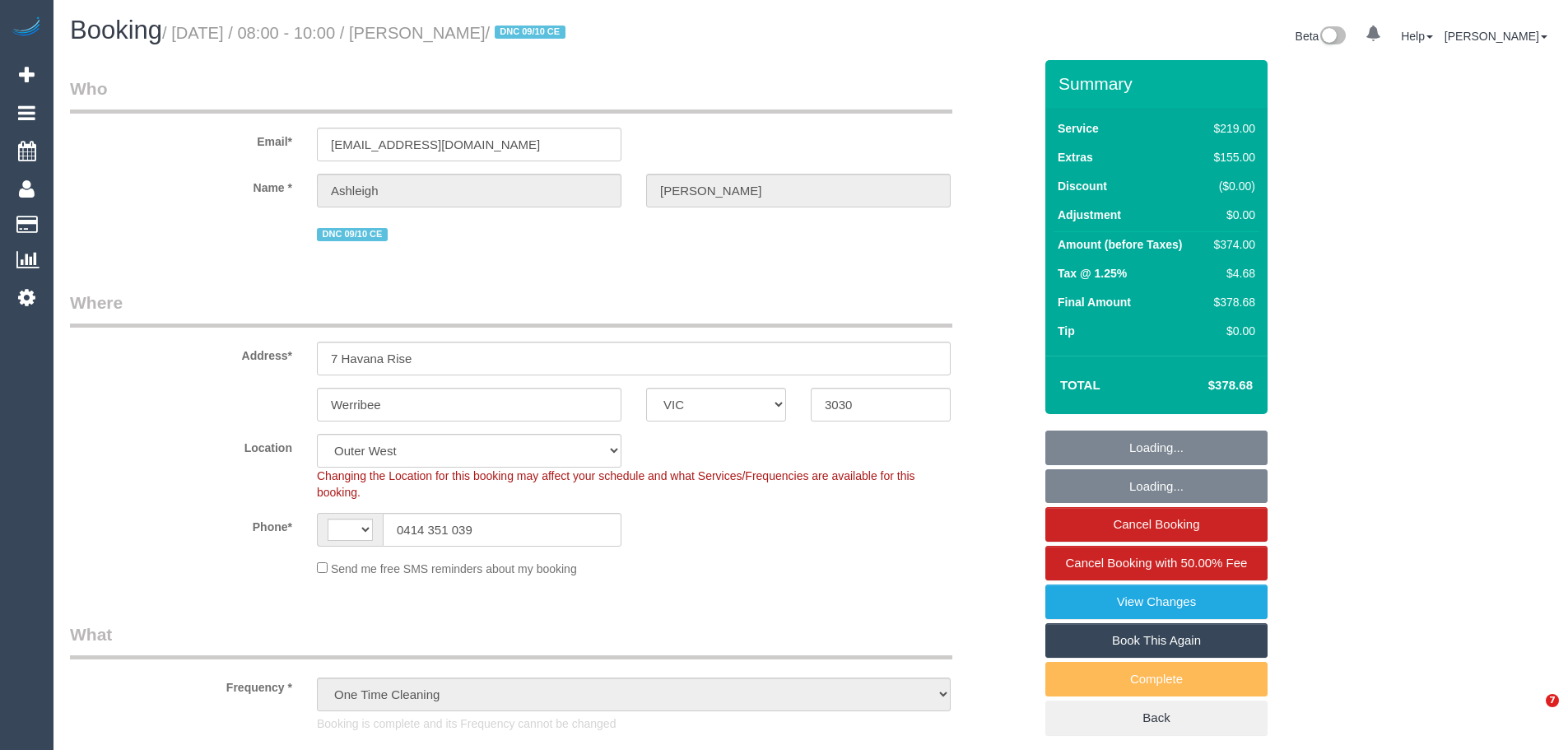
select select "number:19"
select select "number:25"
select select "number:26"
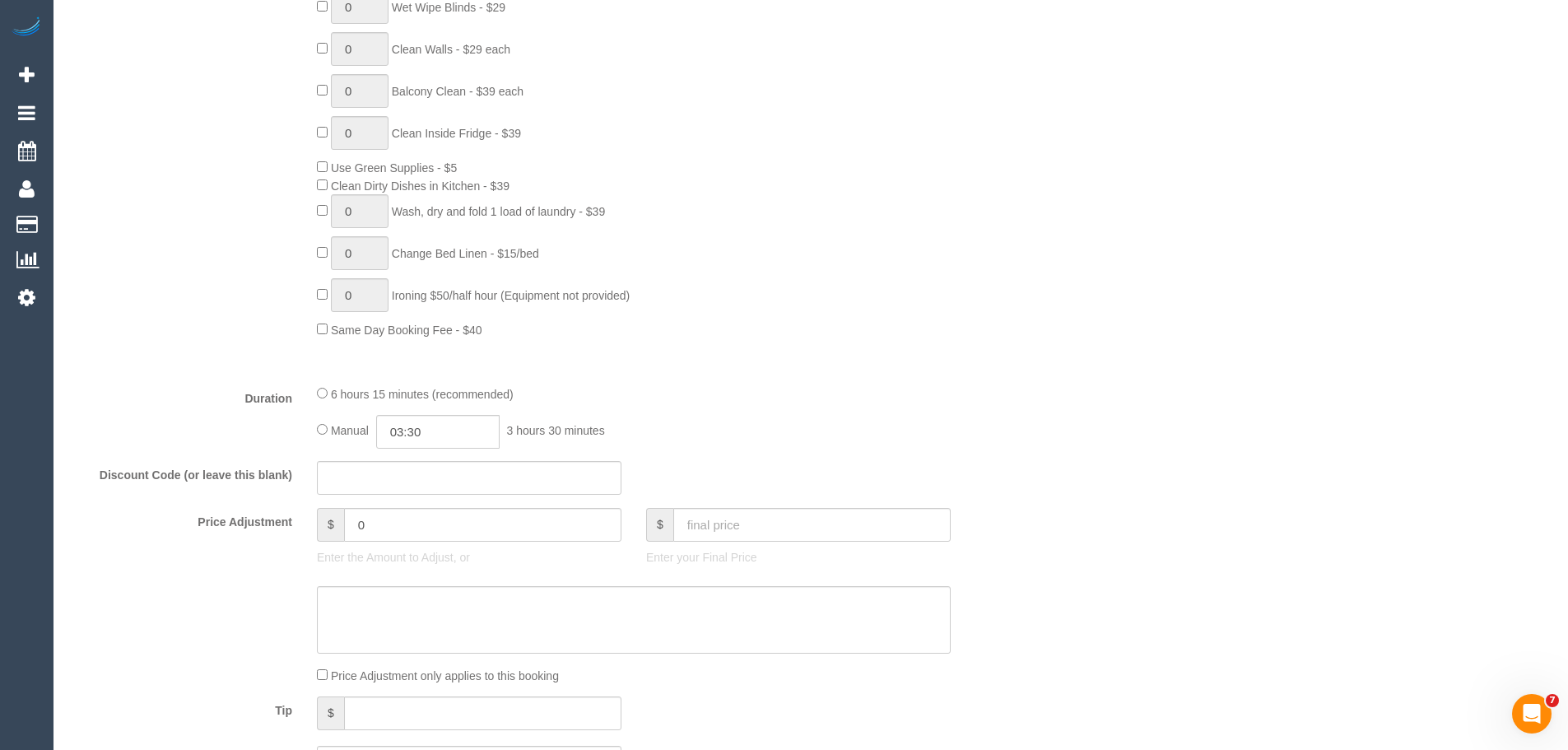
scroll to position [1235, 0]
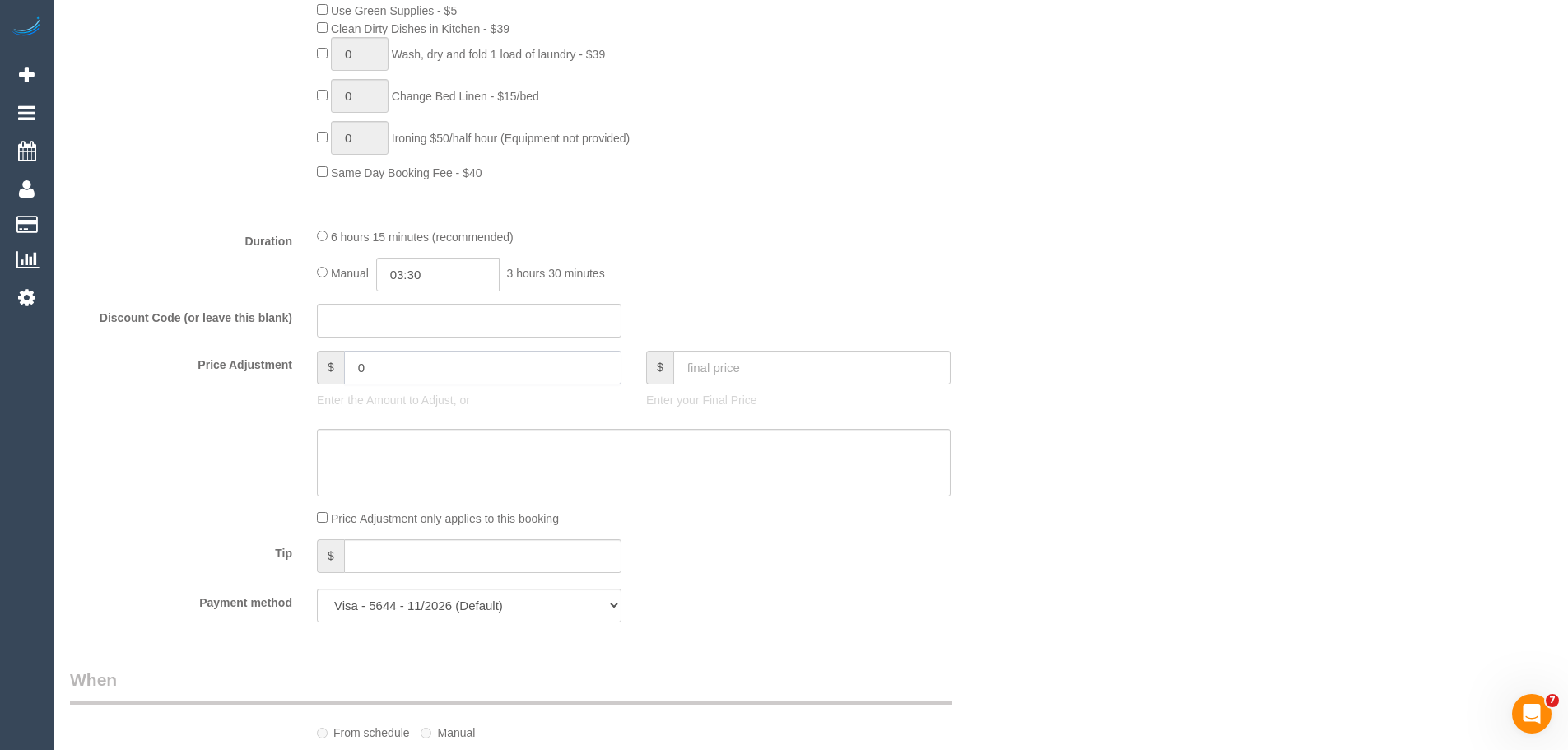
click at [391, 359] on input "0" at bounding box center [483, 368] width 277 height 34
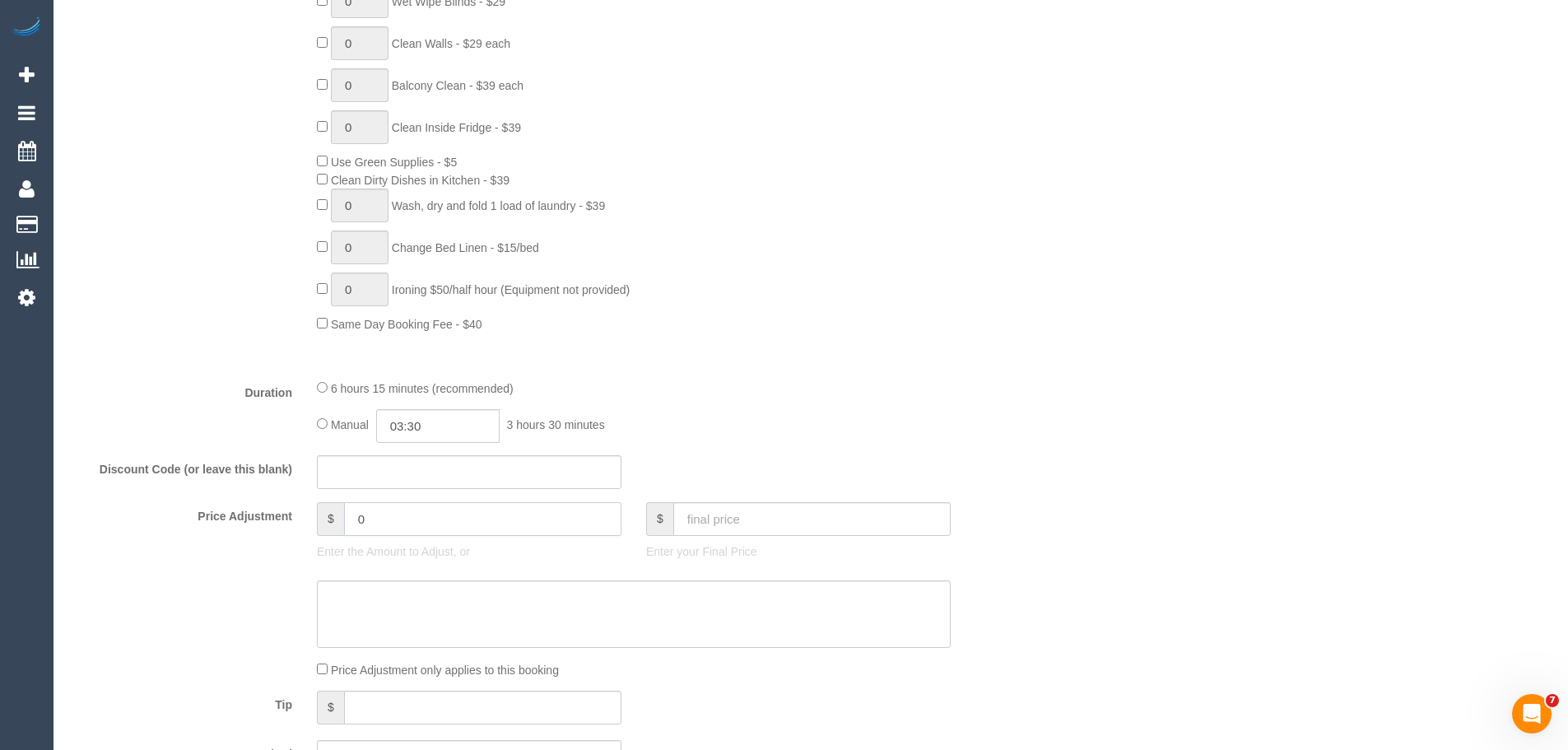
scroll to position [1400, 0]
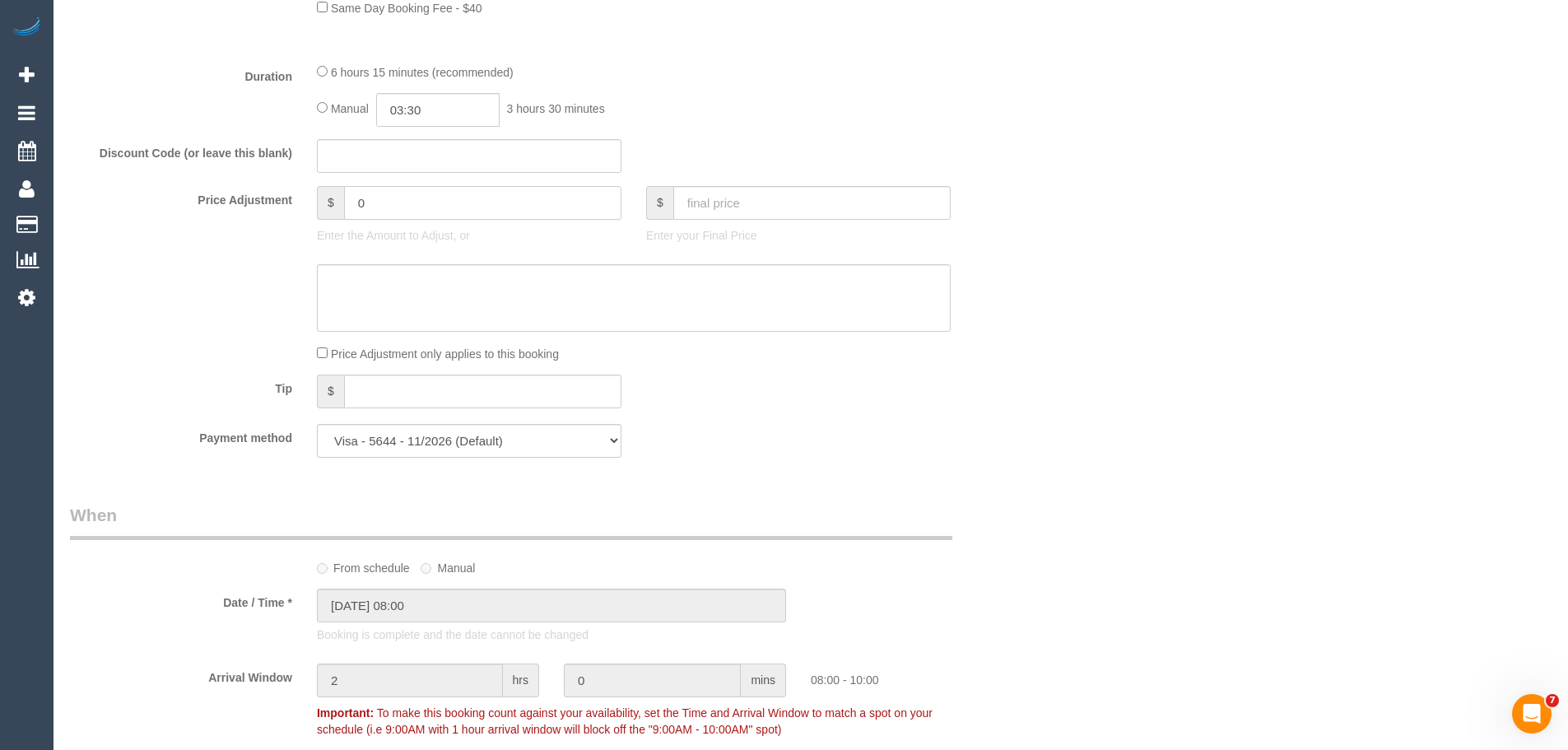
click at [379, 199] on input "0" at bounding box center [483, 203] width 277 height 34
click at [391, 315] on textarea at bounding box center [634, 298] width 634 height 68
type input "-37.4"
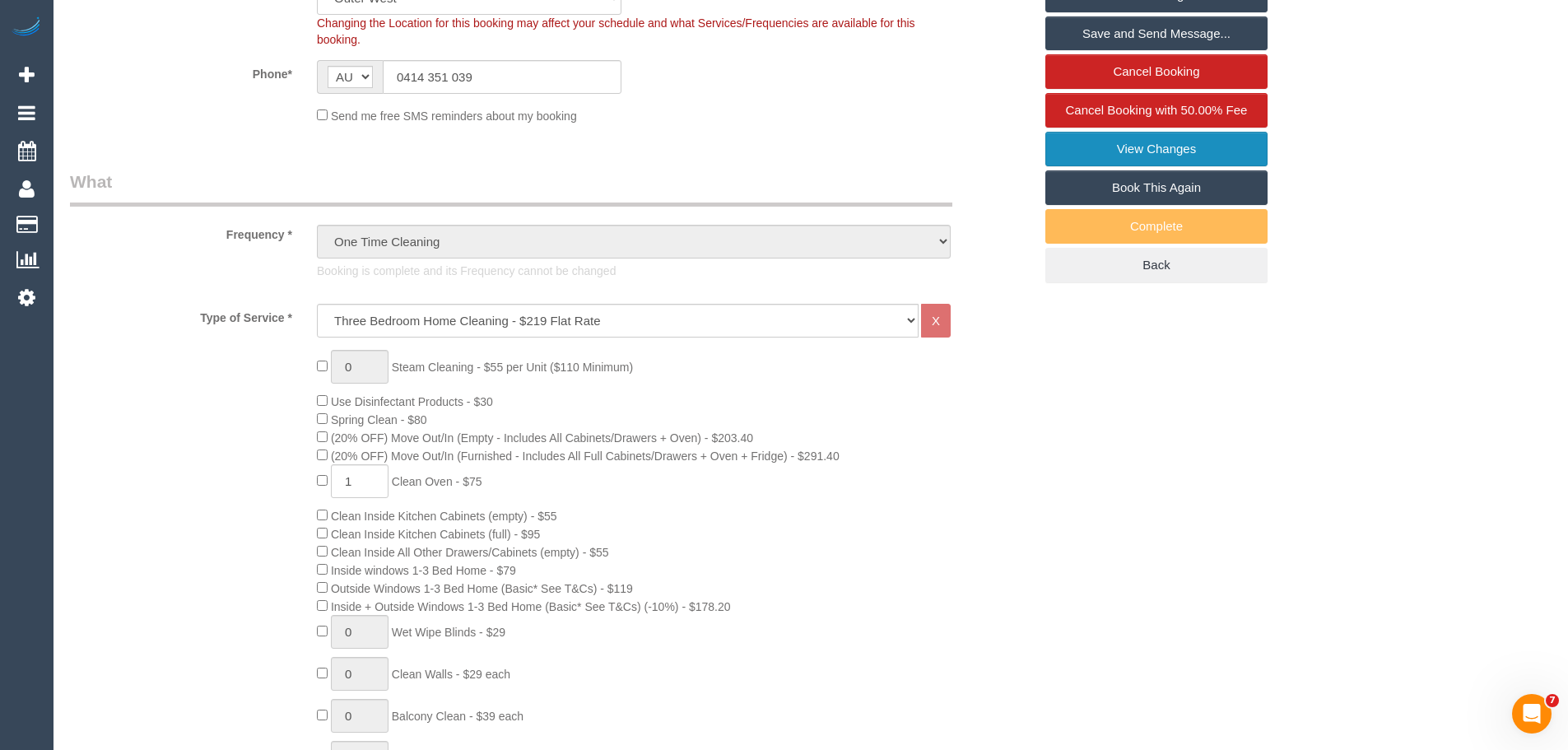
scroll to position [329, 0]
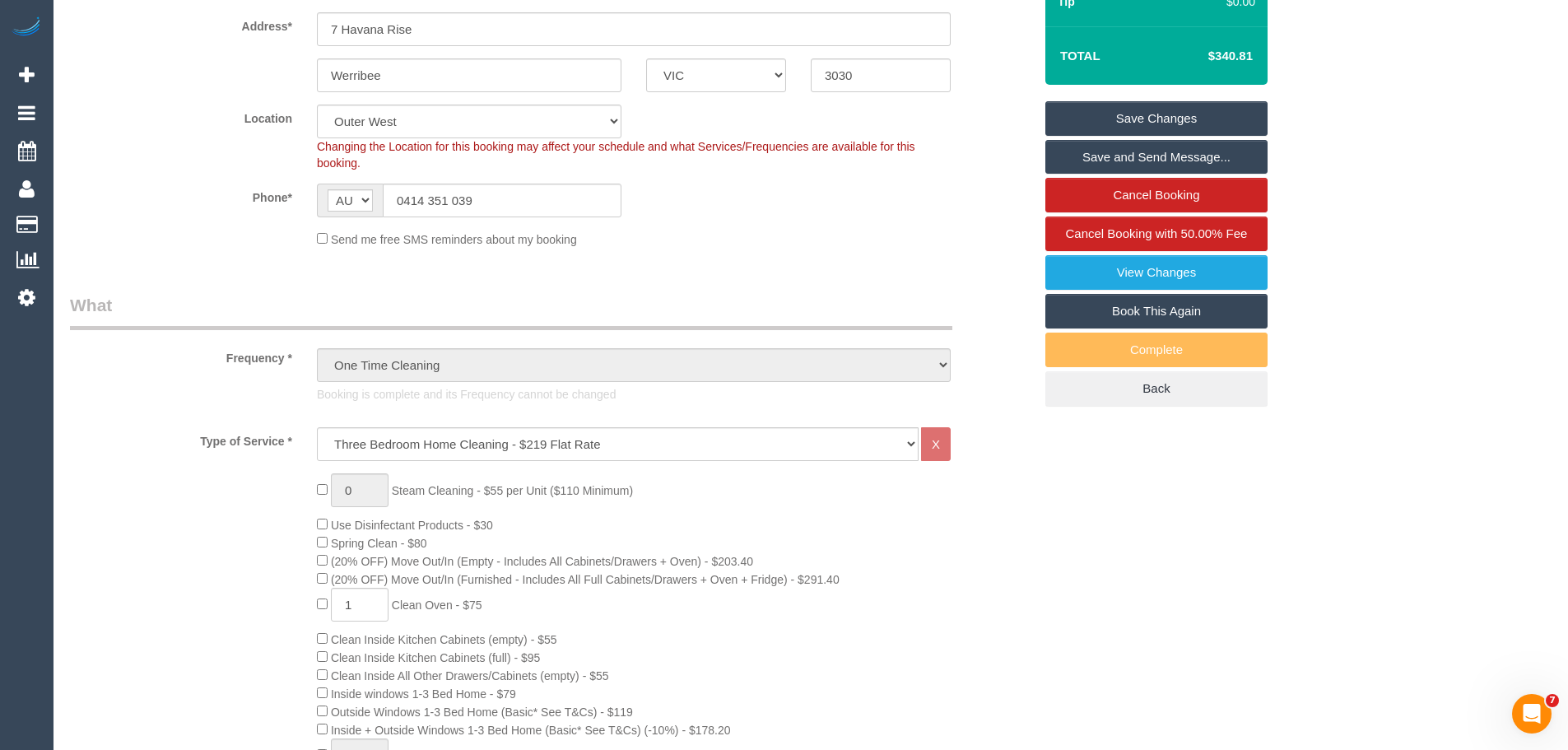
type textarea "10% discount to resolve complaints - CE"
click at [1137, 121] on link "Save Changes" at bounding box center [1156, 118] width 223 height 35
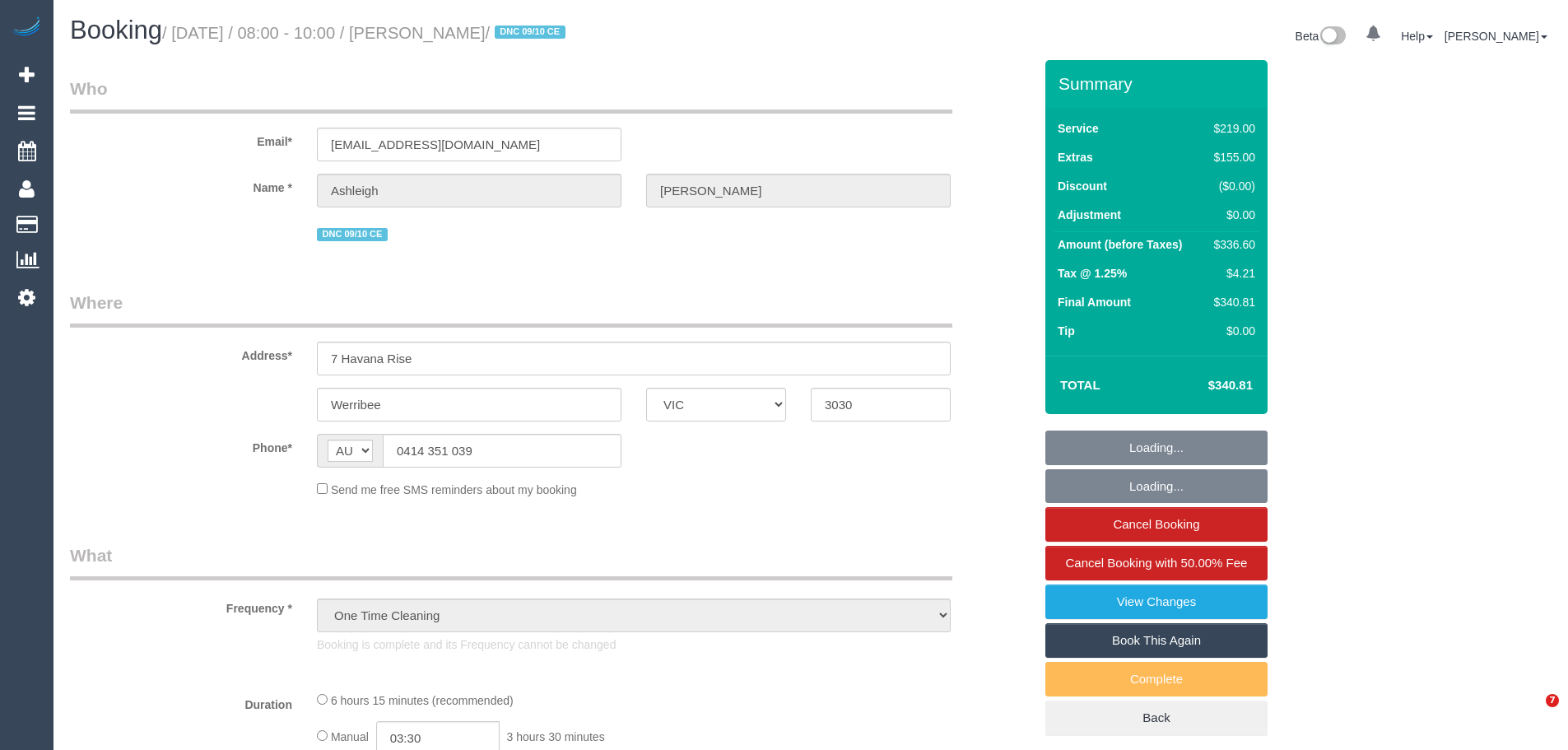
select select "VIC"
select select "string:stripe-pm_1SAHR22GScqysDRVGUoMi5em"
select select "number:30"
select select "number:14"
select select "number:19"
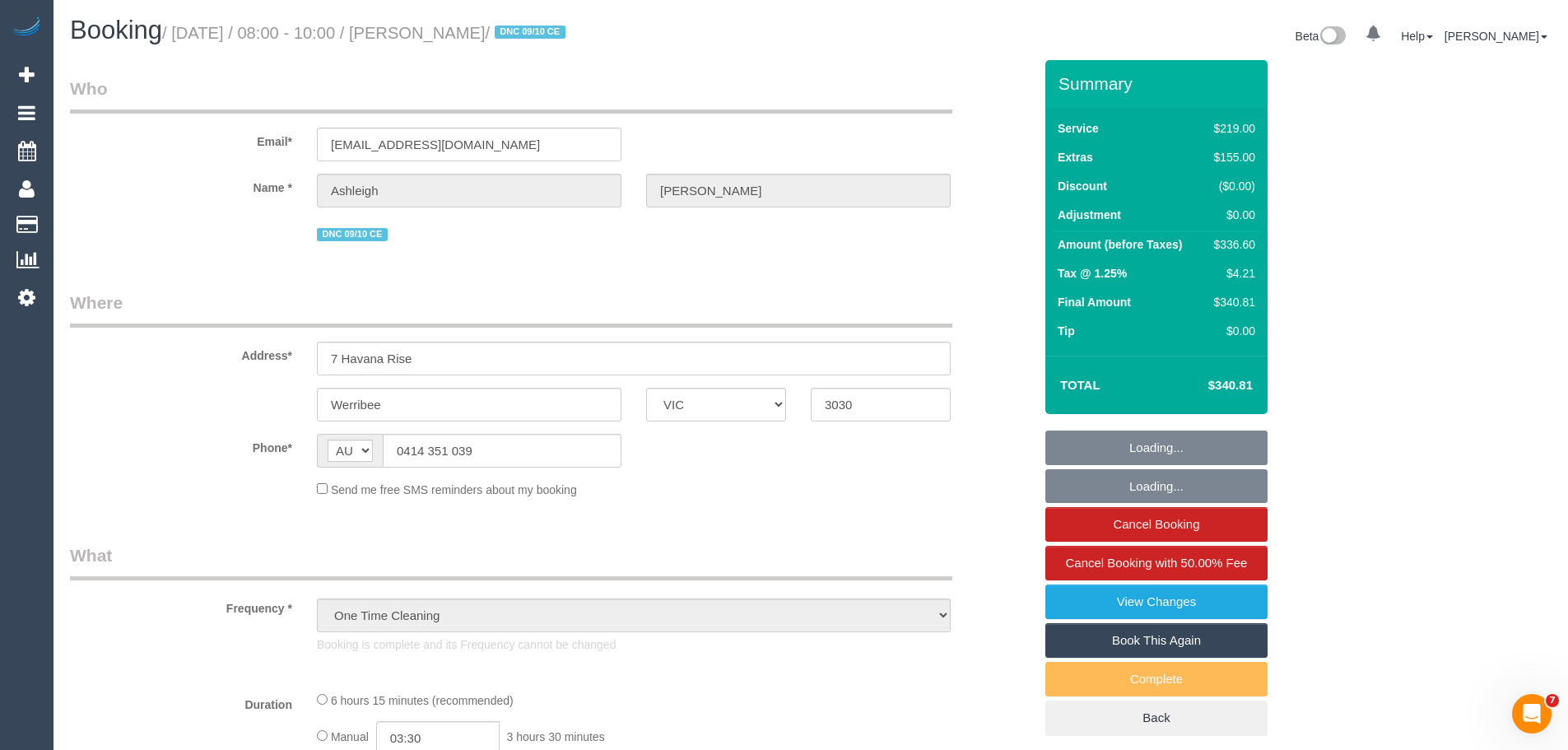
select select "number:25"
select select "number:26"
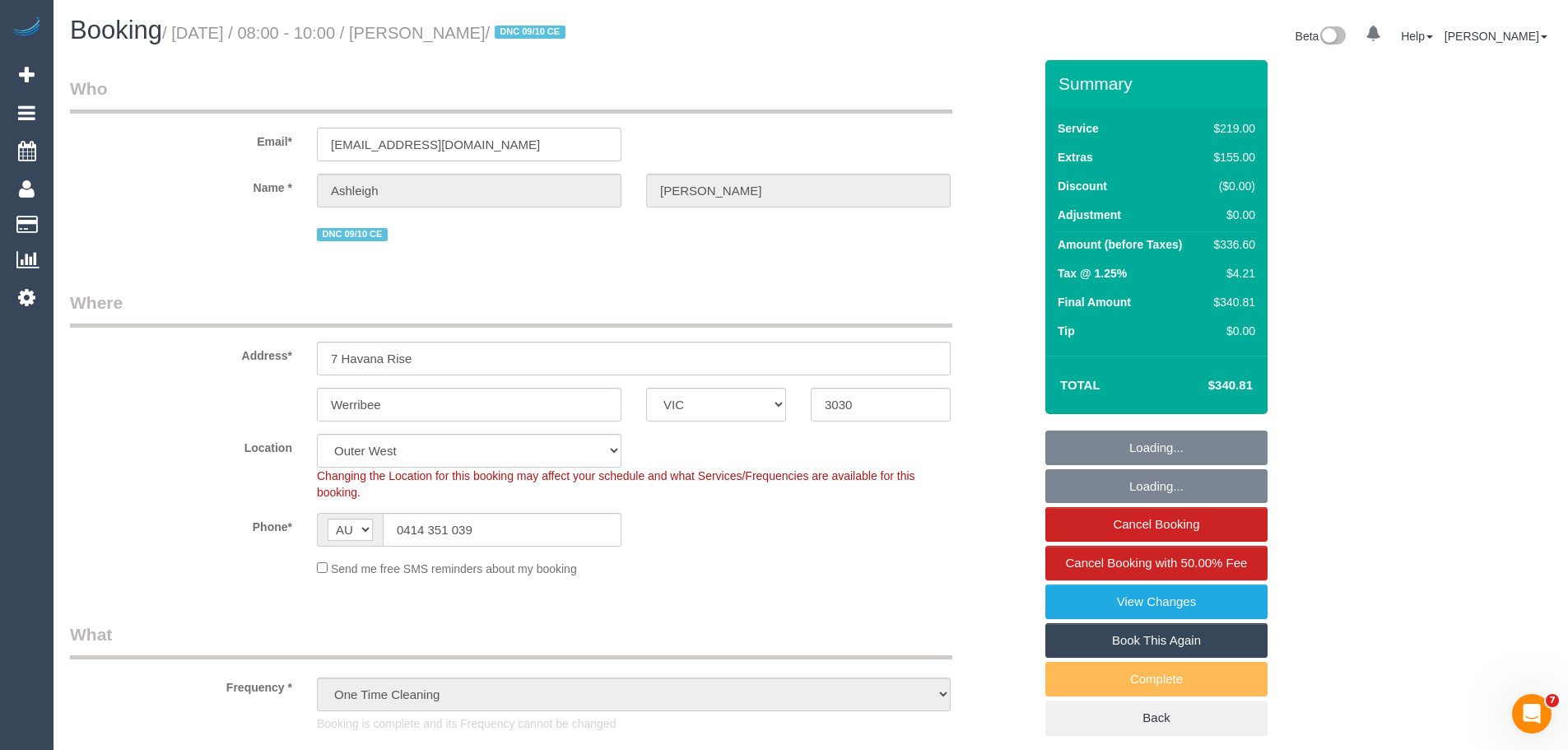
select select "object:1216"
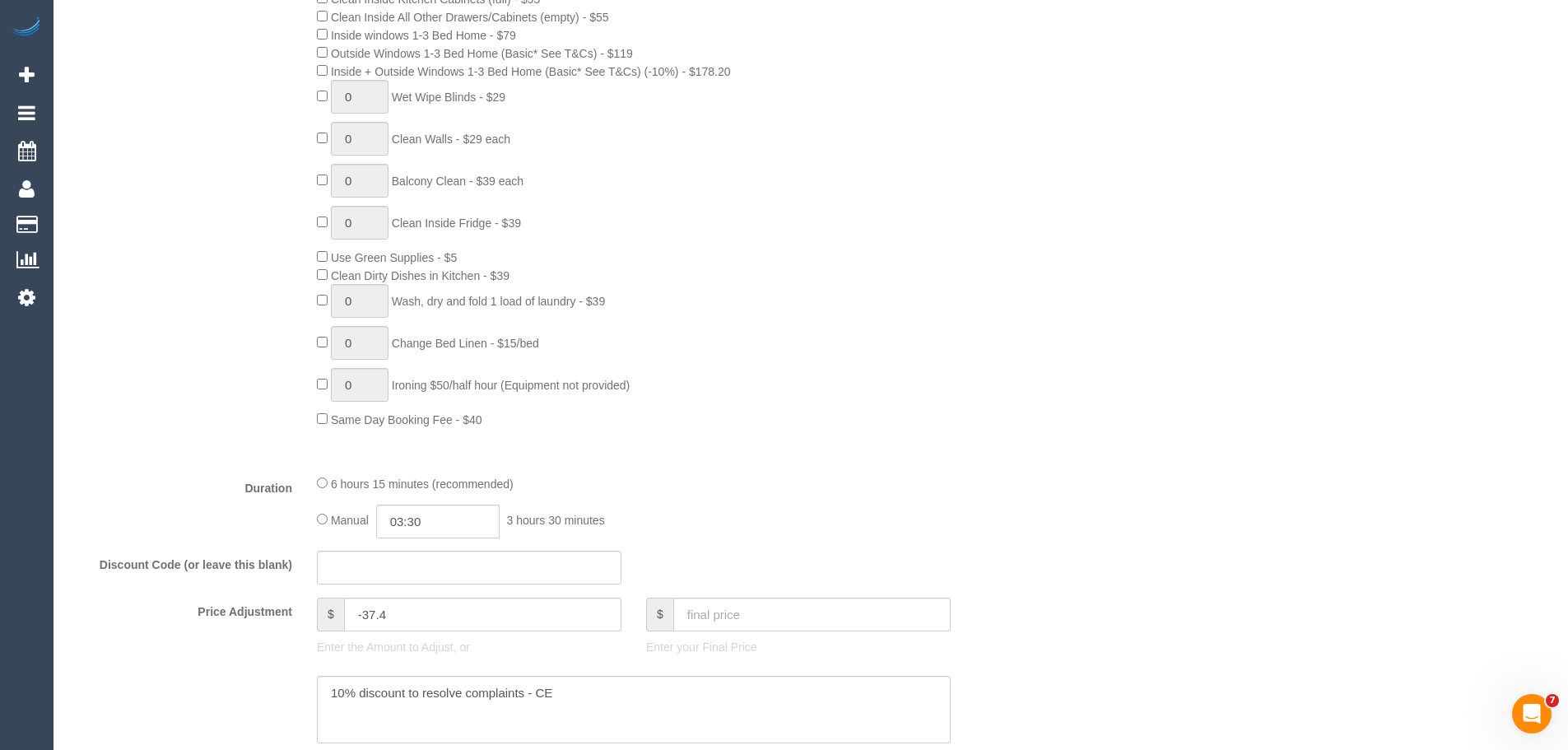
scroll to position [1235, 0]
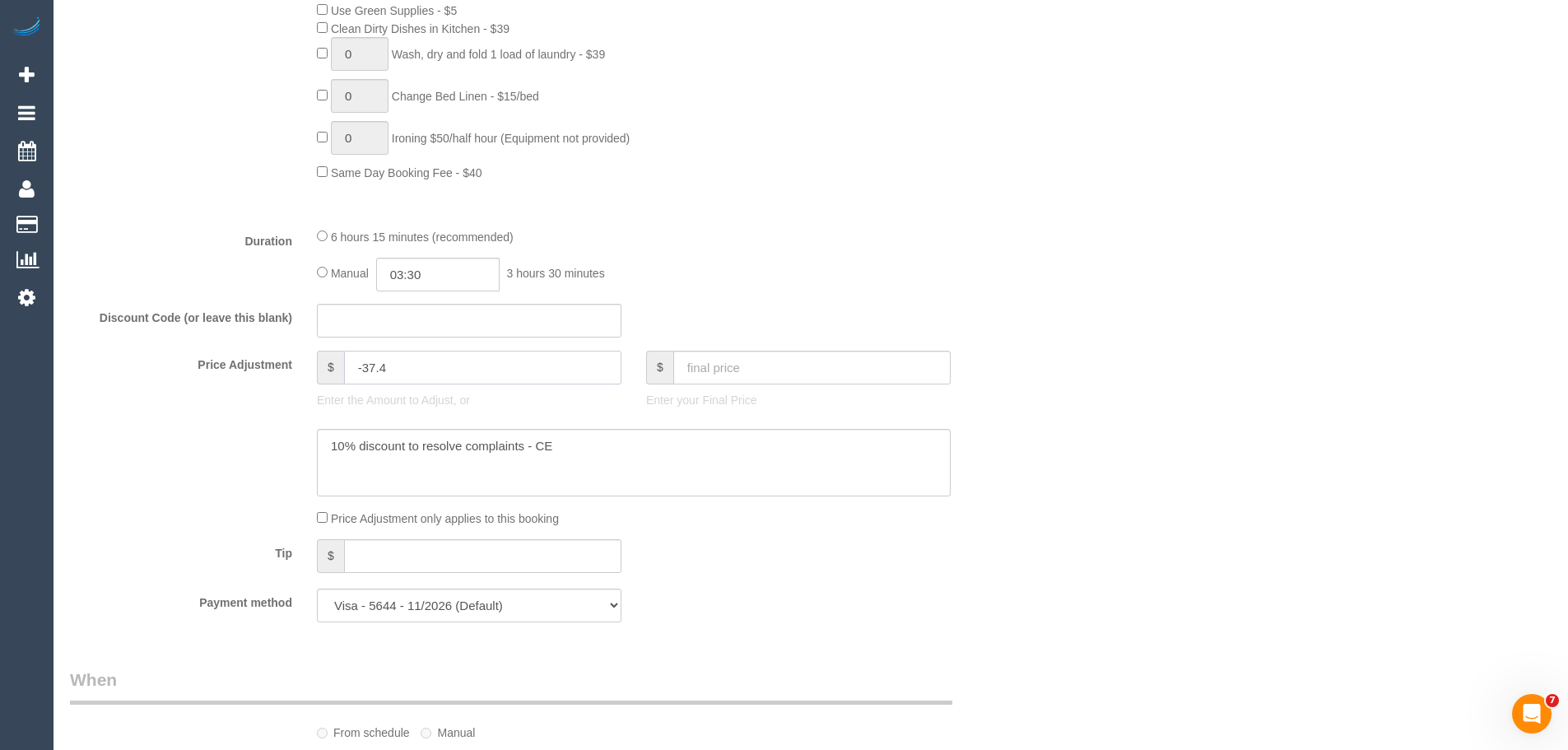
drag, startPoint x: 474, startPoint y: 366, endPoint x: 0, endPoint y: 383, distance: 474.3
click at [35, 383] on div "0 Beta Your Notifications You have 0 alerts Add Booking Bookings Active Booking…" at bounding box center [784, 453] width 1568 height 3376
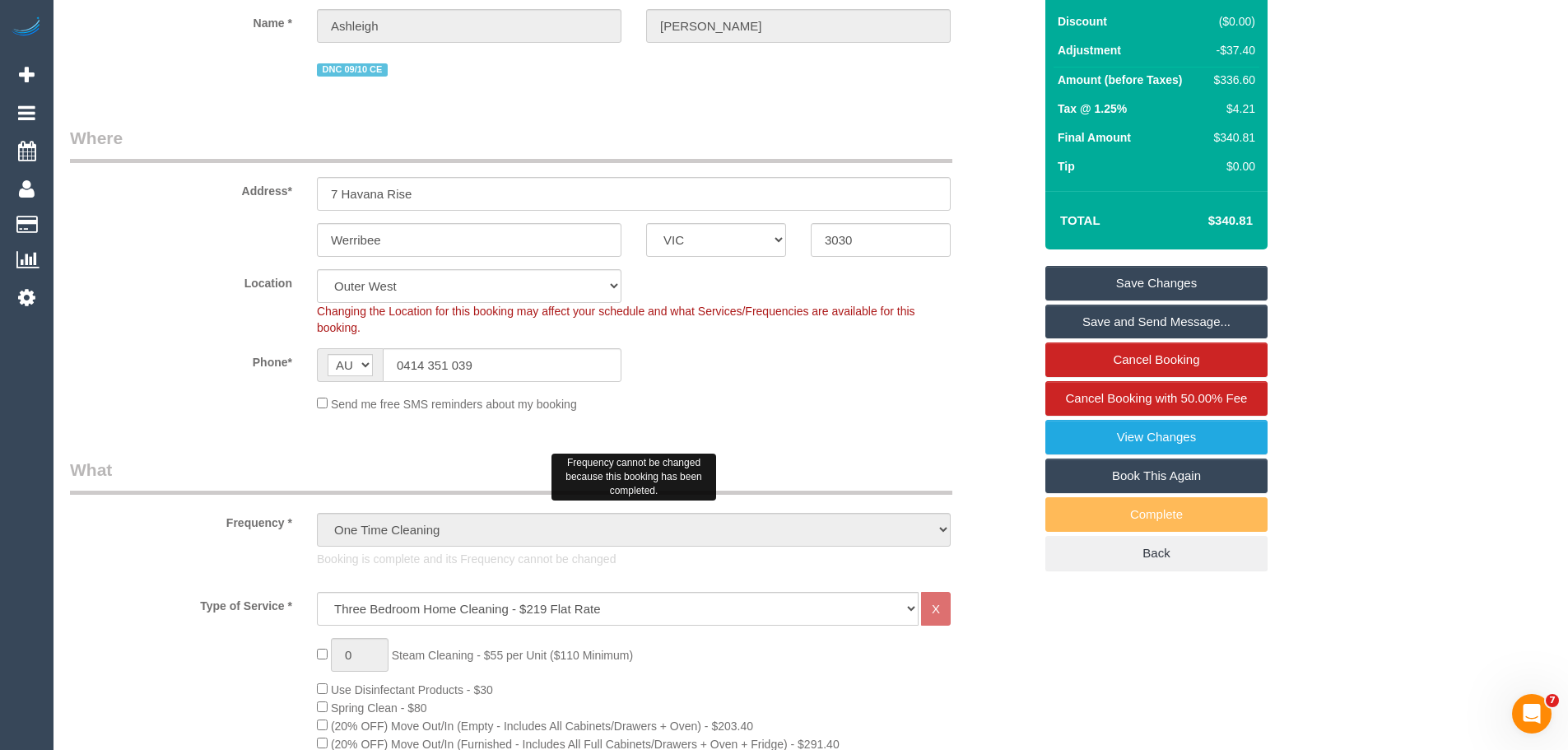
scroll to position [0, 0]
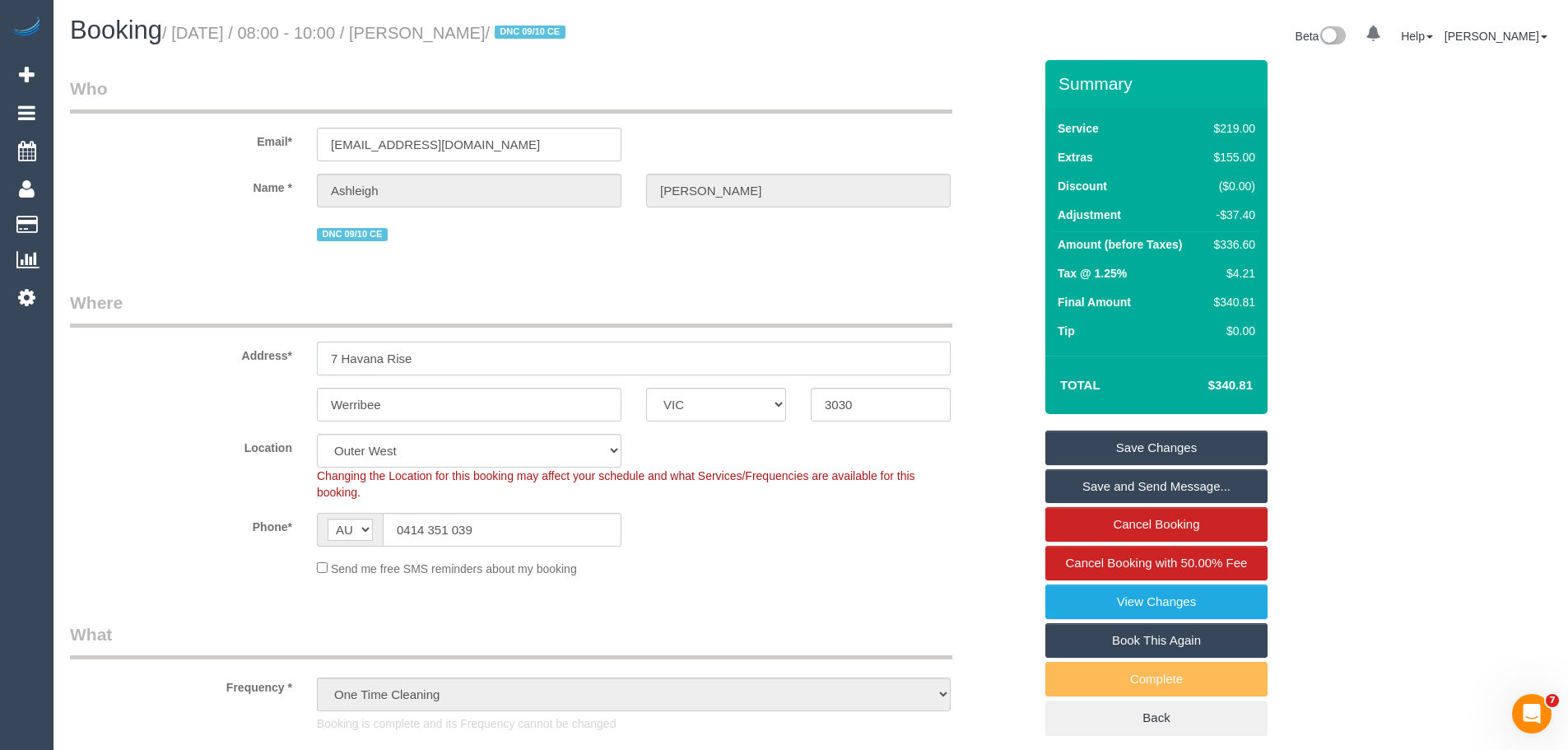
click at [773, 348] on input "7 Havana Rise" at bounding box center [634, 358] width 634 height 34
type input "0"
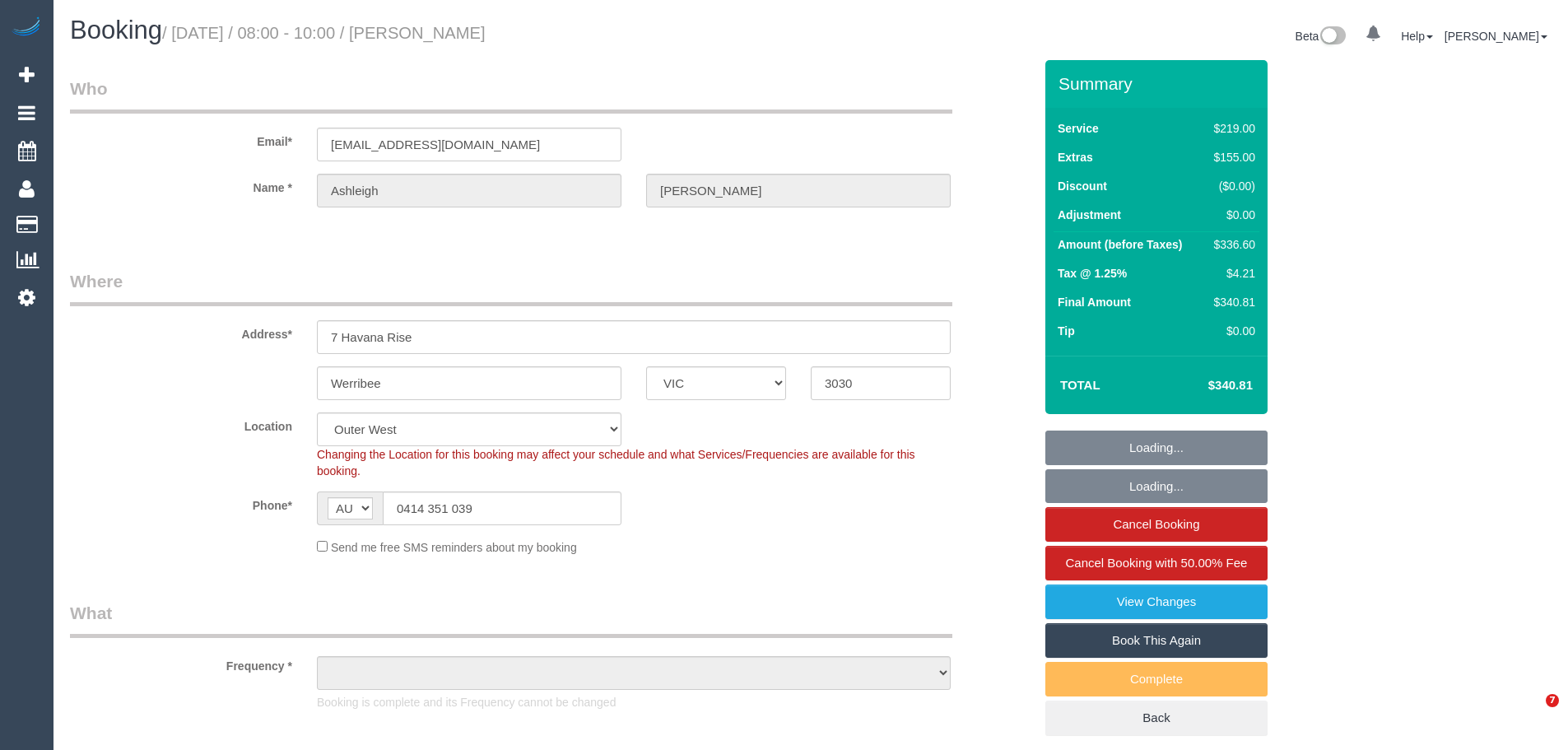
select select "VIC"
select select "object:645"
select select "number:30"
select select "number:14"
select select "number:19"
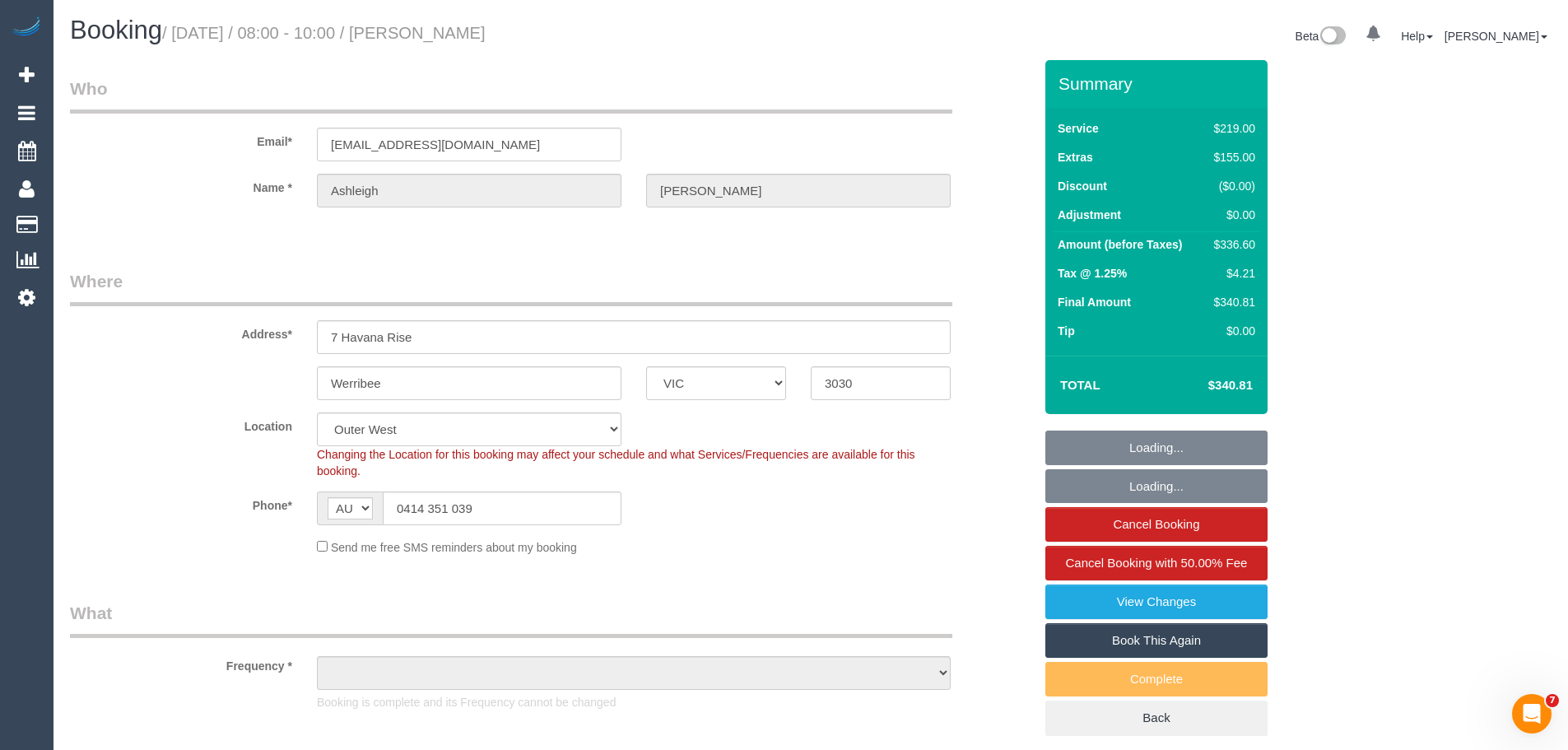
select select "number:25"
select select "number:26"
select select "object:1207"
click at [1226, 242] on div "$336.60" at bounding box center [1230, 243] width 48 height 16
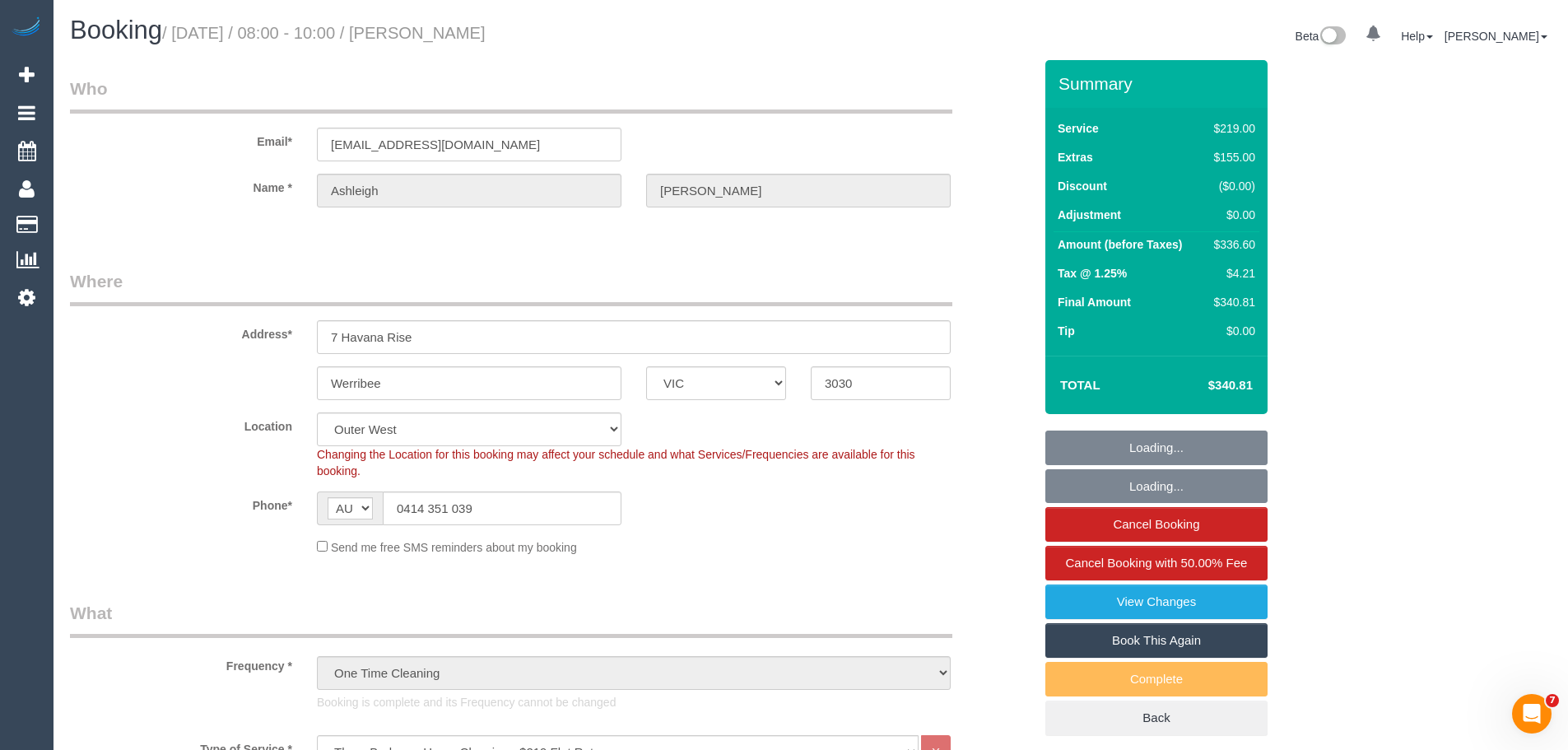
copy div "336.60"
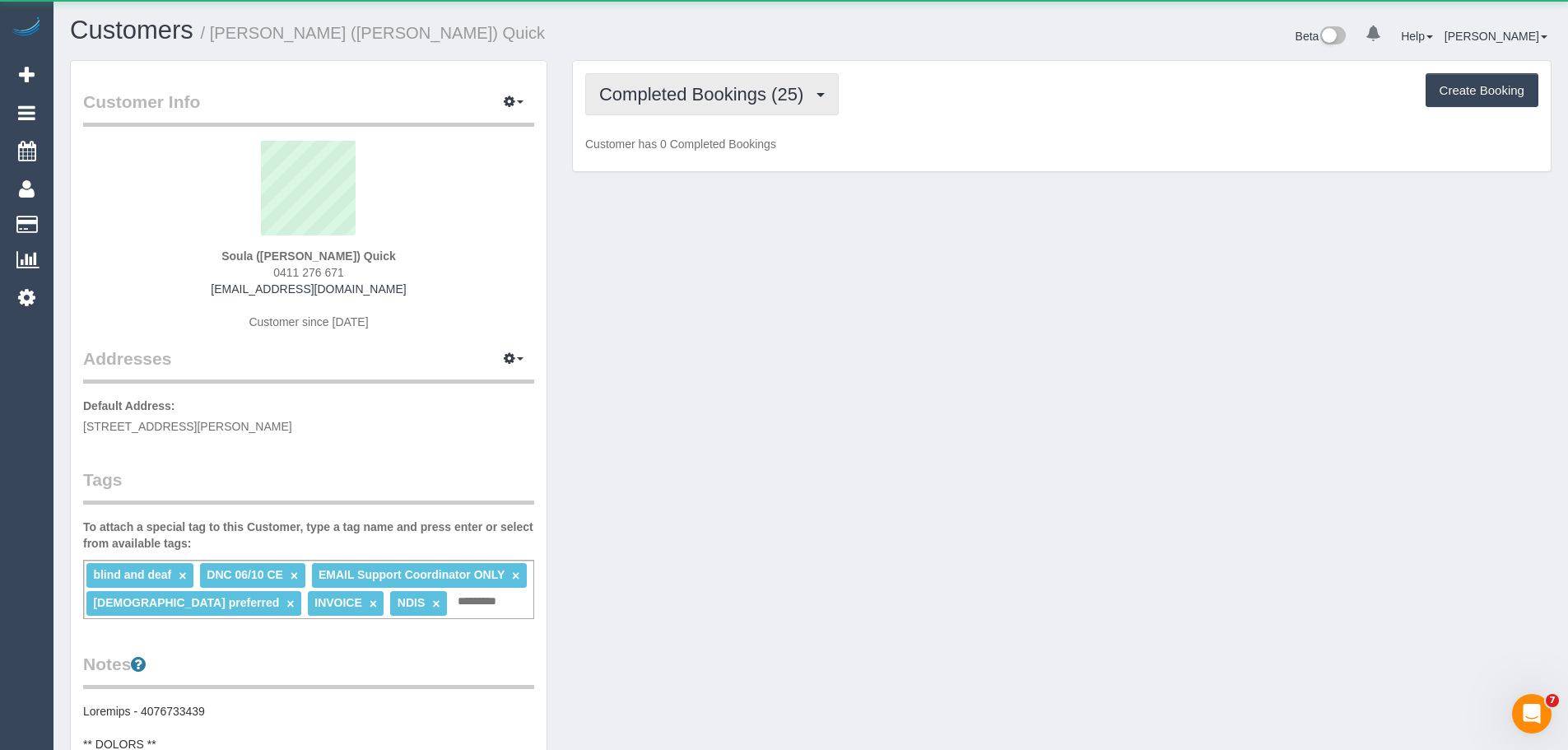
click at [656, 101] on span "Completed Bookings (25)" at bounding box center [704, 94] width 212 height 21
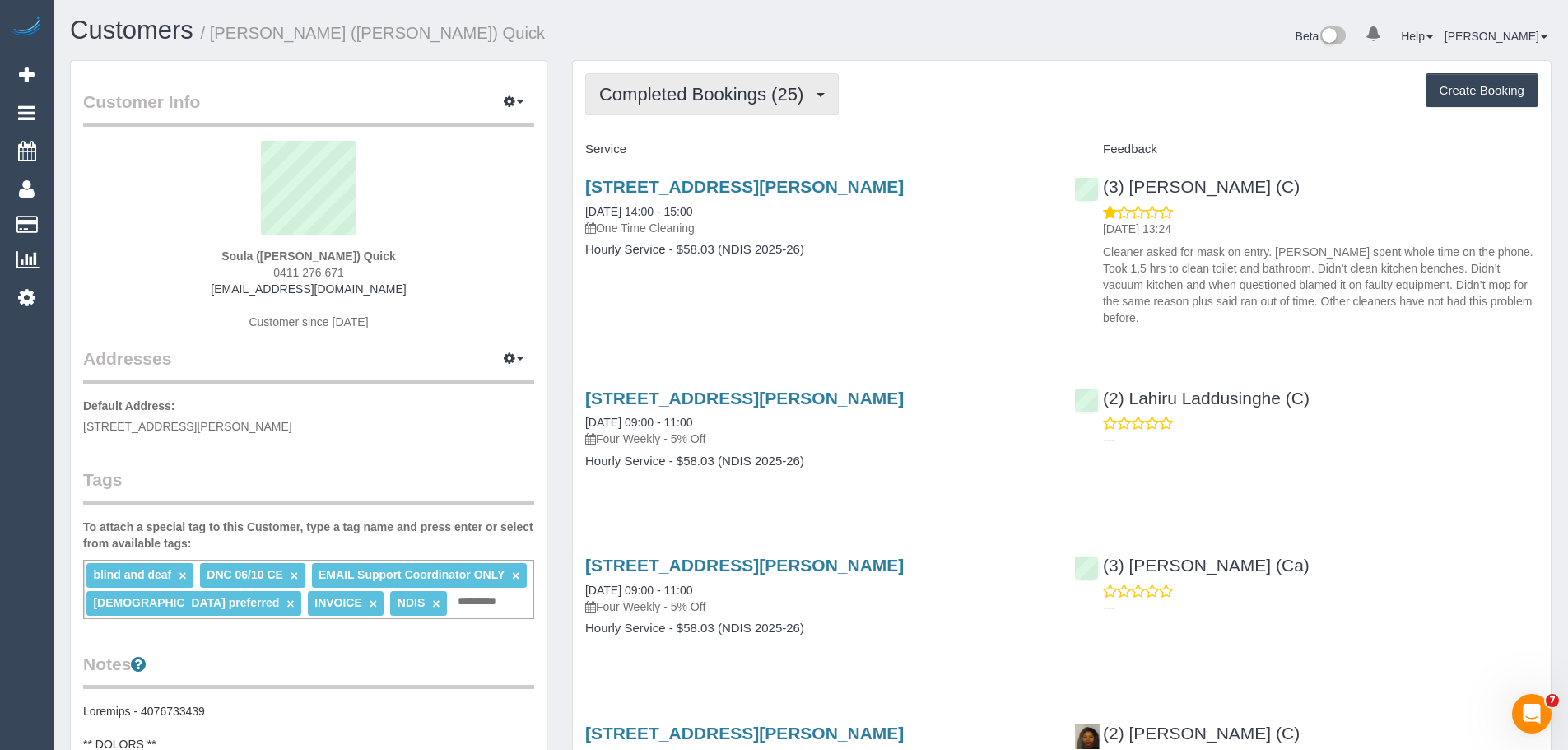
click at [786, 87] on span "Completed Bookings (25)" at bounding box center [704, 94] width 212 height 21
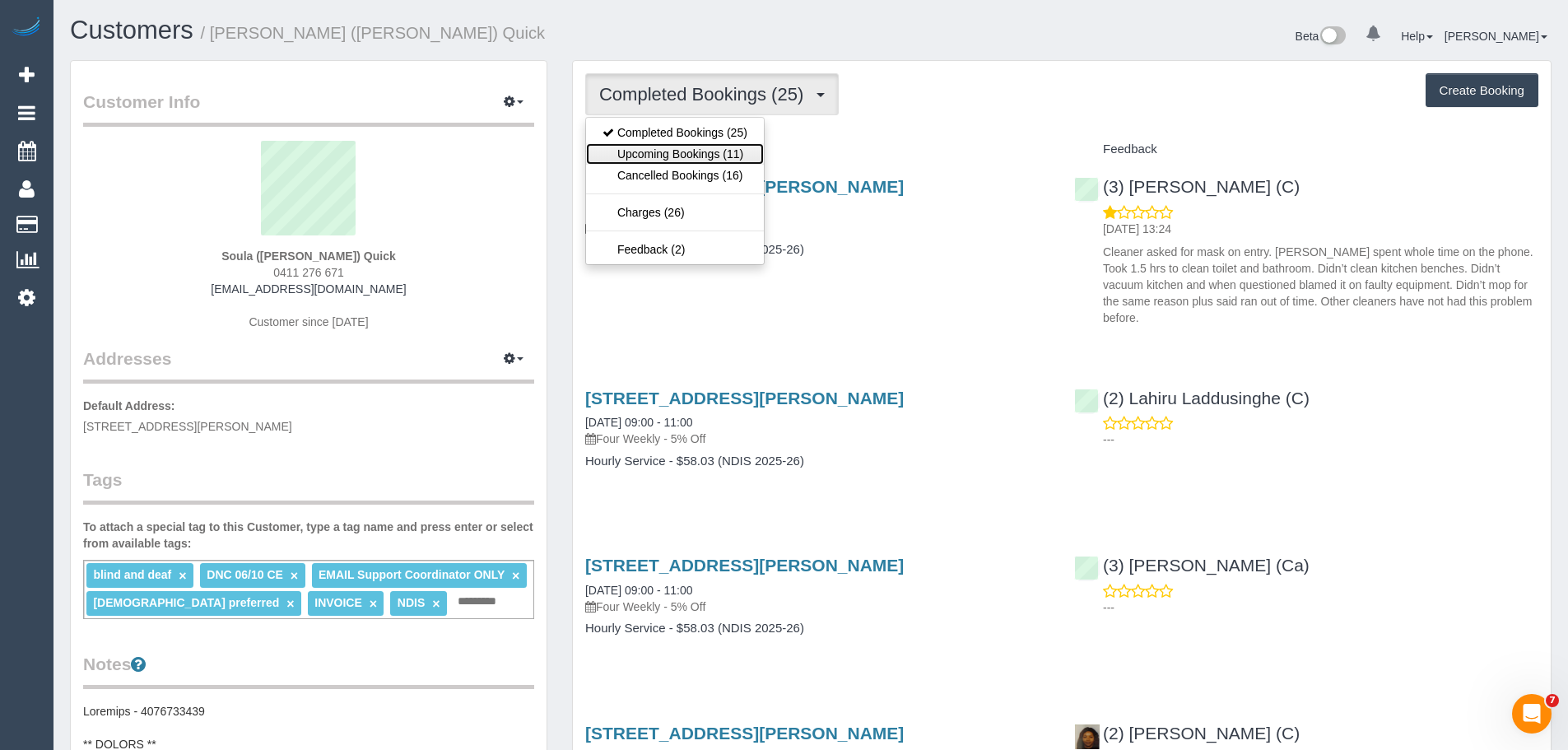
click at [708, 148] on link "Upcoming Bookings (11)" at bounding box center [674, 154] width 178 height 22
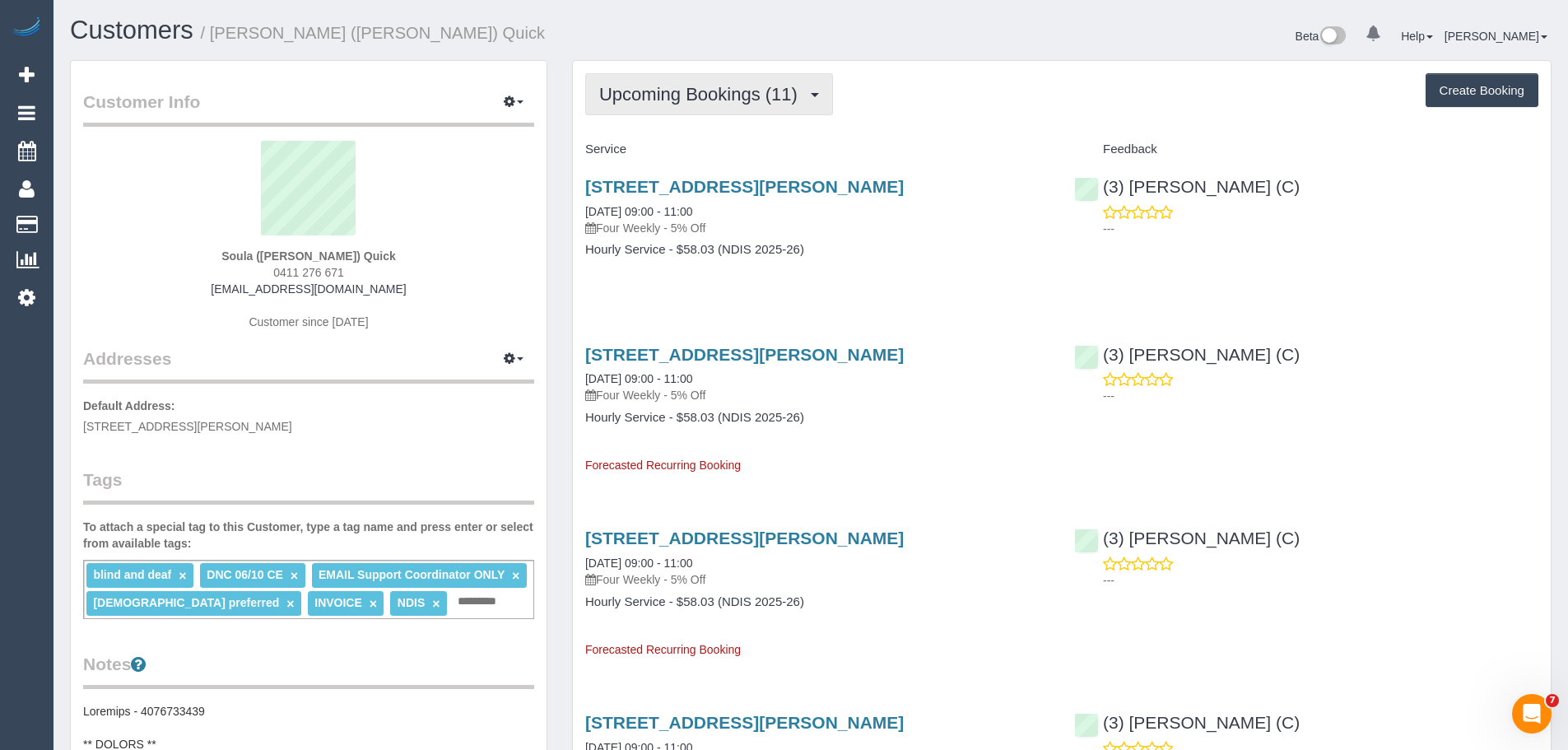
click at [734, 106] on button "Upcoming Bookings (11)" at bounding box center [709, 94] width 248 height 42
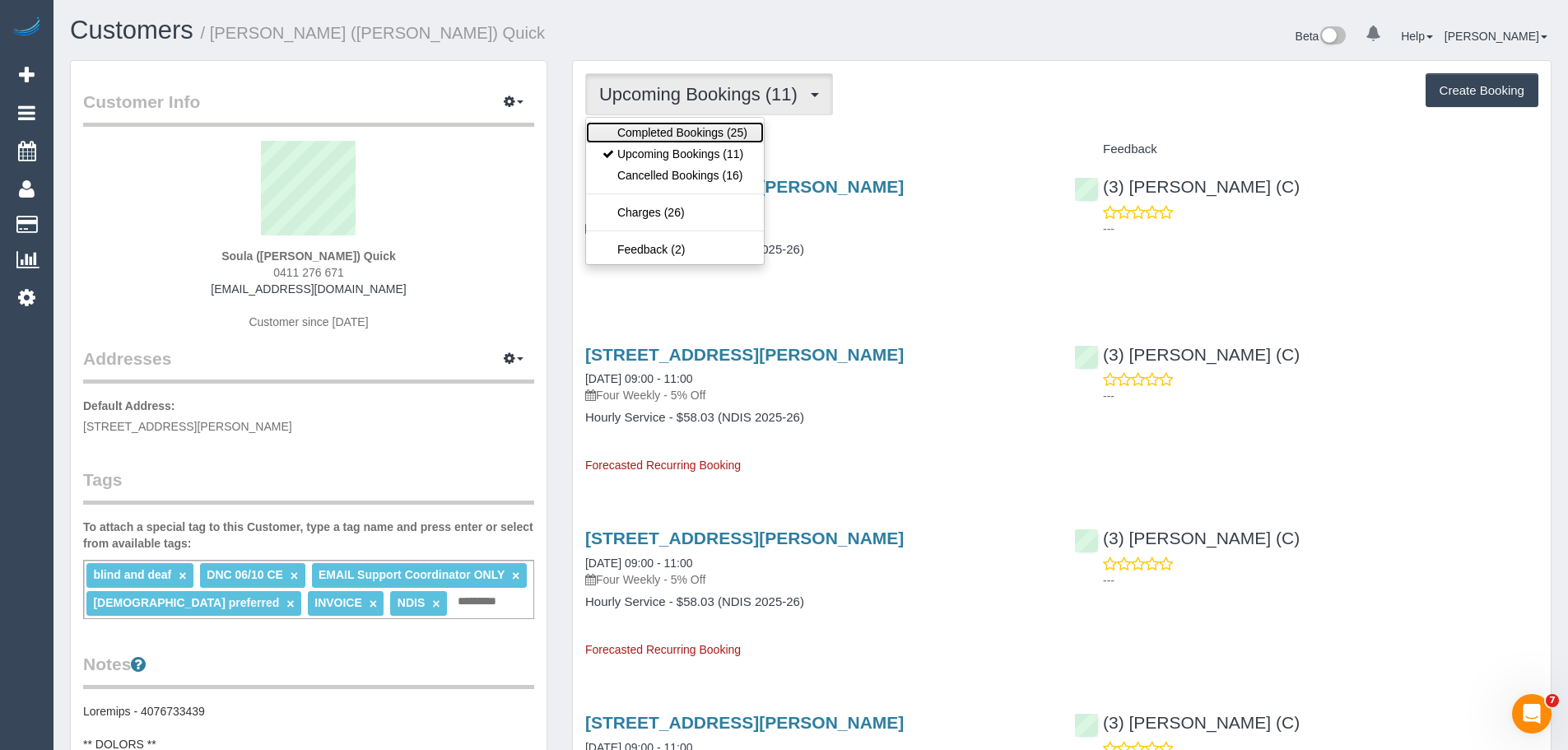
click at [719, 135] on link "Completed Bookings (25)" at bounding box center [674, 132] width 178 height 22
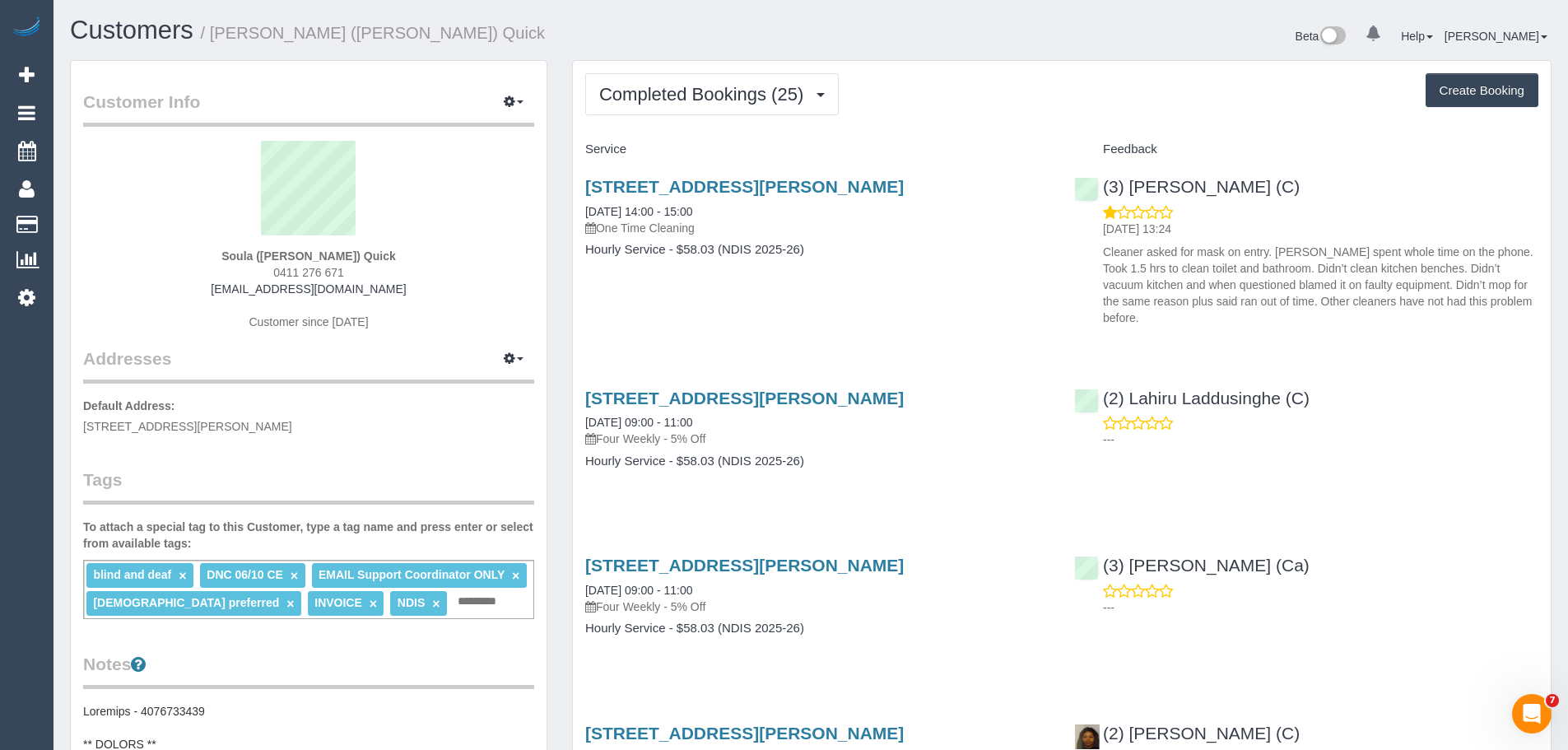
drag, startPoint x: 223, startPoint y: 253, endPoint x: 437, endPoint y: 267, distance: 214.5
click at [437, 267] on div "Soula ([PERSON_NAME]) Quick 0411 276 671 [EMAIL_ADDRESS][DOMAIN_NAME] Customer …" at bounding box center [308, 243] width 451 height 206
drag, startPoint x: 227, startPoint y: 249, endPoint x: 440, endPoint y: 254, distance: 213.1
click at [440, 254] on div "Soula ([PERSON_NAME]) Quick 0411 276 671 [EMAIL_ADDRESS][DOMAIN_NAME] Customer …" at bounding box center [308, 243] width 451 height 206
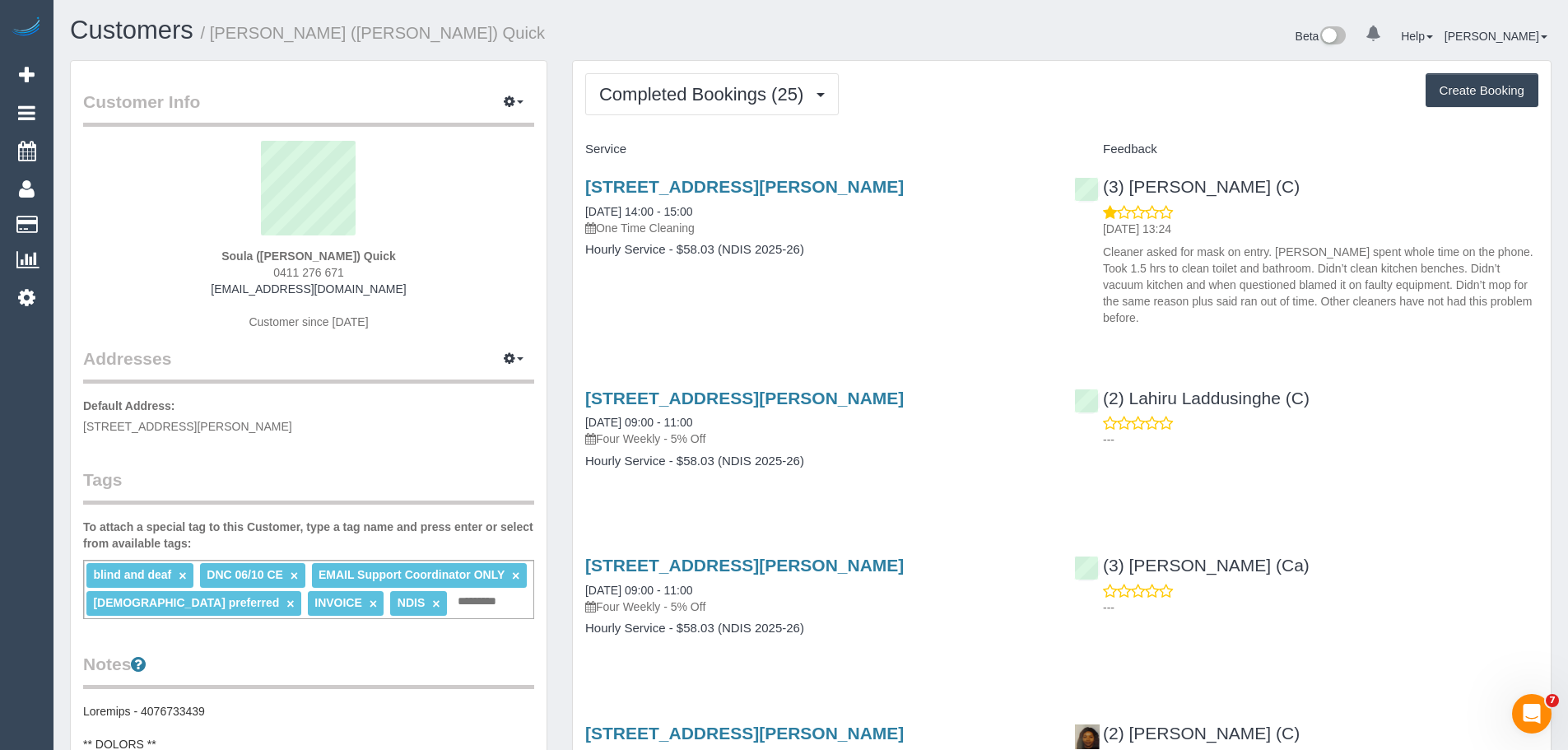
copy strong "Soula ([PERSON_NAME]) Quick"
drag, startPoint x: 760, startPoint y: 210, endPoint x: 571, endPoint y: 197, distance: 189.4
copy link "[DATE] 14:00 - 15:00"
